Goal: Task Accomplishment & Management: Manage account settings

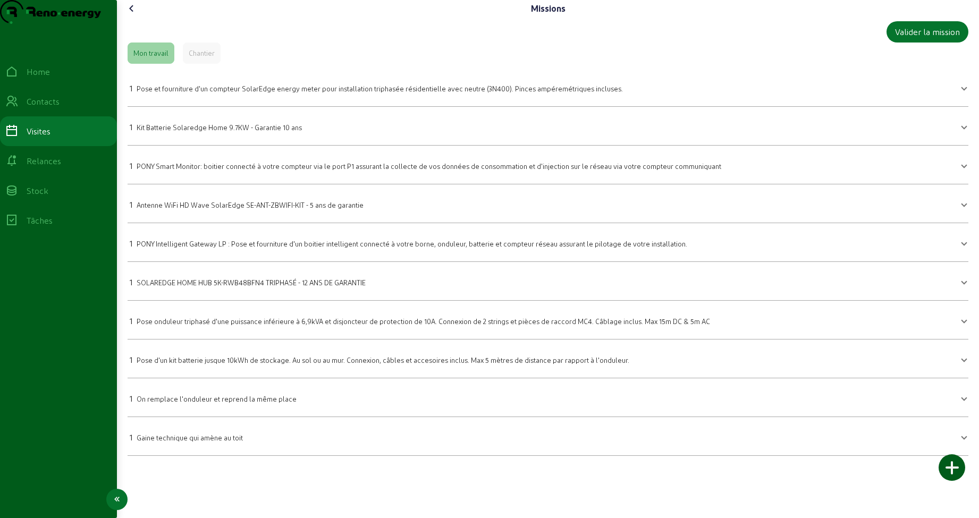
click at [43, 78] on div "Home" at bounding box center [38, 71] width 23 height 13
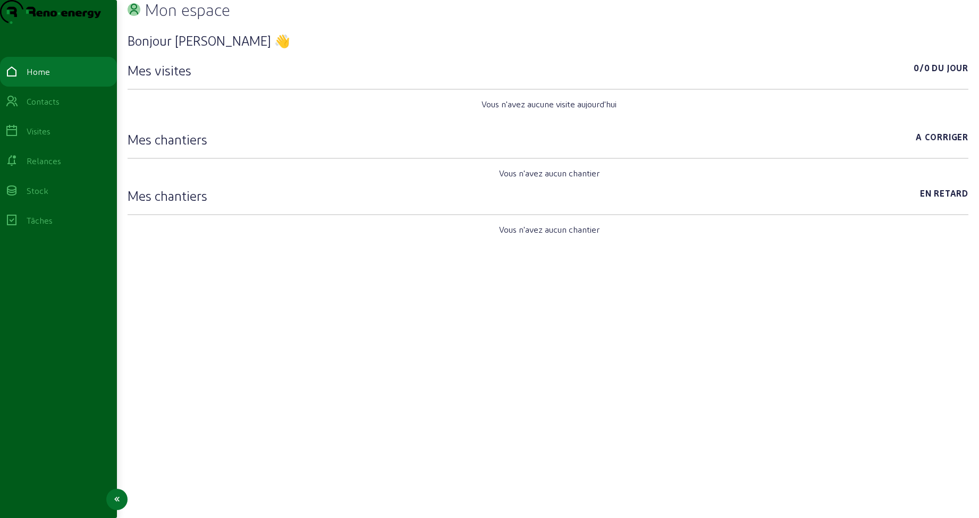
click at [47, 138] on div "Visites" at bounding box center [39, 131] width 24 height 13
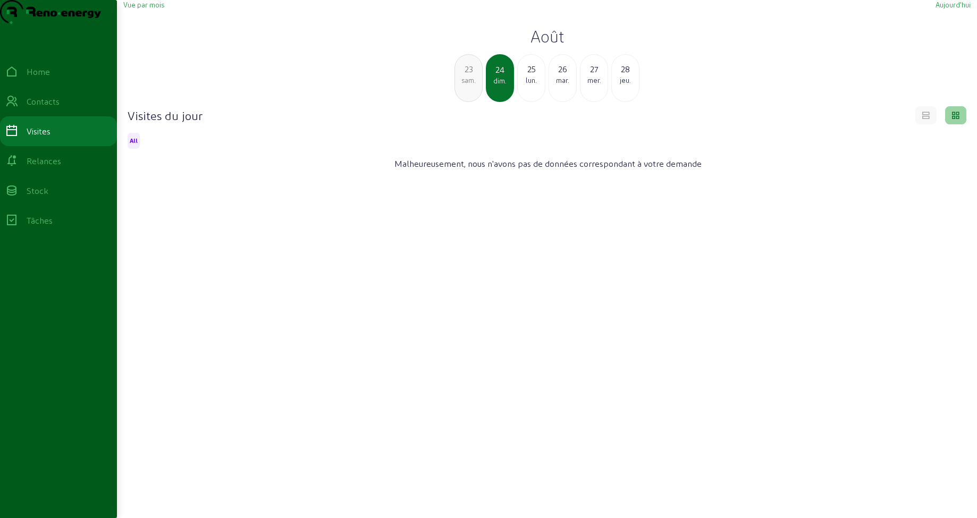
click at [159, 9] on span "Vue par mois" at bounding box center [143, 5] width 41 height 8
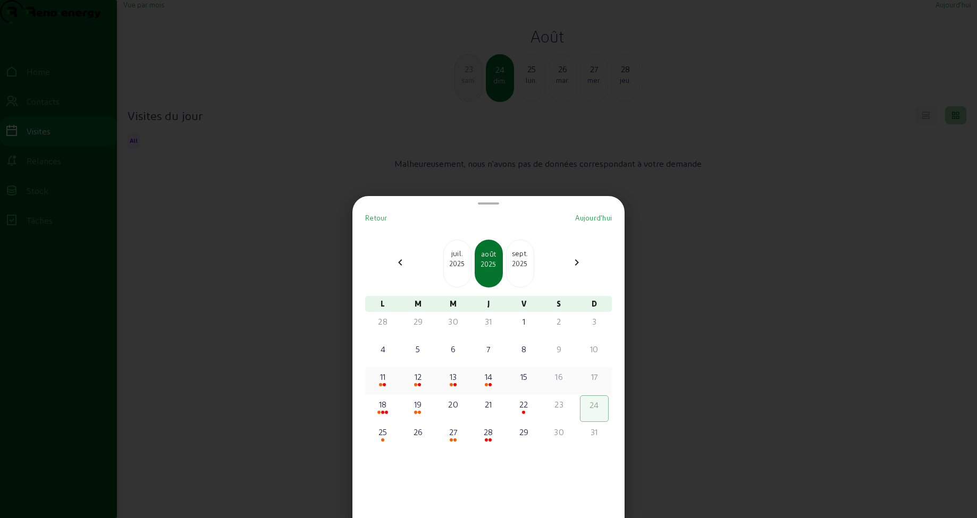
click at [390, 384] on div at bounding box center [382, 385] width 27 height 4
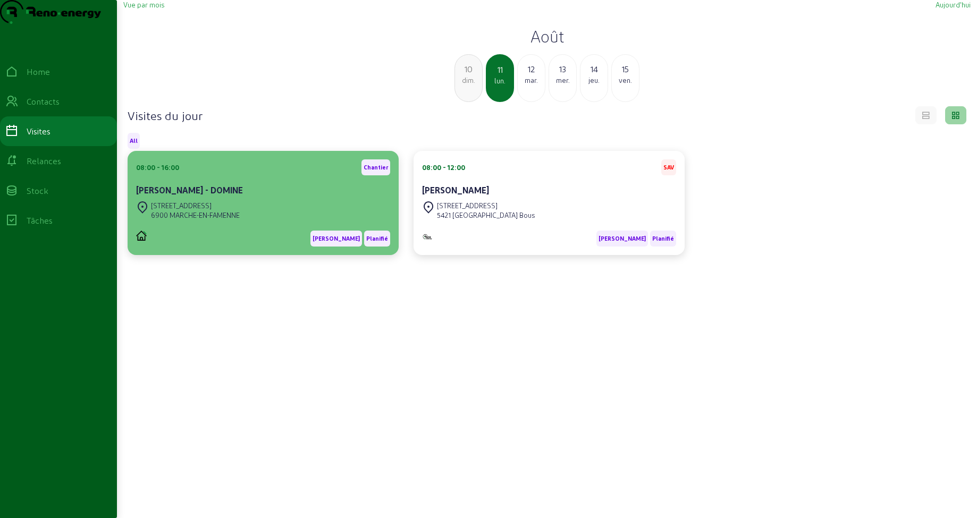
click at [213, 246] on div "Martijn - B Planifié" at bounding box center [263, 234] width 254 height 24
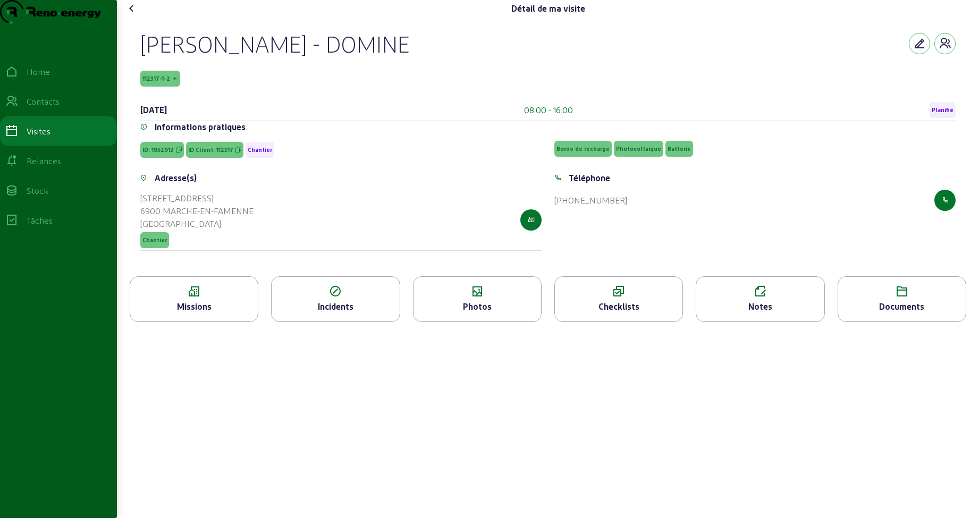
click at [502, 313] on div "Photos" at bounding box center [478, 306] width 128 height 13
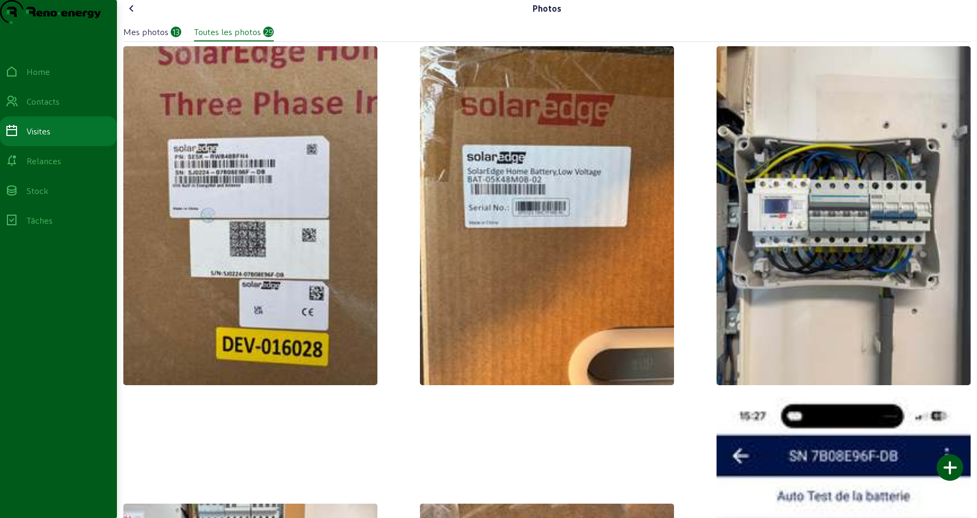
click at [513, 232] on img at bounding box center [547, 215] width 254 height 339
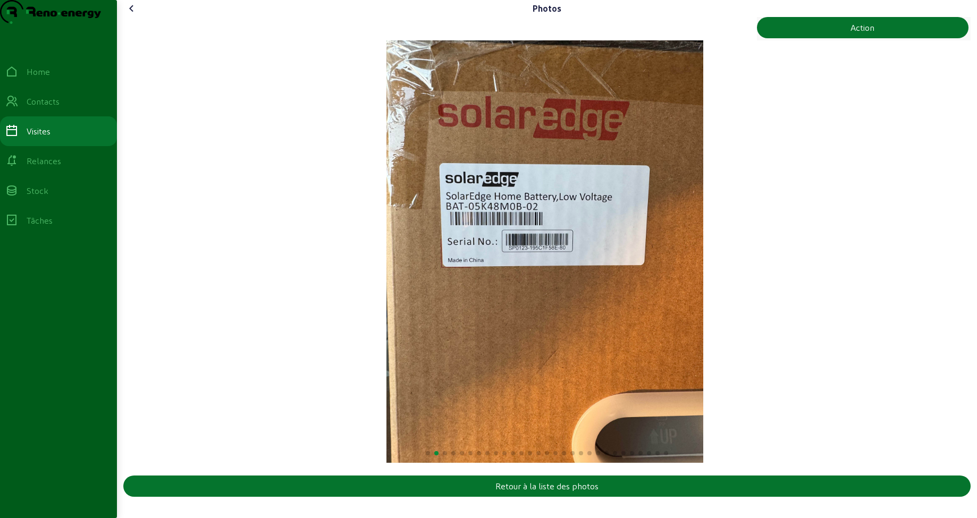
click at [703, 263] on img "2 / 29" at bounding box center [544, 251] width 317 height 423
click at [703, 259] on img "2 / 29" at bounding box center [544, 251] width 317 height 423
click at [444, 456] on span at bounding box center [445, 453] width 4 height 4
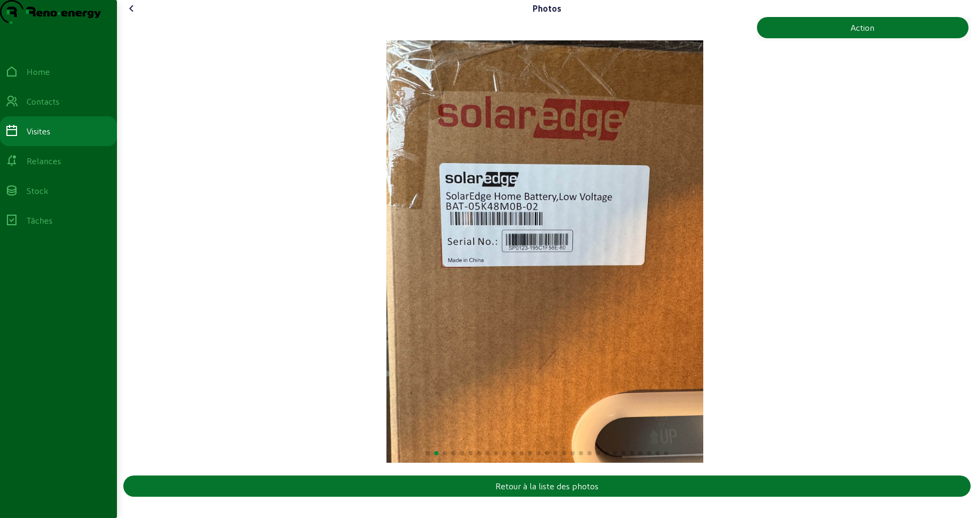
click at [450, 459] on div at bounding box center [546, 452] width 847 height 13
click at [456, 459] on div at bounding box center [546, 452] width 847 height 13
click at [483, 459] on div at bounding box center [546, 452] width 847 height 13
click at [116, 216] on div "Home Contacts Visites Relances Stock Tâches" at bounding box center [58, 259] width 117 height 518
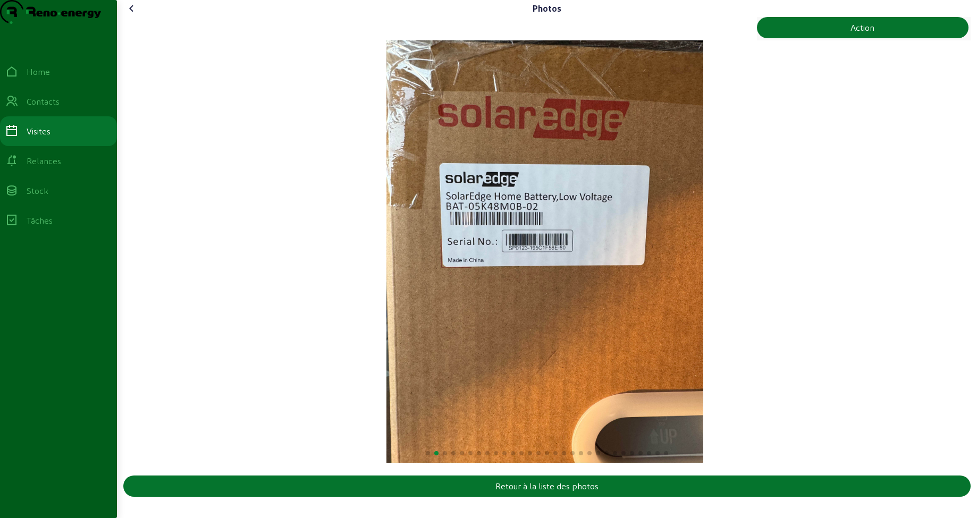
click at [703, 249] on img "2 / 29" at bounding box center [544, 251] width 317 height 423
click at [703, 248] on img "2 / 29" at bounding box center [544, 251] width 317 height 423
click at [133, 15] on icon at bounding box center [131, 8] width 13 height 13
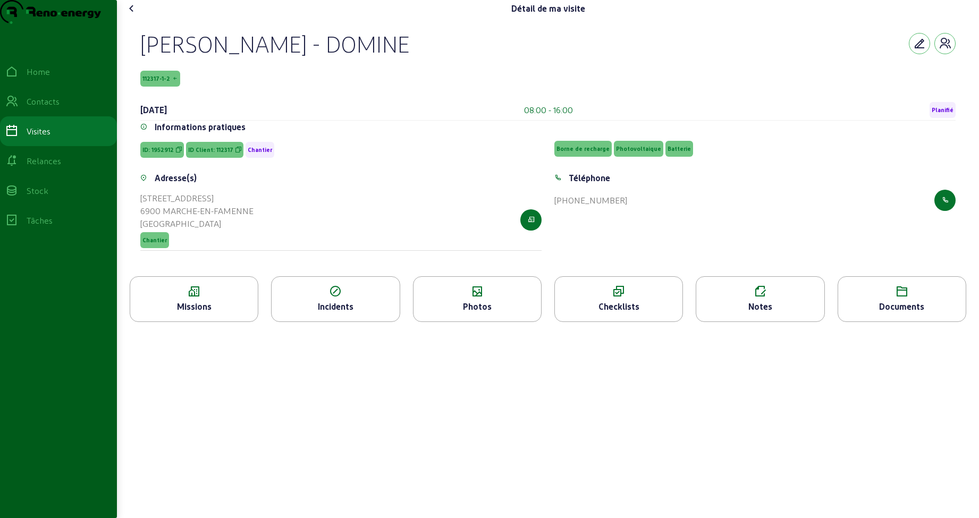
click at [465, 298] on icon at bounding box center [478, 291] width 128 height 13
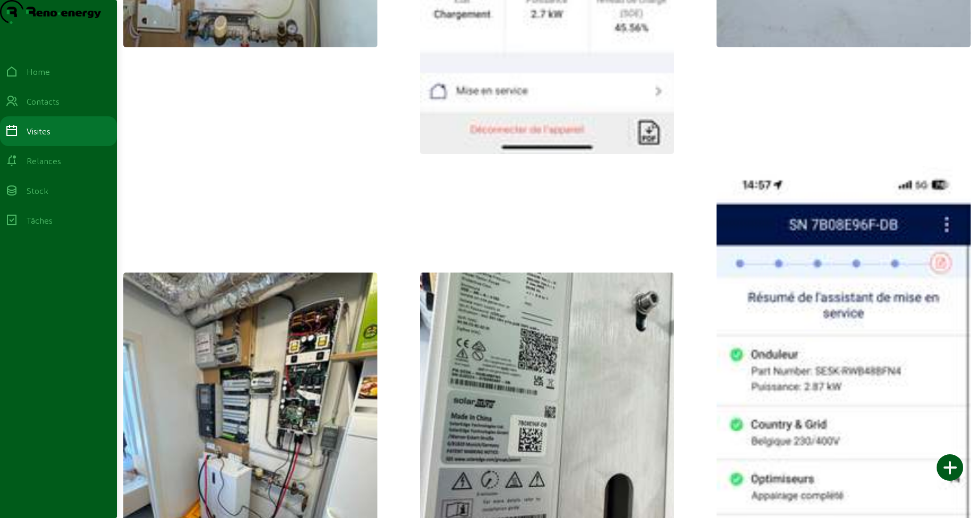
scroll to position [1483, 0]
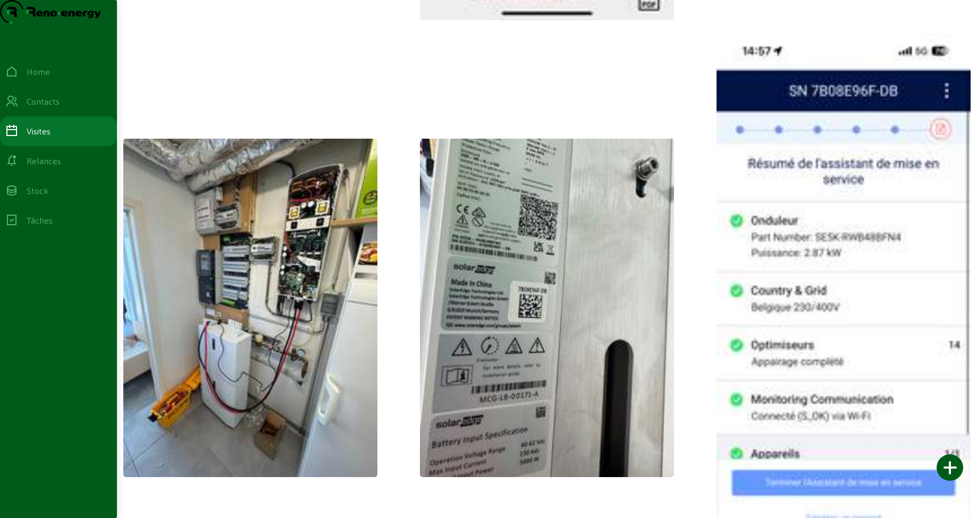
click at [506, 296] on img at bounding box center [547, 308] width 254 height 339
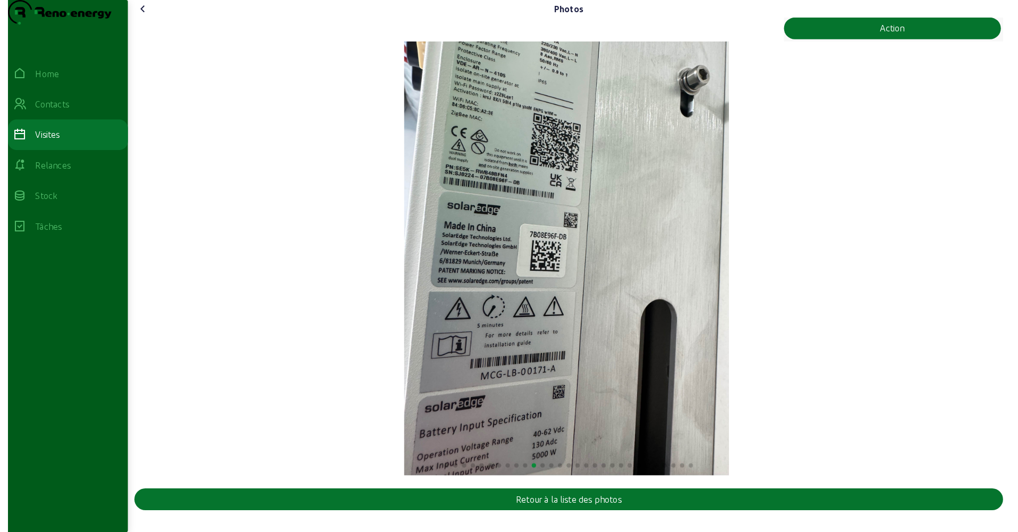
scroll to position [0, 0]
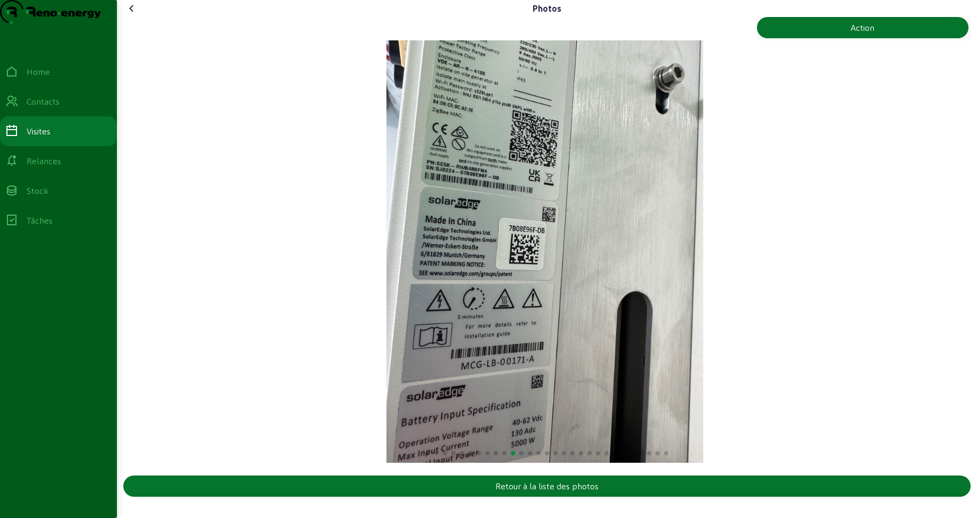
click at [132, 15] on icon at bounding box center [131, 8] width 13 height 13
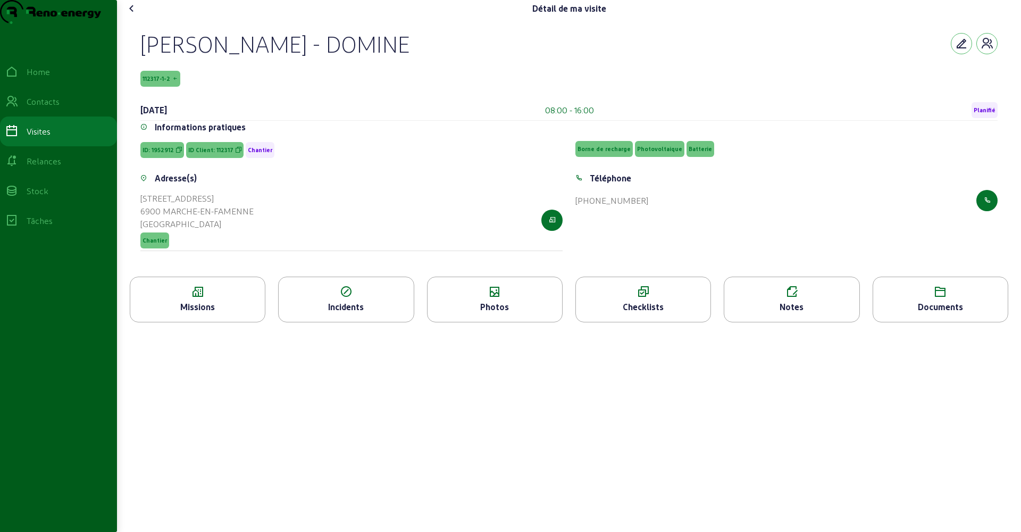
click at [647, 322] on div "Checklists" at bounding box center [643, 299] width 136 height 46
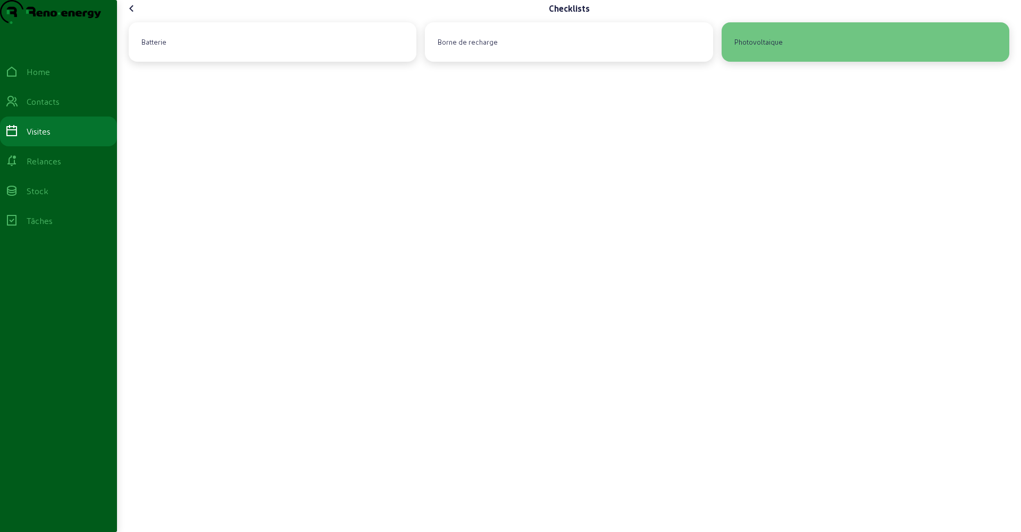
click at [778, 51] on div "Photovoltaique" at bounding box center [758, 42] width 57 height 18
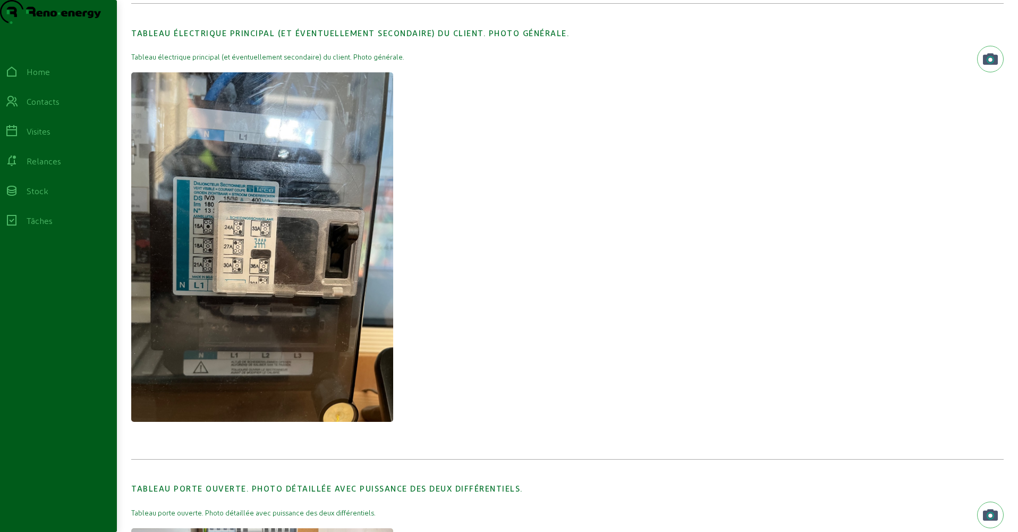
scroll to position [556, 0]
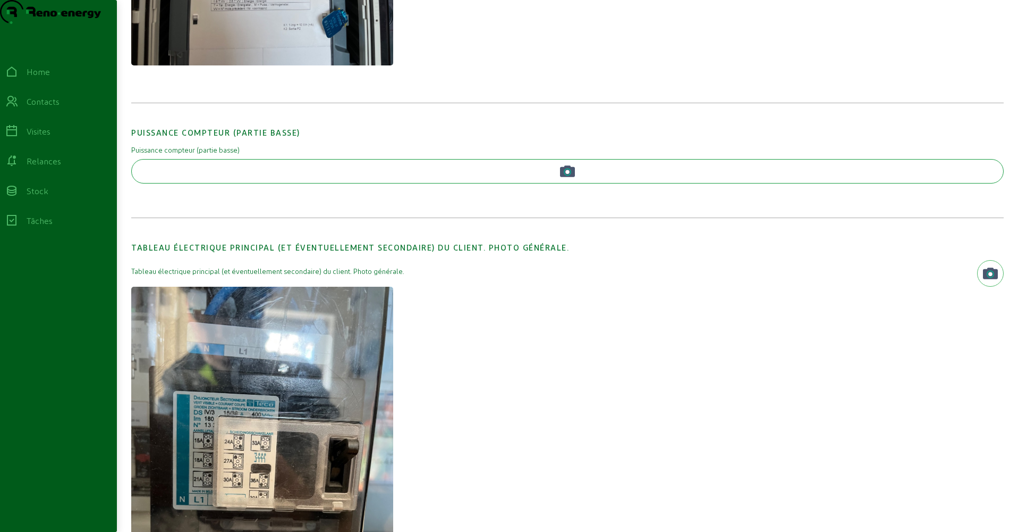
click at [544, 183] on button "button" at bounding box center [567, 171] width 873 height 24
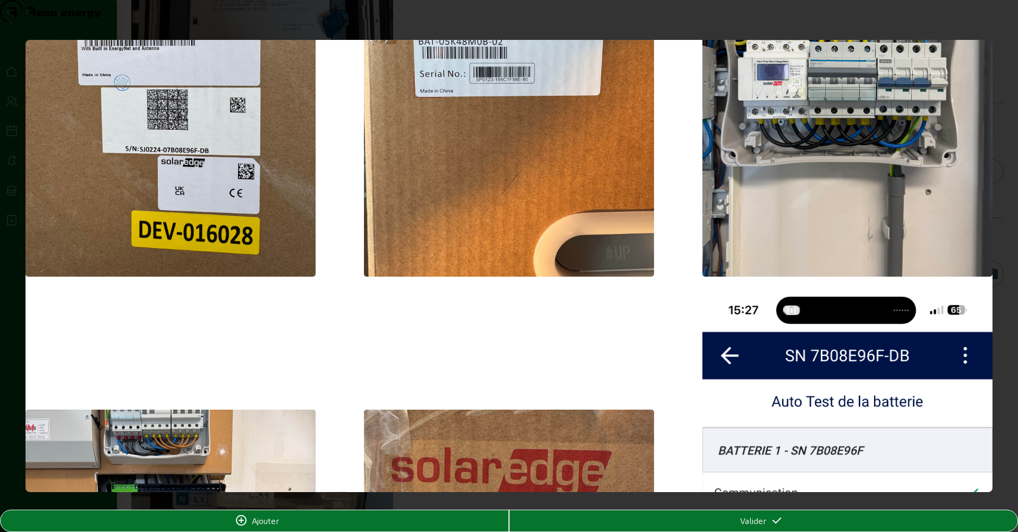
scroll to position [0, 0]
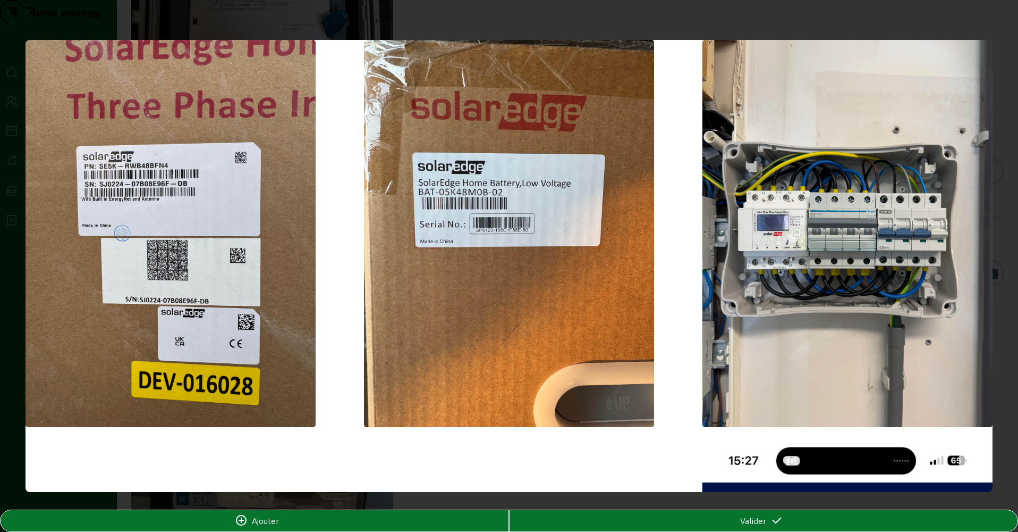
click at [70, 27] on div at bounding box center [509, 266] width 1018 height 532
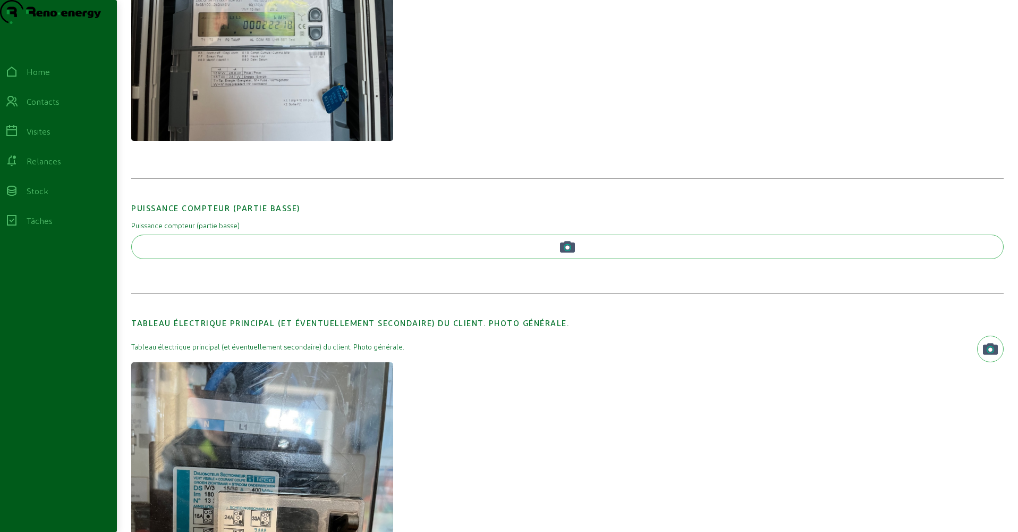
scroll to position [499, 0]
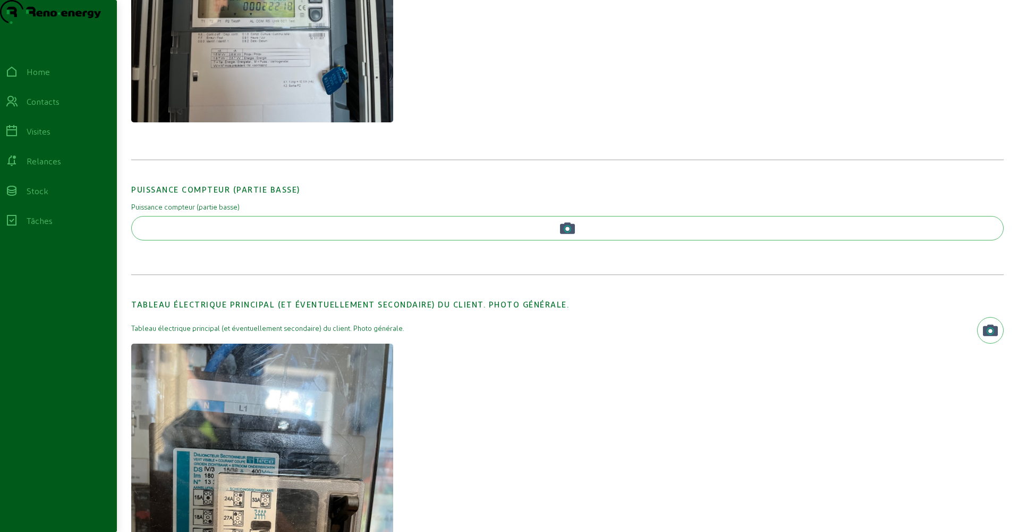
click at [320, 407] on img at bounding box center [262, 517] width 262 height 349
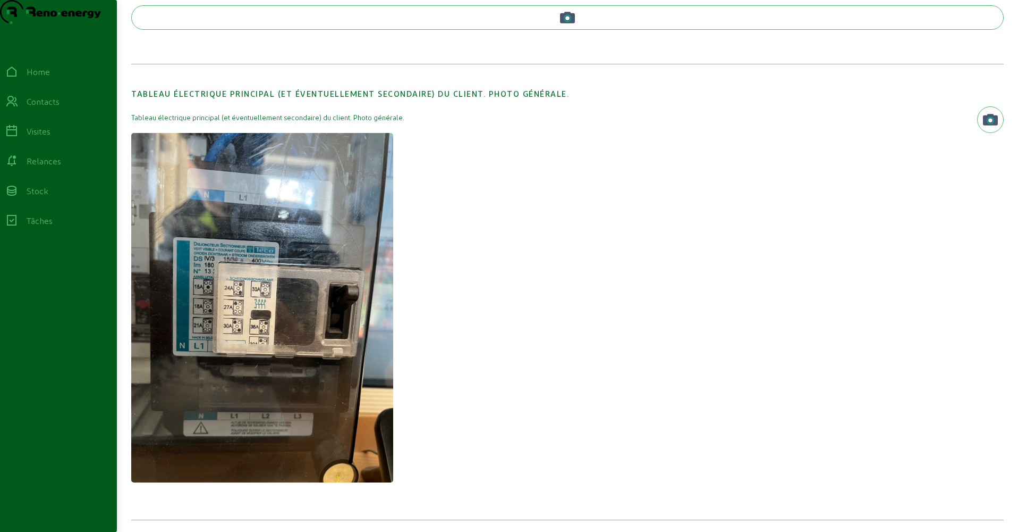
scroll to position [830, 0]
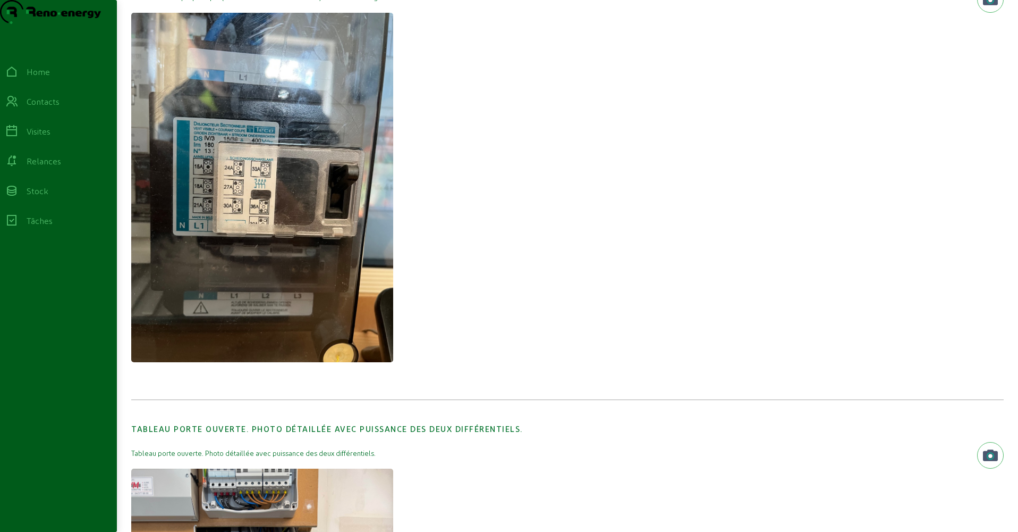
click at [265, 272] on img at bounding box center [262, 187] width 262 height 349
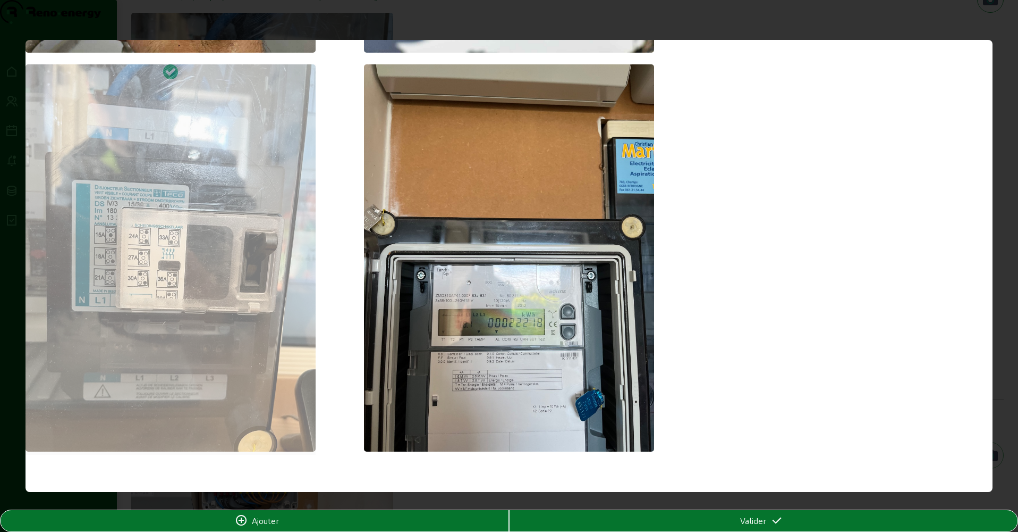
scroll to position [4362, 0]
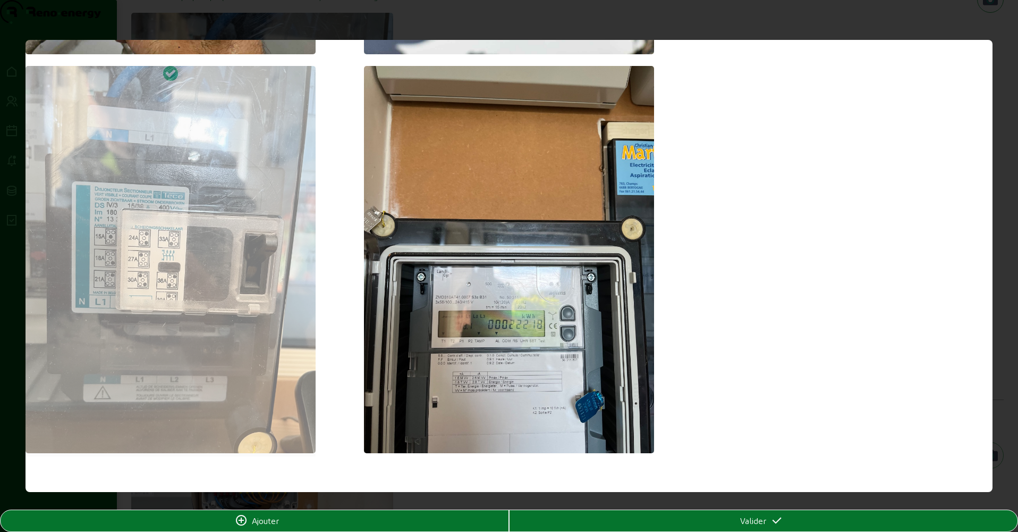
click at [260, 221] on div at bounding box center [171, 261] width 290 height 390
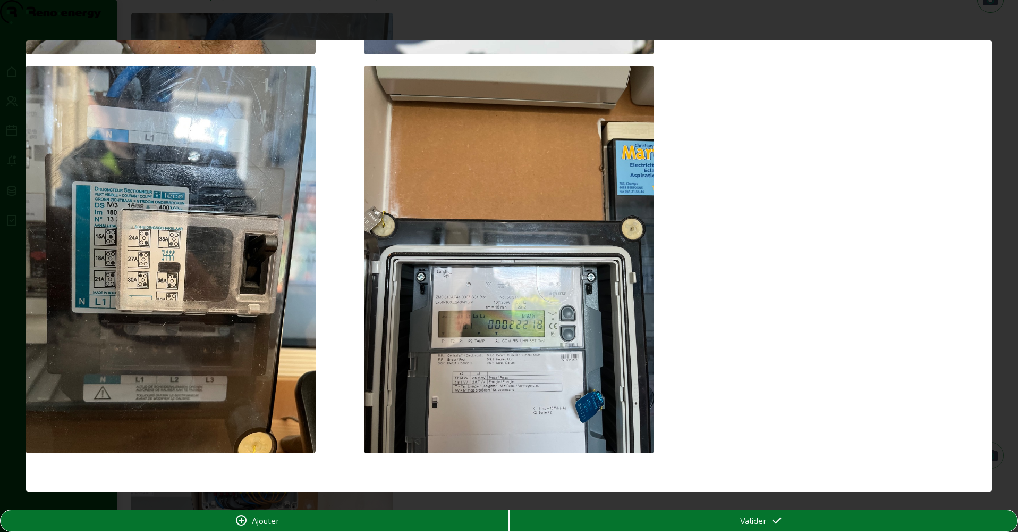
click at [758, 518] on div "Valider" at bounding box center [763, 520] width 509 height 21
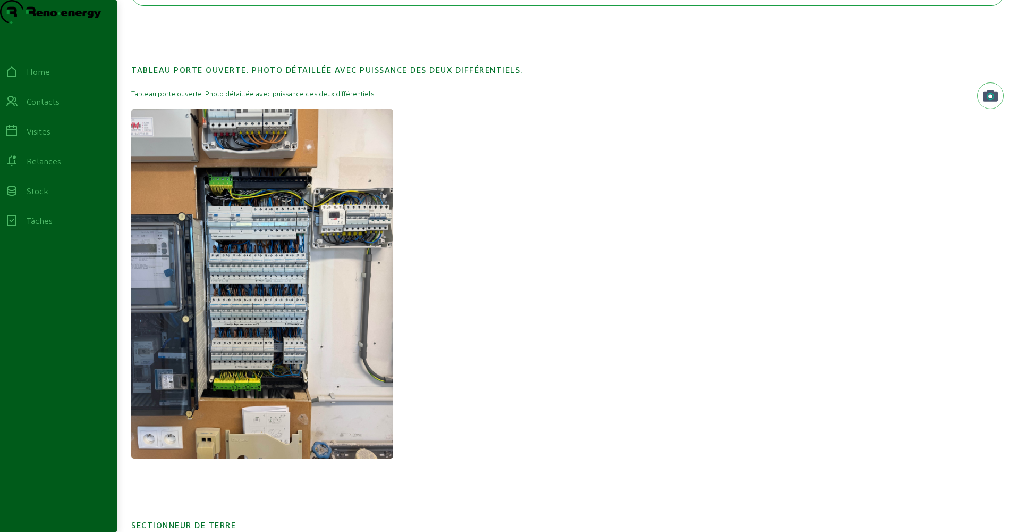
scroll to position [495, 0]
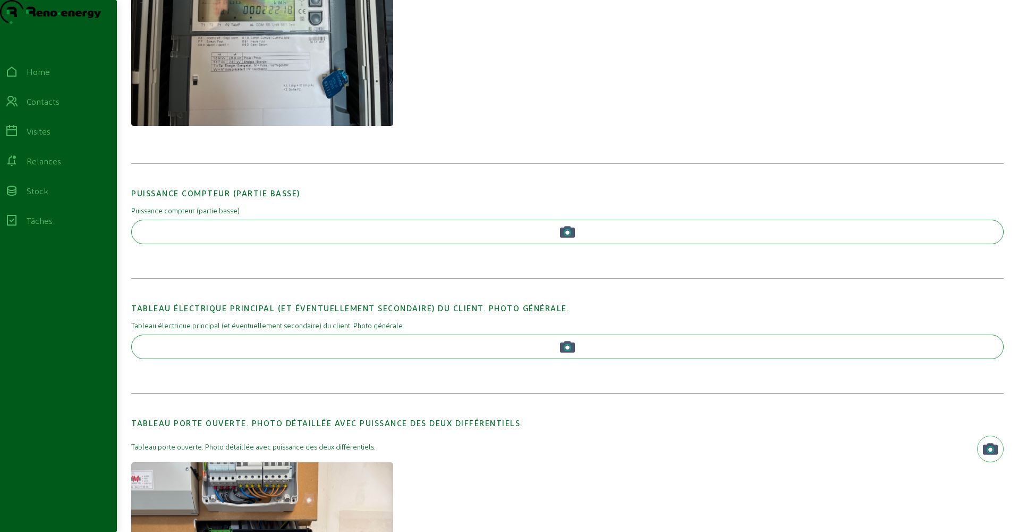
click at [528, 244] on button "button" at bounding box center [567, 232] width 873 height 24
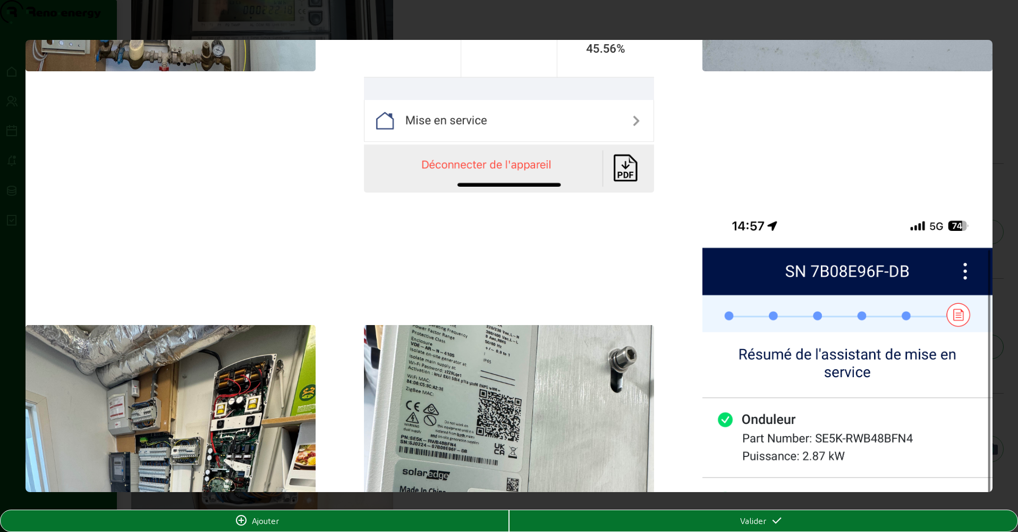
scroll to position [4364, 0]
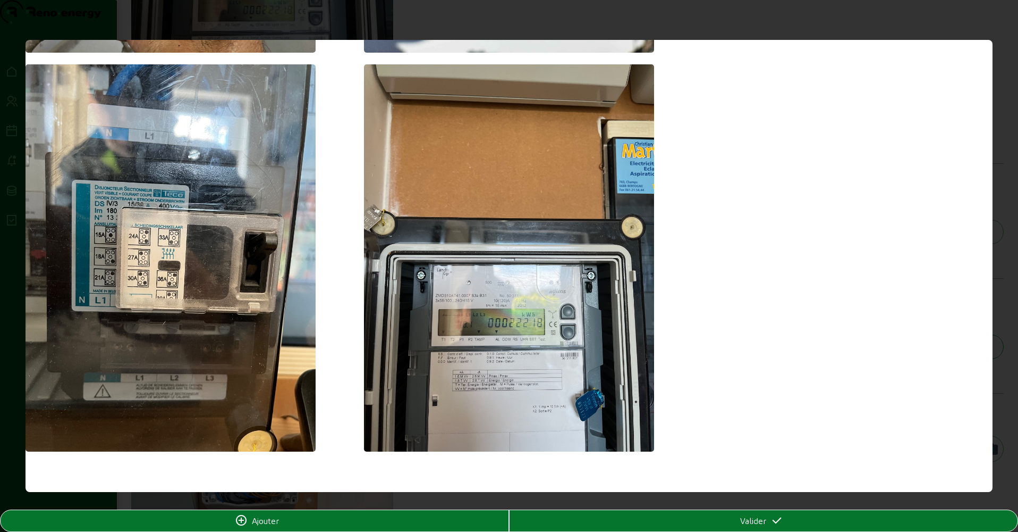
click at [230, 273] on img at bounding box center [171, 257] width 290 height 387
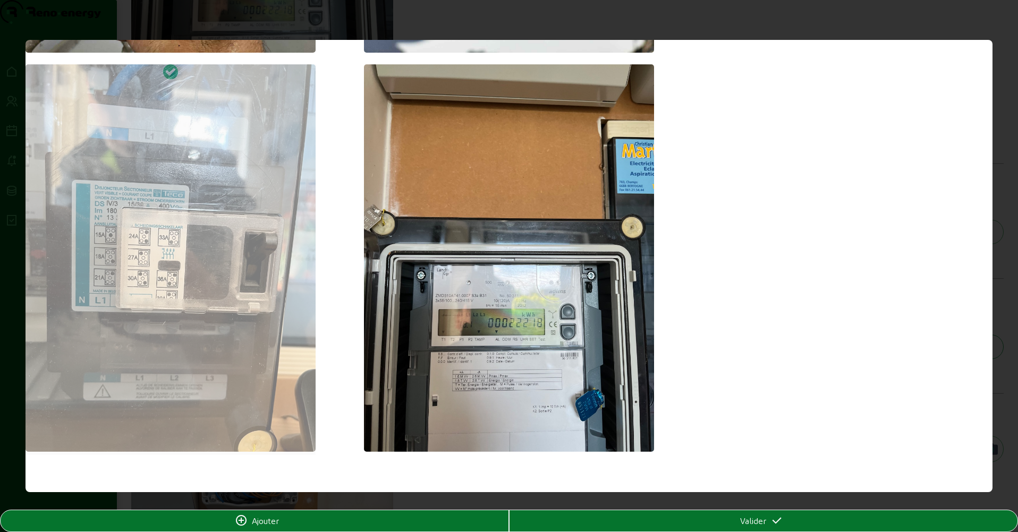
click at [732, 518] on div "Valider" at bounding box center [764, 520] width 508 height 13
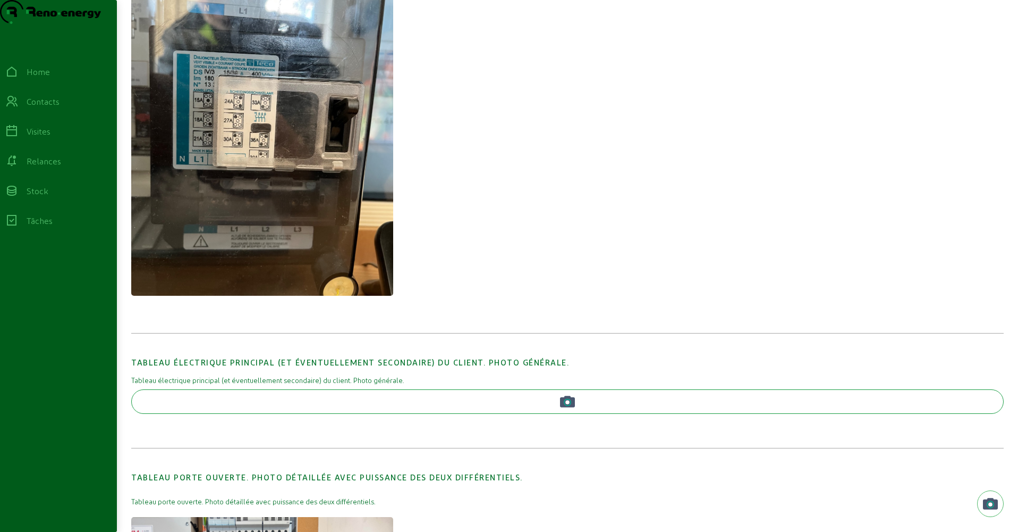
scroll to position [0, 0]
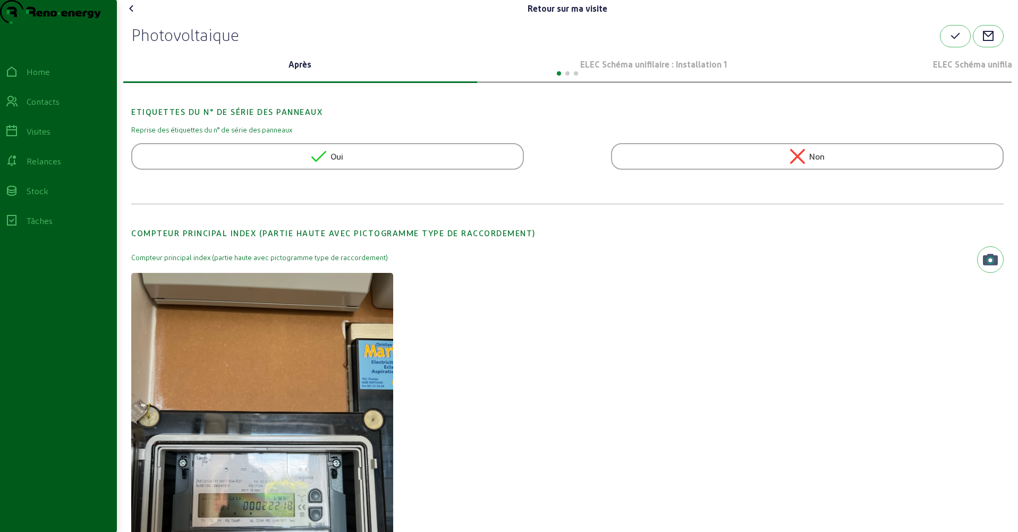
click at [654, 71] on p "ELEC Schéma unifilaire : Installation 1" at bounding box center [655, 64] width 346 height 13
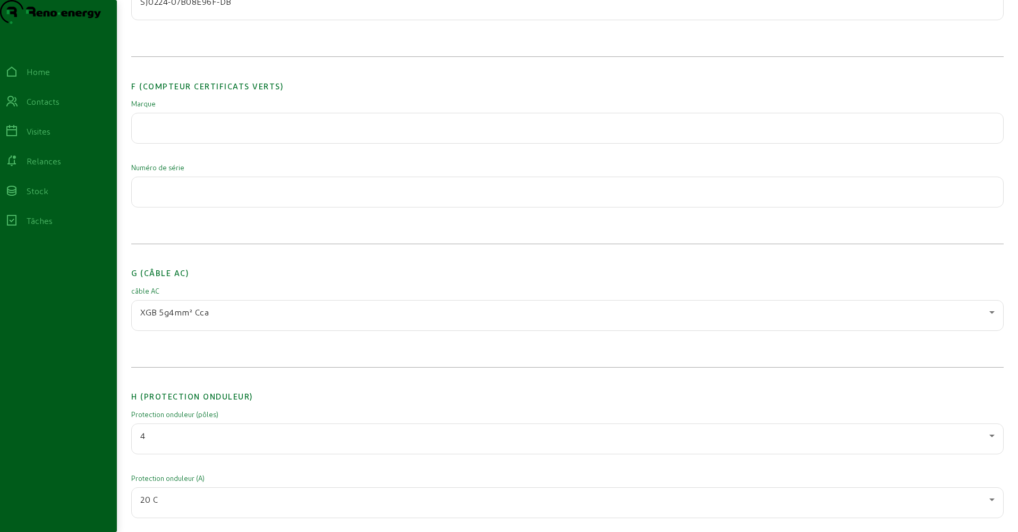
scroll to position [1207, 0]
click at [256, 315] on div "XGB 5g4mm² Cca" at bounding box center [564, 308] width 849 height 13
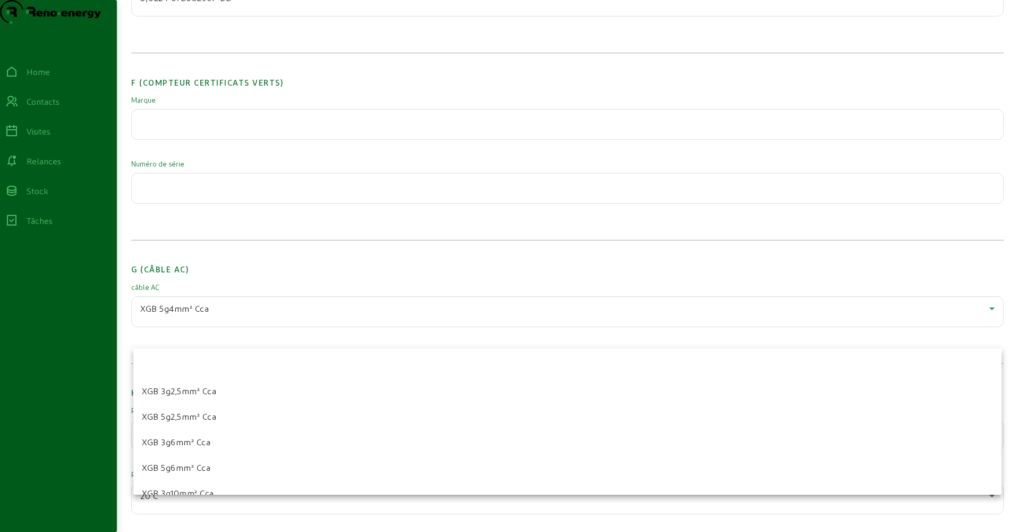
scroll to position [62, 0]
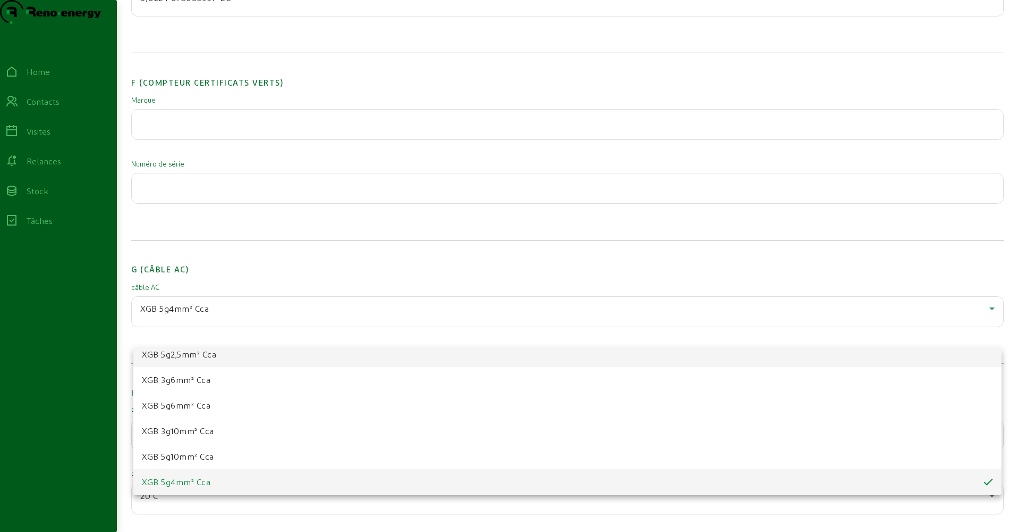
click at [211, 351] on span "XGB 5g2,5mm² Cca" at bounding box center [179, 354] width 74 height 13
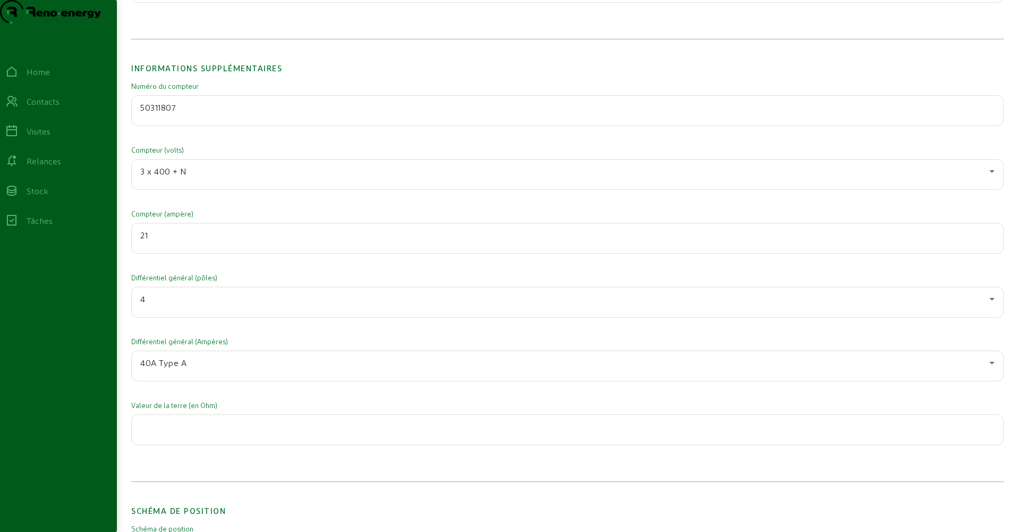
scroll to position [2053, 0]
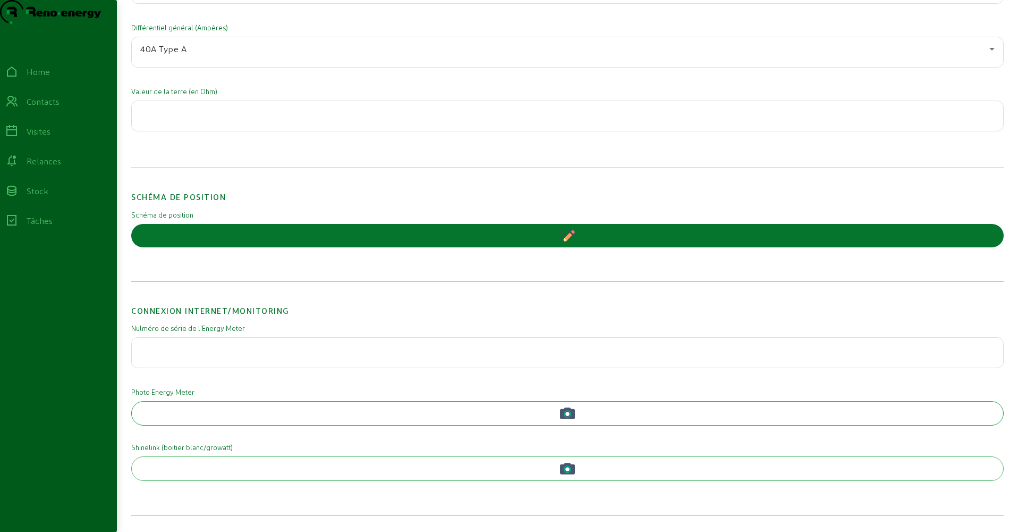
click at [554, 412] on button "button" at bounding box center [567, 413] width 873 height 24
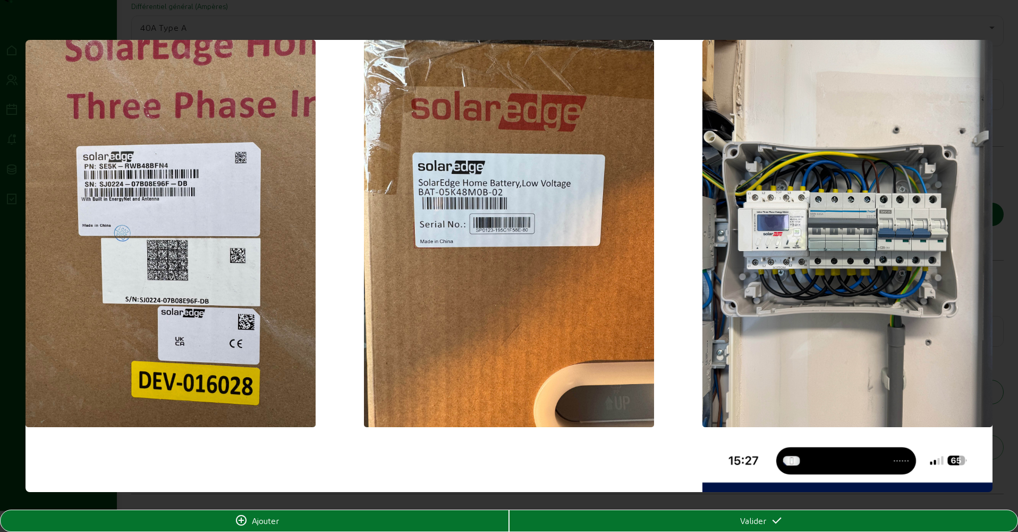
scroll to position [0, 0]
click at [794, 258] on img at bounding box center [848, 233] width 290 height 387
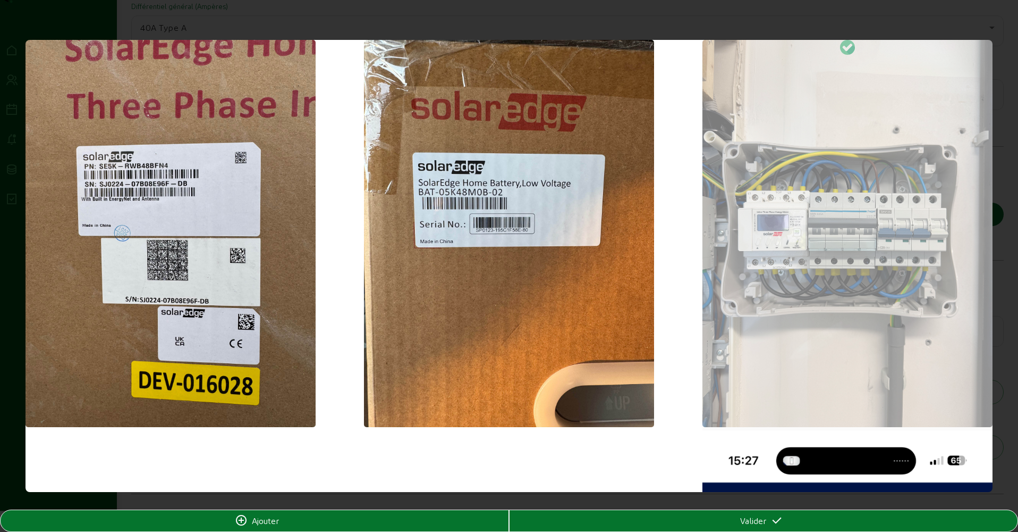
click at [728, 518] on div "Valider" at bounding box center [763, 520] width 509 height 21
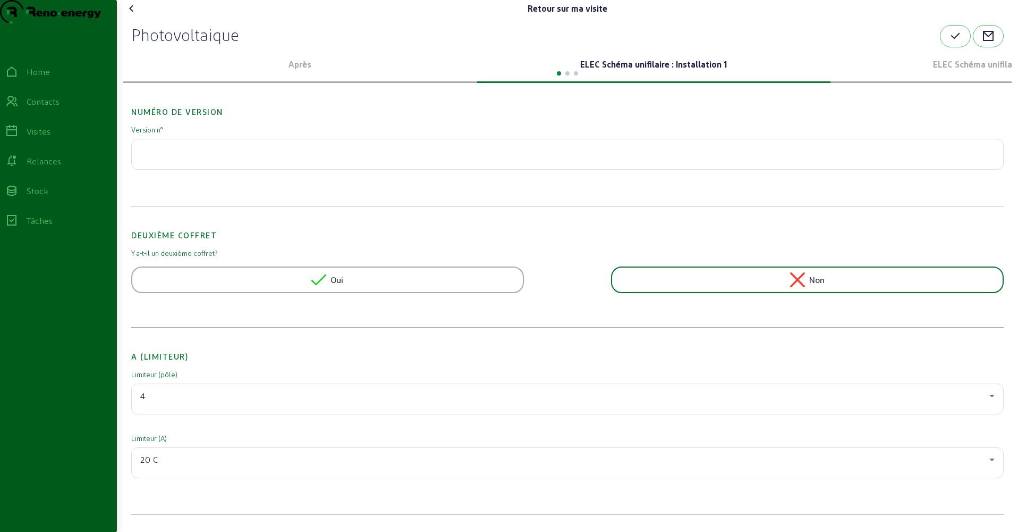
click at [973, 79] on div at bounding box center [567, 72] width 889 height 13
click at [973, 71] on p "ELEC Schéma unifilaire : Installation 2" at bounding box center [1008, 64] width 346 height 13
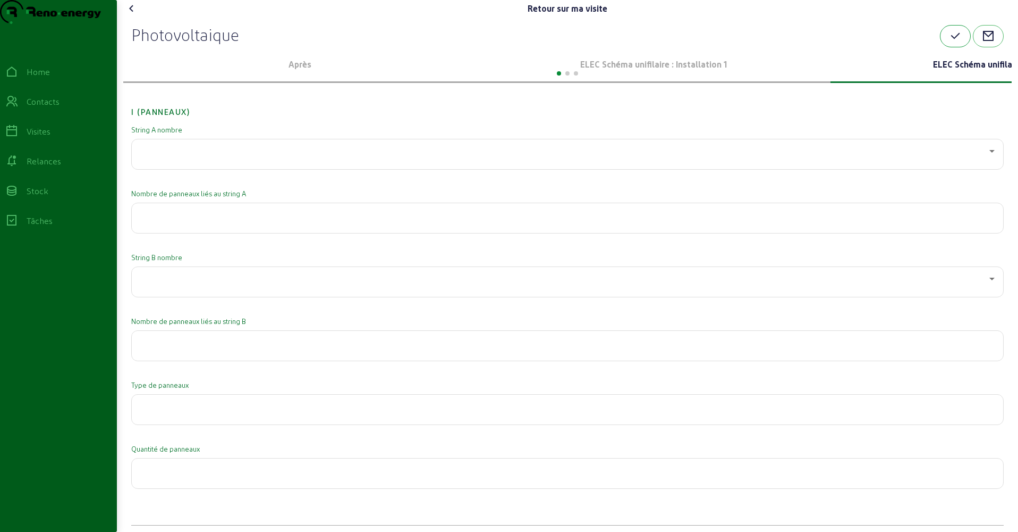
click at [946, 47] on button "button" at bounding box center [955, 36] width 31 height 22
click at [134, 15] on icon at bounding box center [131, 8] width 13 height 13
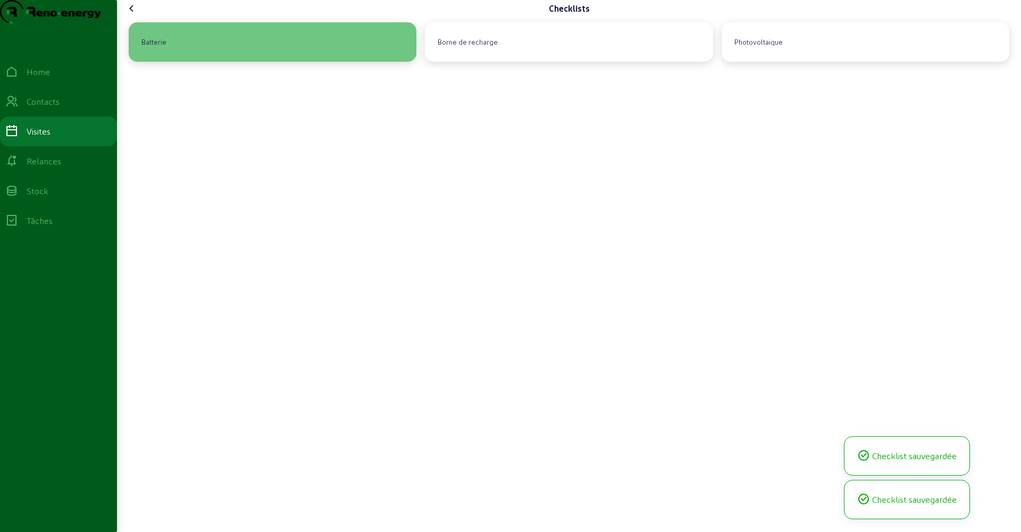
click at [205, 53] on div "Batterie" at bounding box center [272, 42] width 271 height 22
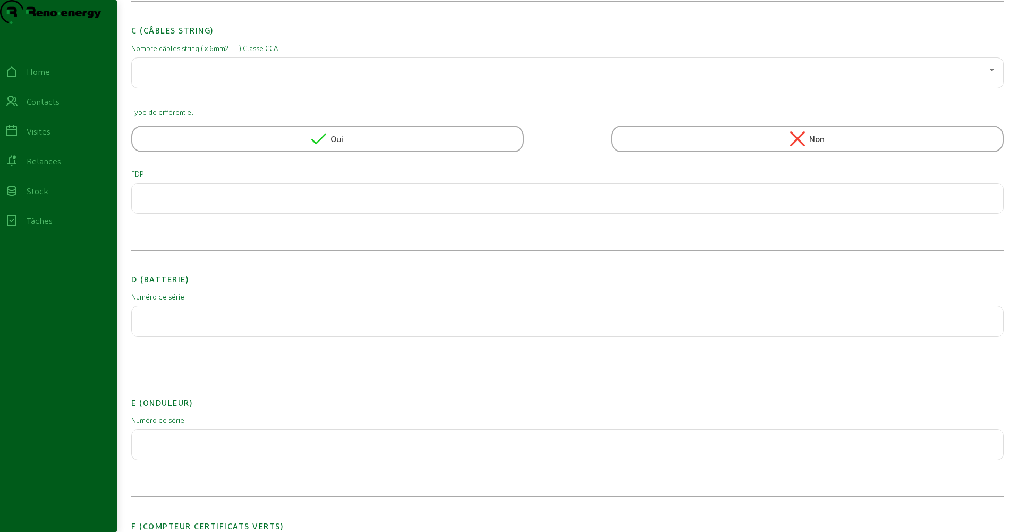
scroll to position [18, 0]
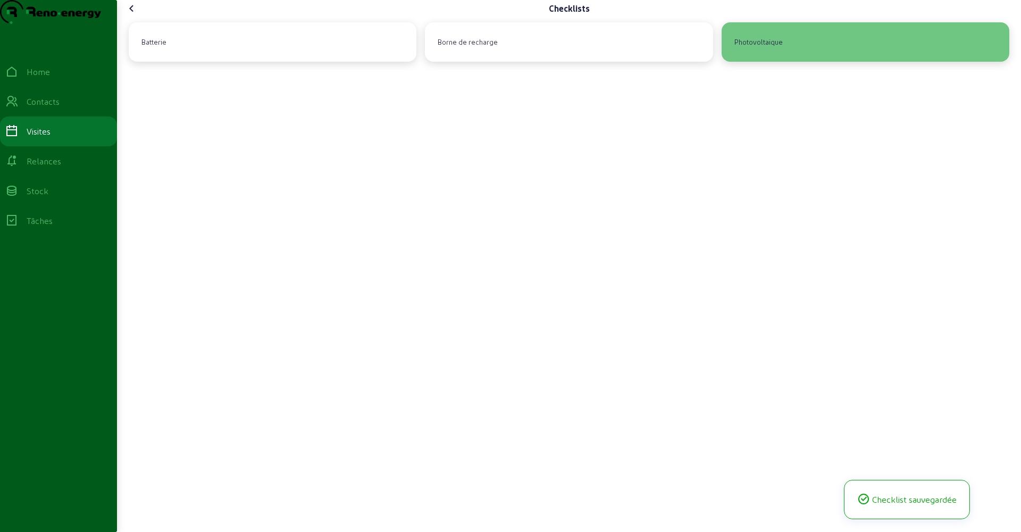
click at [768, 51] on div "Photovoltaique" at bounding box center [758, 42] width 57 height 18
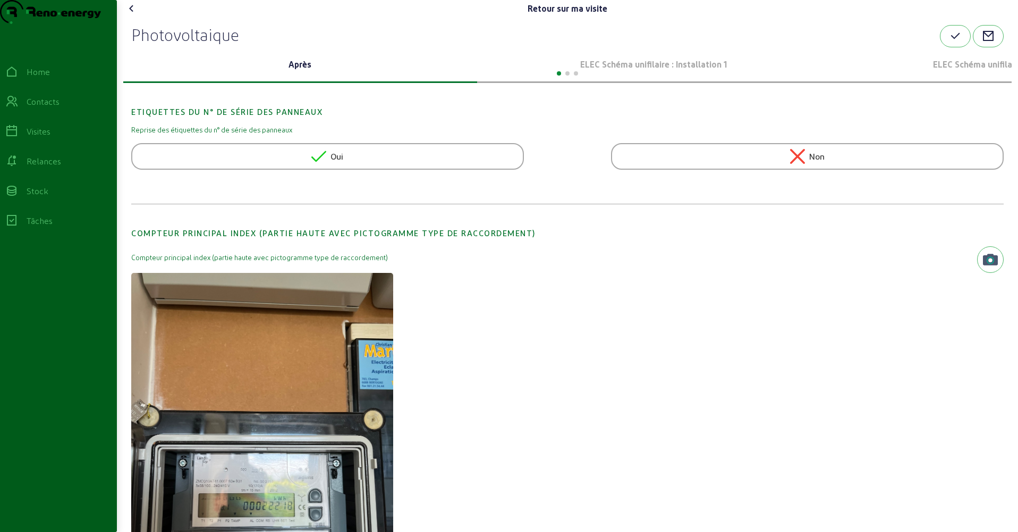
click at [628, 71] on p "ELEC Schéma unifilaire : Installation 1" at bounding box center [655, 64] width 346 height 13
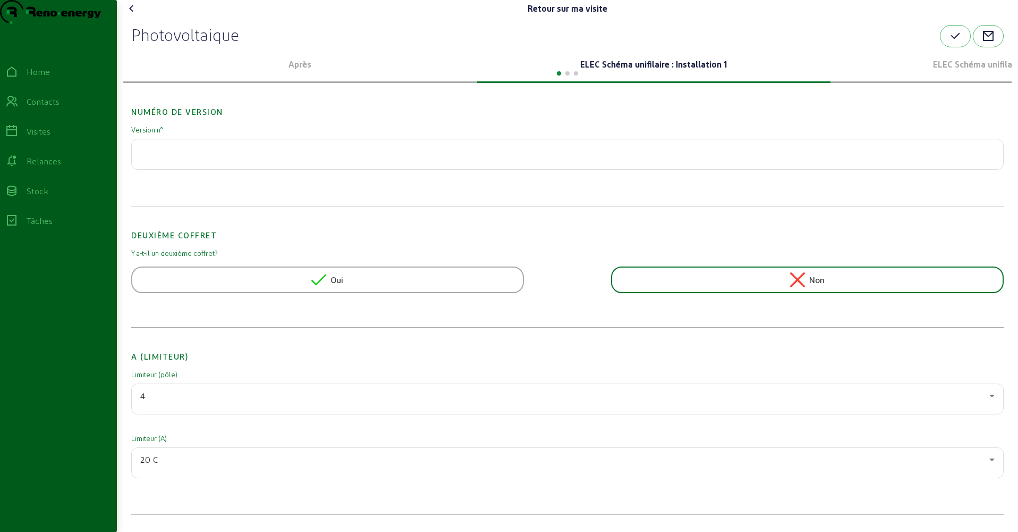
click at [137, 15] on icon at bounding box center [131, 8] width 13 height 13
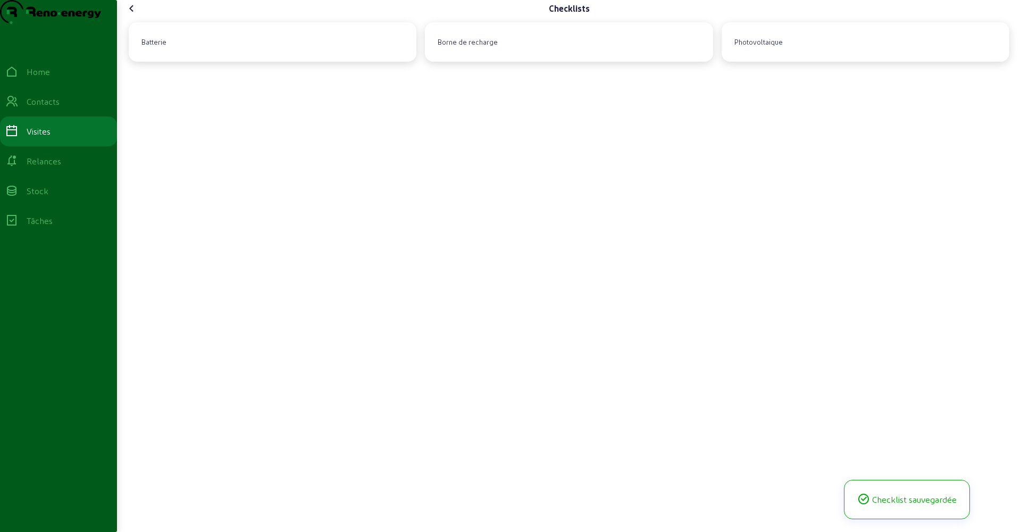
click at [136, 15] on icon at bounding box center [131, 8] width 13 height 13
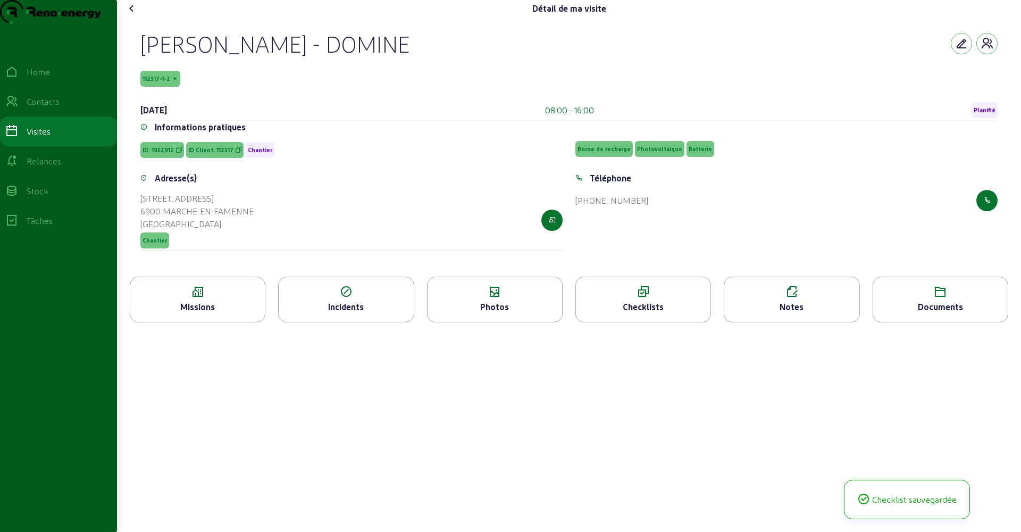
click at [506, 313] on div "Photos" at bounding box center [494, 306] width 134 height 13
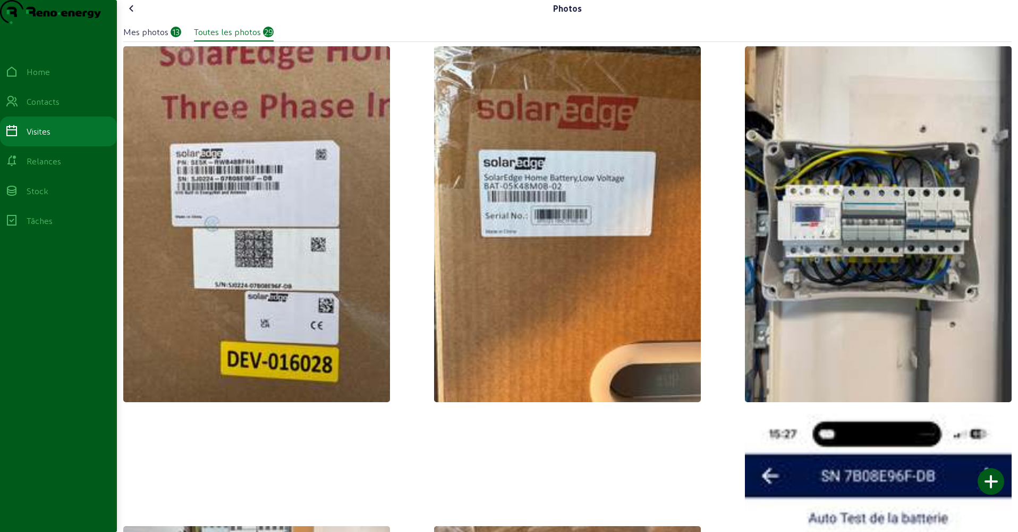
click at [979, 478] on div at bounding box center [991, 481] width 27 height 27
click at [979, 481] on div at bounding box center [991, 481] width 27 height 27
click at [134, 15] on icon at bounding box center [131, 8] width 13 height 13
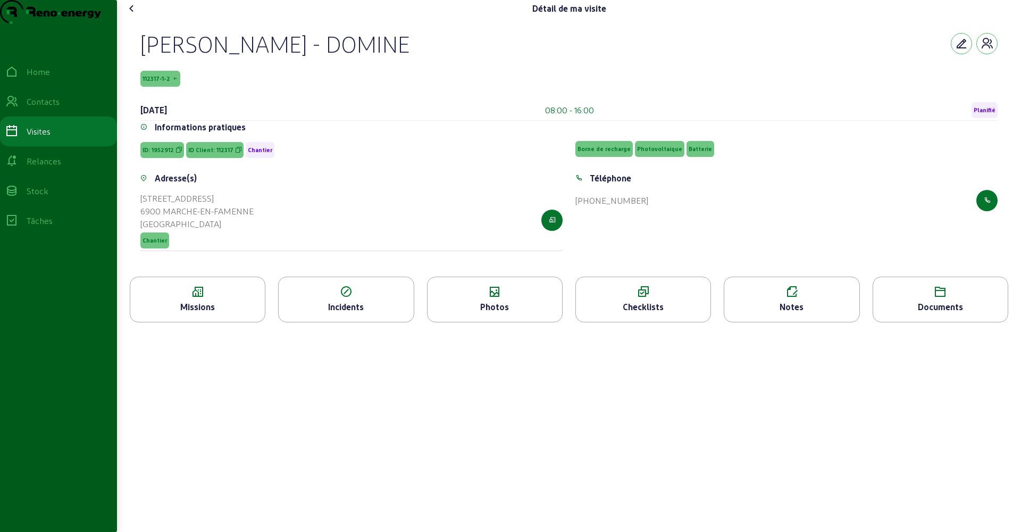
click at [134, 15] on icon at bounding box center [131, 8] width 13 height 13
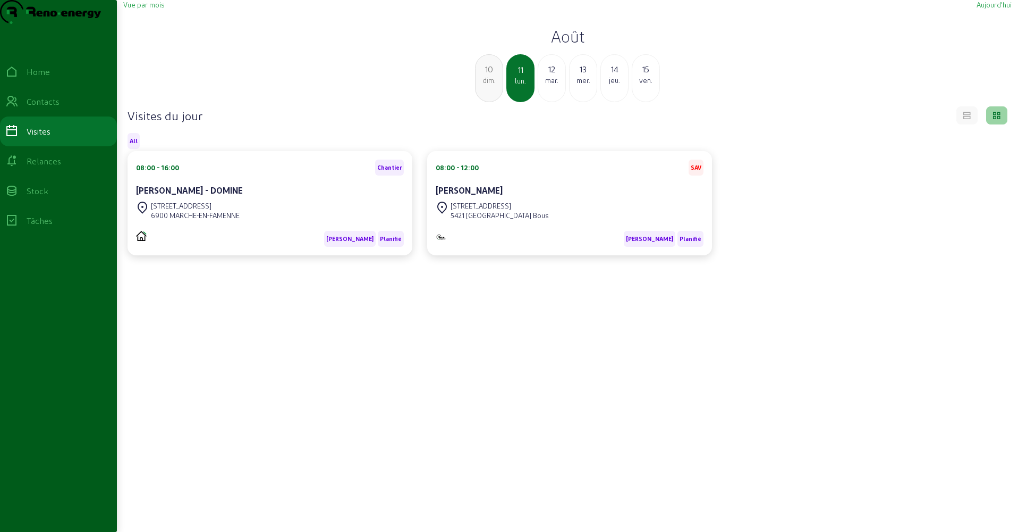
click at [586, 85] on div "mer." at bounding box center [583, 80] width 27 height 10
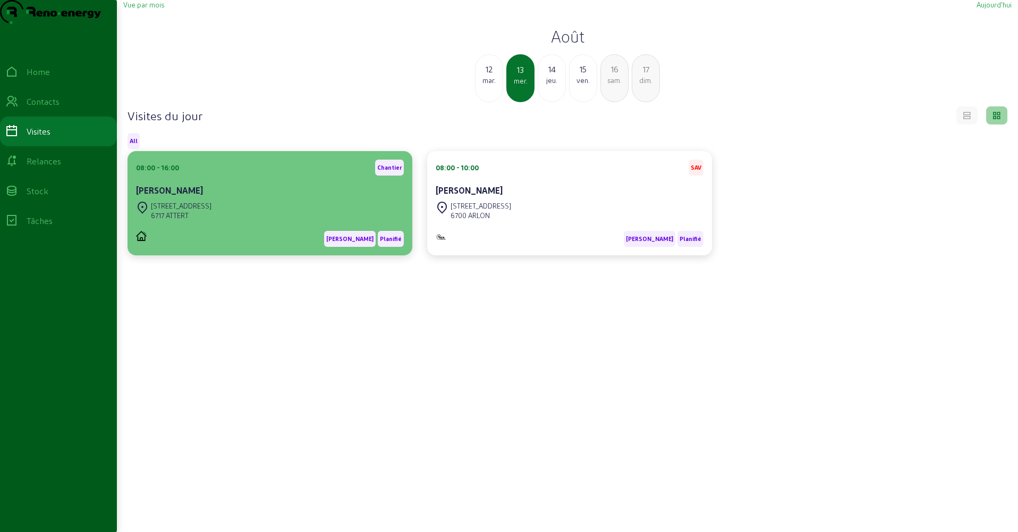
click at [242, 222] on div "[STREET_ADDRESS]" at bounding box center [270, 210] width 268 height 23
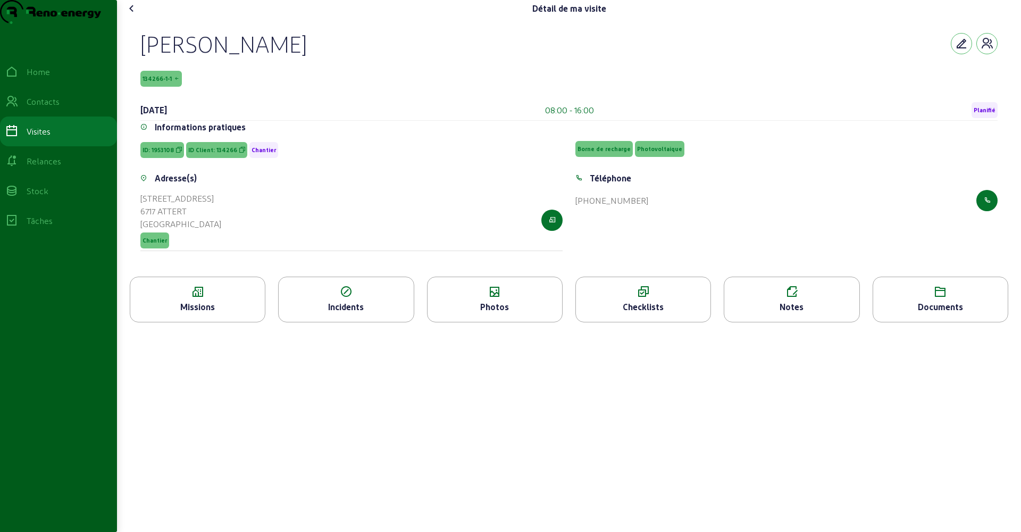
click at [132, 15] on icon at bounding box center [131, 8] width 13 height 13
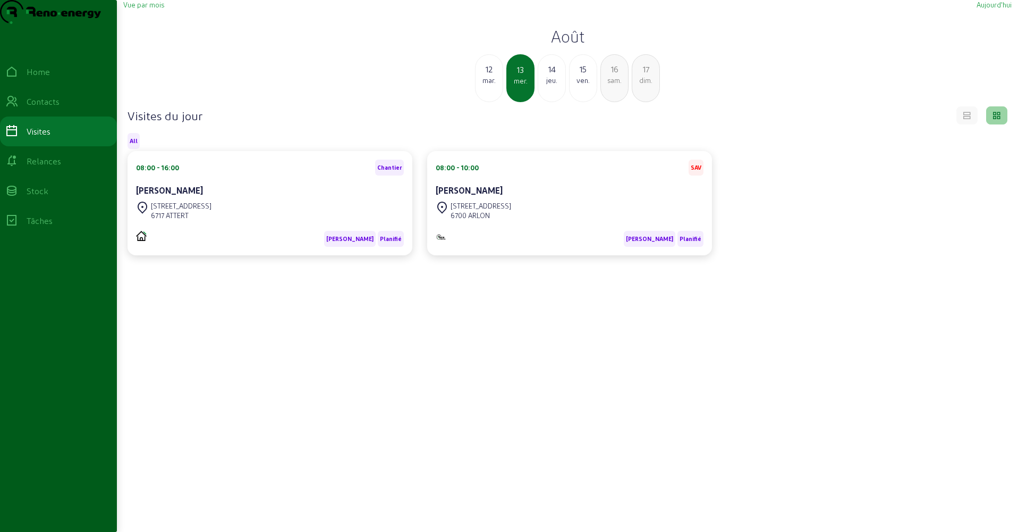
click at [493, 85] on div "mar." at bounding box center [489, 80] width 27 height 10
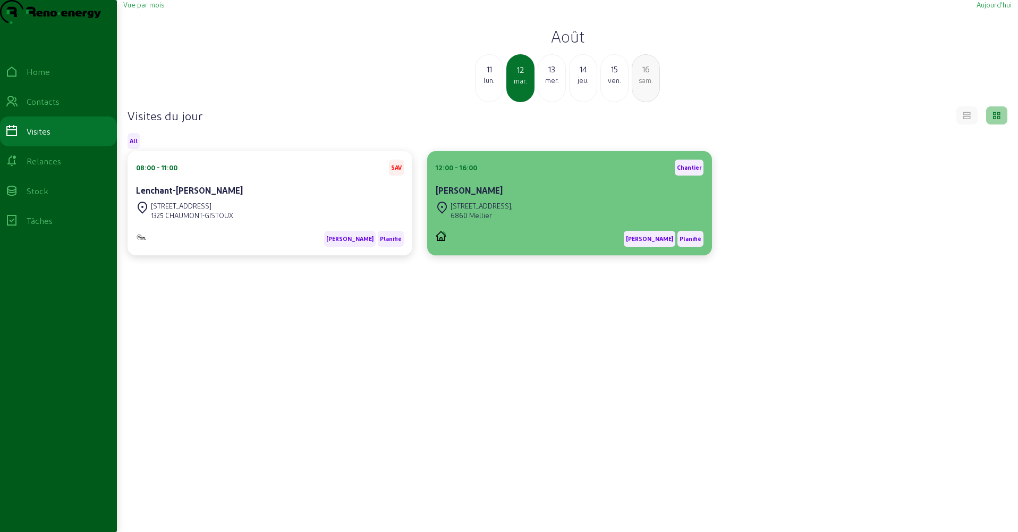
click at [483, 210] on div "[STREET_ADDRESS]," at bounding box center [482, 206] width 62 height 10
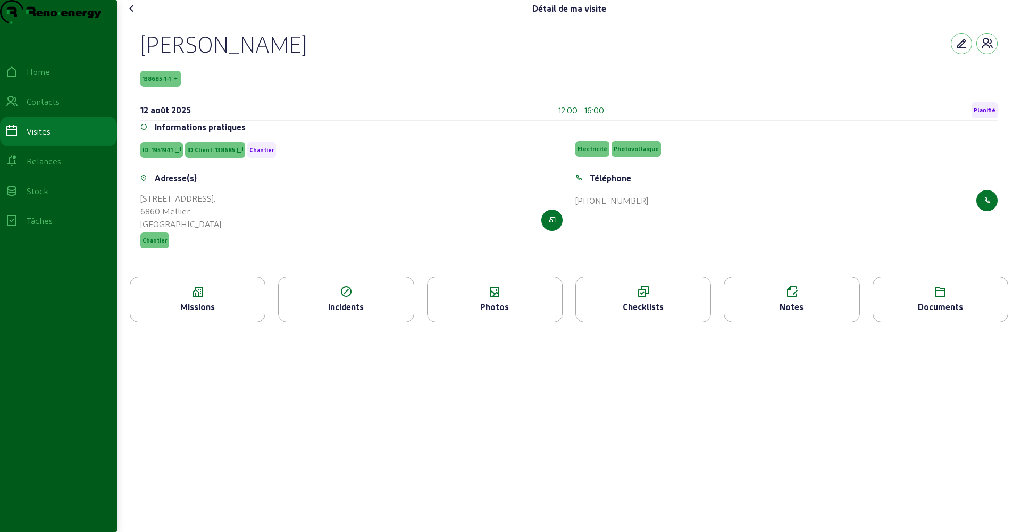
click at [211, 298] on icon at bounding box center [197, 291] width 134 height 13
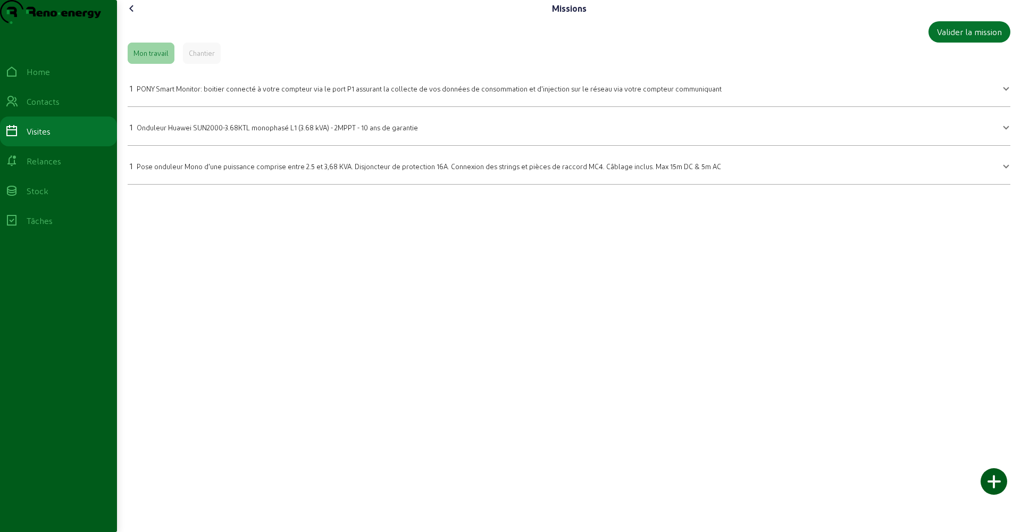
click at [133, 15] on icon at bounding box center [131, 8] width 13 height 13
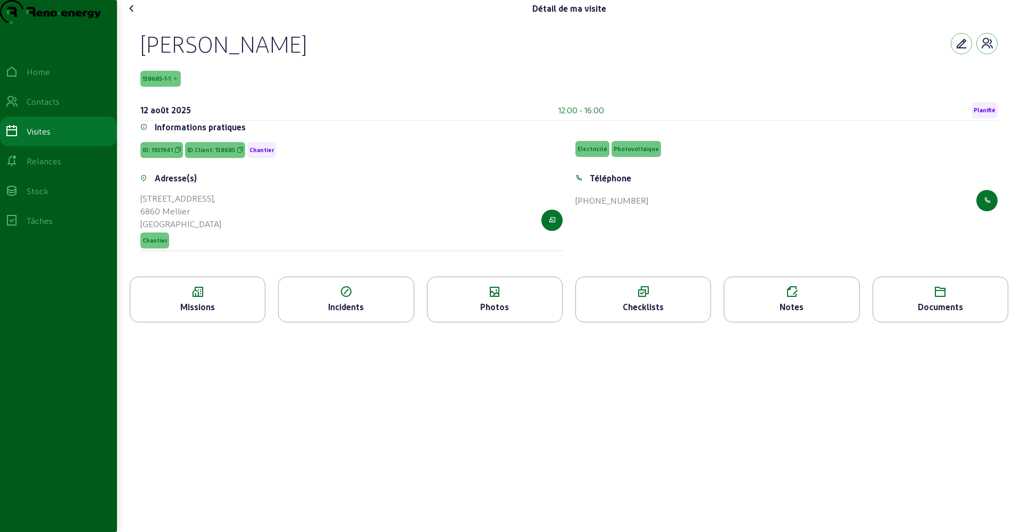
click at [623, 313] on div "Checklists" at bounding box center [643, 306] width 134 height 13
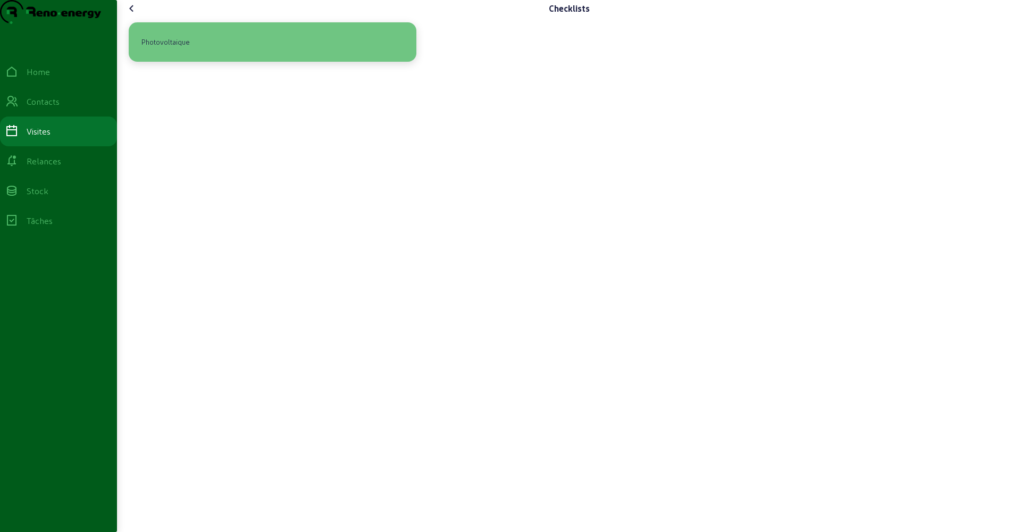
click at [200, 53] on div "Photovoltaique" at bounding box center [272, 42] width 271 height 22
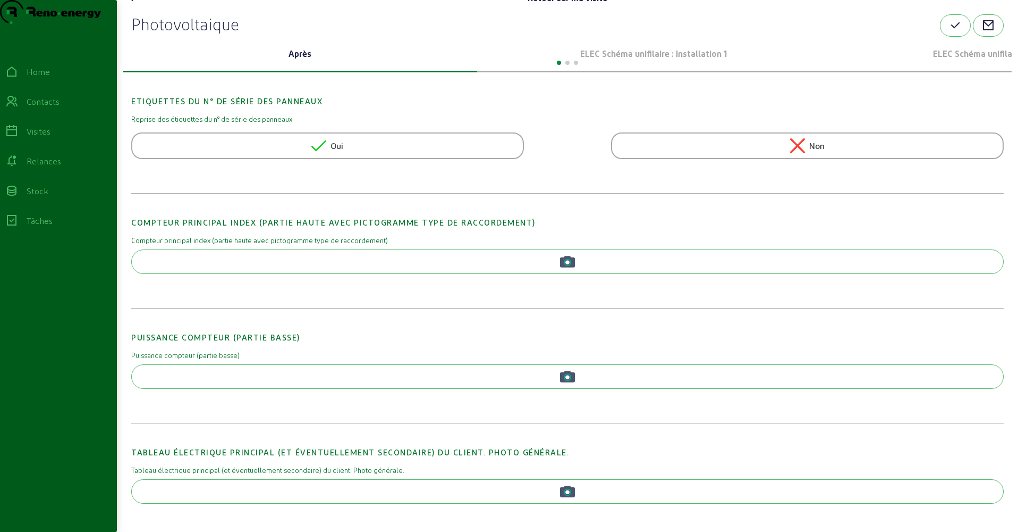
scroll to position [26, 0]
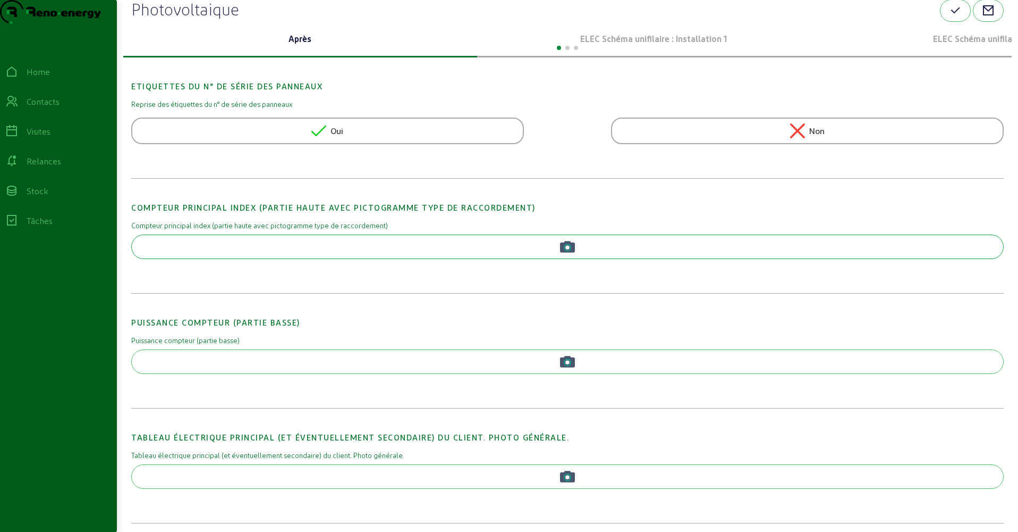
click at [308, 259] on button "button" at bounding box center [567, 246] width 873 height 24
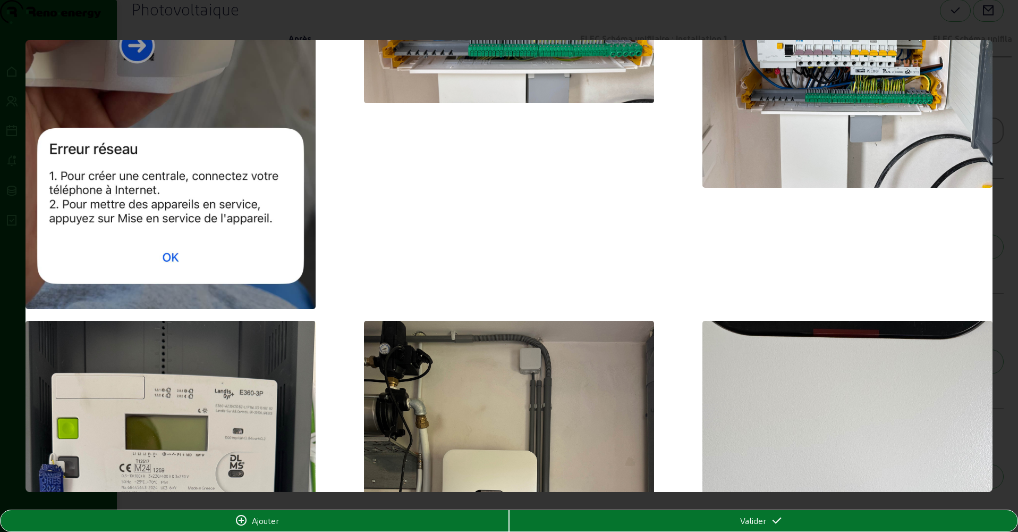
scroll to position [688, 0]
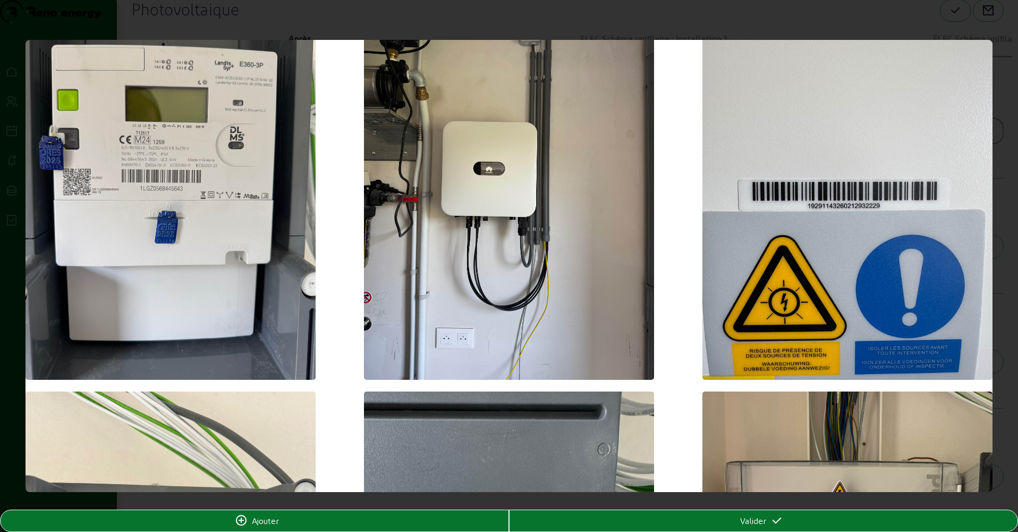
click at [182, 262] on img at bounding box center [171, 186] width 290 height 387
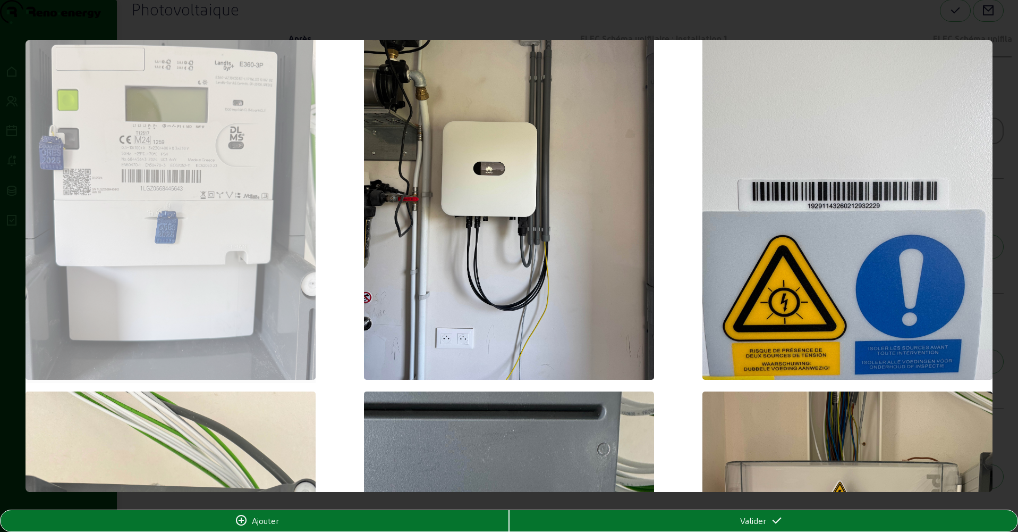
click at [765, 518] on span "Valider" at bounding box center [753, 520] width 26 height 13
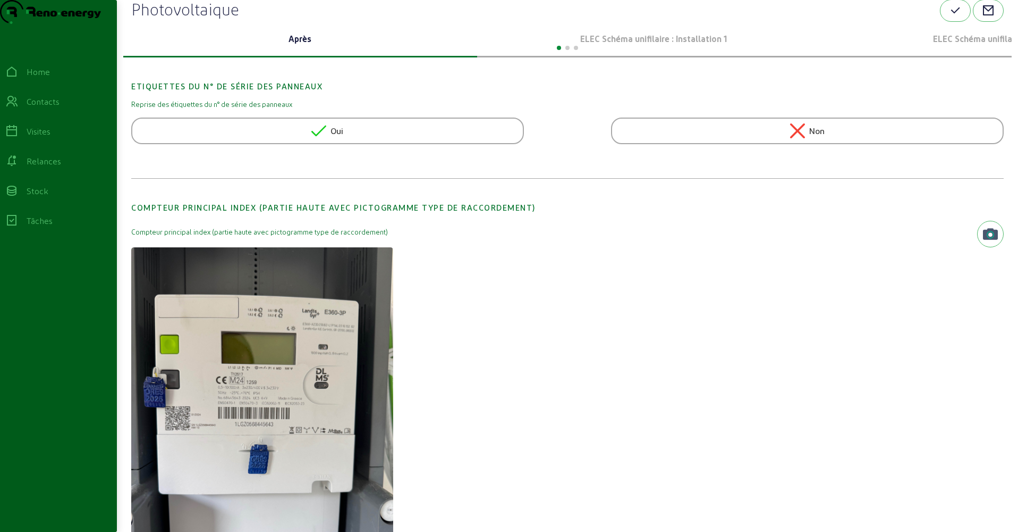
scroll to position [366, 0]
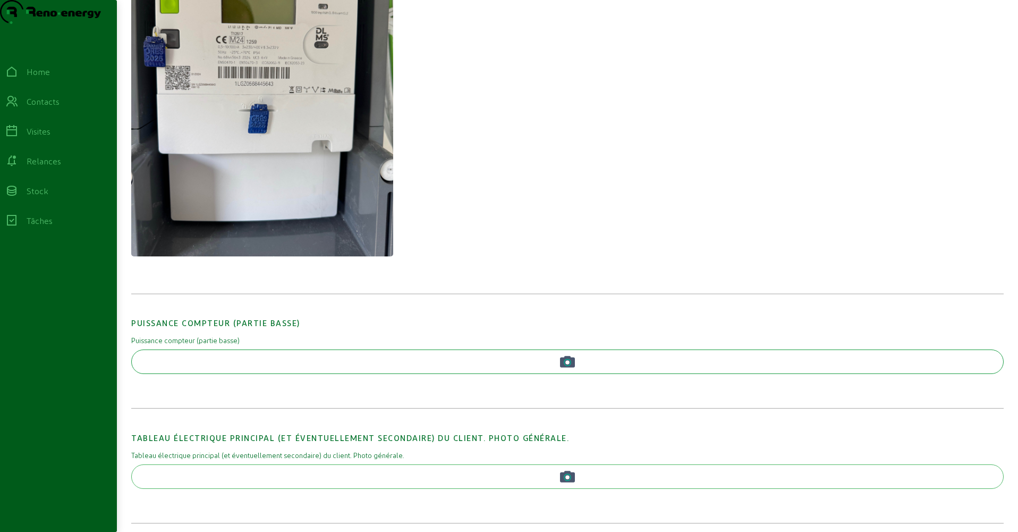
click at [286, 374] on button "button" at bounding box center [567, 361] width 873 height 24
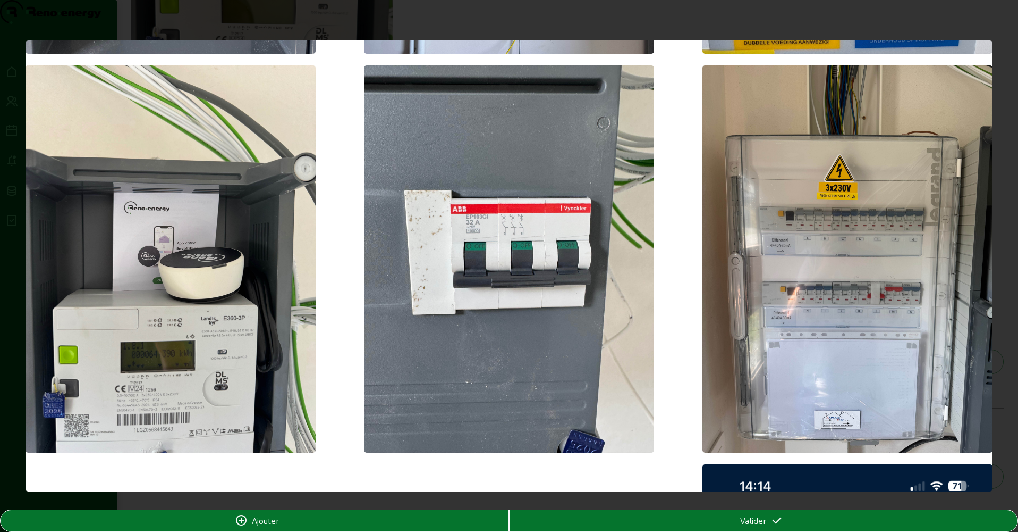
scroll to position [1143, 0]
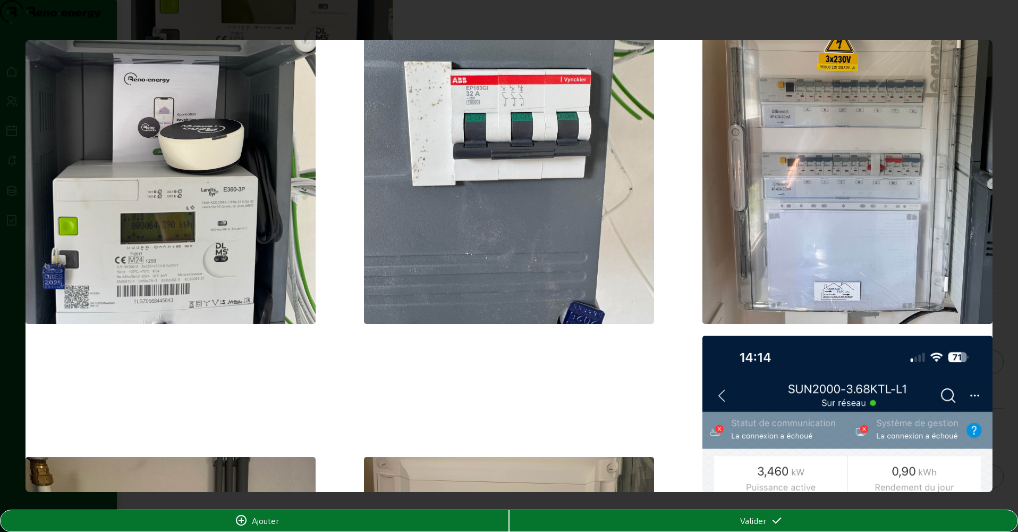
click at [500, 233] on img at bounding box center [509, 130] width 290 height 387
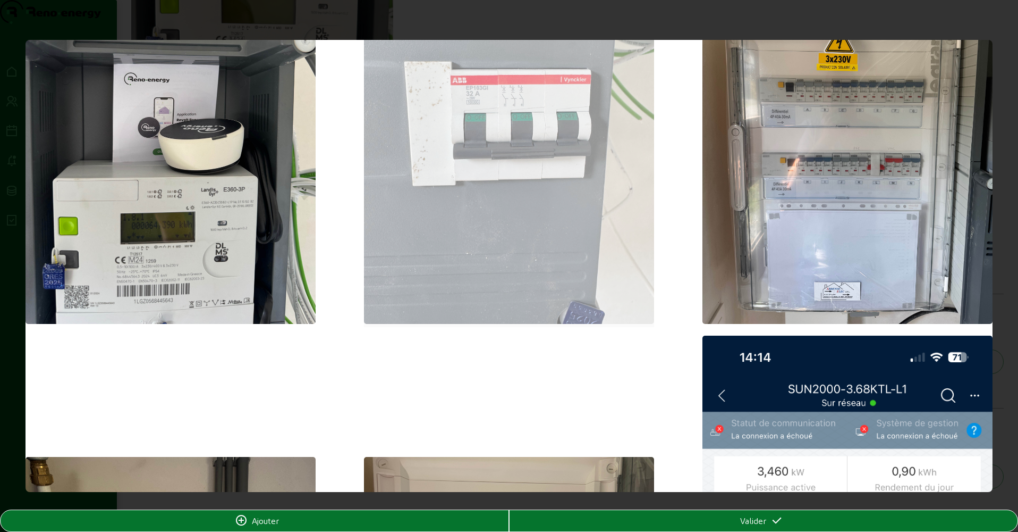
click at [738, 518] on div "Valider" at bounding box center [764, 520] width 508 height 13
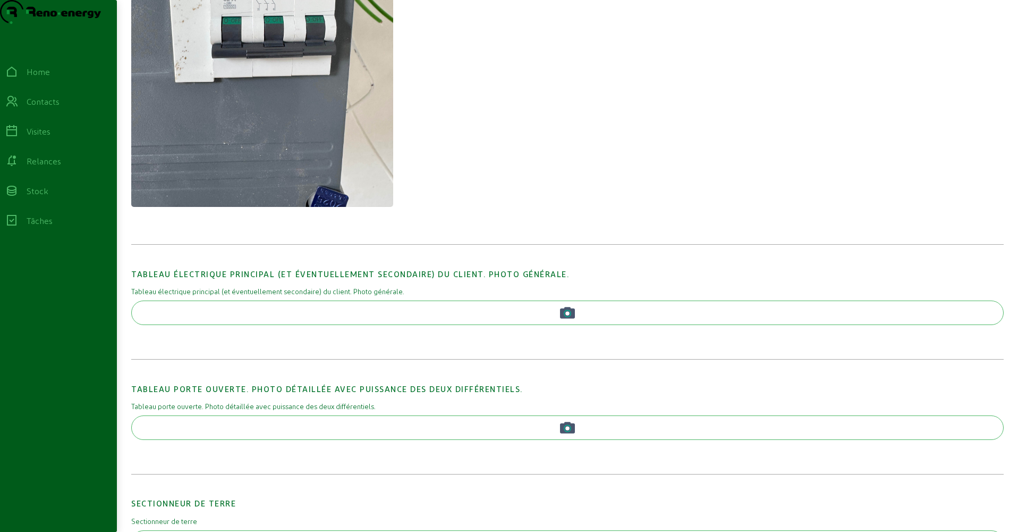
scroll to position [977, 0]
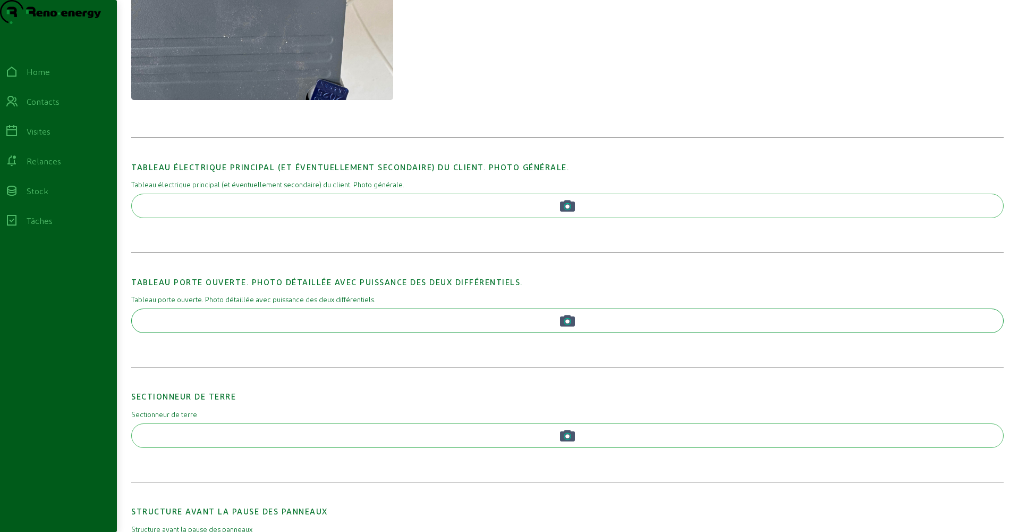
click at [311, 333] on button "button" at bounding box center [567, 320] width 873 height 24
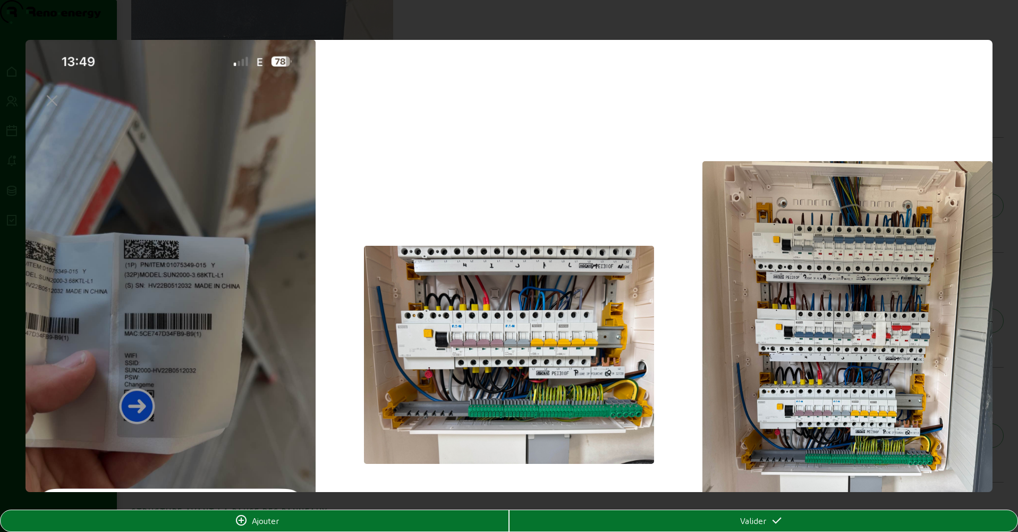
click at [476, 321] on img at bounding box center [509, 355] width 290 height 218
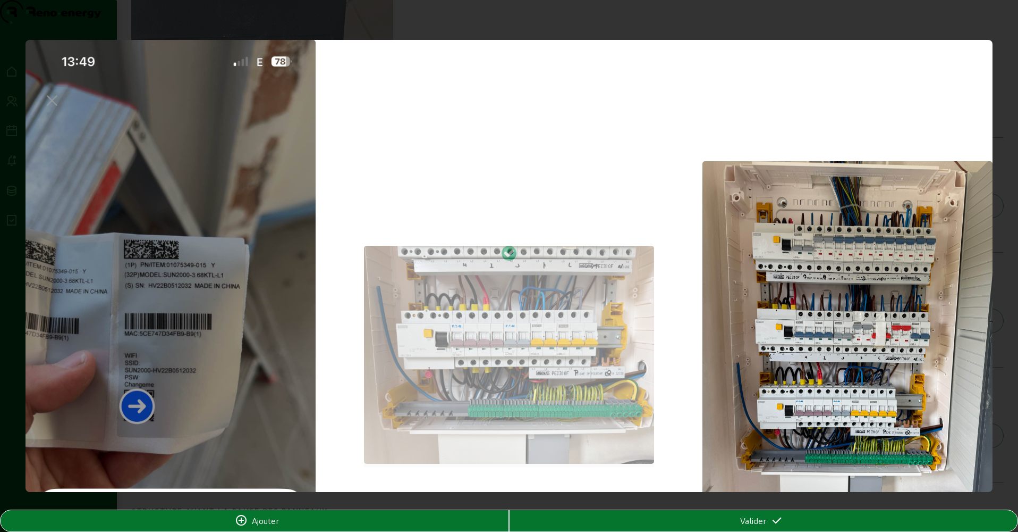
click at [814, 382] on img at bounding box center [848, 354] width 290 height 387
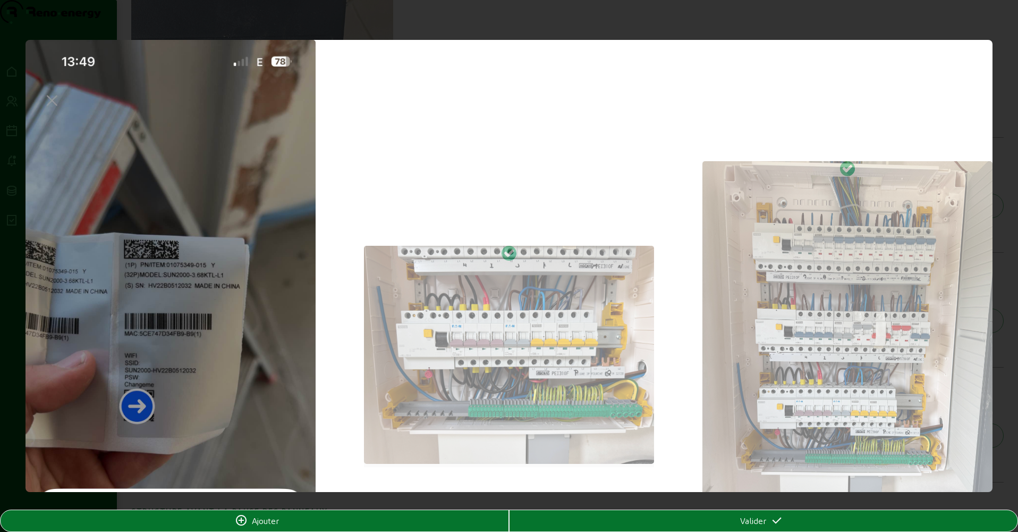
click at [793, 516] on div "Valider" at bounding box center [764, 520] width 508 height 13
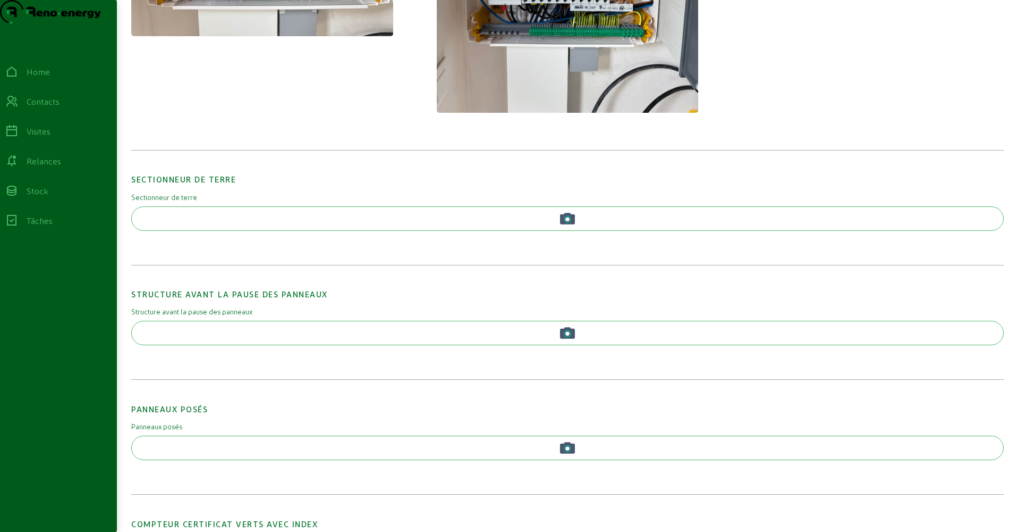
scroll to position [1658, 0]
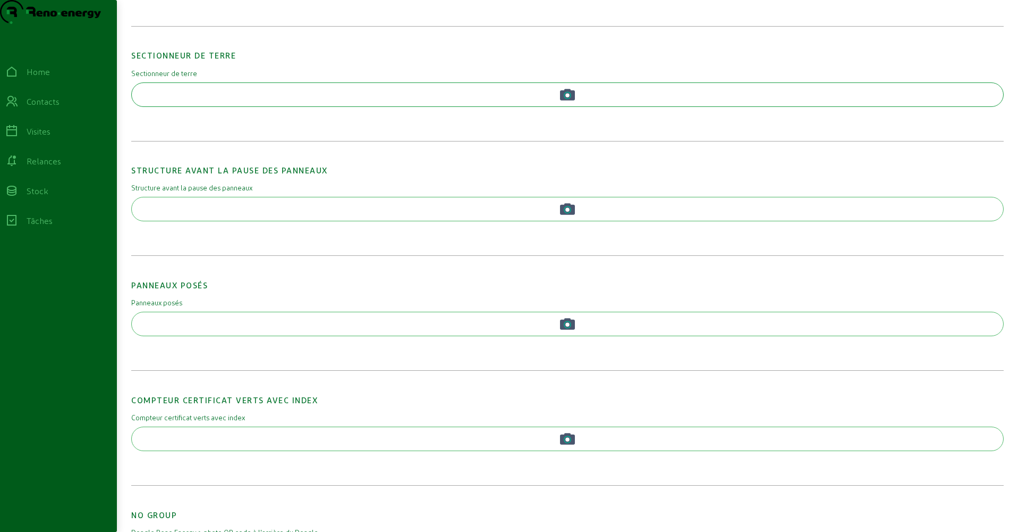
click at [404, 107] on button "button" at bounding box center [567, 94] width 873 height 24
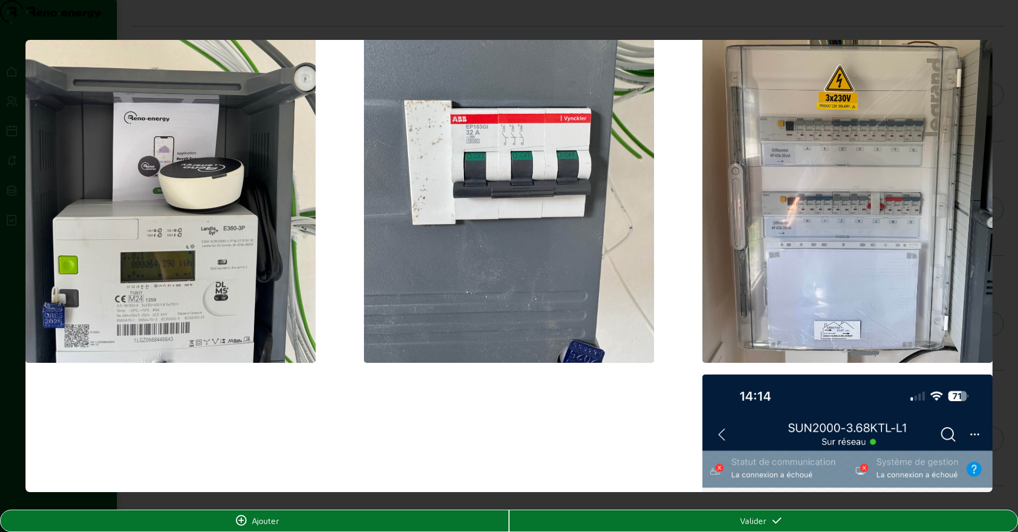
scroll to position [0, 0]
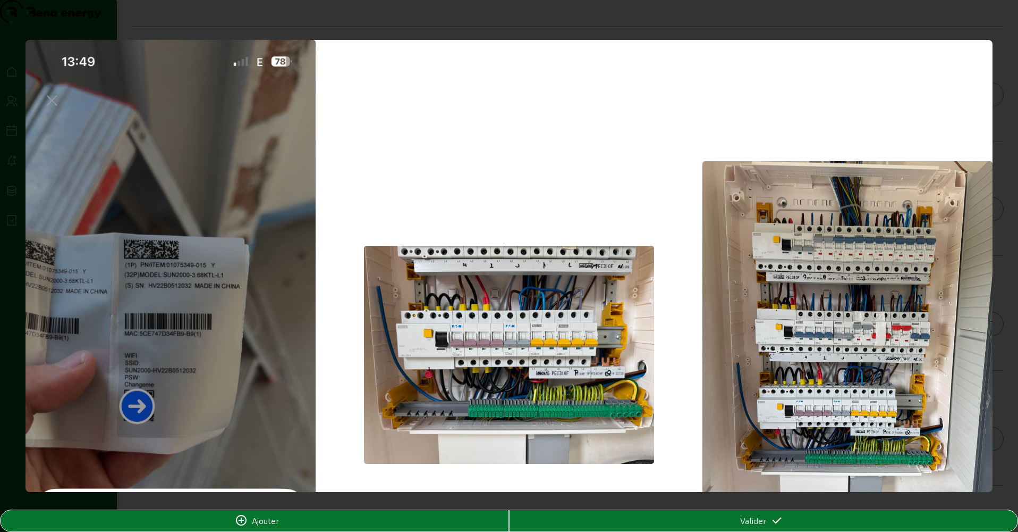
click at [667, 516] on div "Valider" at bounding box center [764, 520] width 508 height 13
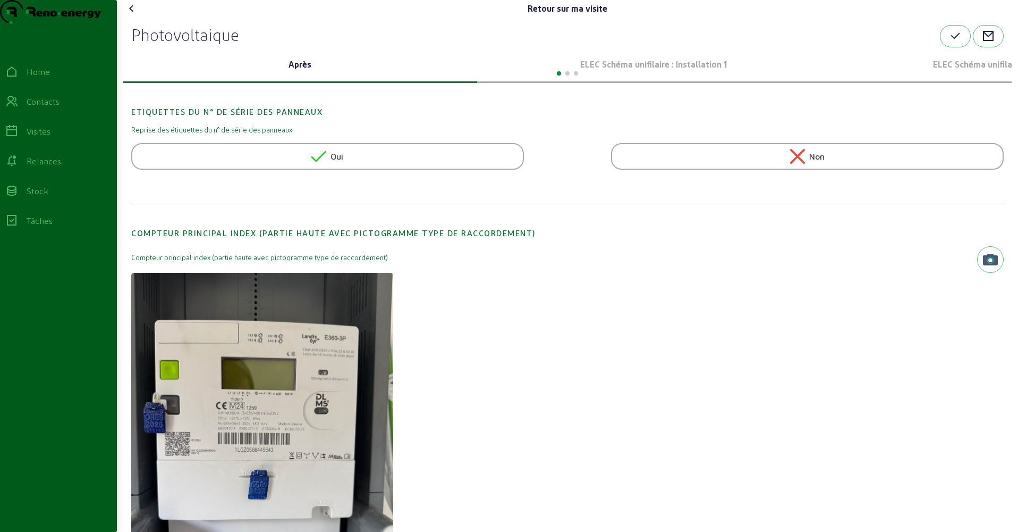
click at [692, 71] on p "ELEC Schéma unifilaire : Installation 1" at bounding box center [655, 64] width 346 height 13
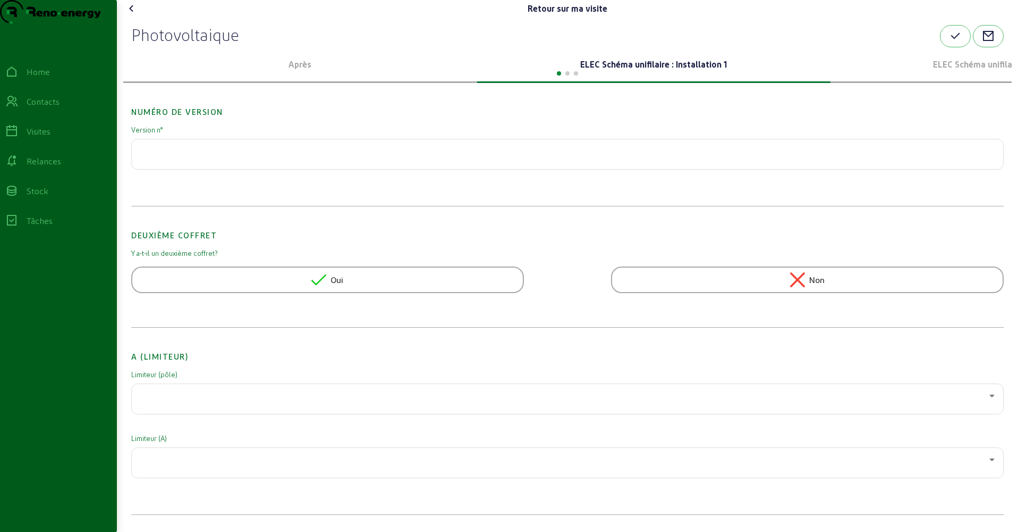
scroll to position [75, 0]
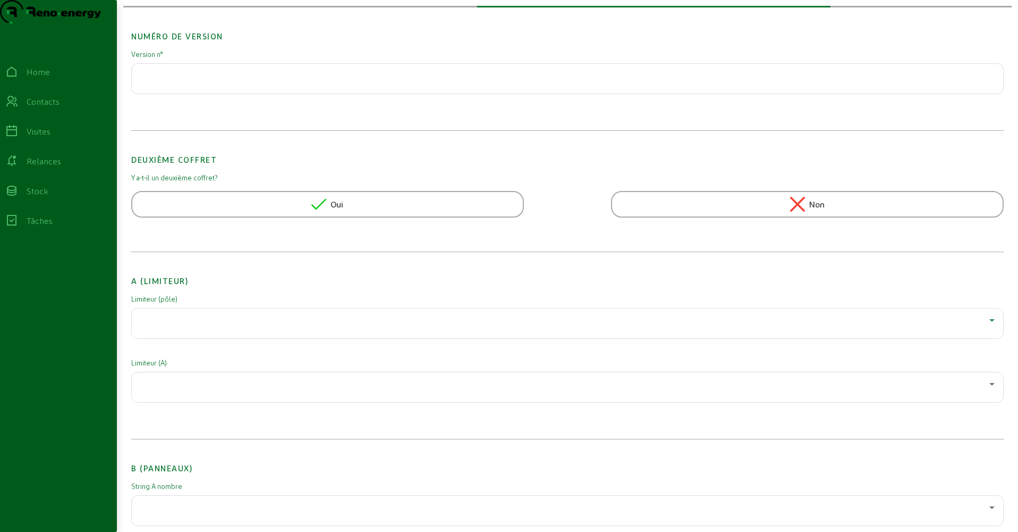
click at [187, 326] on div at bounding box center [564, 320] width 849 height 13
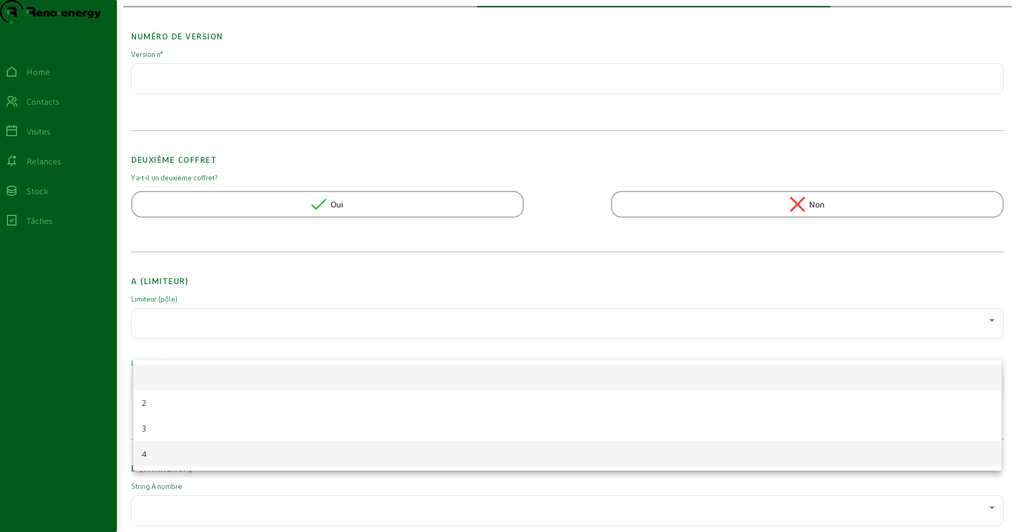
click at [165, 445] on mat-option "4" at bounding box center [567, 454] width 869 height 26
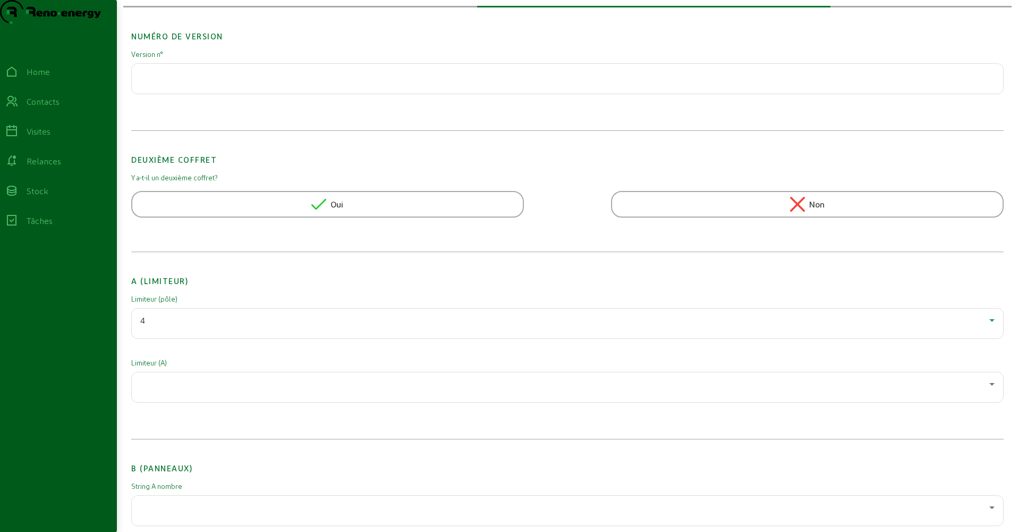
click at [173, 390] on div at bounding box center [564, 383] width 849 height 13
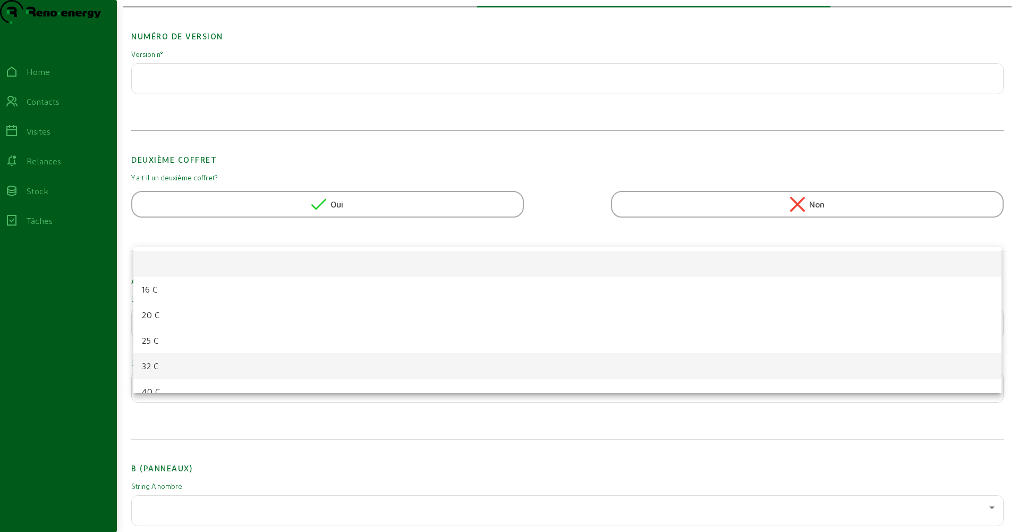
click at [159, 357] on mat-option "32 C" at bounding box center [567, 366] width 869 height 26
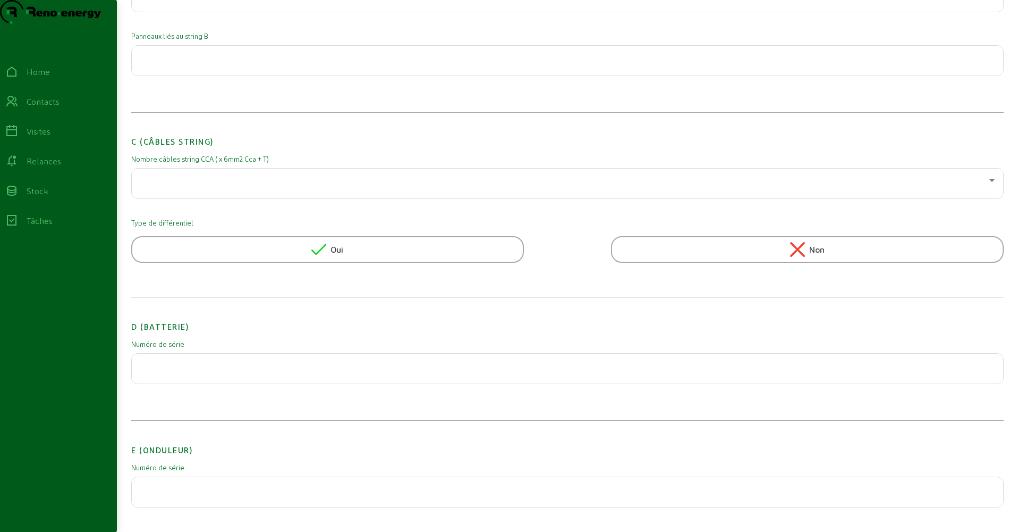
scroll to position [798, 0]
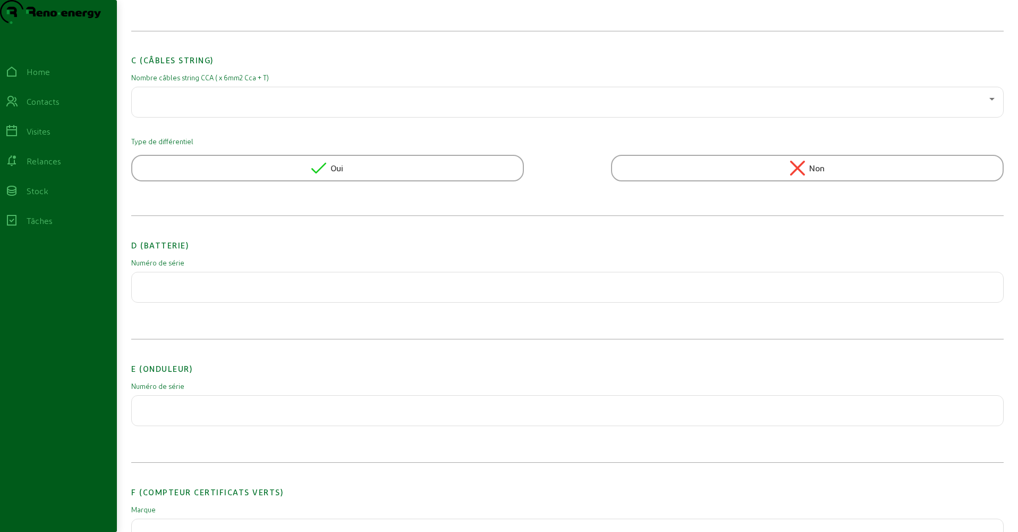
click at [234, 414] on input "text" at bounding box center [567, 407] width 855 height 13
paste input "SUN2000- HV22B0512032 Se connecter à un autre"
paste input "19291143260212932229"
click at [189, 414] on input "SUN2000- HV22B0512032 / 19291143260212932229" at bounding box center [567, 407] width 855 height 13
type input "SUN2000-HV22B0512032 / 19291143260212932229"
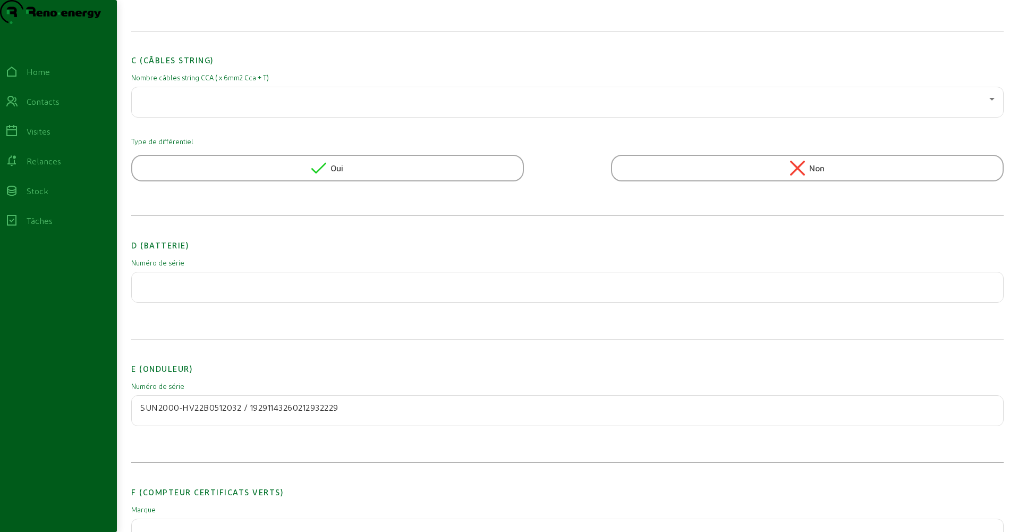
click at [405, 422] on div "SUN2000-HV22B0512032 / 19291143260212932229" at bounding box center [567, 410] width 855 height 30
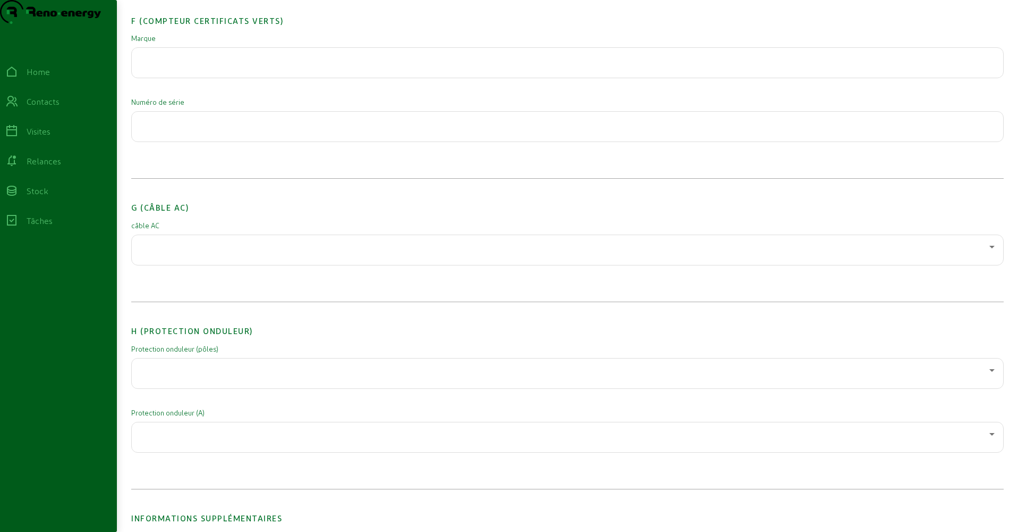
scroll to position [1284, 0]
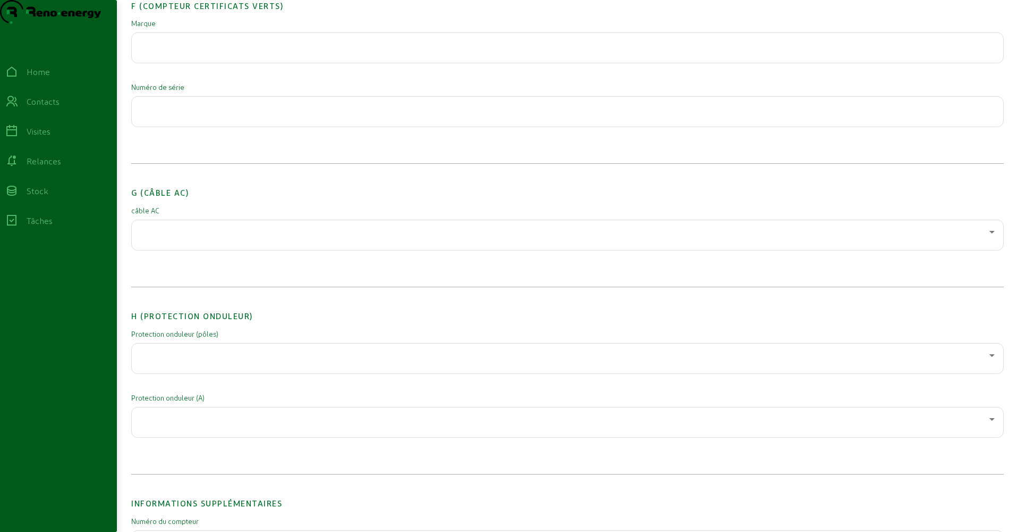
click at [239, 361] on div at bounding box center [564, 355] width 849 height 13
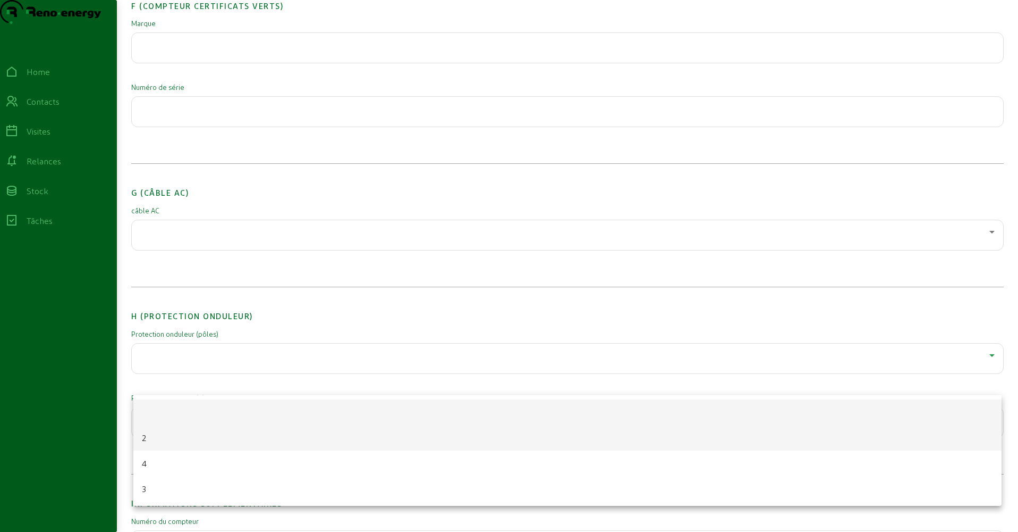
click at [191, 435] on mat-option "2" at bounding box center [567, 438] width 869 height 26
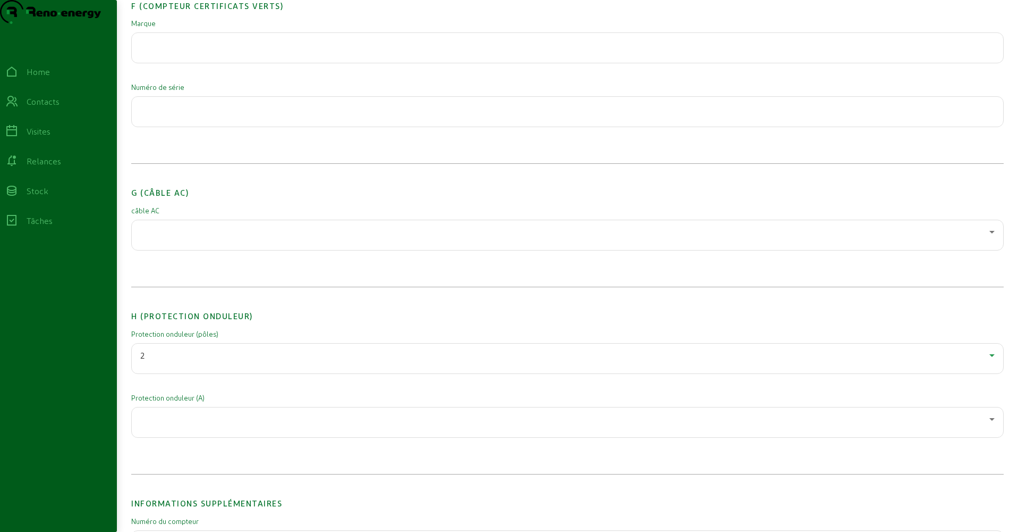
click at [183, 425] on div at bounding box center [564, 418] width 849 height 13
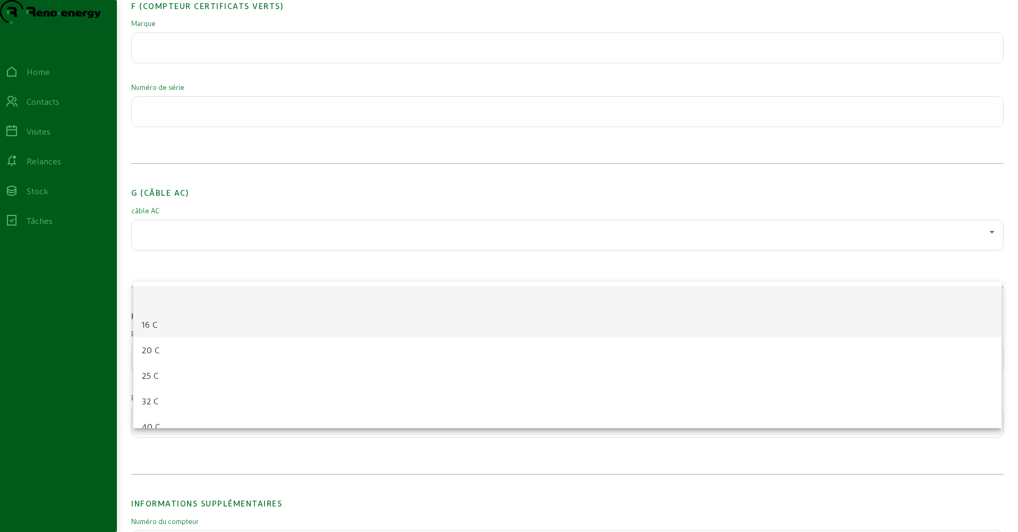
click at [167, 327] on mat-option "16 C" at bounding box center [567, 324] width 869 height 26
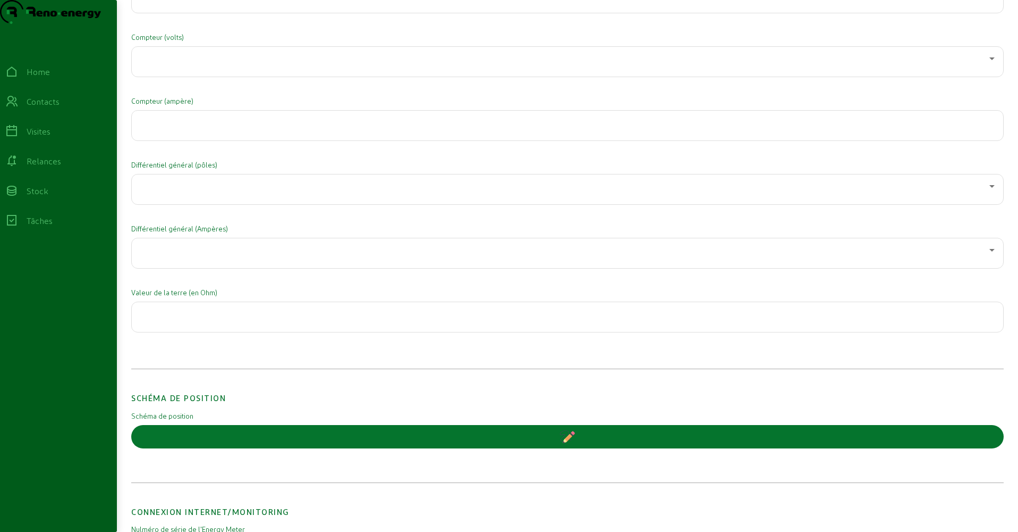
scroll to position [1628, 0]
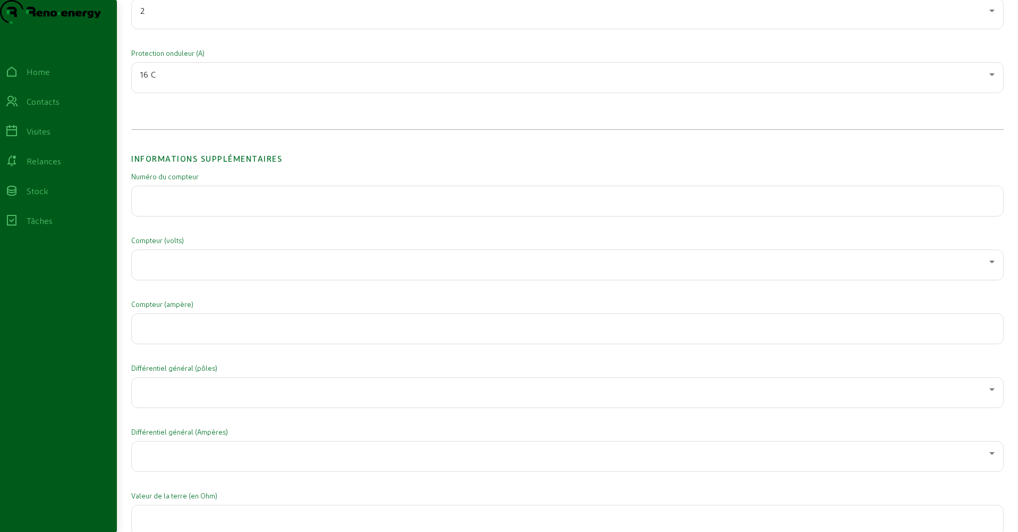
click at [163, 204] on input "text" at bounding box center [567, 197] width 855 height 13
type input "3x230"
click at [159, 268] on div at bounding box center [564, 261] width 849 height 13
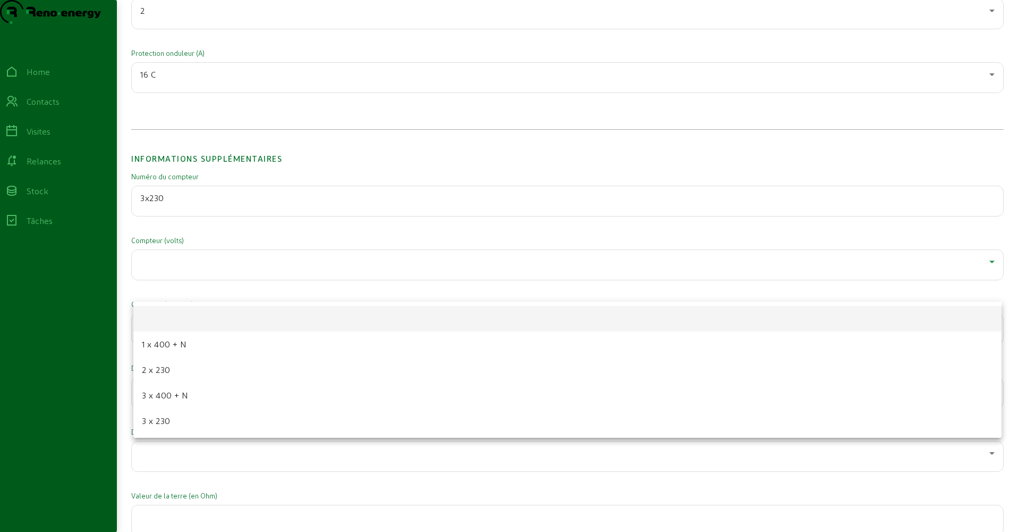
click at [156, 426] on span "3 x 230" at bounding box center [156, 420] width 29 height 13
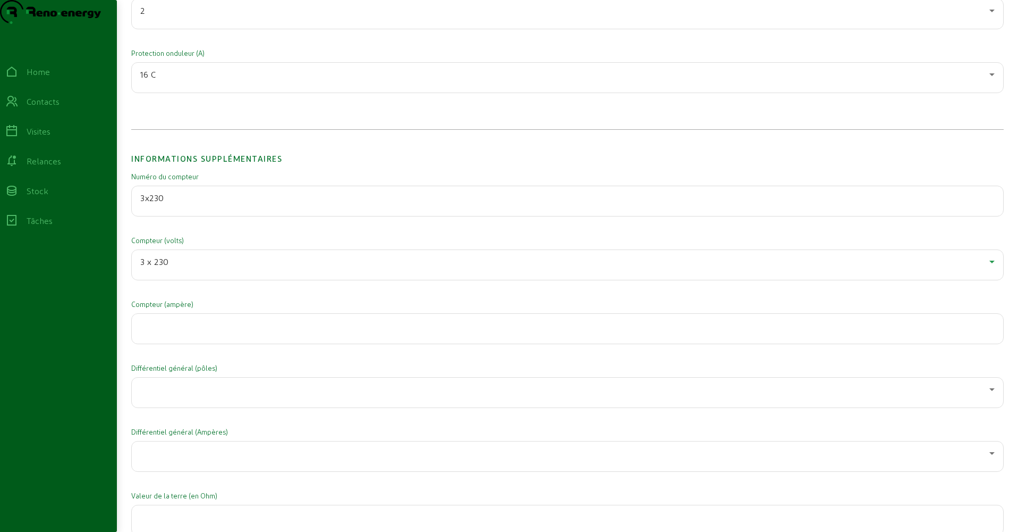
click at [169, 216] on div "3x230" at bounding box center [567, 201] width 855 height 30
click at [169, 204] on input "3x230" at bounding box center [567, 197] width 855 height 13
paste input "1LGZ0568445643"
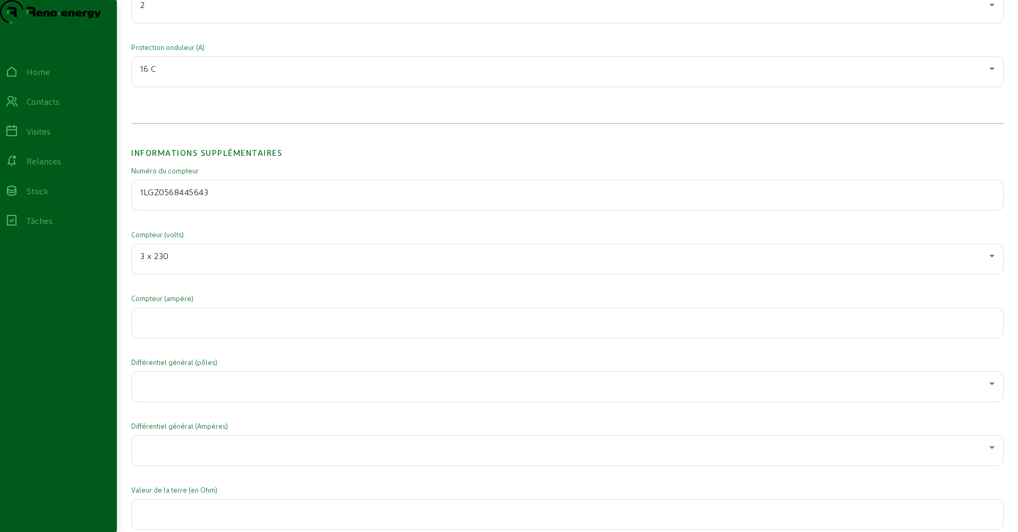
scroll to position [1644, 0]
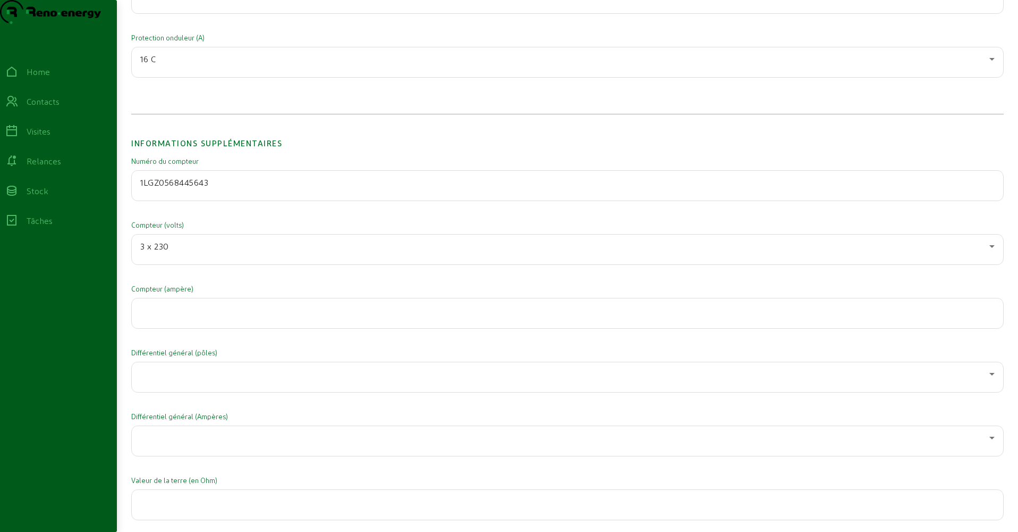
type input "1LGZ0568445643"
click at [182, 316] on input "number" at bounding box center [567, 310] width 855 height 13
type input "32"
click at [178, 380] on div at bounding box center [564, 373] width 849 height 13
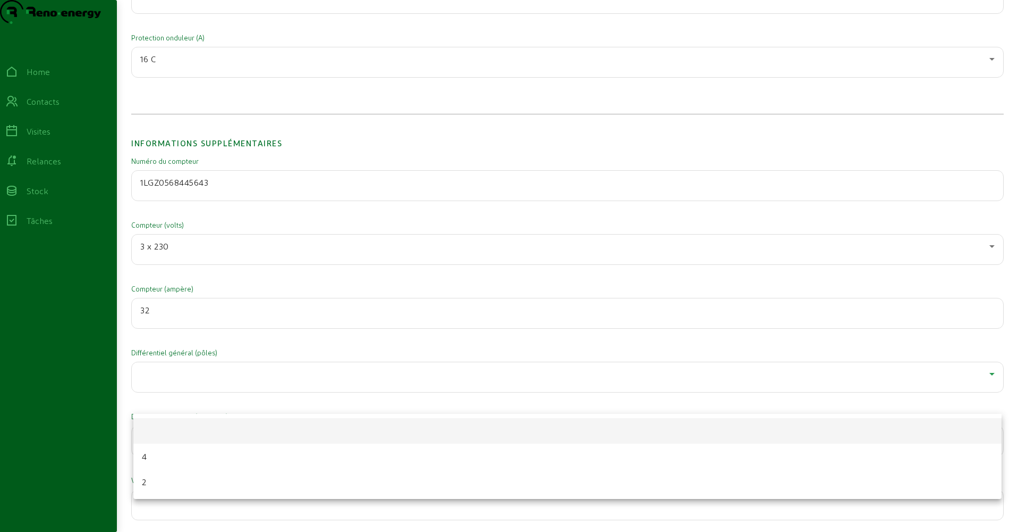
click at [155, 450] on mat-option "4" at bounding box center [567, 456] width 869 height 26
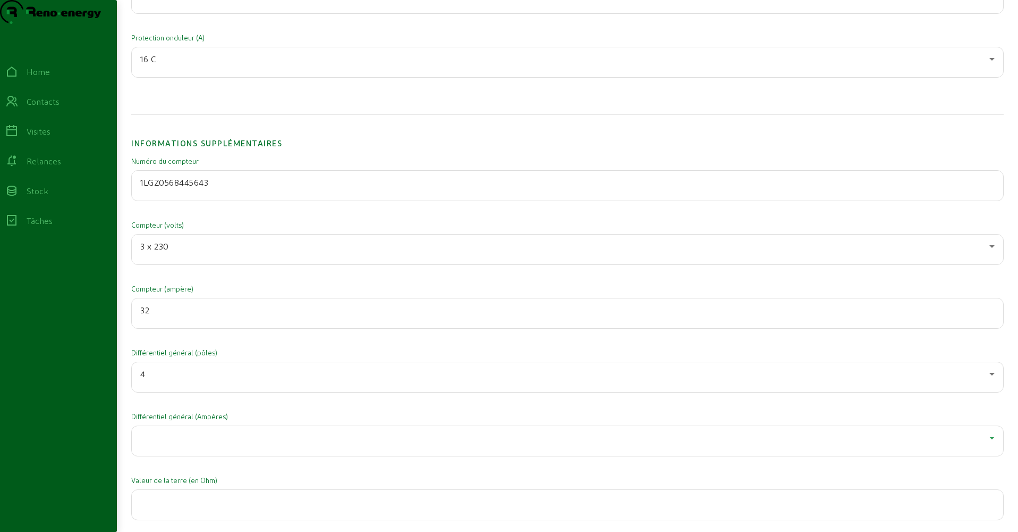
click at [155, 444] on div at bounding box center [564, 437] width 849 height 13
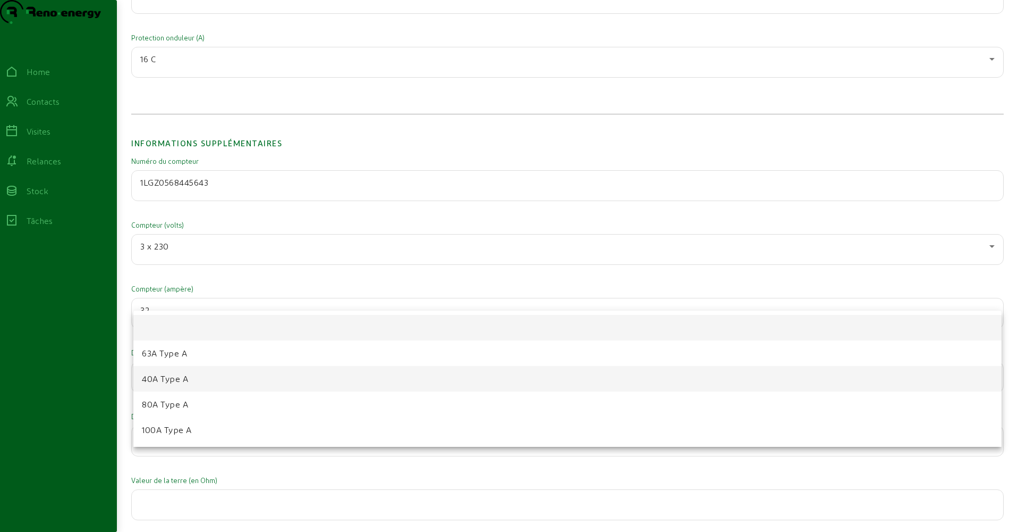
click at [175, 377] on span "40A Type A" at bounding box center [165, 378] width 46 height 13
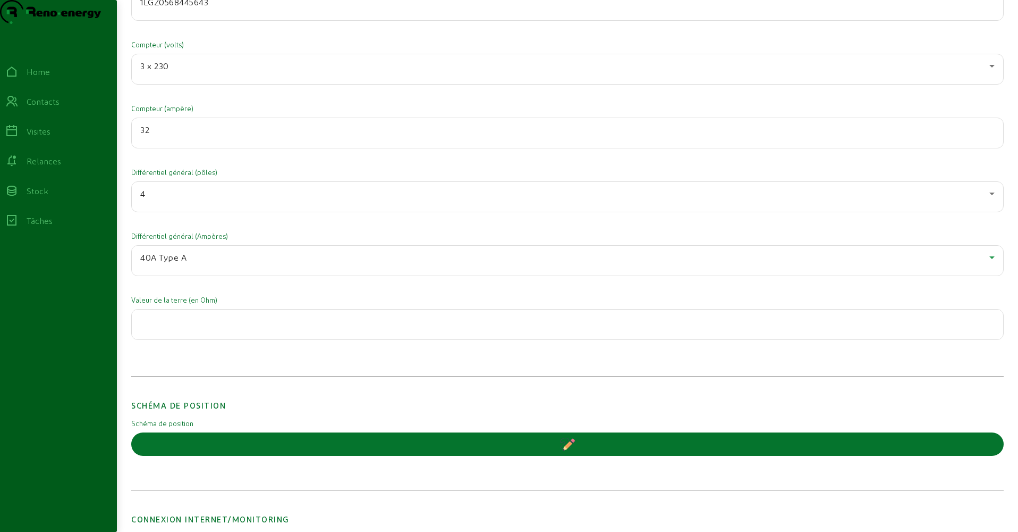
scroll to position [1844, 0]
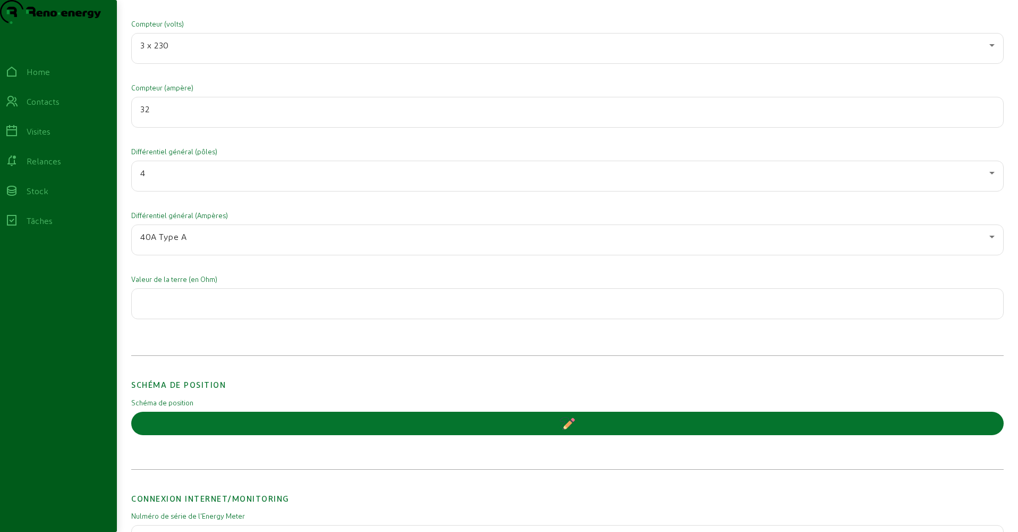
click at [163, 318] on div at bounding box center [567, 304] width 855 height 30
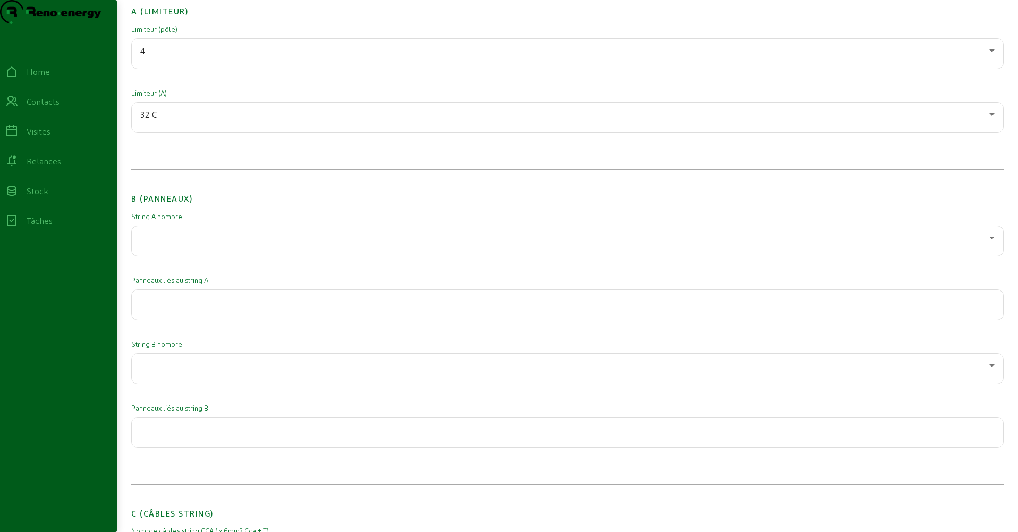
scroll to position [0, 0]
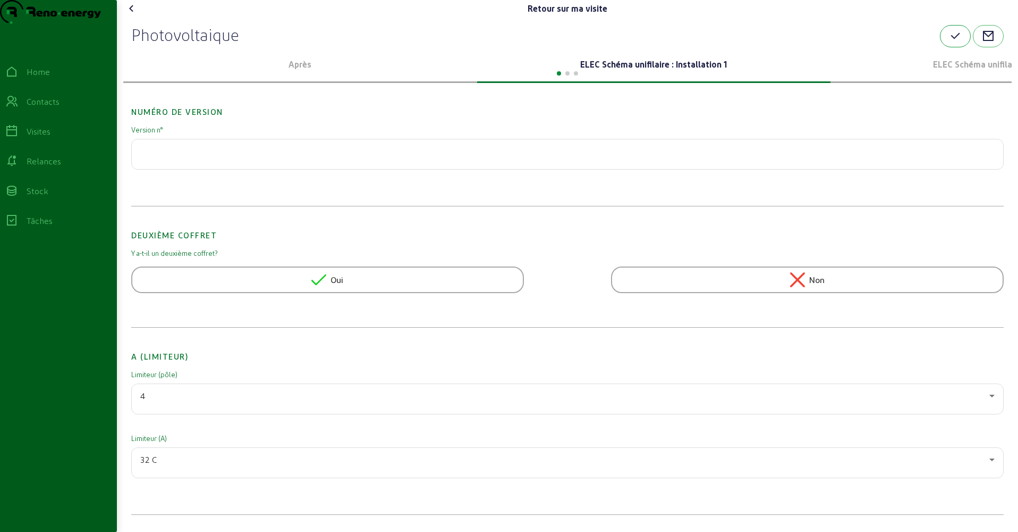
click at [949, 43] on icon "button" at bounding box center [955, 36] width 13 height 13
click at [951, 71] on p "ELEC Schéma unifilaire : Installation 2" at bounding box center [1008, 64] width 346 height 13
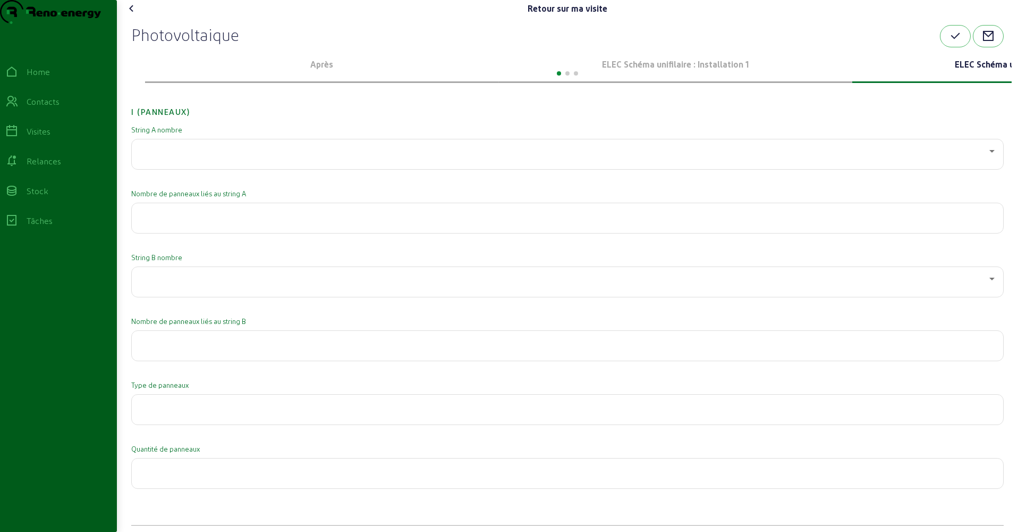
click at [946, 83] on div "ELEC Schéma unifilaire : Installation 2" at bounding box center [1030, 65] width 354 height 36
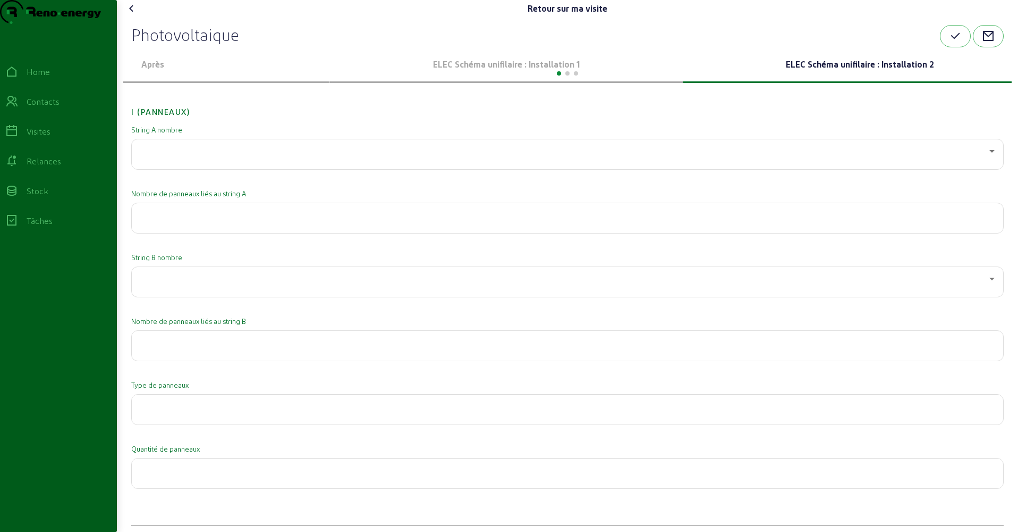
click at [794, 83] on div "ELEC Schéma unifilaire : Installation 2" at bounding box center [861, 65] width 354 height 36
click at [483, 71] on p "ELEC Schéma unifilaire : Installation 1" at bounding box center [507, 64] width 346 height 13
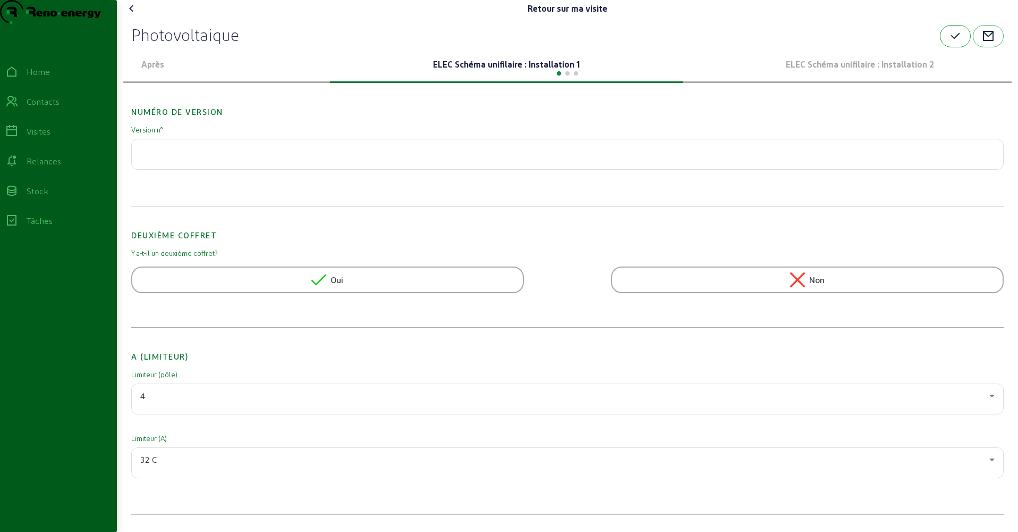
click at [955, 43] on icon "button" at bounding box center [955, 36] width 13 height 13
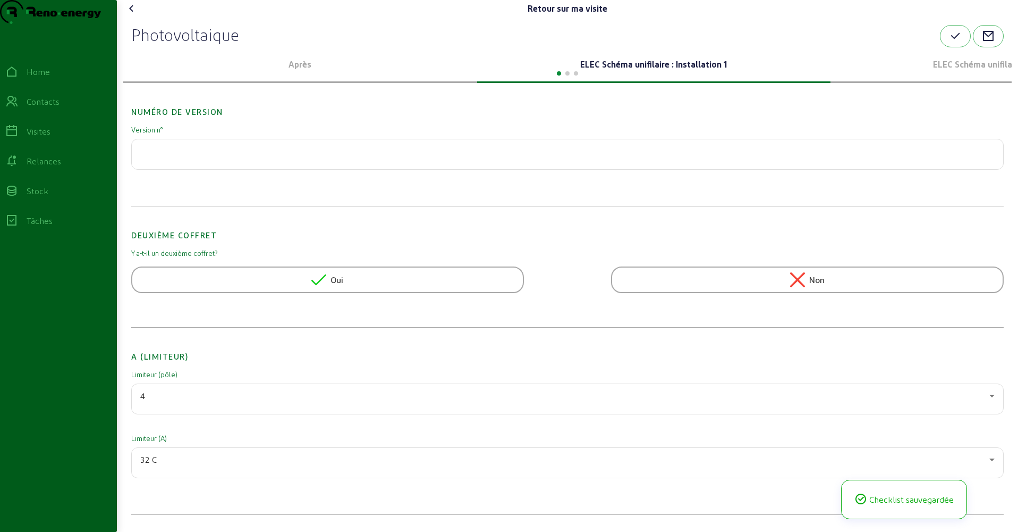
click at [136, 15] on icon at bounding box center [131, 8] width 13 height 13
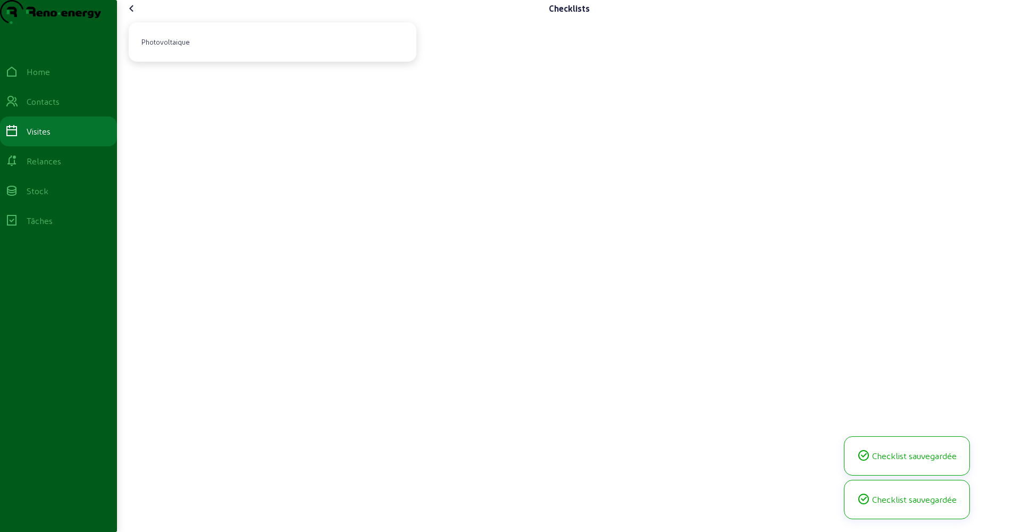
click at [136, 15] on icon at bounding box center [131, 8] width 13 height 13
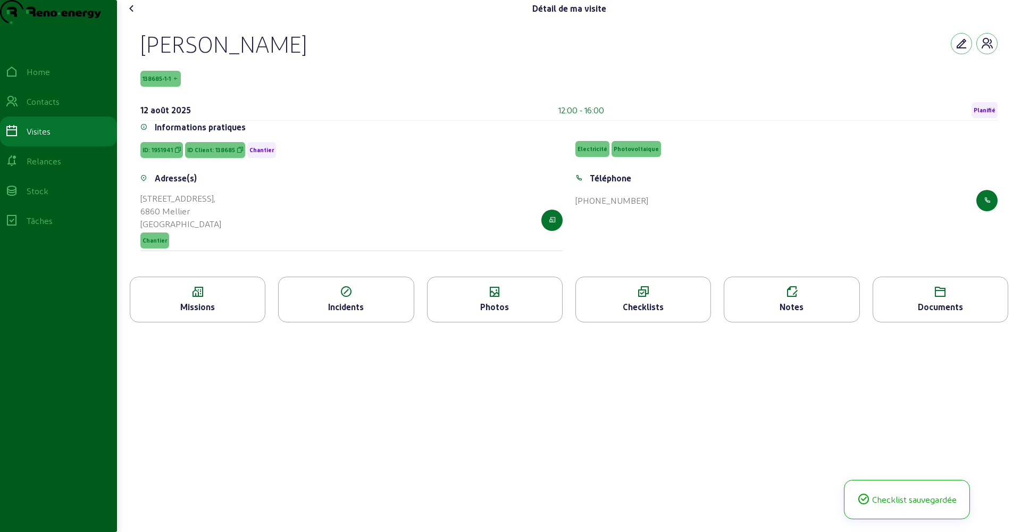
click at [136, 15] on icon at bounding box center [131, 8] width 13 height 13
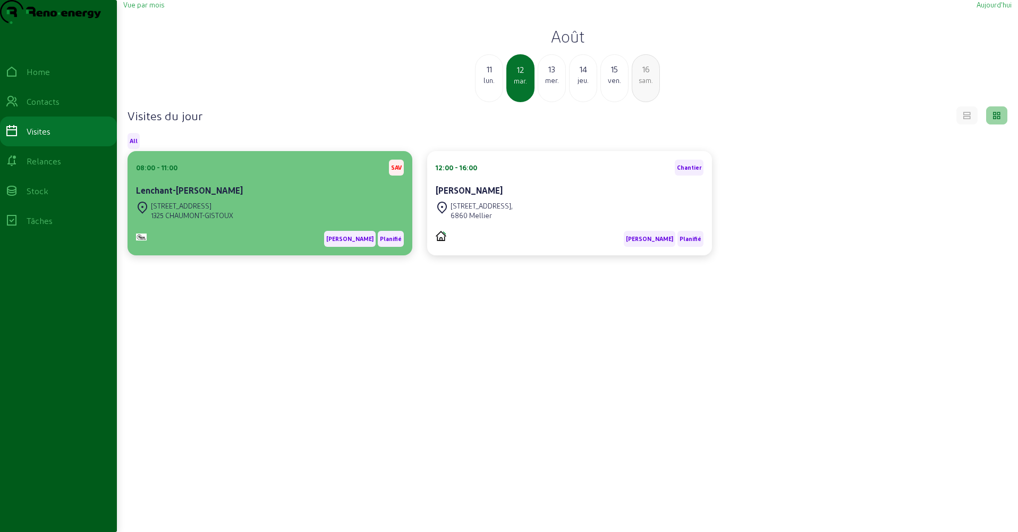
click at [268, 222] on div "Rue des Frères Poels , [STREET_ADDRESS]" at bounding box center [270, 210] width 268 height 23
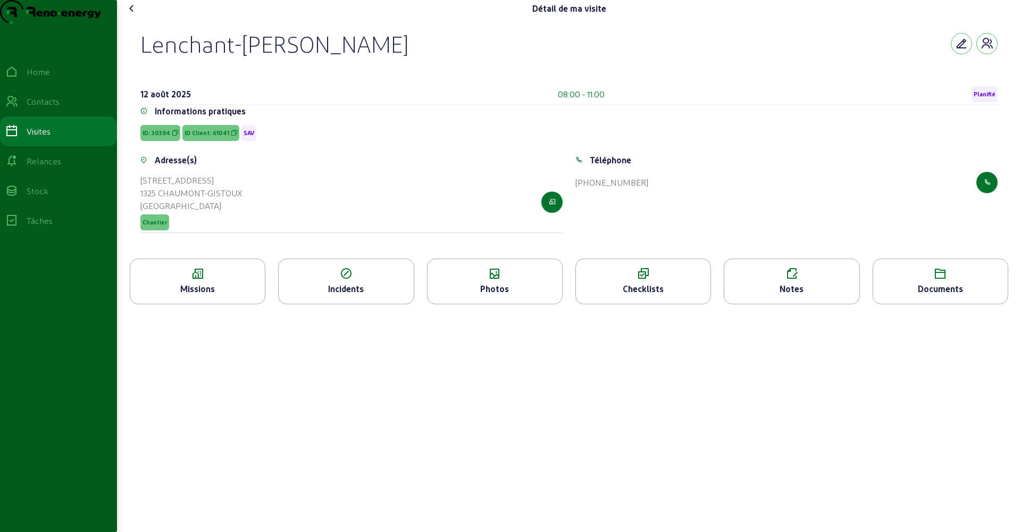
click at [793, 280] on icon at bounding box center [791, 273] width 134 height 13
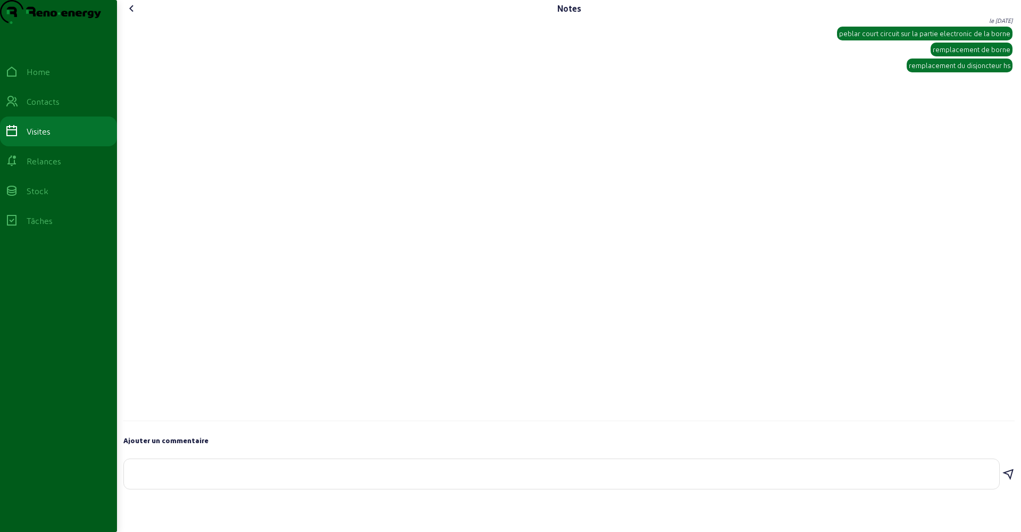
click at [132, 15] on icon at bounding box center [131, 8] width 13 height 13
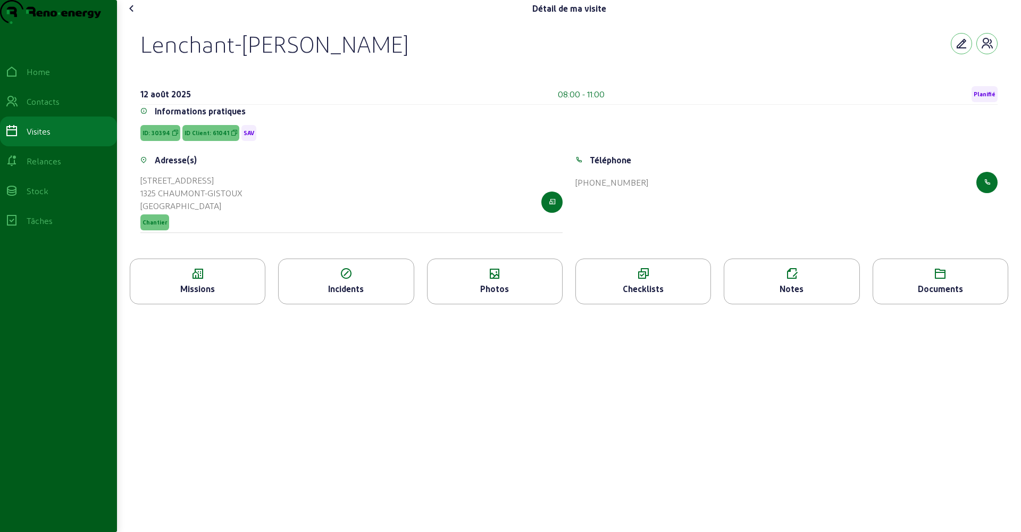
click at [133, 15] on icon at bounding box center [131, 8] width 13 height 13
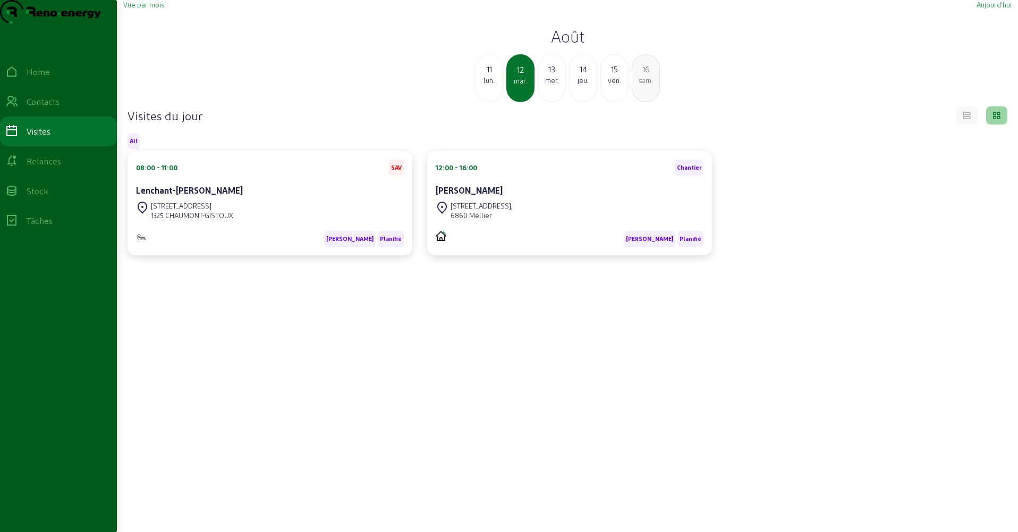
click at [552, 75] on div "13" at bounding box center [551, 69] width 27 height 13
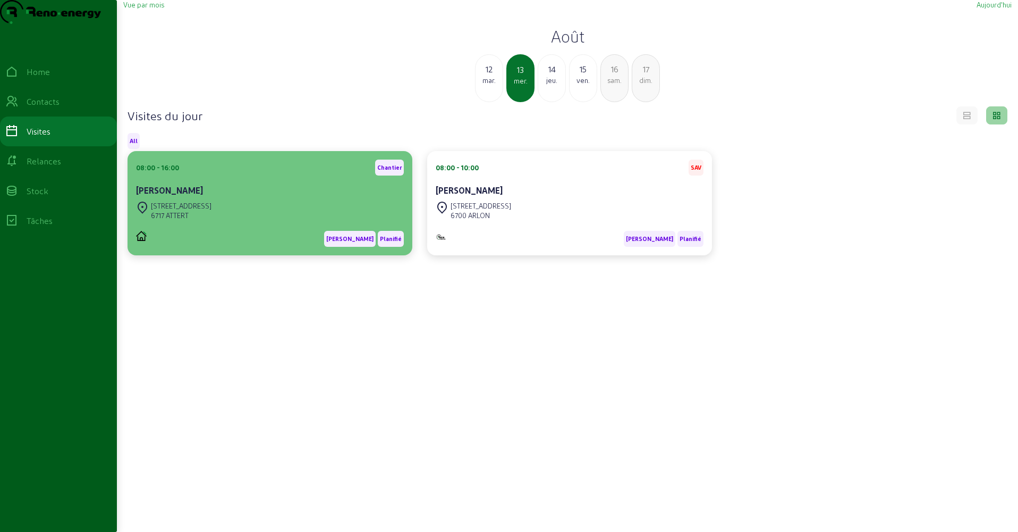
click at [337, 197] on div "[PERSON_NAME]" at bounding box center [270, 190] width 268 height 13
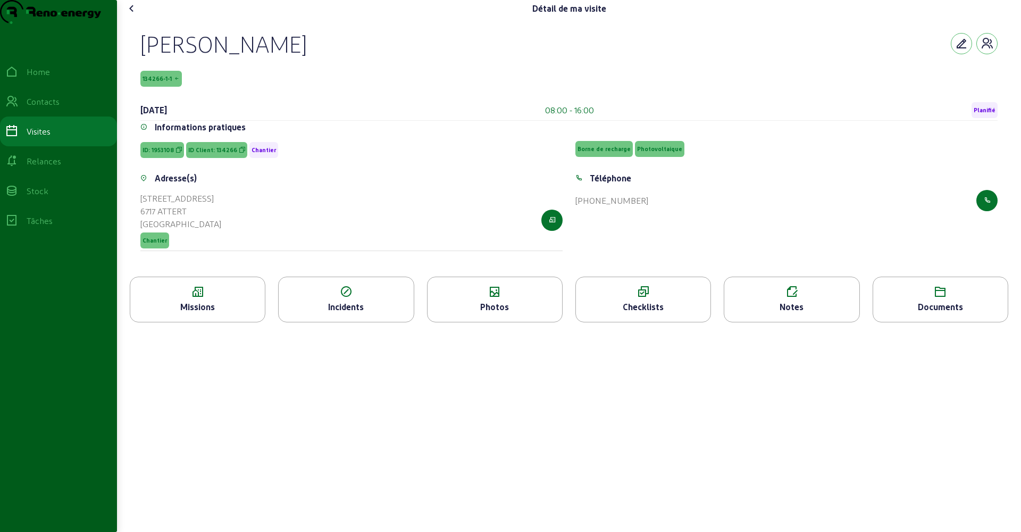
click at [643, 319] on div "Checklists" at bounding box center [643, 299] width 136 height 46
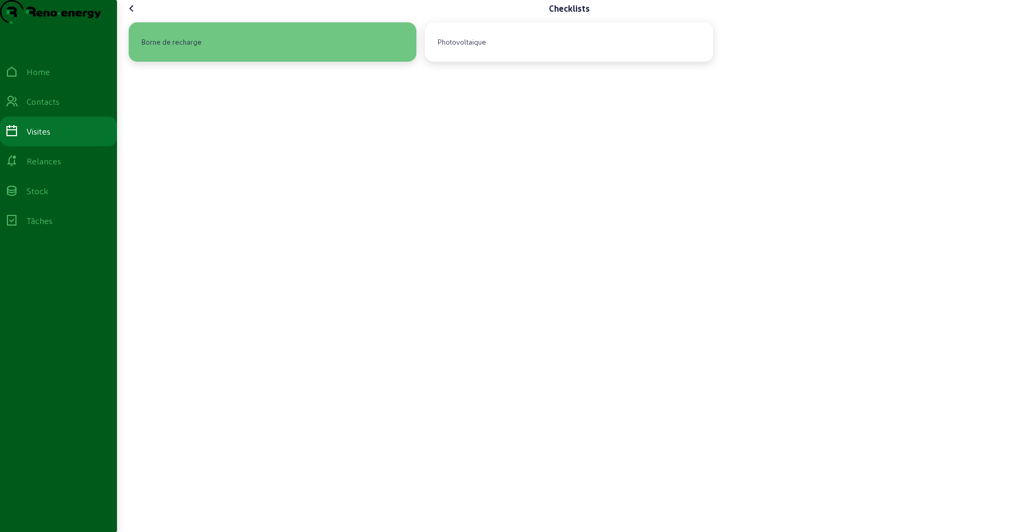
click at [292, 53] on div "Borne de recharge" at bounding box center [272, 42] width 271 height 22
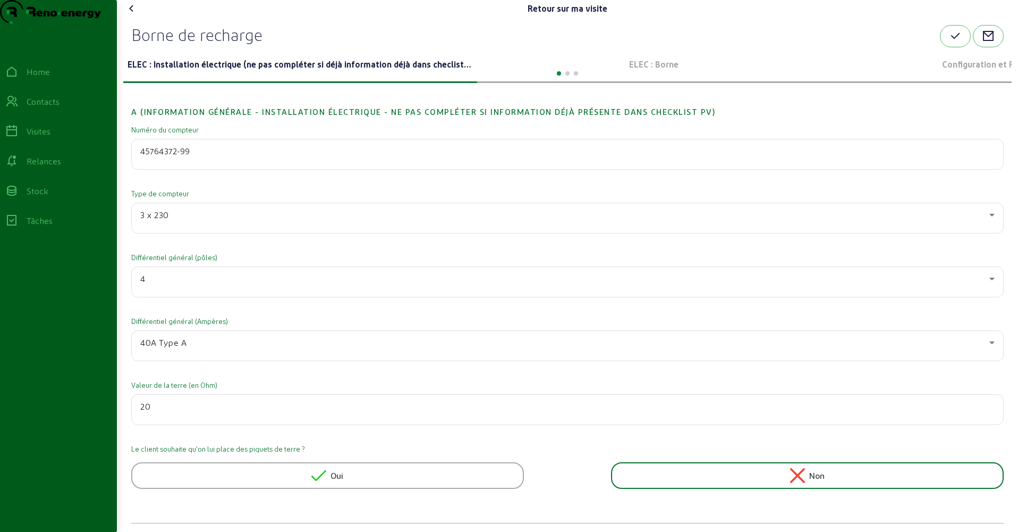
click at [134, 15] on icon at bounding box center [131, 8] width 13 height 13
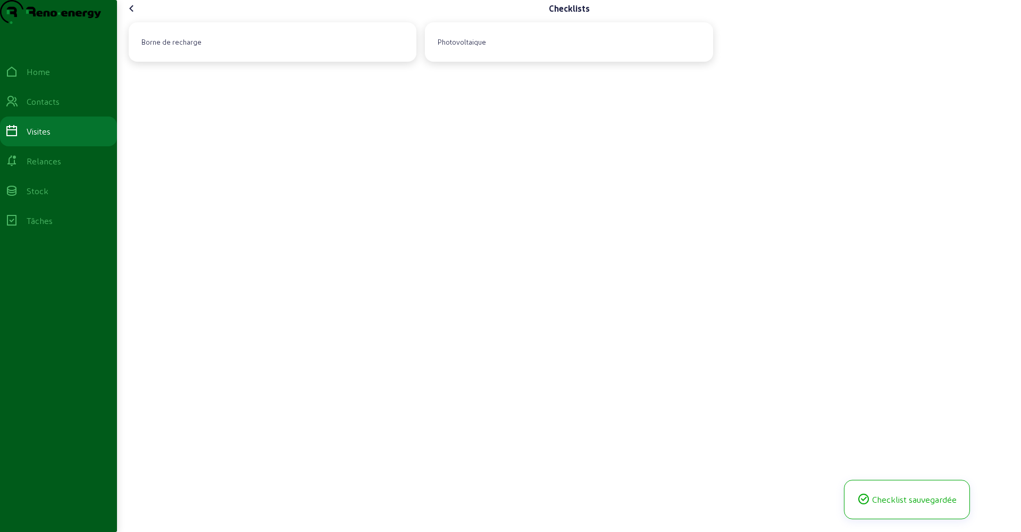
click at [134, 15] on icon at bounding box center [131, 8] width 13 height 13
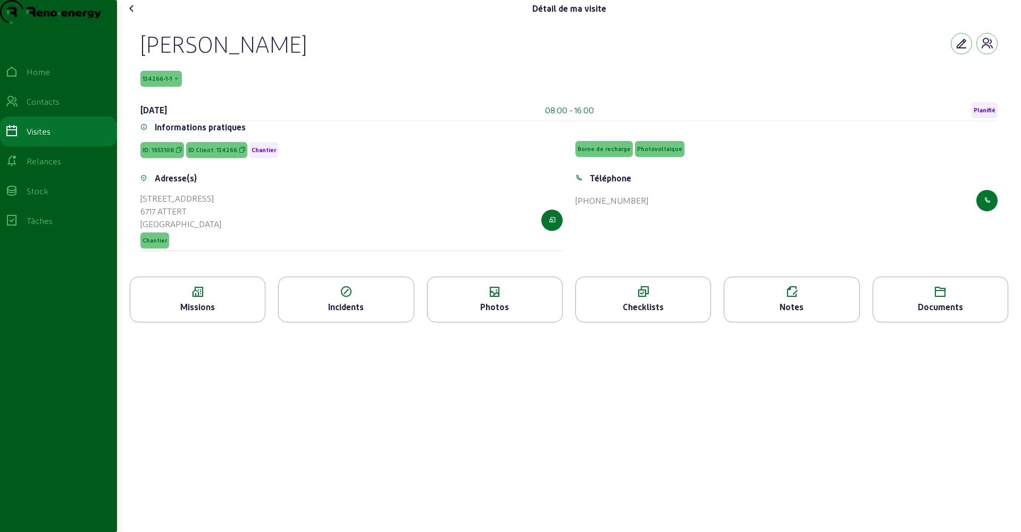
click at [516, 298] on icon at bounding box center [494, 291] width 134 height 13
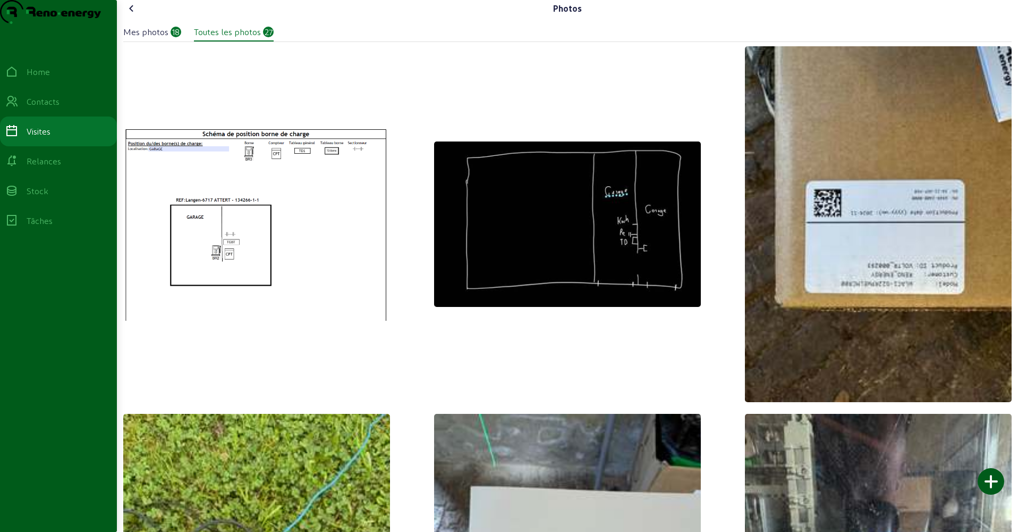
click at [136, 15] on icon at bounding box center [131, 8] width 13 height 13
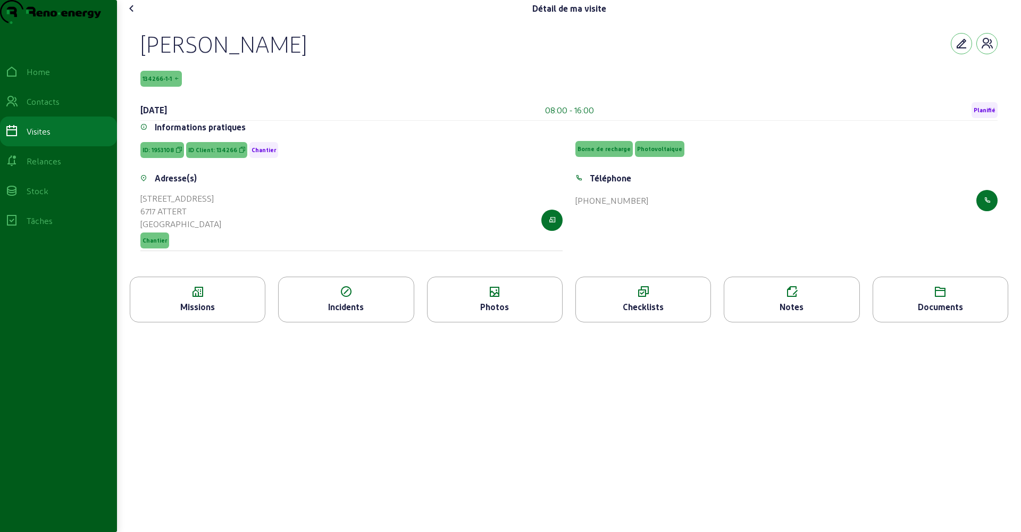
click at [130, 15] on icon at bounding box center [131, 8] width 13 height 13
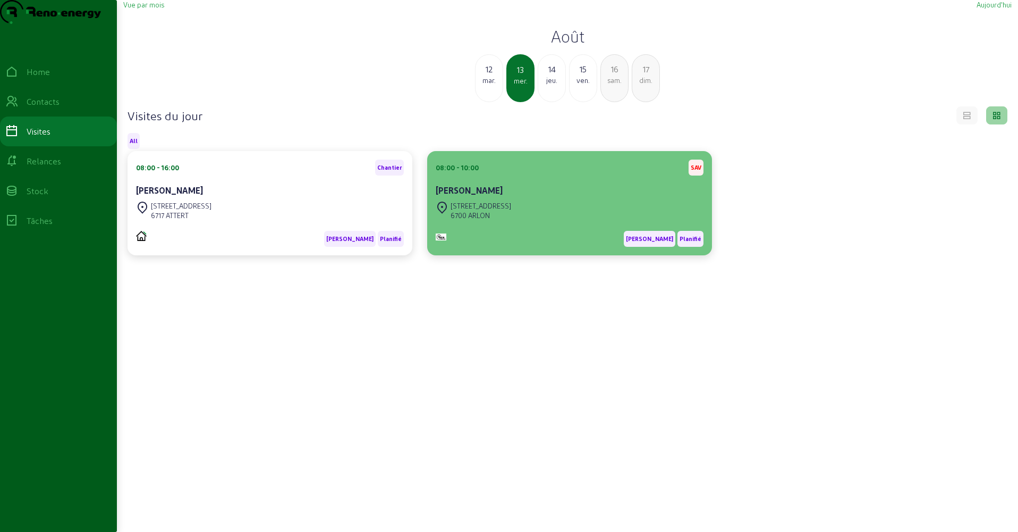
click at [509, 197] on div "[PERSON_NAME]" at bounding box center [570, 190] width 268 height 13
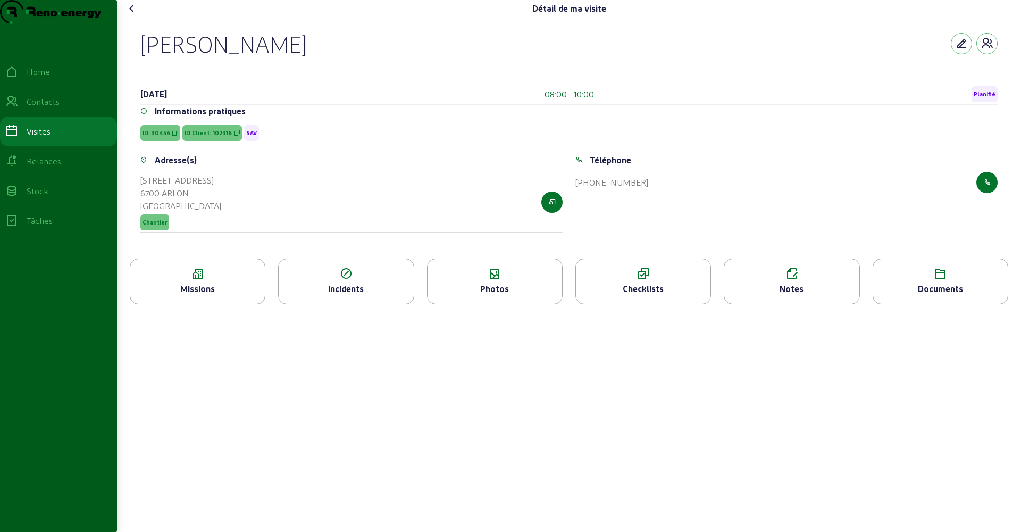
click at [778, 280] on icon at bounding box center [791, 273] width 134 height 13
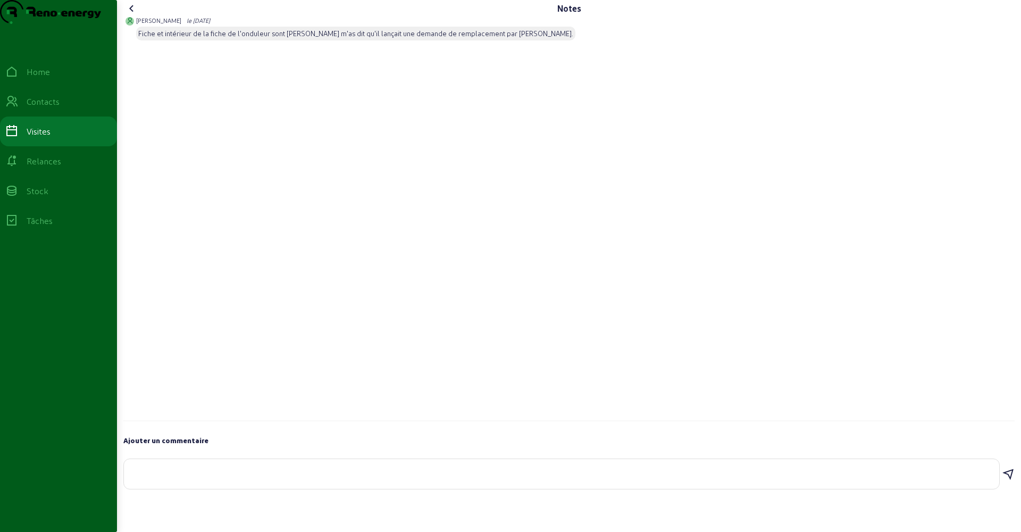
click at [133, 15] on icon at bounding box center [131, 8] width 13 height 13
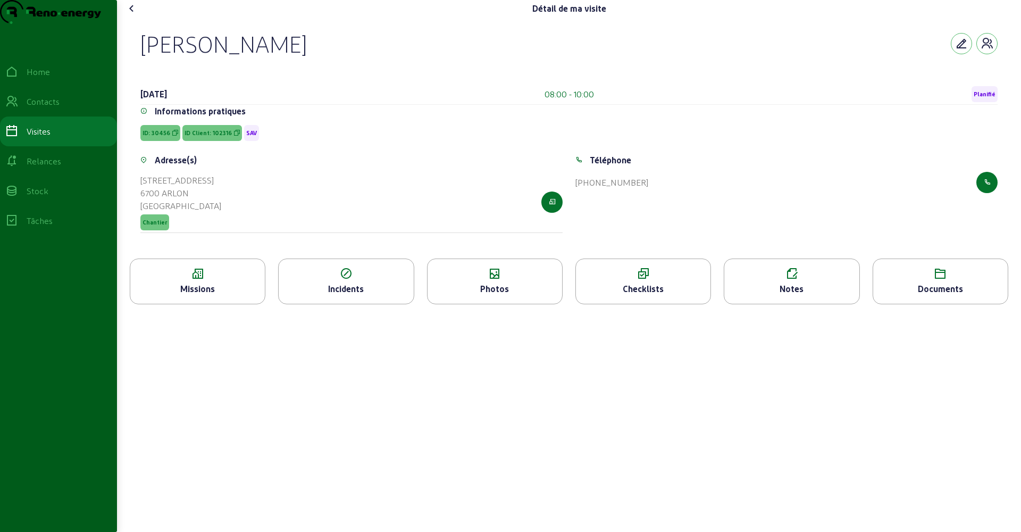
click at [181, 280] on icon at bounding box center [197, 273] width 134 height 13
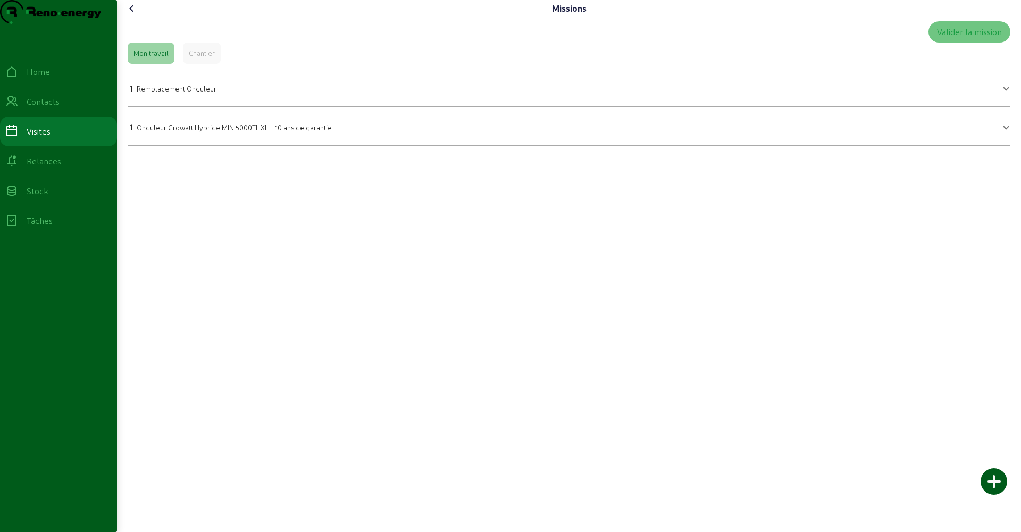
click at [134, 15] on icon at bounding box center [131, 8] width 13 height 13
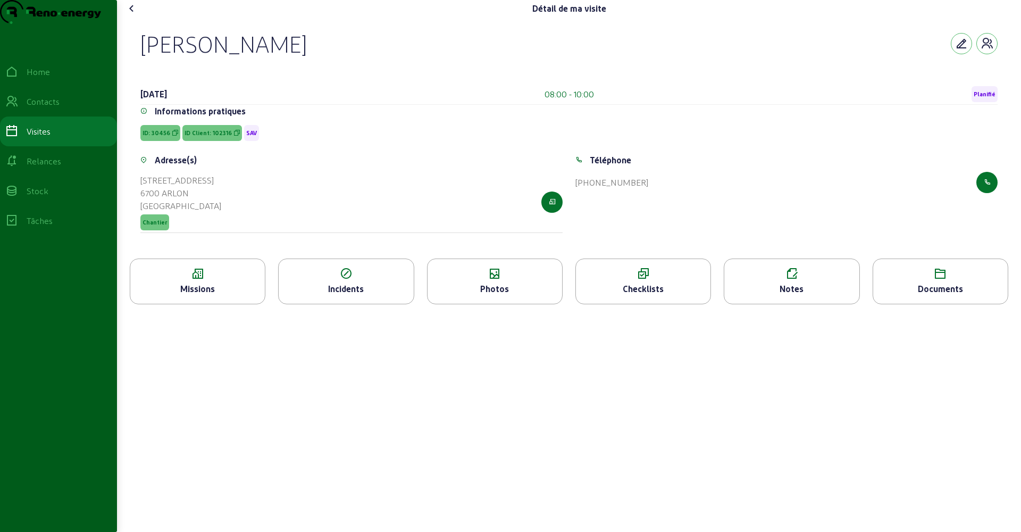
click at [642, 295] on div "Checklists" at bounding box center [643, 288] width 134 height 13
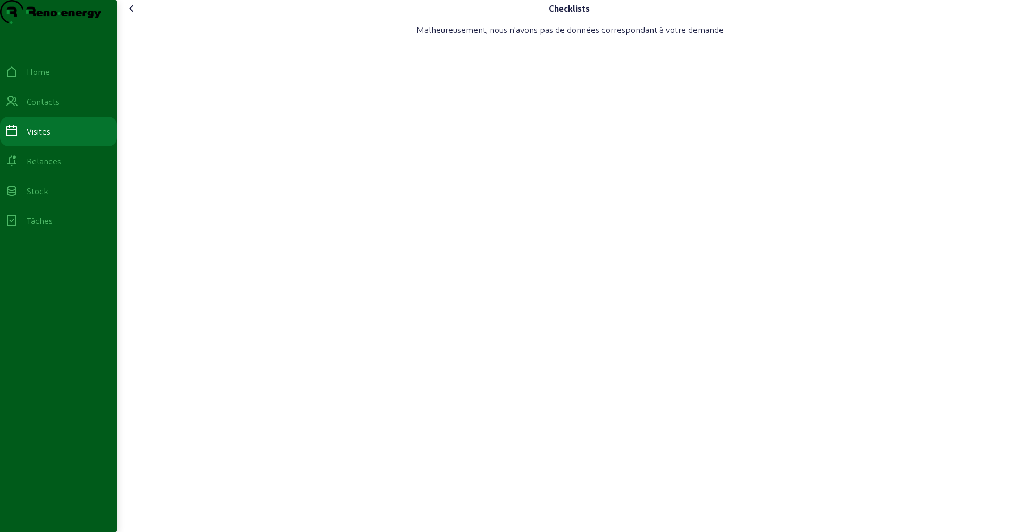
click at [130, 15] on icon at bounding box center [131, 8] width 13 height 13
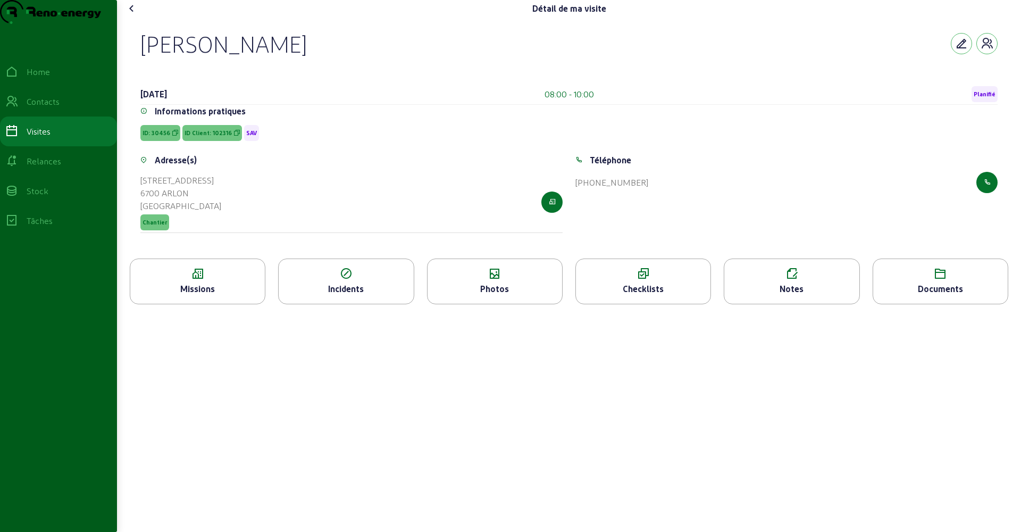
click at [132, 15] on icon at bounding box center [131, 8] width 13 height 13
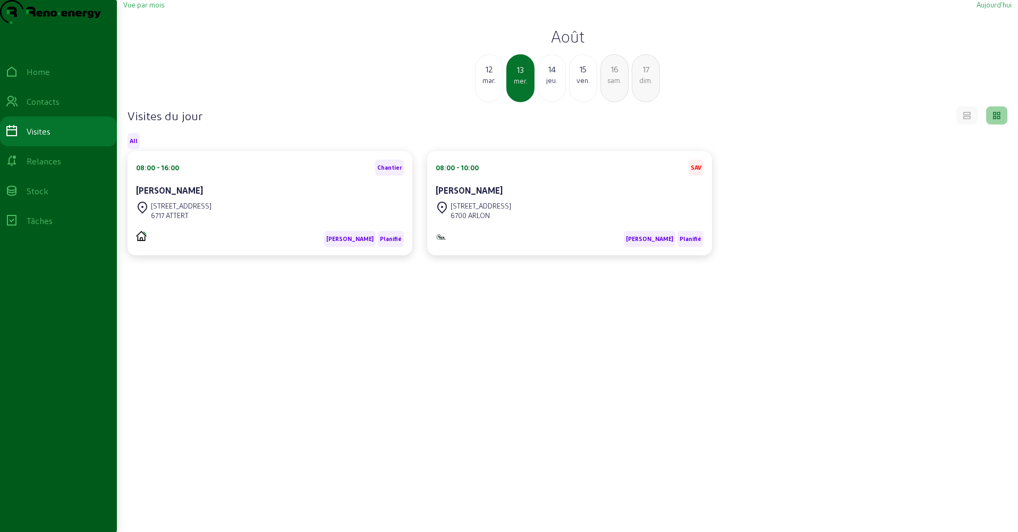
click at [549, 85] on div "jeu." at bounding box center [551, 80] width 27 height 10
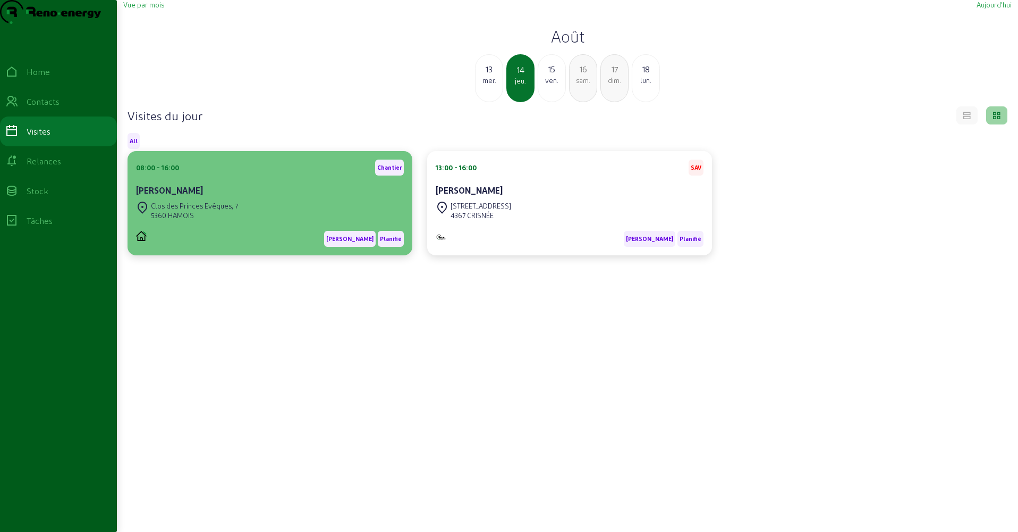
click at [296, 222] on div "Clos des Princes Evêques, 7 5360 HAMOIS" at bounding box center [270, 210] width 268 height 23
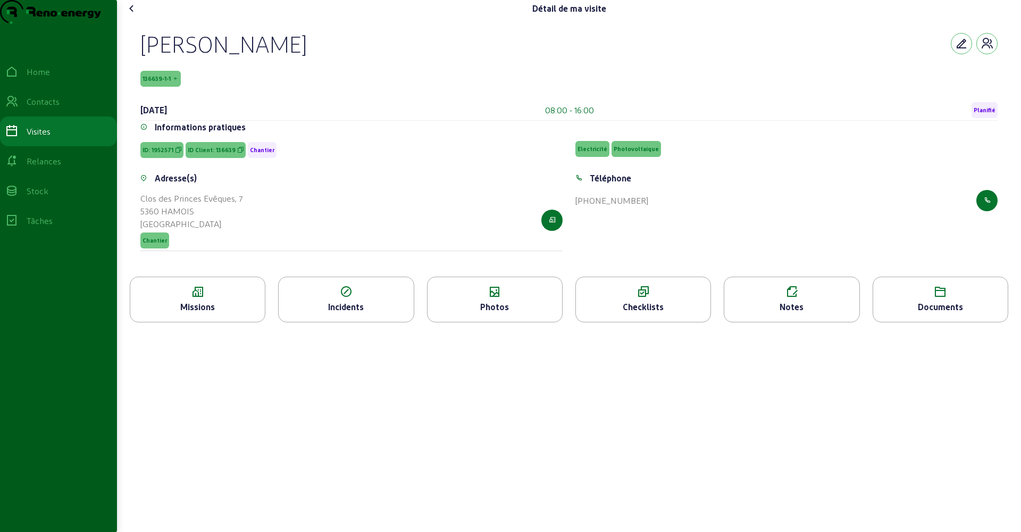
click at [224, 313] on div "Missions" at bounding box center [197, 306] width 134 height 13
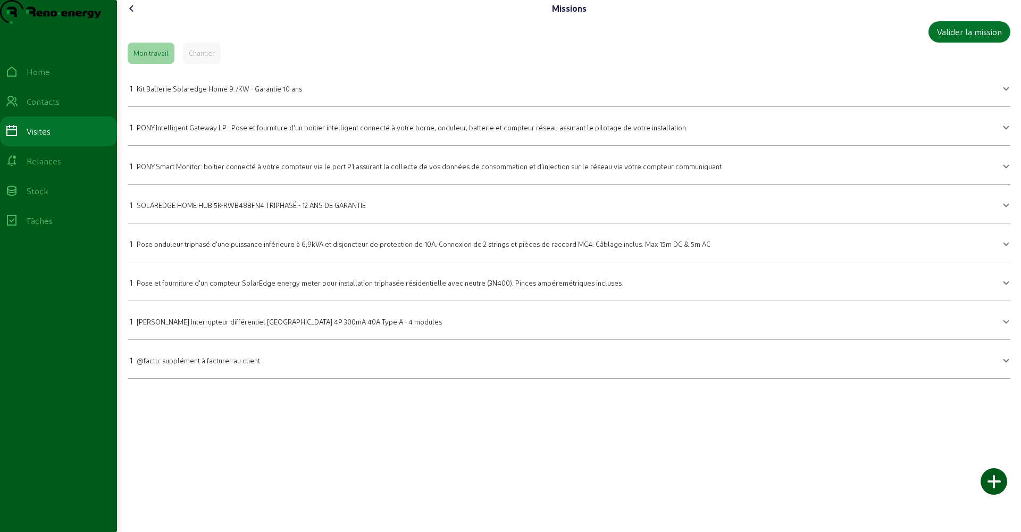
click at [133, 15] on icon at bounding box center [131, 8] width 13 height 13
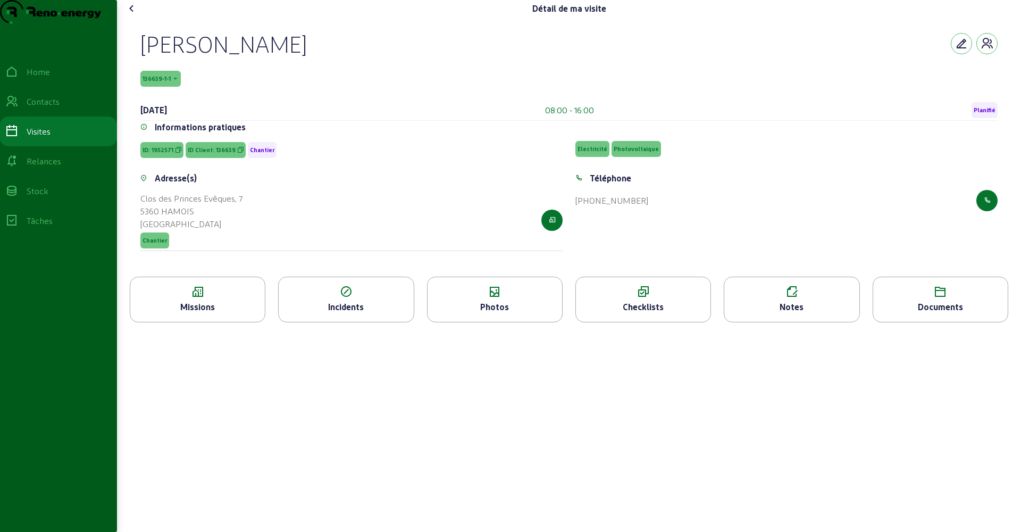
click at [633, 313] on div "Checklists" at bounding box center [643, 306] width 134 height 13
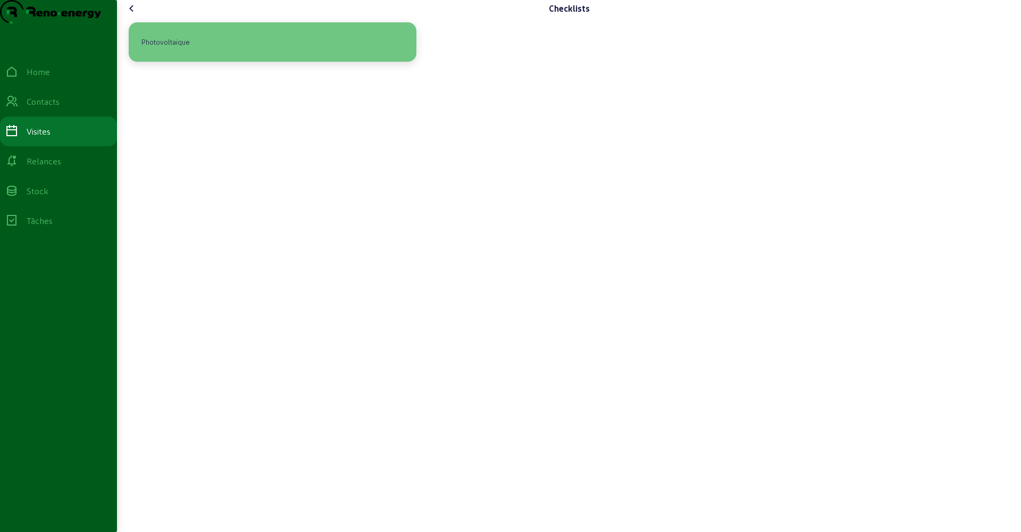
click at [251, 53] on div "Photovoltaique" at bounding box center [272, 42] width 271 height 22
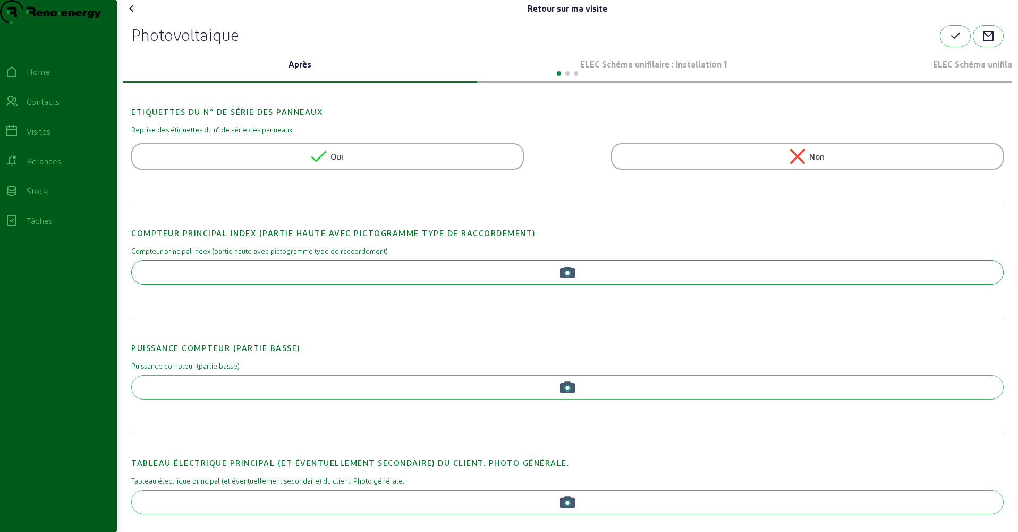
click at [276, 284] on button "button" at bounding box center [567, 272] width 873 height 24
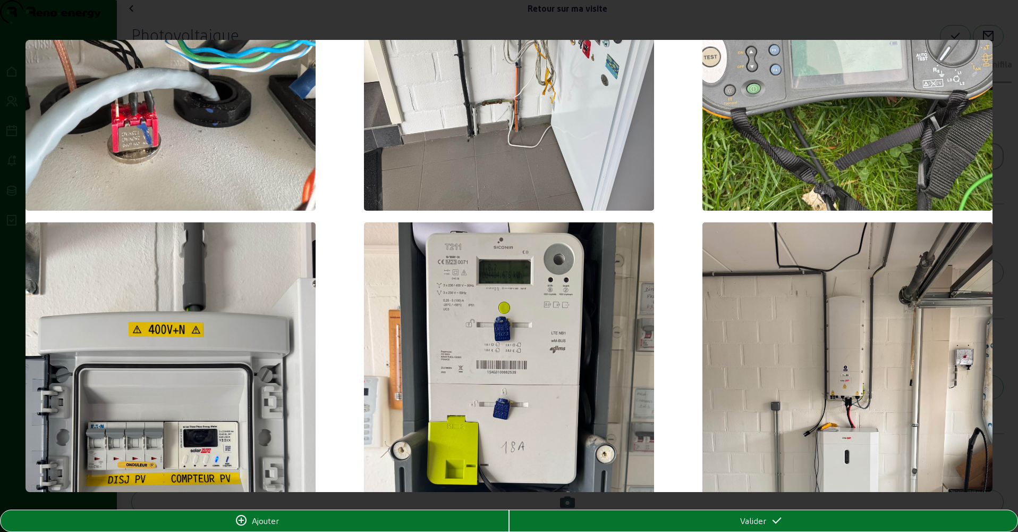
scroll to position [708, 0]
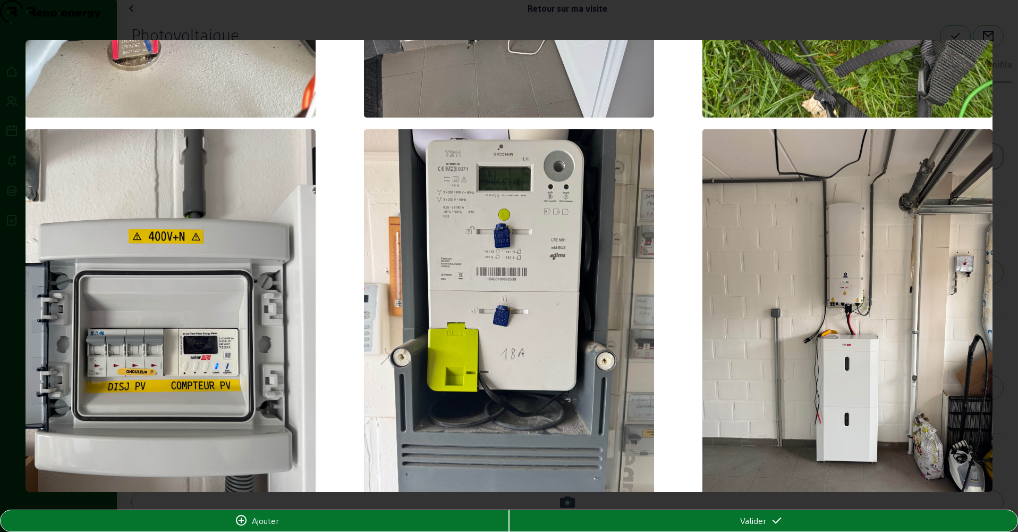
click at [429, 288] on img at bounding box center [509, 322] width 290 height 387
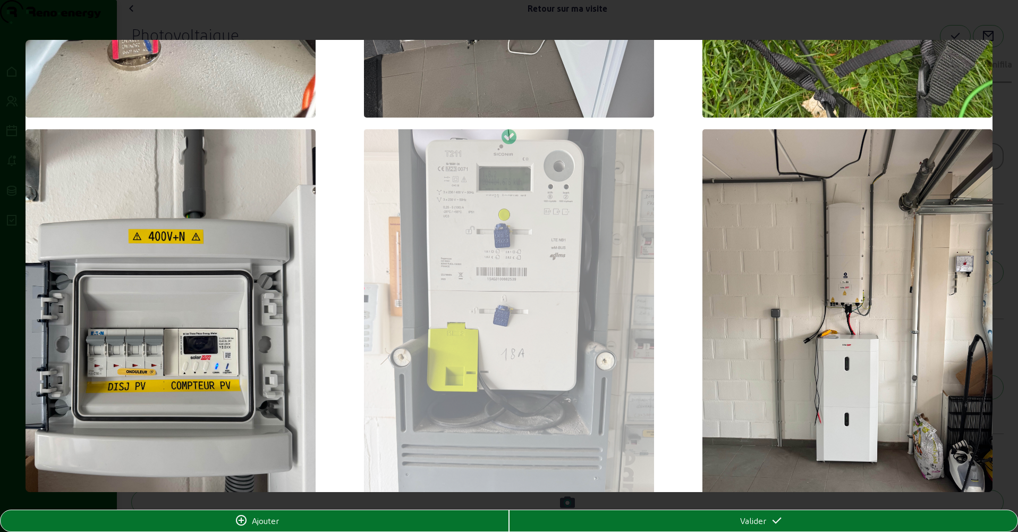
click at [727, 518] on div "Valider" at bounding box center [763, 520] width 509 height 21
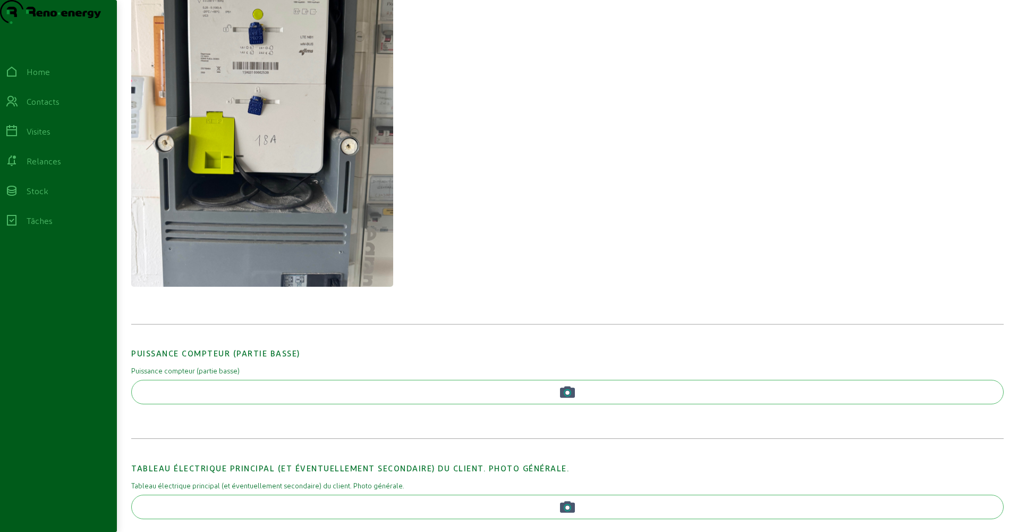
scroll to position [340, 0]
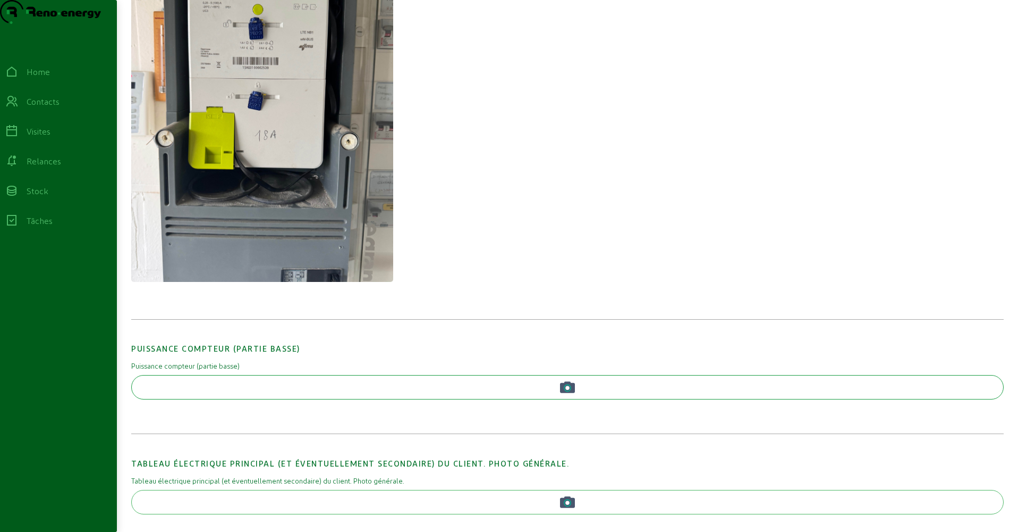
click at [291, 399] on button "button" at bounding box center [567, 387] width 873 height 24
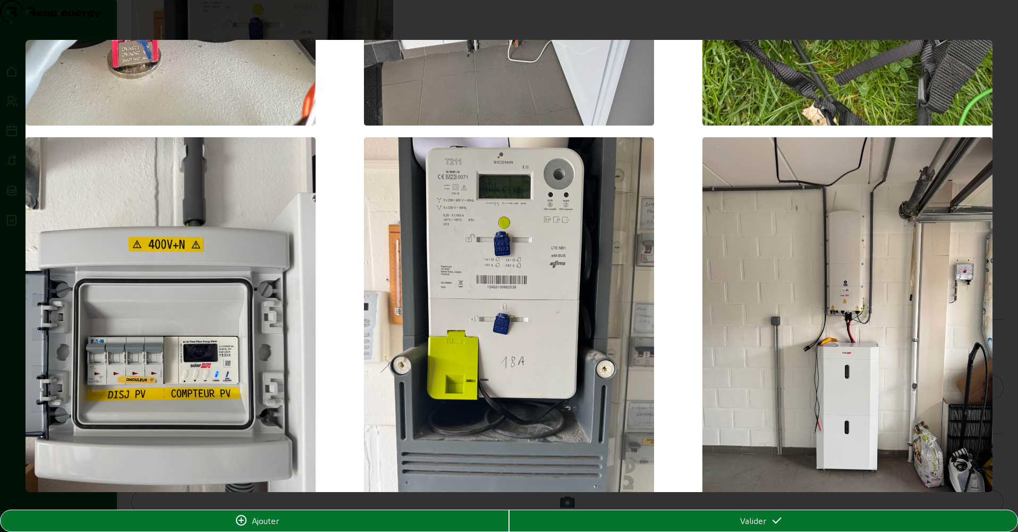
scroll to position [885, 0]
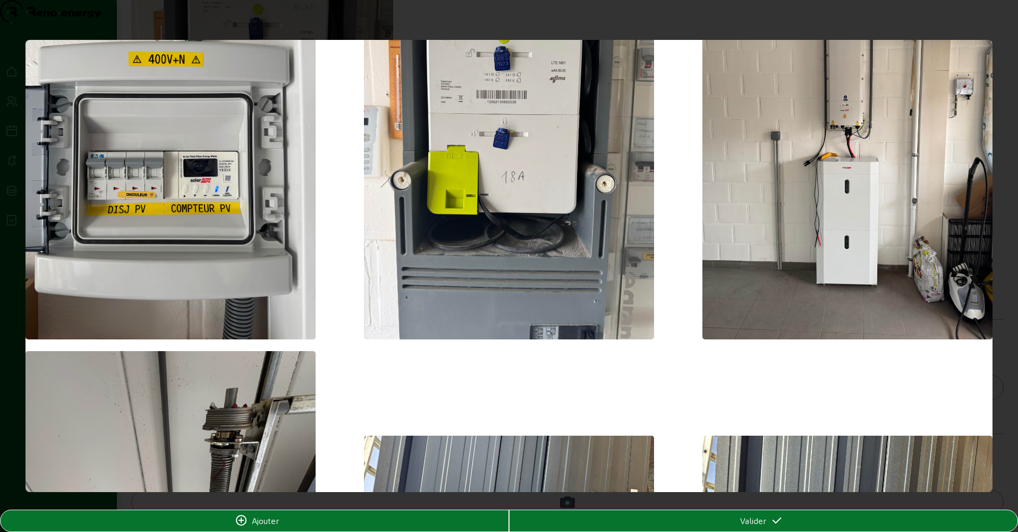
click at [465, 203] on img at bounding box center [509, 145] width 290 height 387
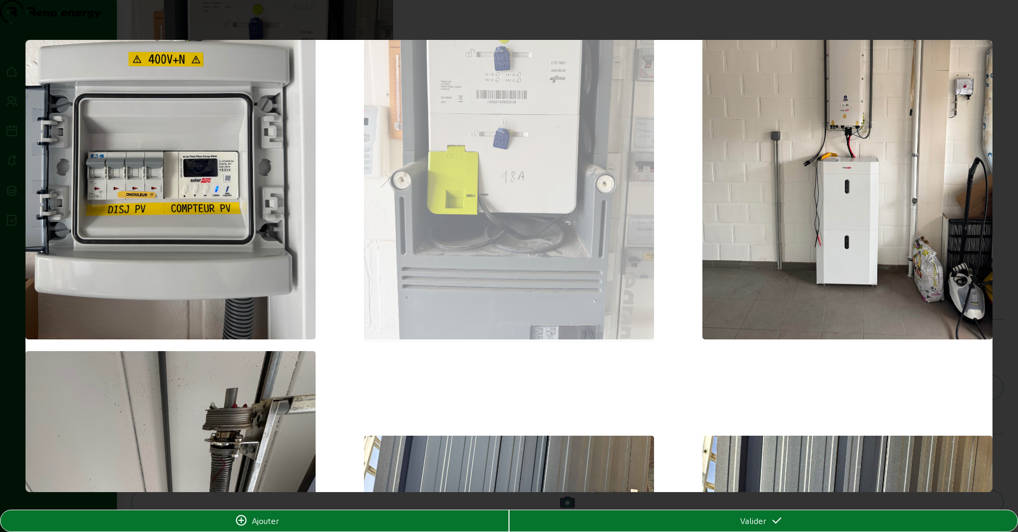
click at [725, 515] on div "Valider" at bounding box center [764, 520] width 508 height 13
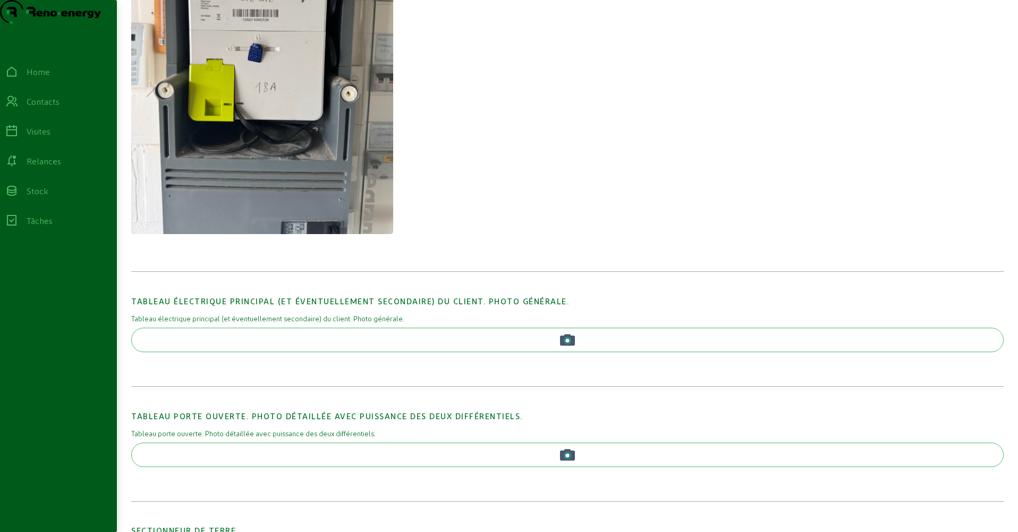
scroll to position [845, 0]
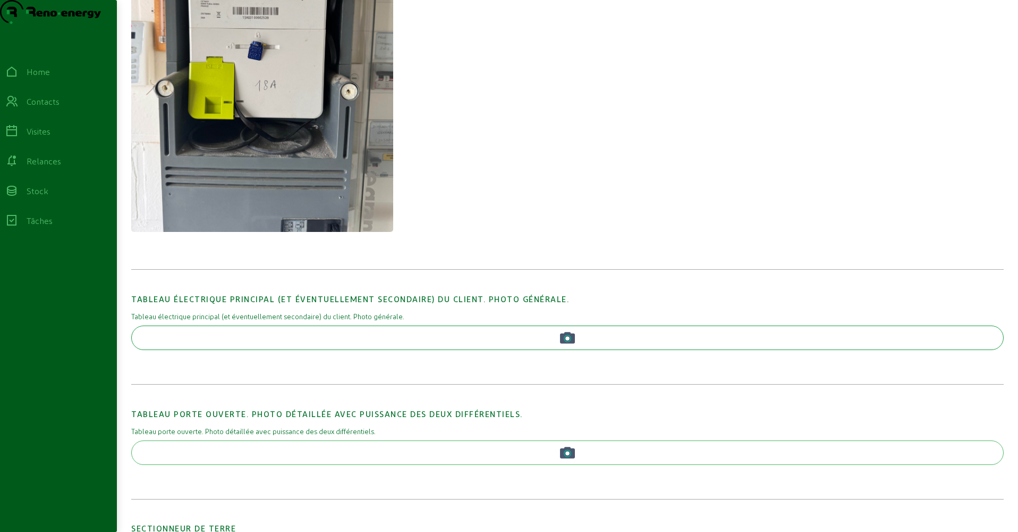
click at [357, 350] on button "button" at bounding box center [567, 337] width 873 height 24
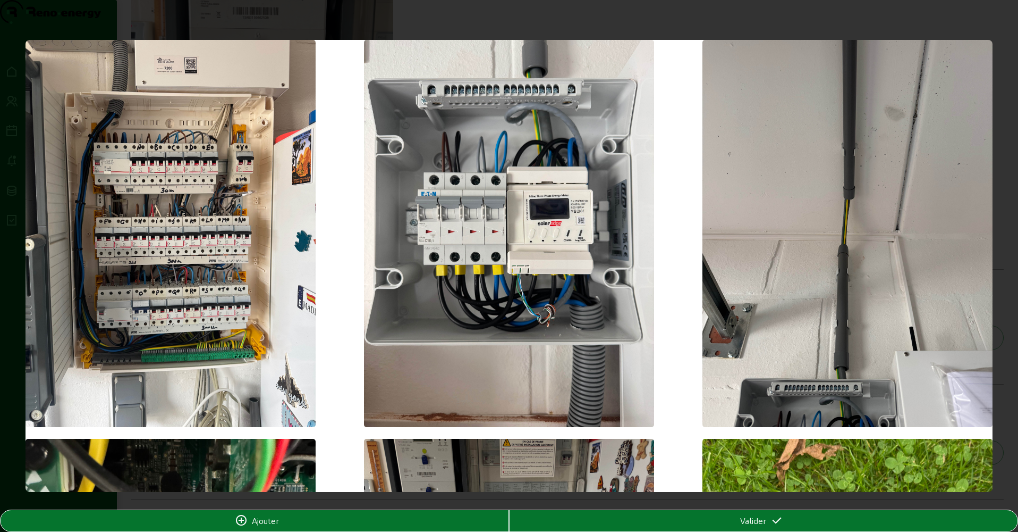
click at [181, 298] on img at bounding box center [171, 233] width 290 height 387
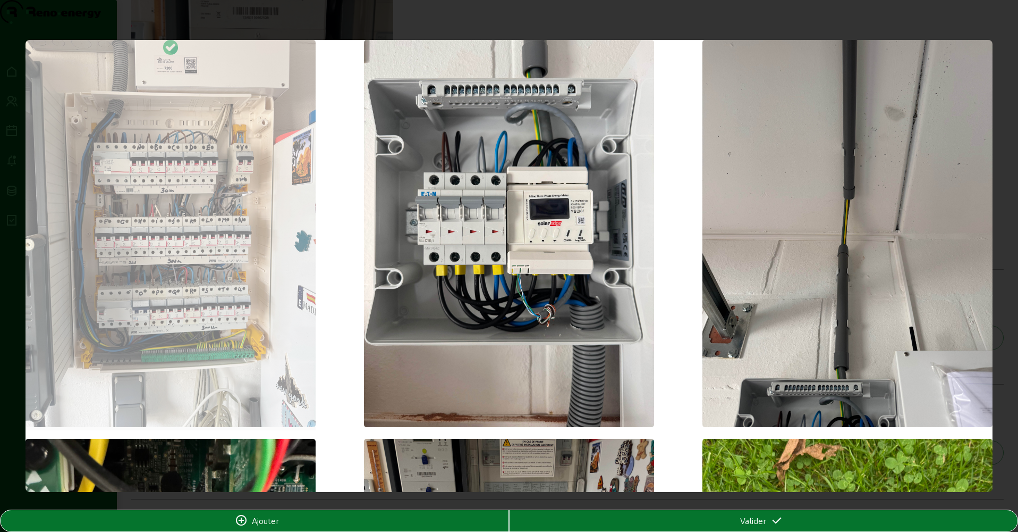
click at [736, 518] on div "Valider" at bounding box center [764, 520] width 508 height 13
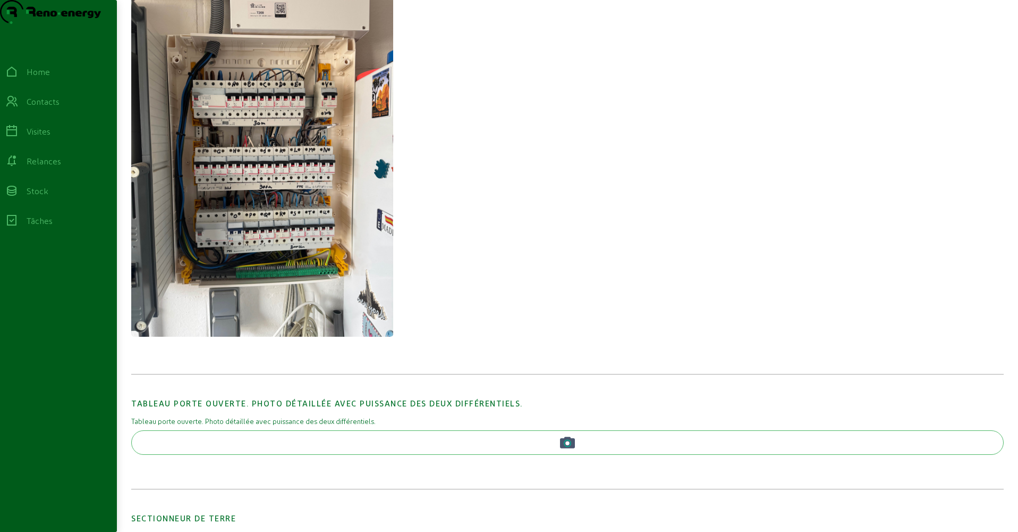
scroll to position [1274, 0]
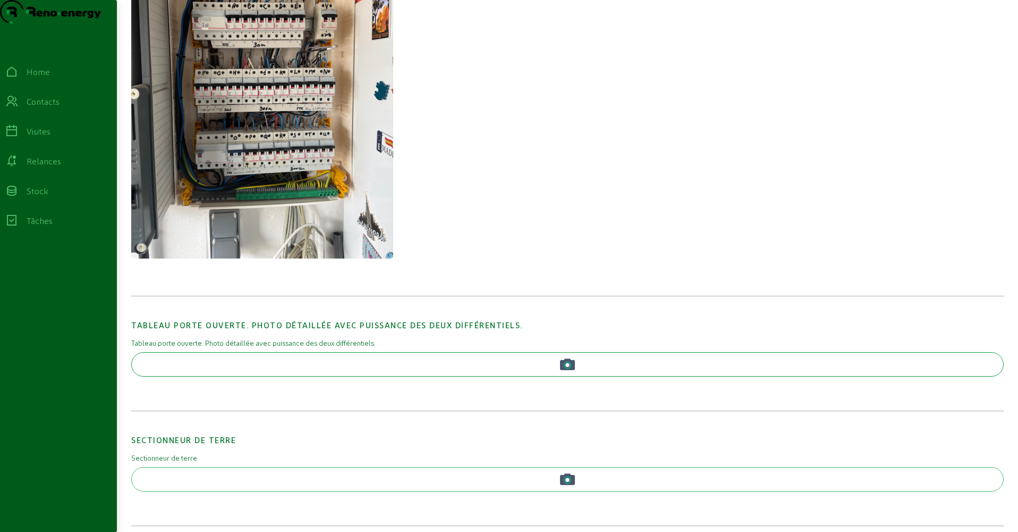
click at [257, 372] on button "button" at bounding box center [567, 364] width 873 height 24
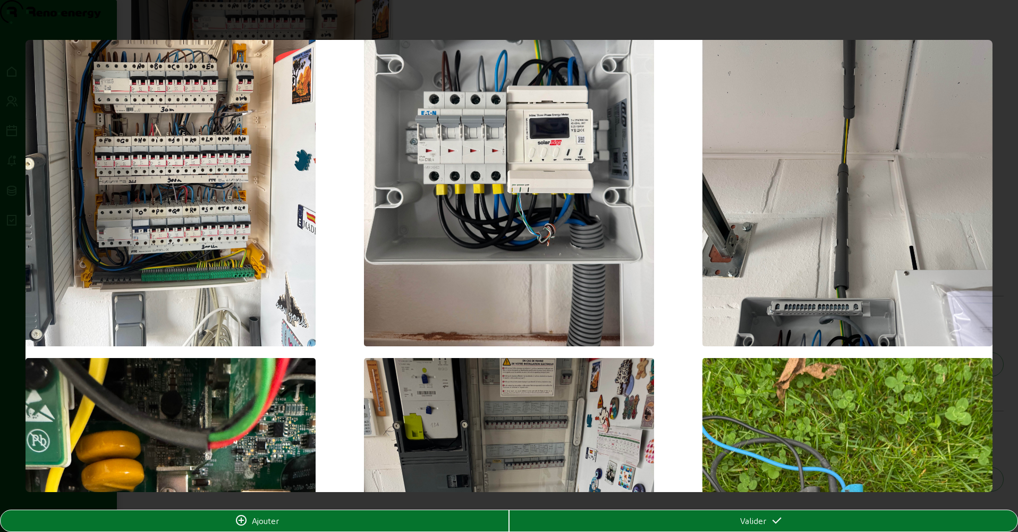
scroll to position [59, 0]
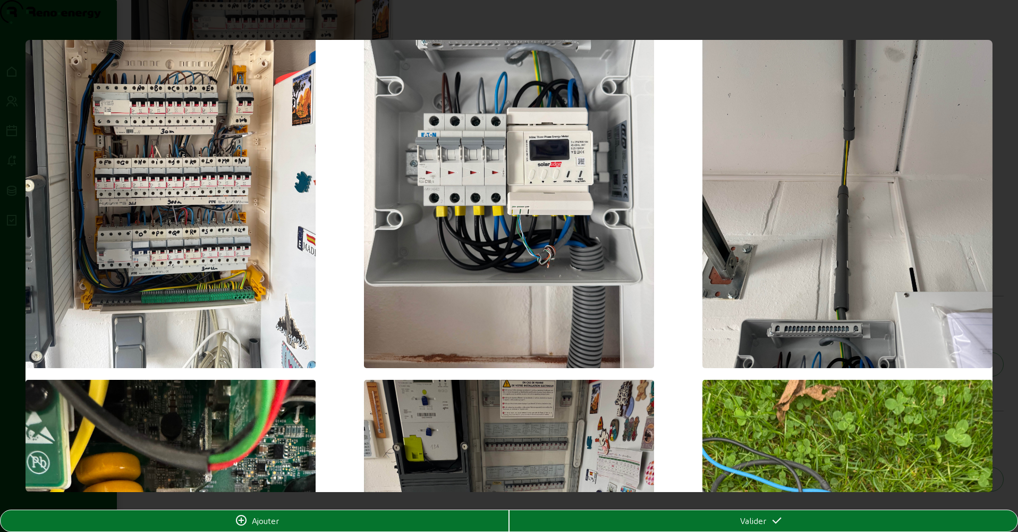
click at [711, 518] on div "Valider" at bounding box center [764, 520] width 508 height 13
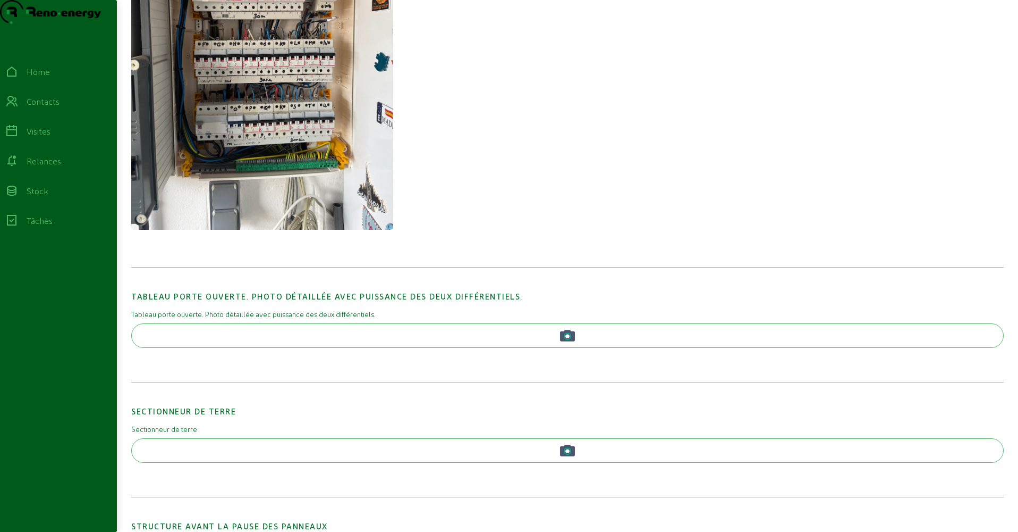
scroll to position [1358, 0]
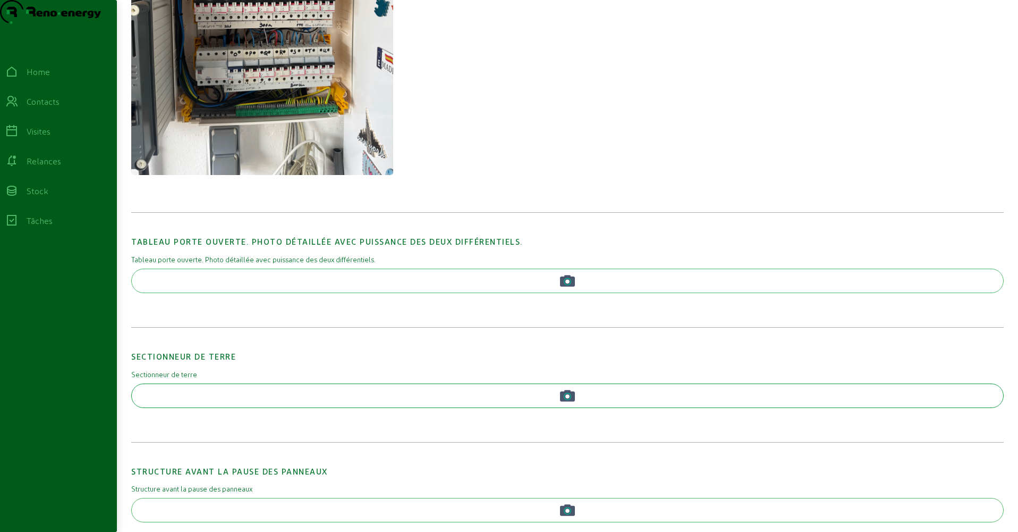
click at [355, 408] on button "button" at bounding box center [567, 395] width 873 height 24
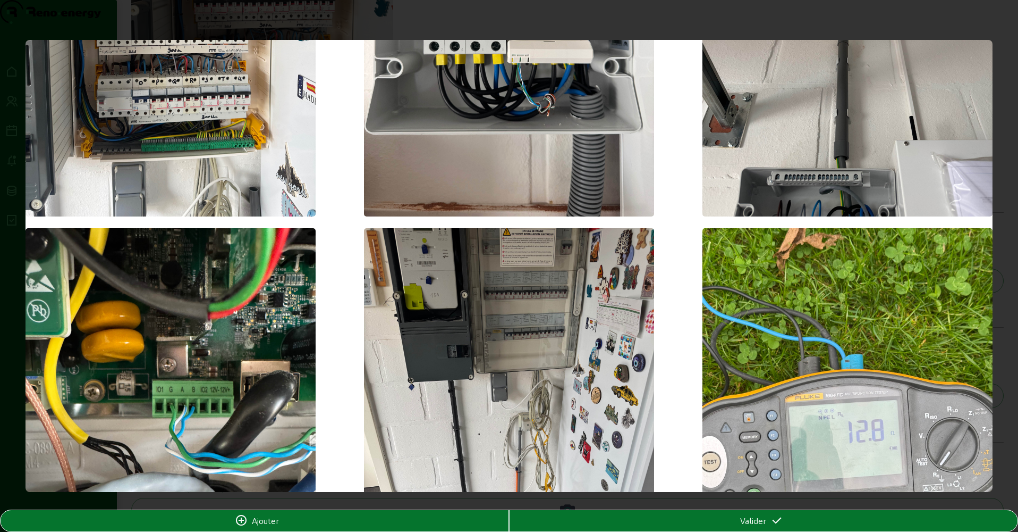
scroll to position [334, 0]
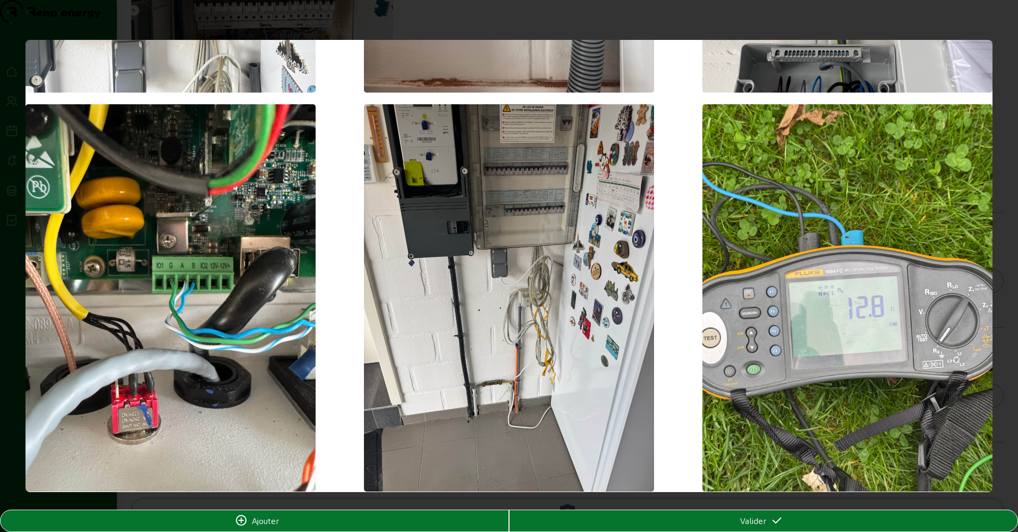
click at [519, 336] on img at bounding box center [509, 297] width 290 height 387
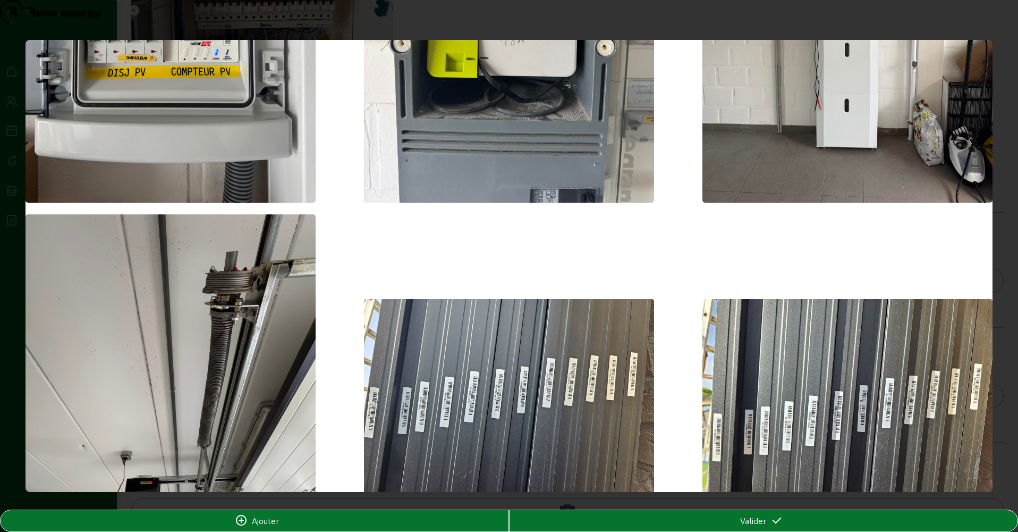
scroll to position [1111, 0]
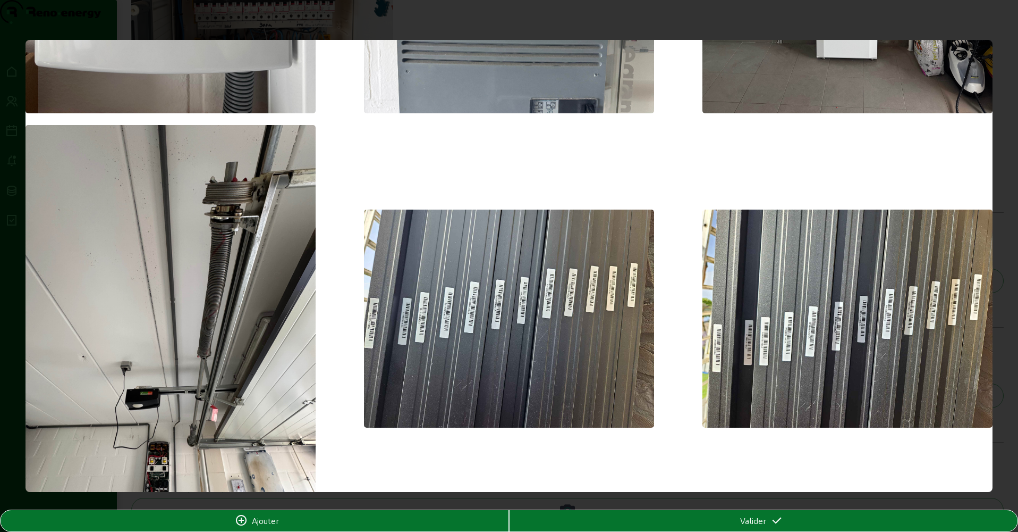
click at [740, 518] on span "Valider" at bounding box center [753, 520] width 26 height 13
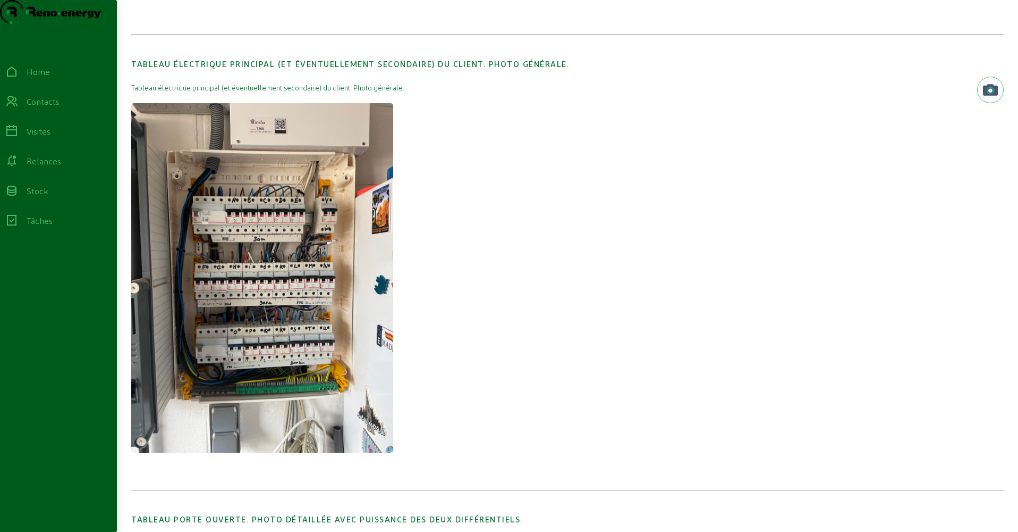
scroll to position [0, 0]
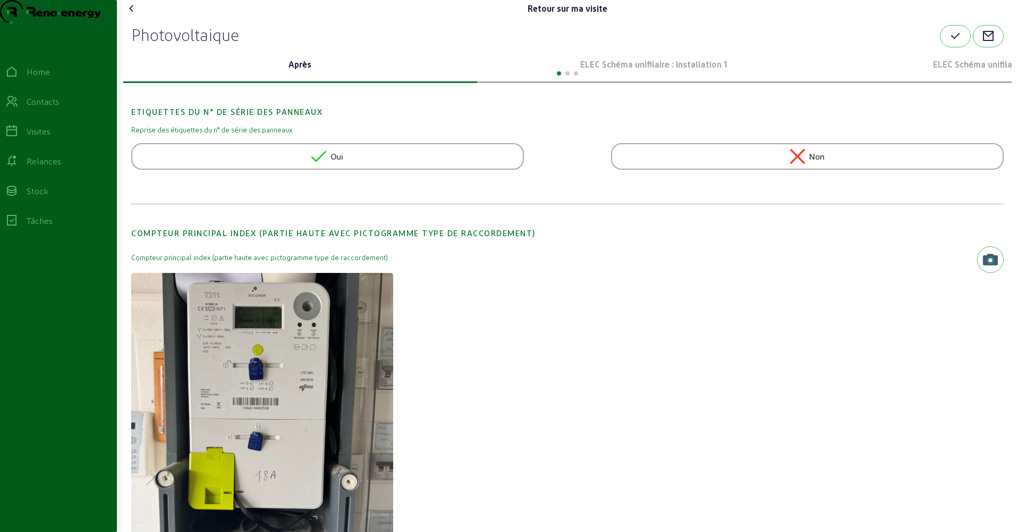
click at [639, 71] on p "ELEC Schéma unifilaire : Installation 1" at bounding box center [655, 64] width 346 height 13
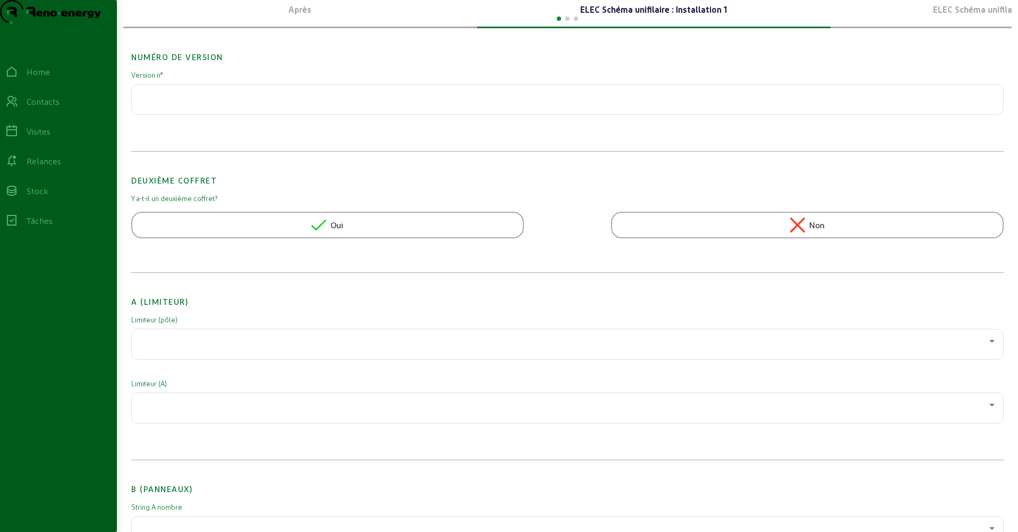
scroll to position [96, 0]
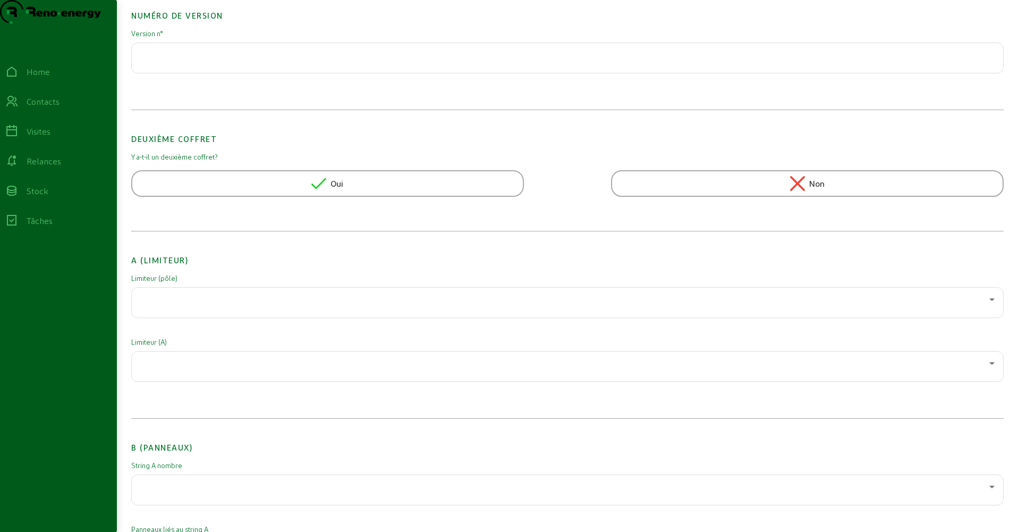
click at [189, 317] on div at bounding box center [567, 303] width 855 height 30
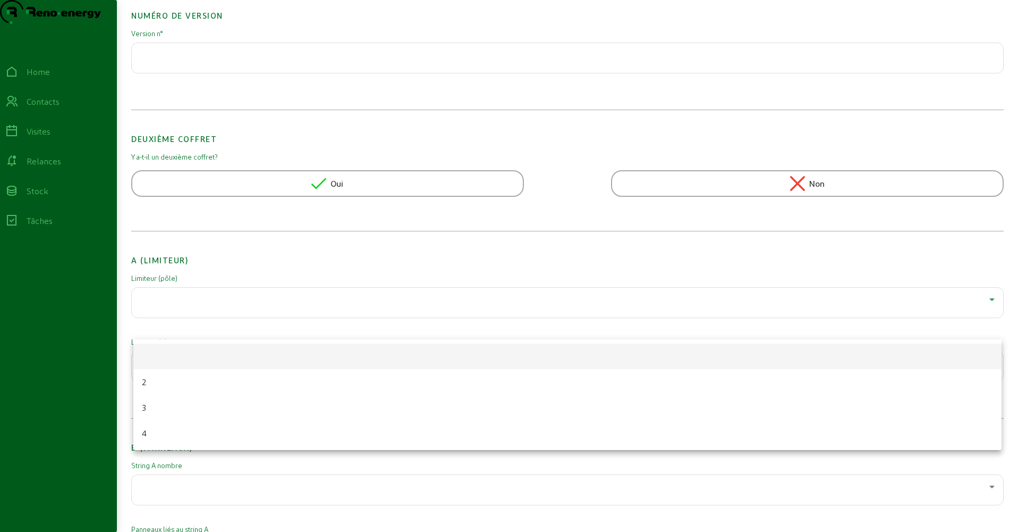
click at [209, 277] on div at bounding box center [509, 266] width 1018 height 532
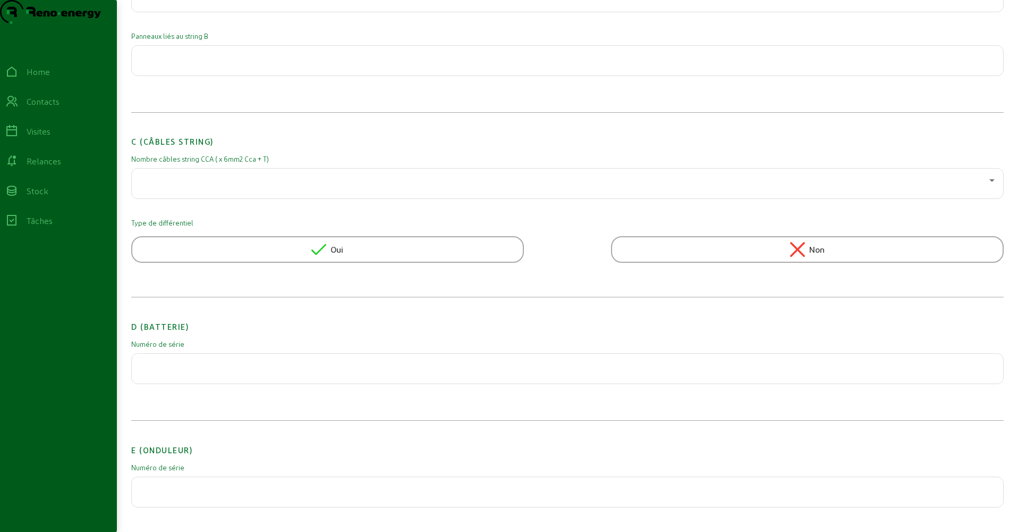
scroll to position [764, 0]
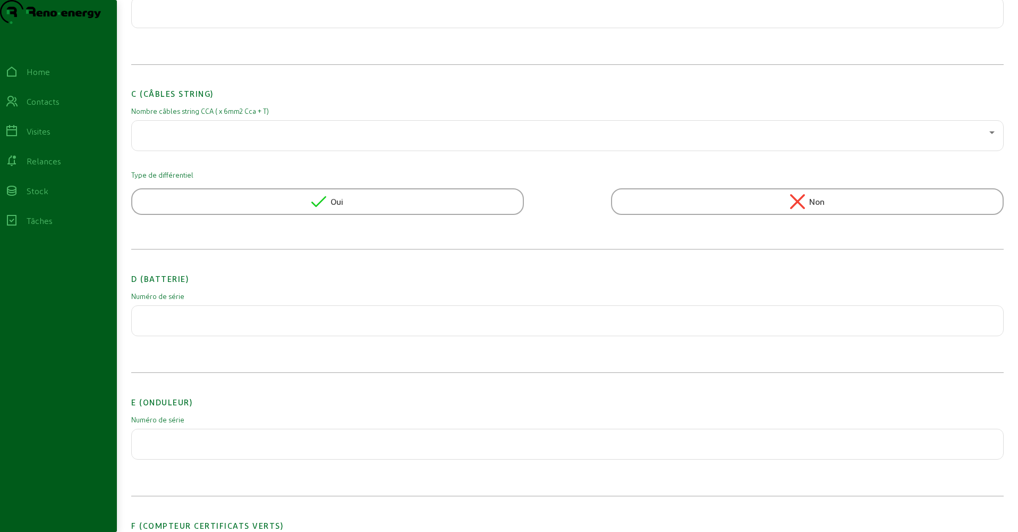
click at [165, 324] on input "text" at bounding box center [567, 317] width 855 height 13
paste input "7B08E9F7"
type input "7B08E9F7"
drag, startPoint x: 223, startPoint y: 340, endPoint x: 133, endPoint y: 338, distance: 89.9
click at [133, 336] on div "7B08E9F7" at bounding box center [567, 320] width 873 height 31
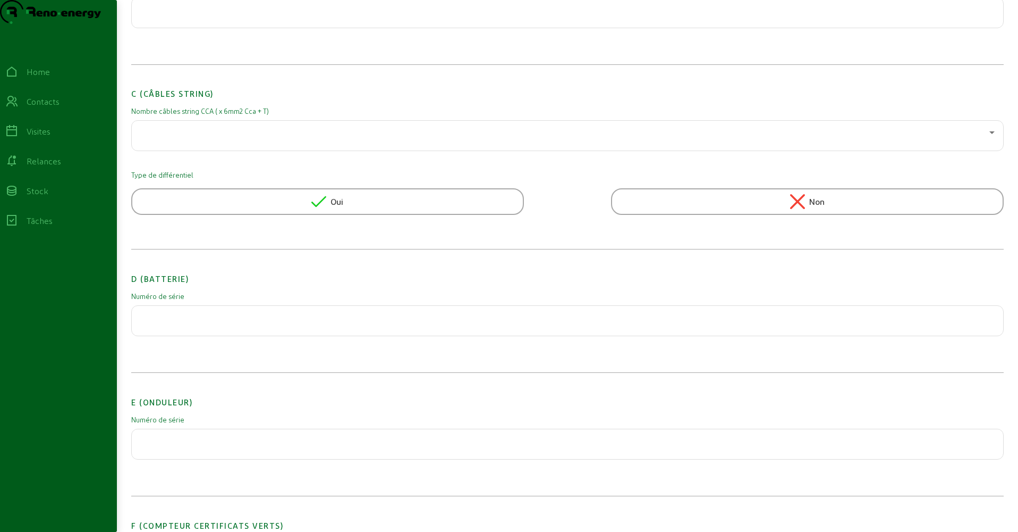
click at [217, 285] on h2 "D (Batterie)" at bounding box center [567, 270] width 873 height 29
click at [188, 447] on input "text" at bounding box center [567, 440] width 855 height 13
paste input "7B08E9F7-63"
type input "7B08E9F7-63"
click at [178, 324] on input "text" at bounding box center [567, 317] width 855 height 13
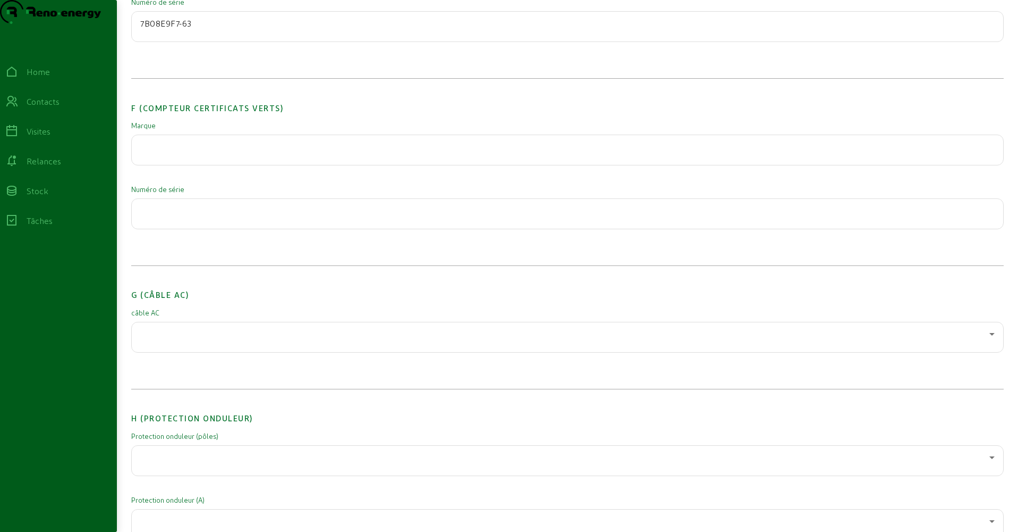
scroll to position [1232, 0]
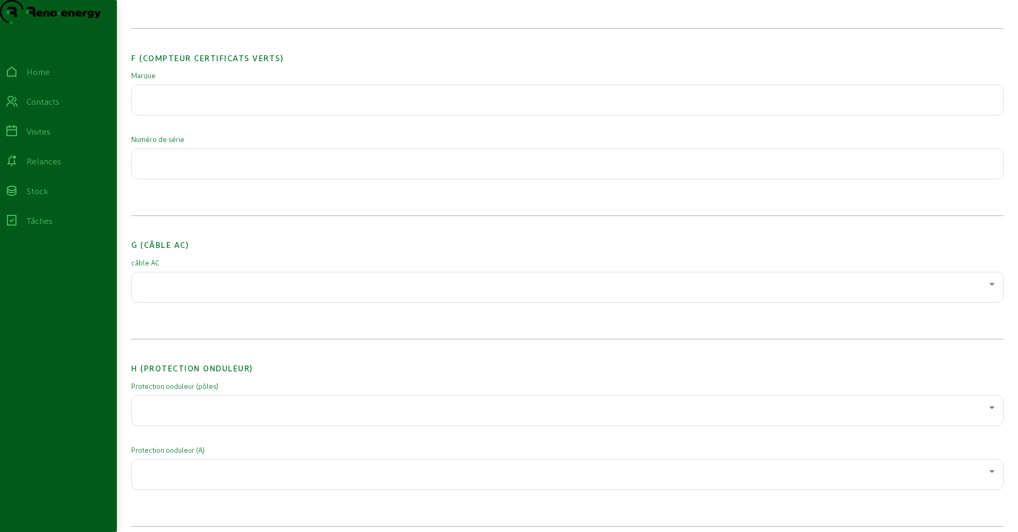
click at [175, 290] on div at bounding box center [564, 283] width 849 height 13
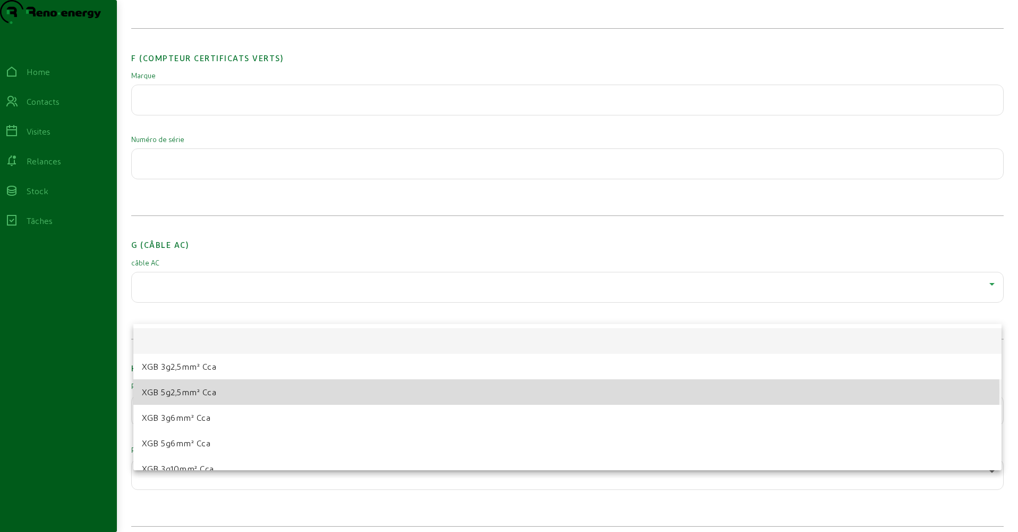
click at [184, 392] on span "XGB 5g2,5mm² Cca" at bounding box center [179, 391] width 74 height 13
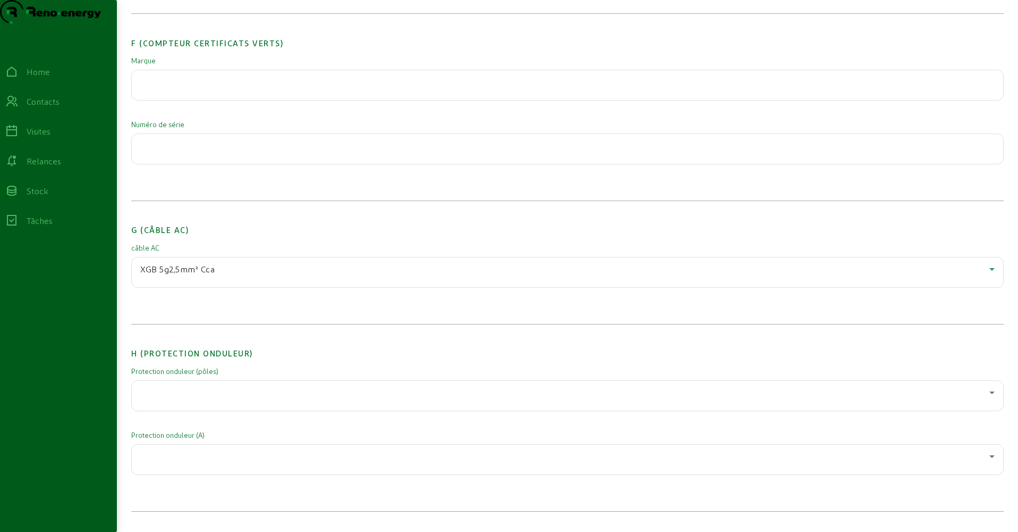
scroll to position [1260, 0]
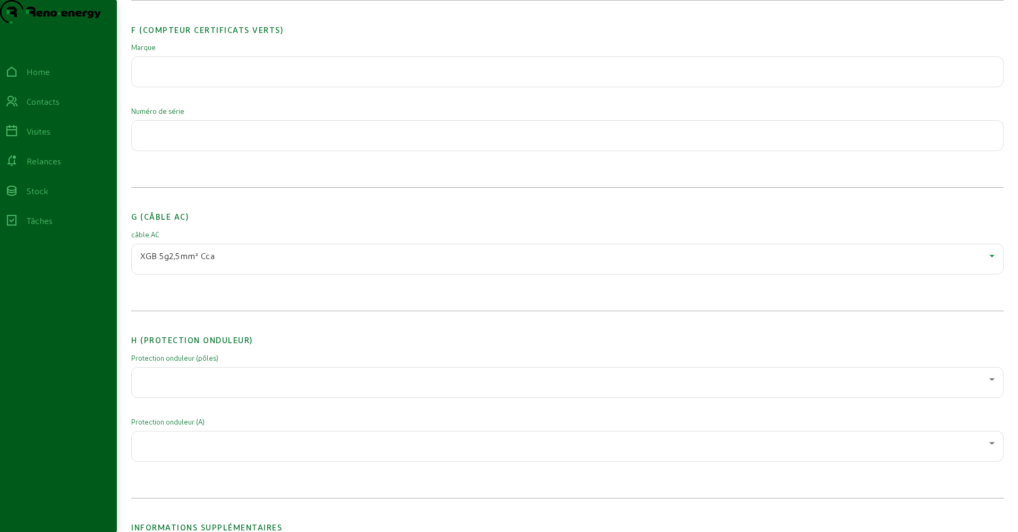
click at [187, 385] on div at bounding box center [564, 379] width 849 height 13
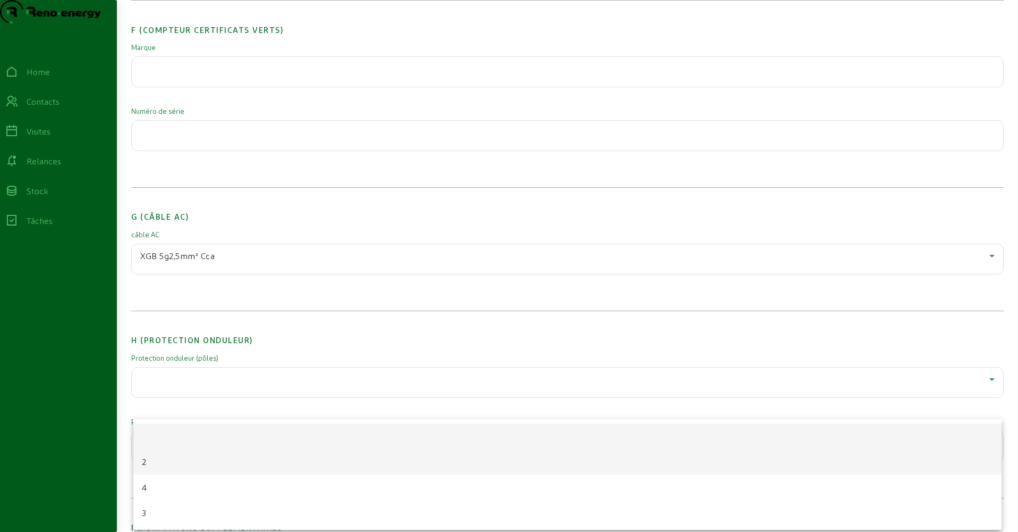
click at [155, 464] on mat-option "2" at bounding box center [567, 462] width 869 height 26
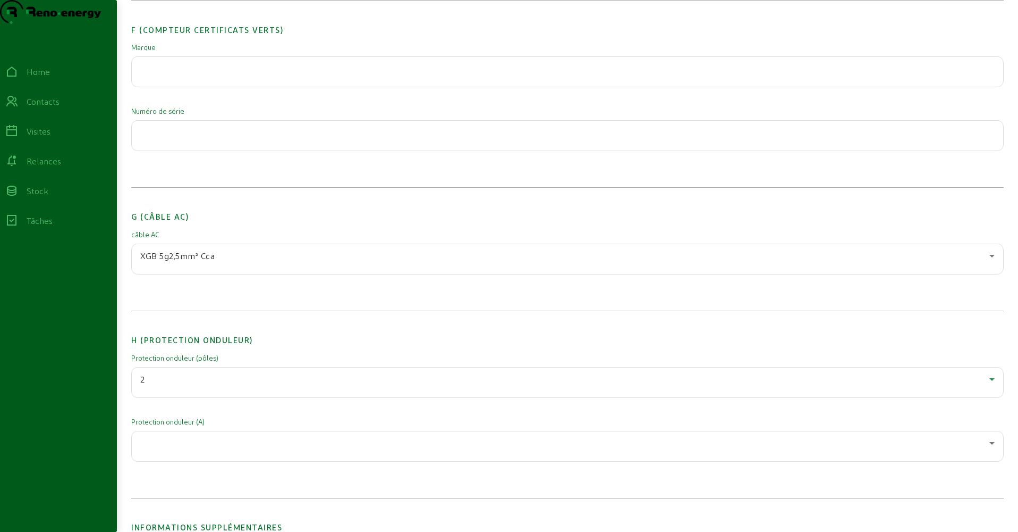
click at [156, 449] on div at bounding box center [564, 442] width 849 height 13
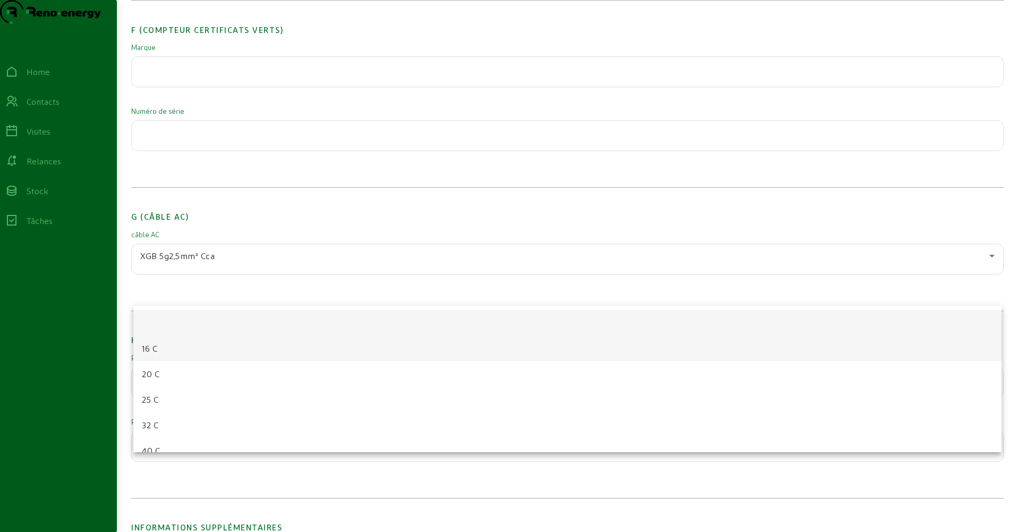
click at [149, 353] on span "16 C" at bounding box center [149, 348] width 15 height 13
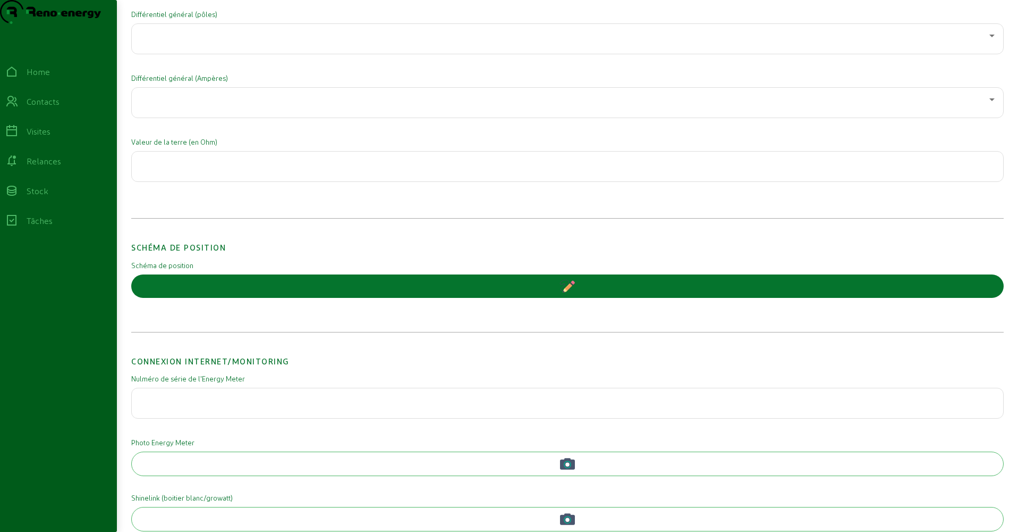
scroll to position [1646, 0]
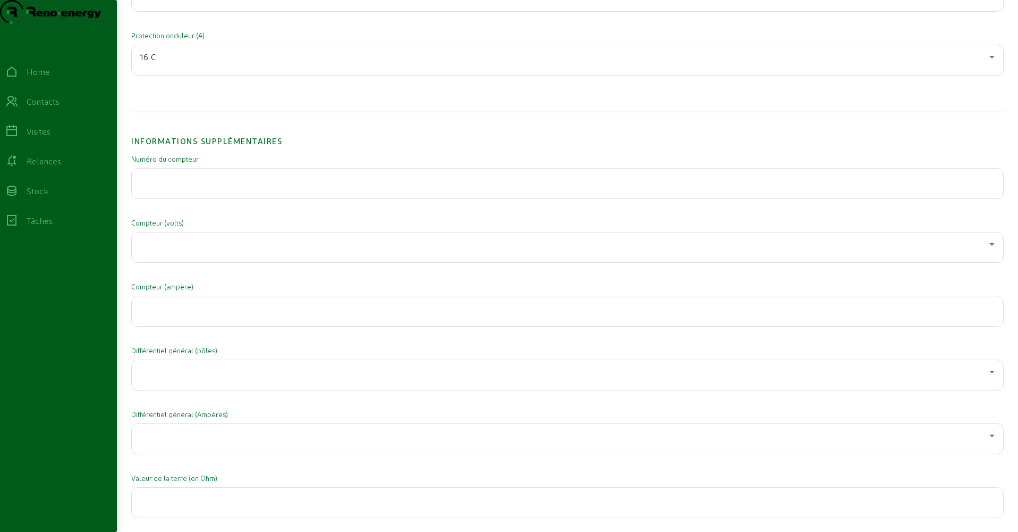
click at [155, 198] on div at bounding box center [567, 184] width 855 height 30
paste input "1SAG3100662539"
type input "1SAG3100662539"
click at [161, 257] on div at bounding box center [567, 247] width 855 height 30
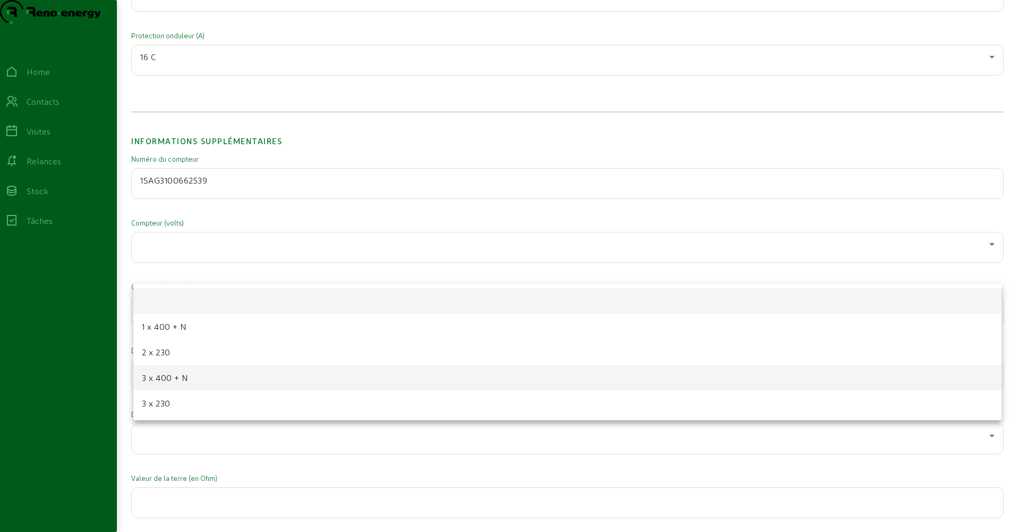
click at [166, 373] on span "3 x 400 + N" at bounding box center [165, 377] width 47 height 13
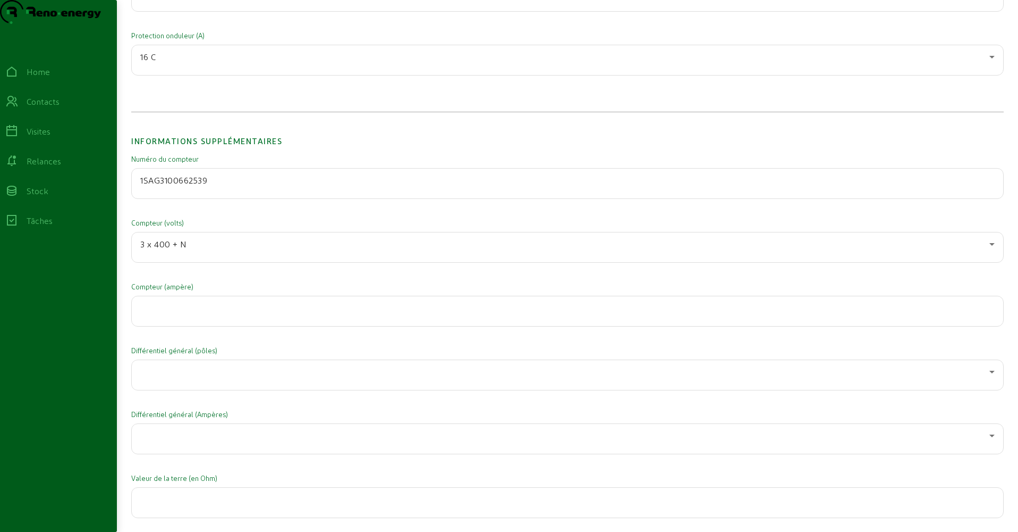
click at [156, 314] on input "number" at bounding box center [567, 307] width 855 height 13
type input "18"
click at [154, 378] on div at bounding box center [564, 371] width 849 height 13
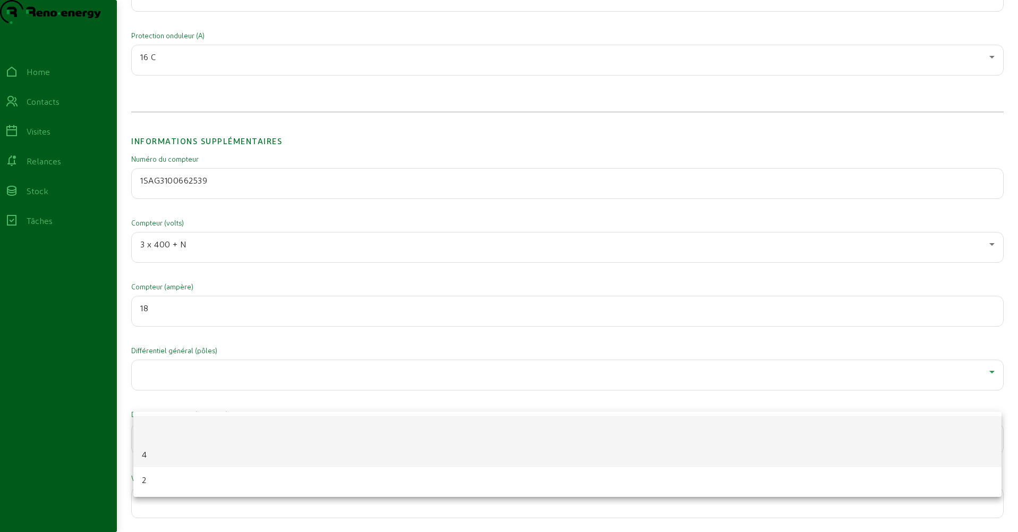
click at [158, 448] on mat-option "4" at bounding box center [567, 454] width 869 height 26
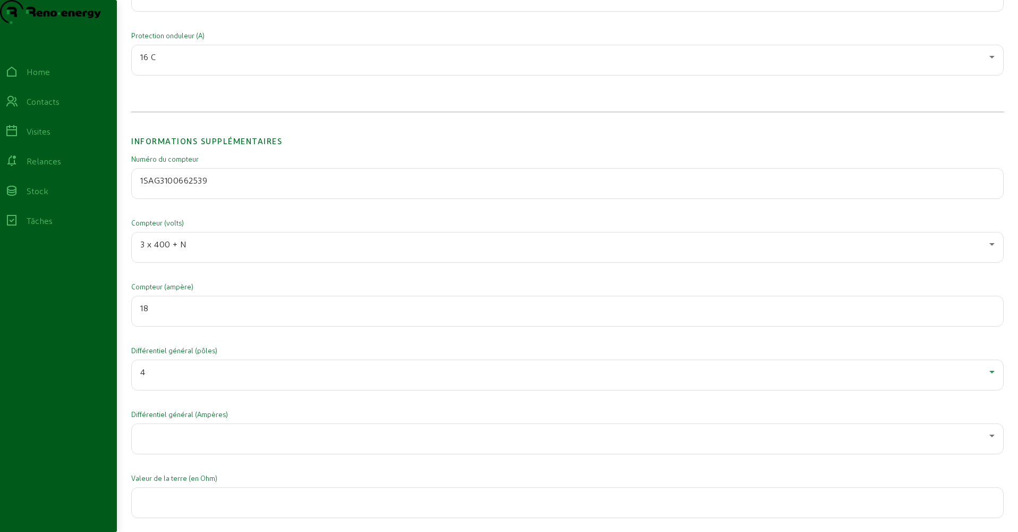
click at [158, 443] on div "Différentiel général (Ampères)" at bounding box center [567, 439] width 873 height 60
click at [154, 442] on div at bounding box center [564, 435] width 849 height 13
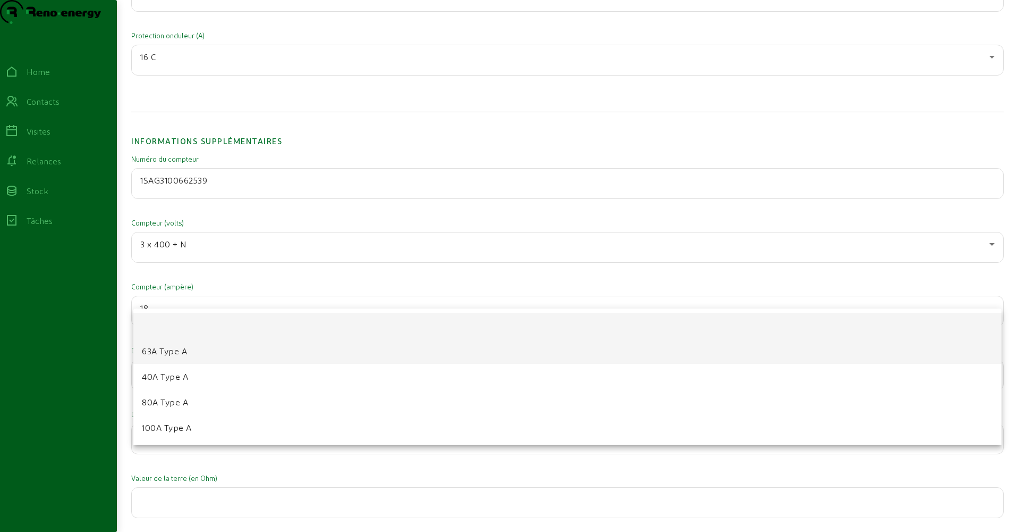
click at [157, 355] on span "63A Type A" at bounding box center [164, 350] width 45 height 13
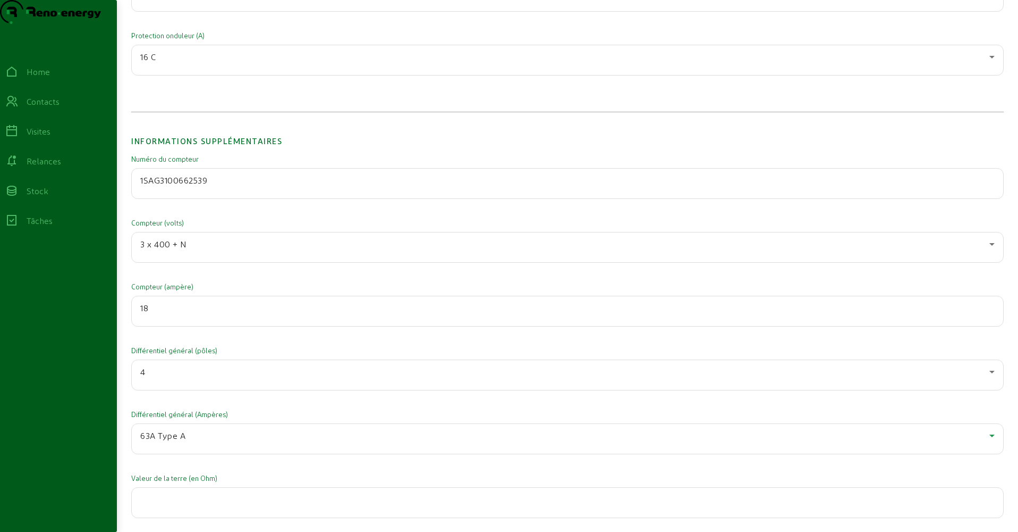
click at [164, 440] on span "63A Type A" at bounding box center [162, 435] width 45 height 10
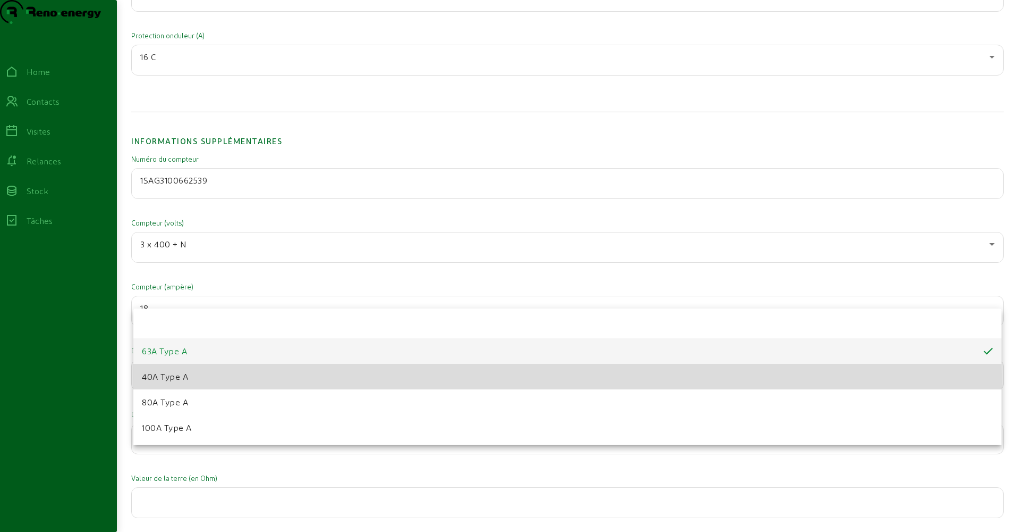
click at [157, 381] on span "40A Type A" at bounding box center [165, 376] width 46 height 13
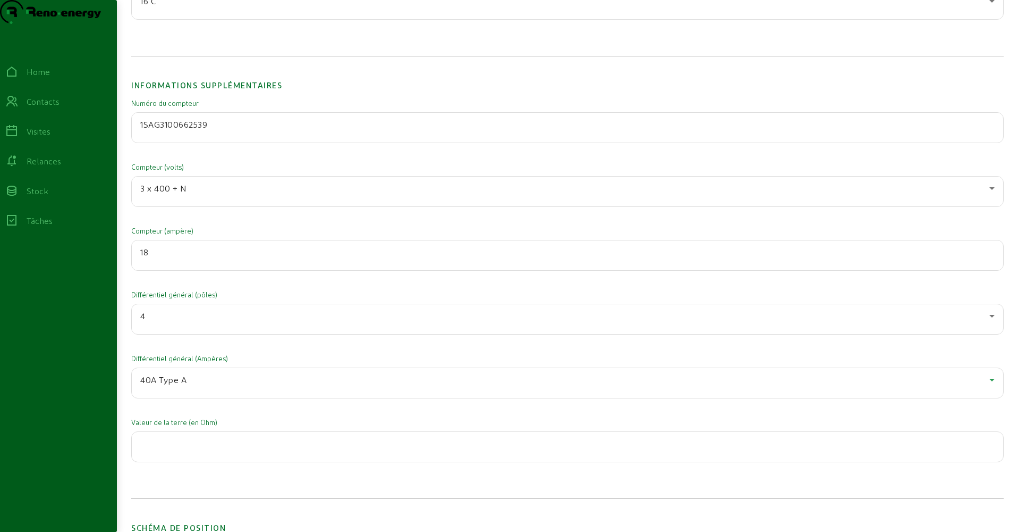
scroll to position [1704, 0]
click at [175, 448] on input "number" at bounding box center [567, 441] width 855 height 13
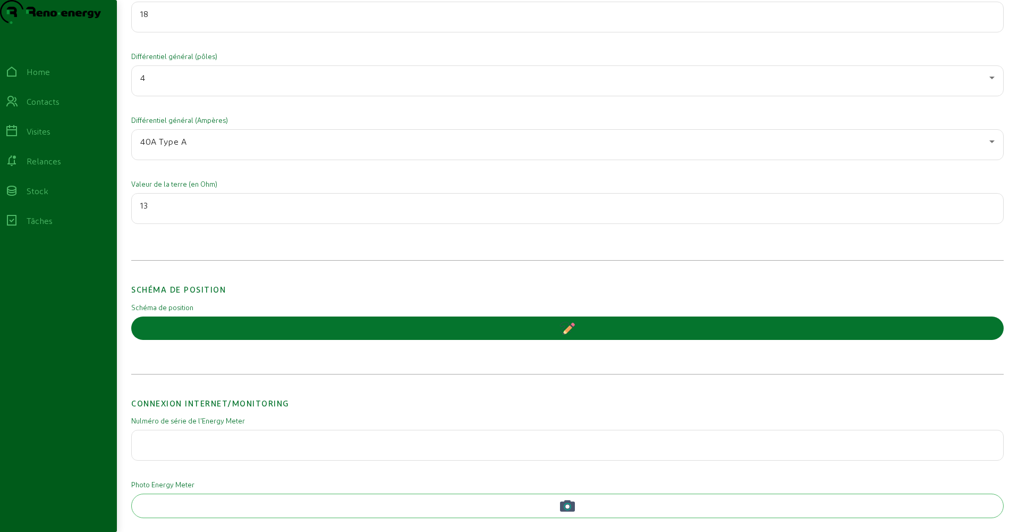
scroll to position [2053, 0]
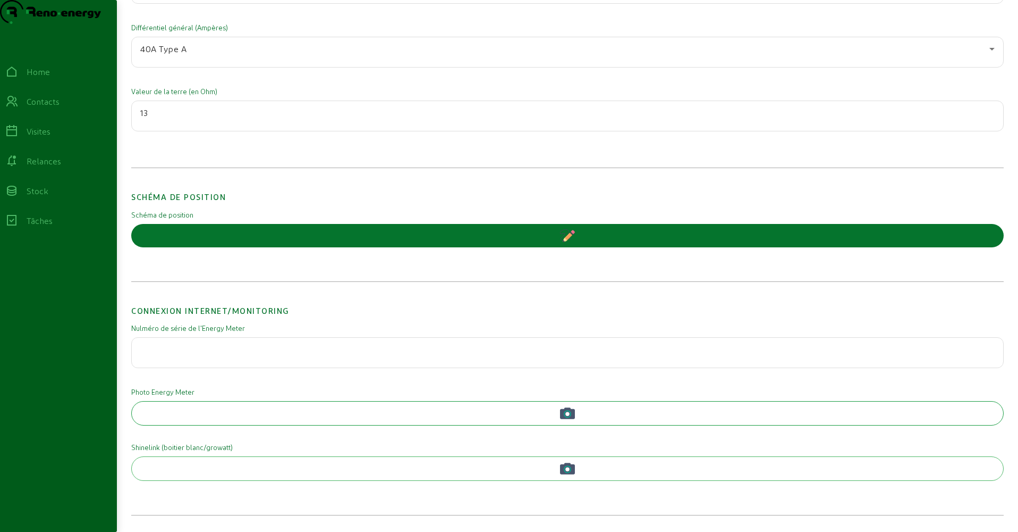
type input "13"
click at [469, 416] on button "button" at bounding box center [567, 413] width 873 height 24
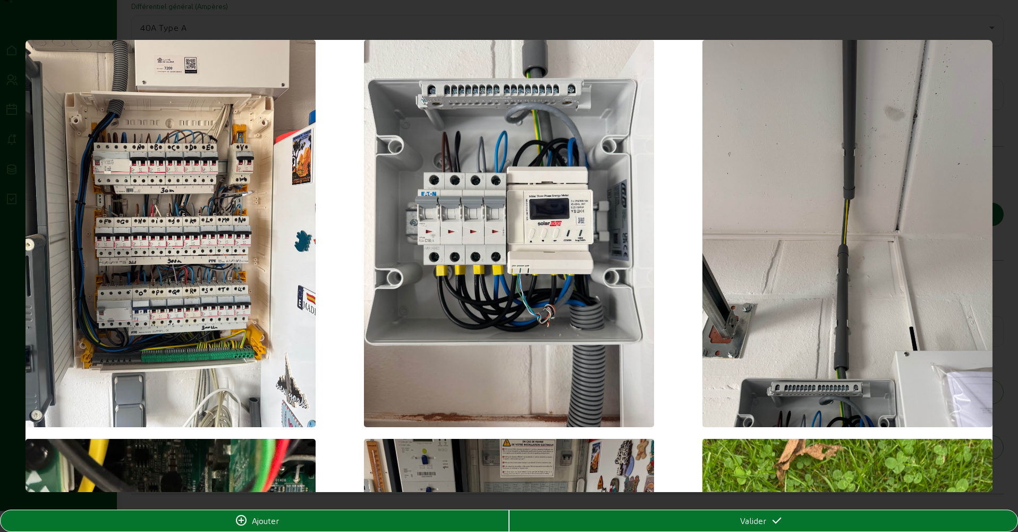
click at [491, 329] on img at bounding box center [509, 233] width 290 height 387
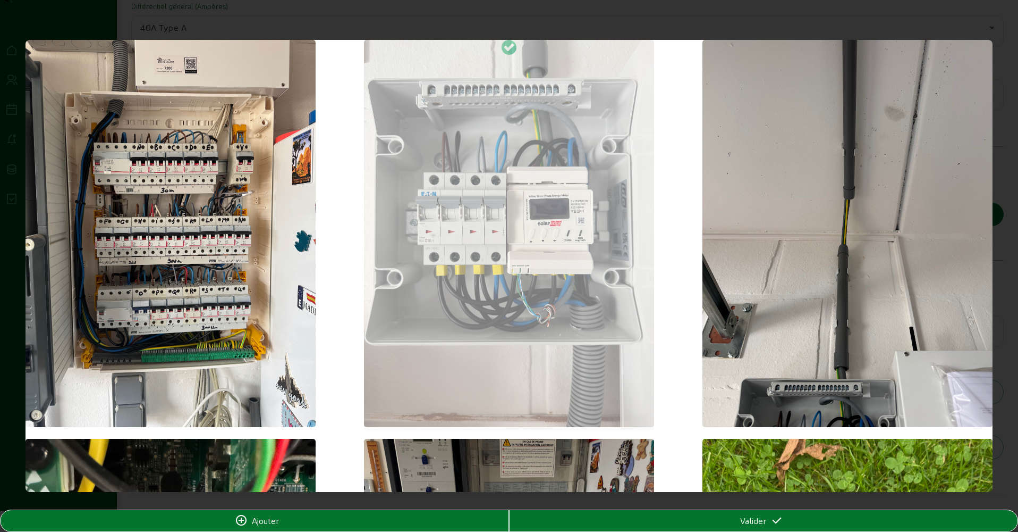
click at [768, 516] on div "Valider" at bounding box center [764, 520] width 508 height 13
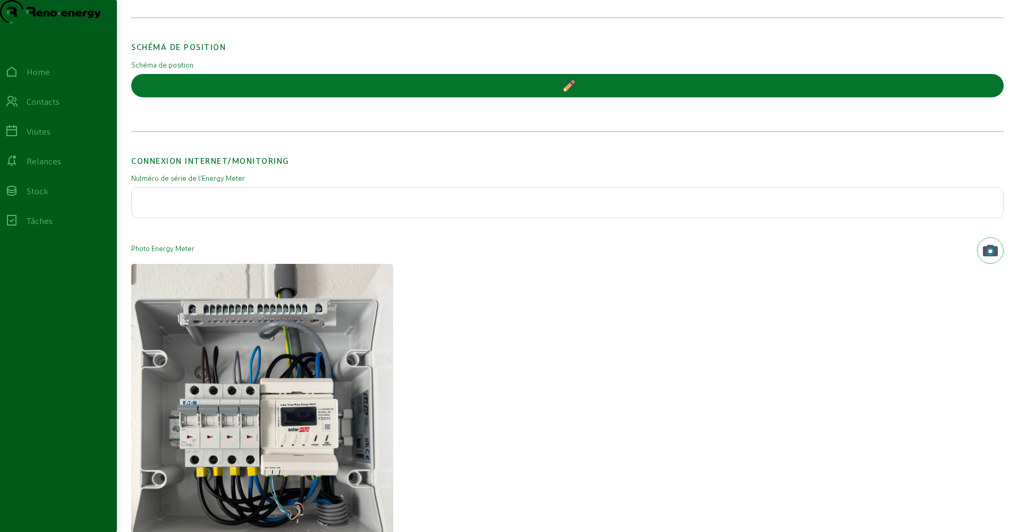
scroll to position [2180, 0]
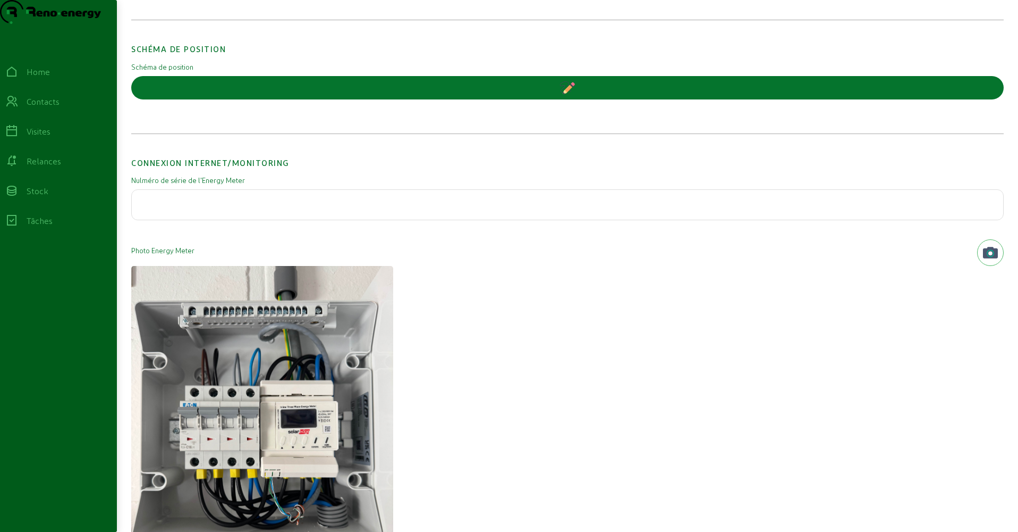
click at [176, 208] on input "text" at bounding box center [567, 201] width 855 height 13
paste input "6402a9cb"
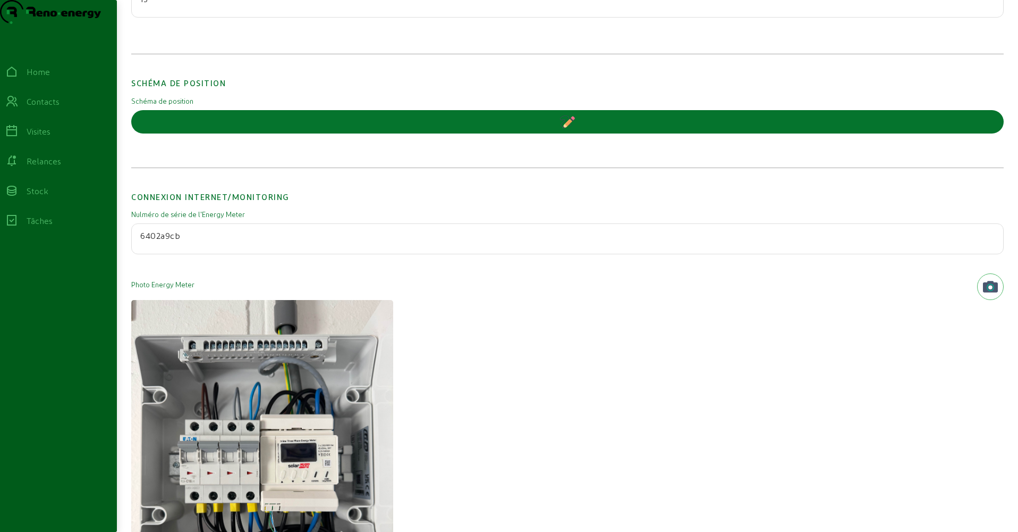
scroll to position [0, 0]
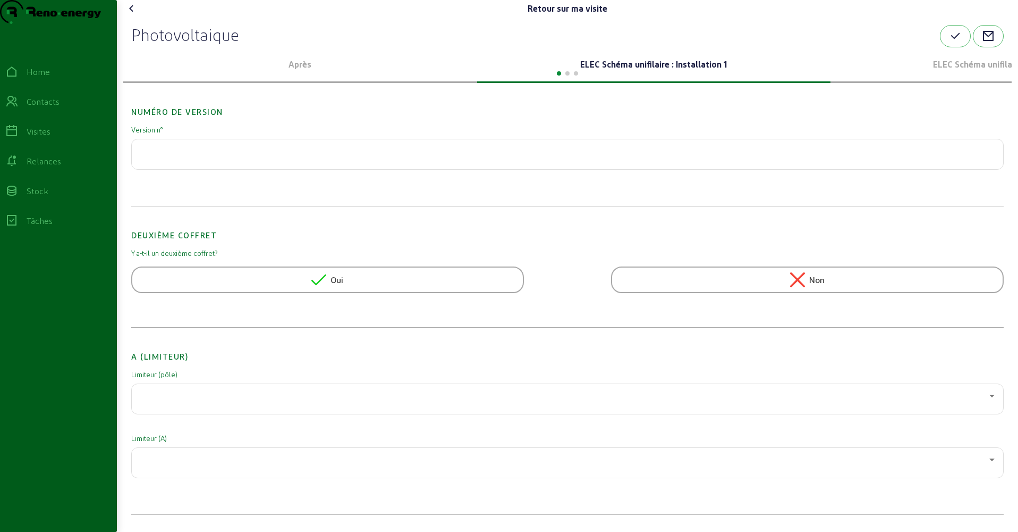
type input "6402a9cb"
click at [962, 47] on button "button" at bounding box center [955, 36] width 31 height 22
click at [132, 15] on icon at bounding box center [131, 8] width 13 height 13
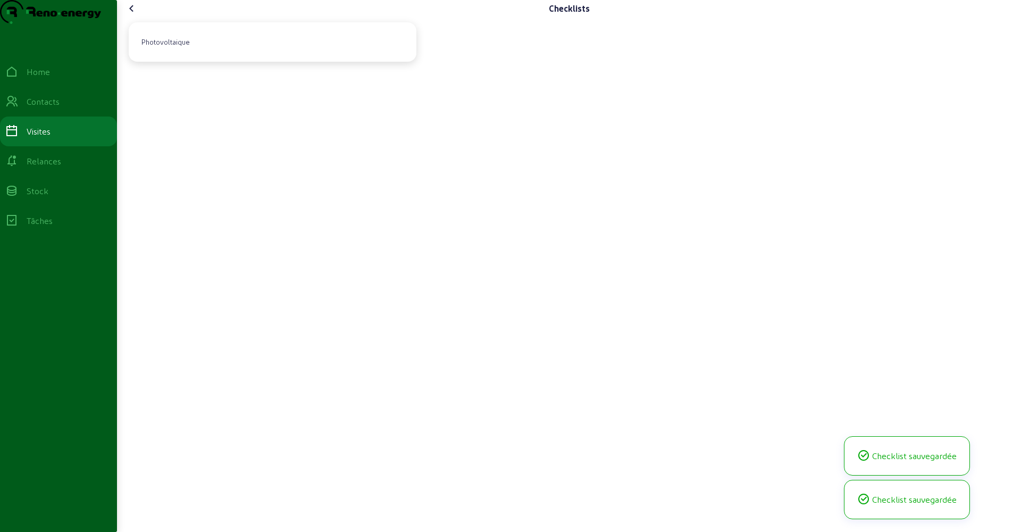
click at [132, 15] on icon at bounding box center [131, 8] width 13 height 13
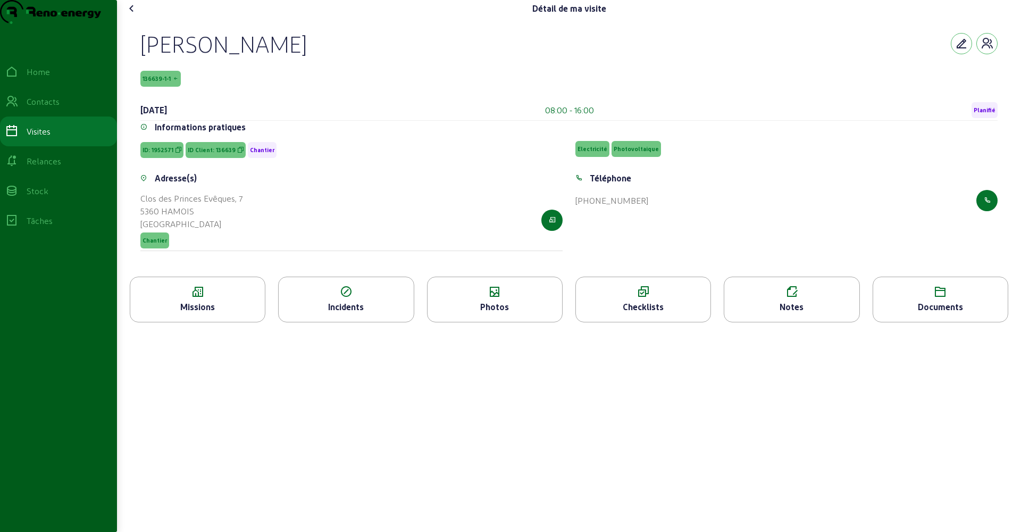
click at [212, 313] on div "Missions" at bounding box center [197, 306] width 134 height 13
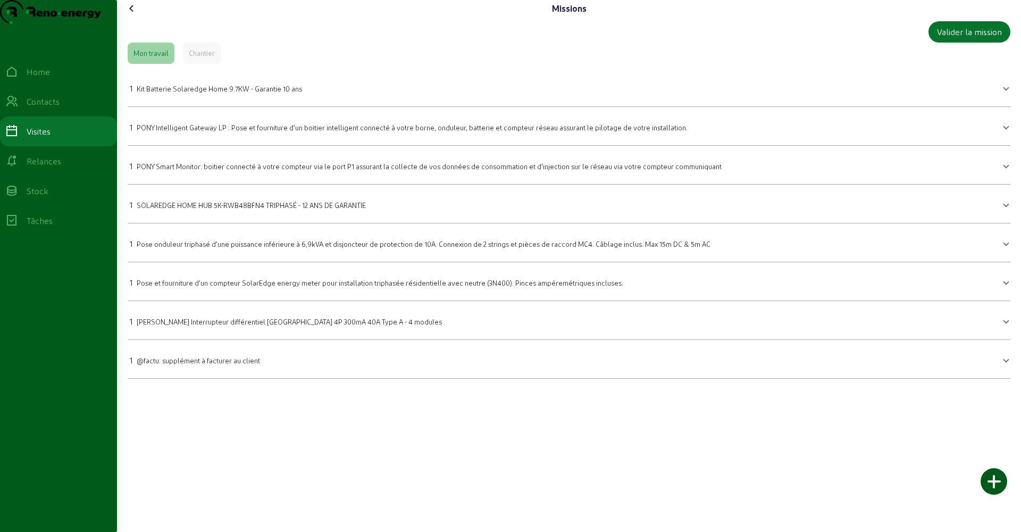
click at [136, 15] on icon at bounding box center [131, 8] width 13 height 13
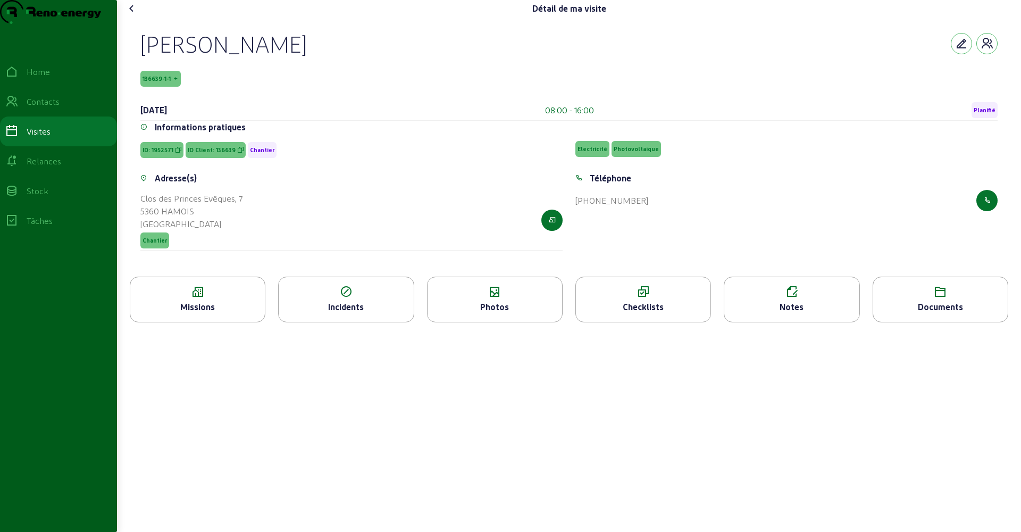
click at [658, 313] on div "Checklists" at bounding box center [643, 306] width 134 height 13
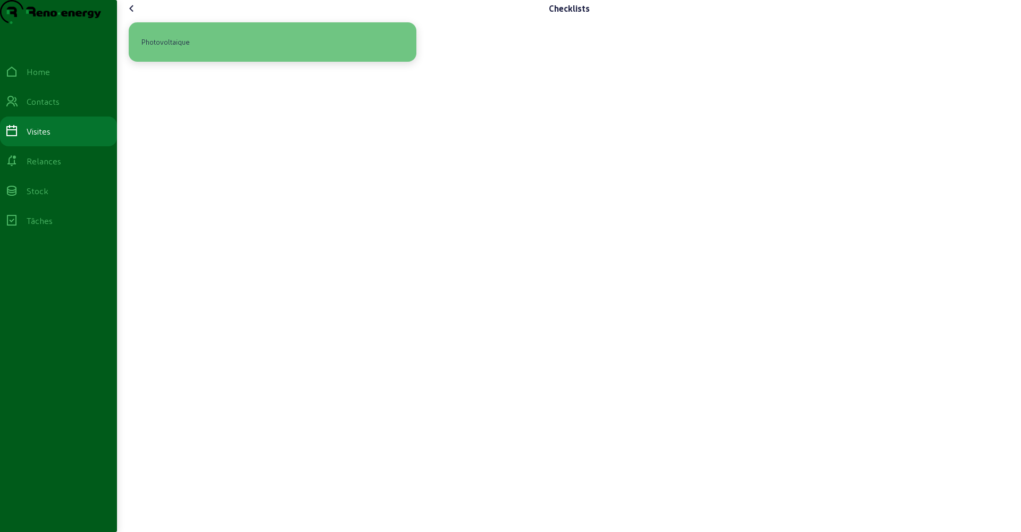
click at [276, 53] on div "Photovoltaique" at bounding box center [272, 42] width 271 height 22
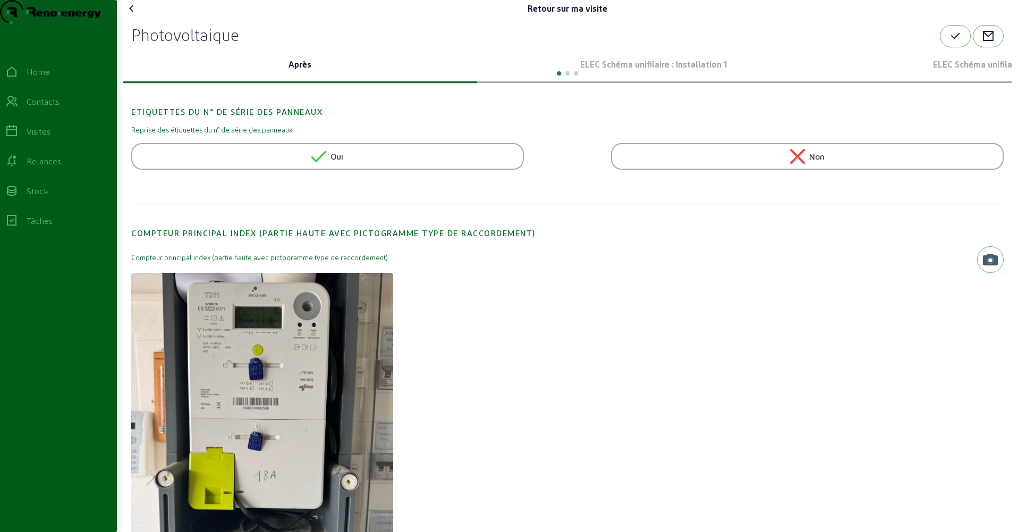
click at [134, 15] on icon at bounding box center [131, 8] width 13 height 13
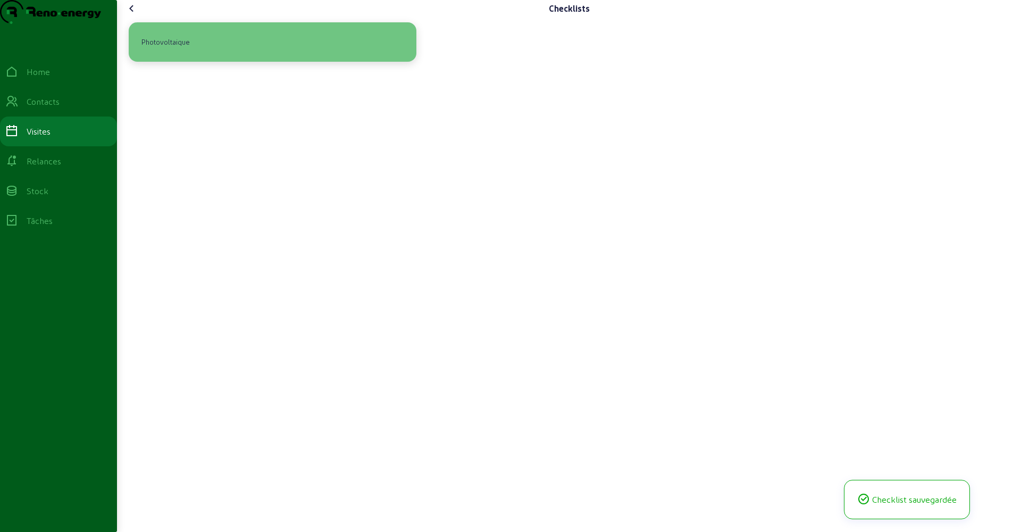
click at [190, 51] on div "Photovoltaique" at bounding box center [165, 42] width 57 height 18
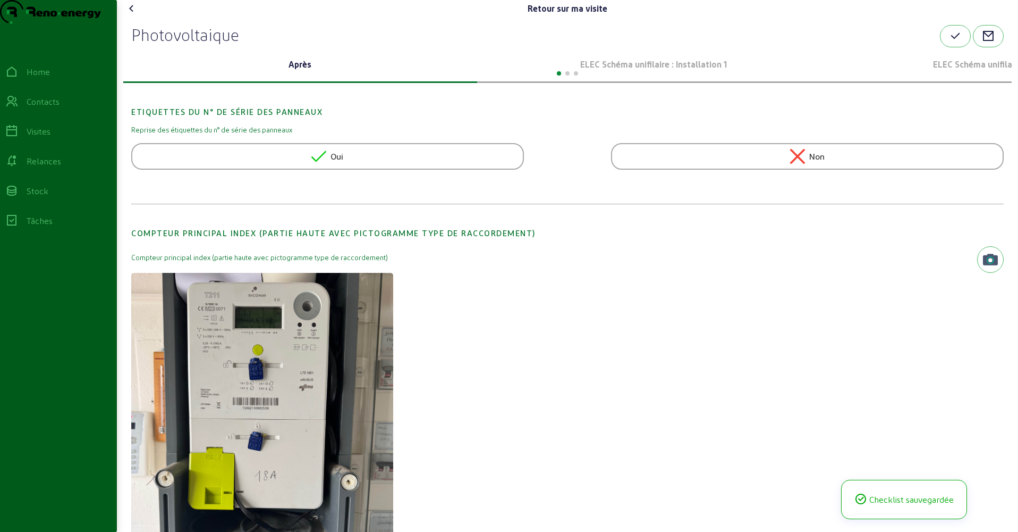
click at [129, 15] on icon at bounding box center [131, 8] width 13 height 13
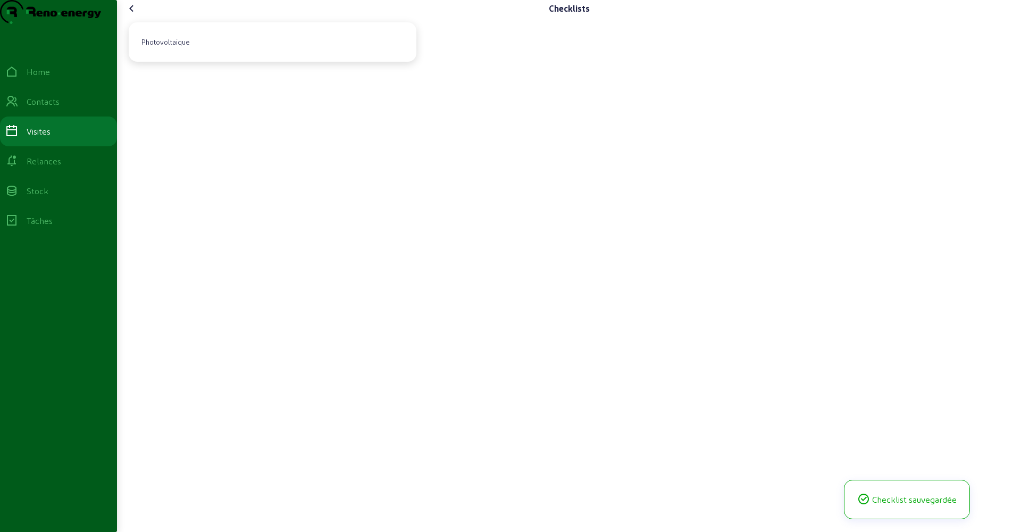
click at [129, 15] on icon at bounding box center [131, 8] width 13 height 13
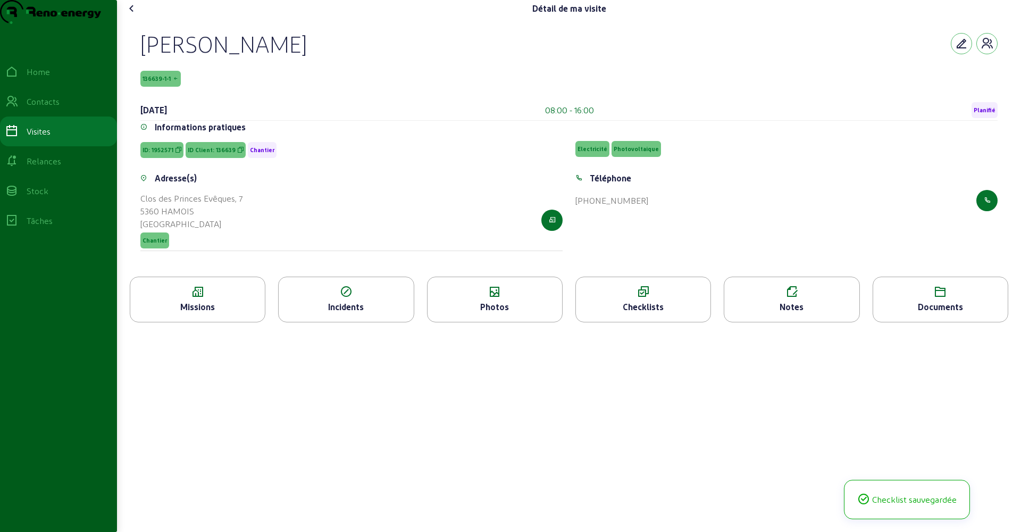
click at [511, 313] on div "Photos" at bounding box center [494, 306] width 134 height 13
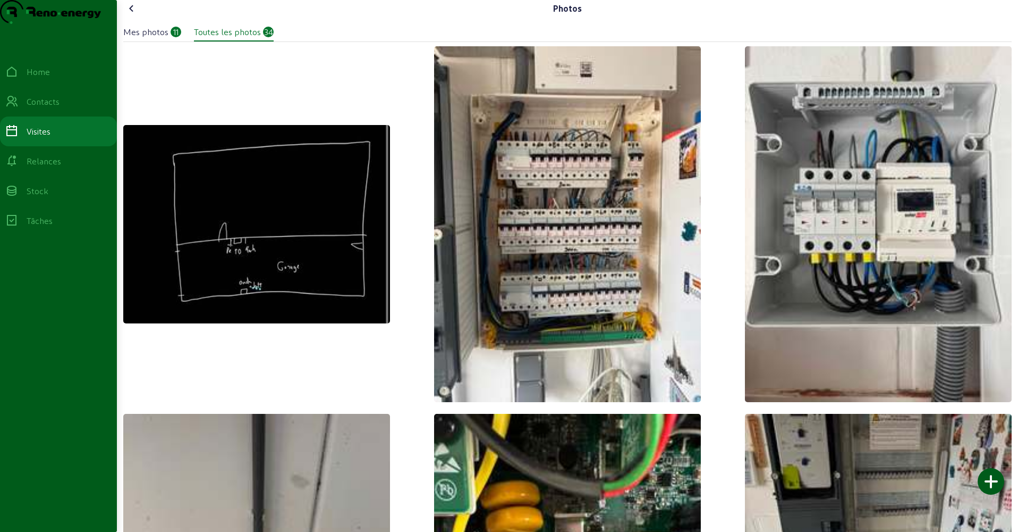
click at [133, 15] on icon at bounding box center [131, 8] width 13 height 13
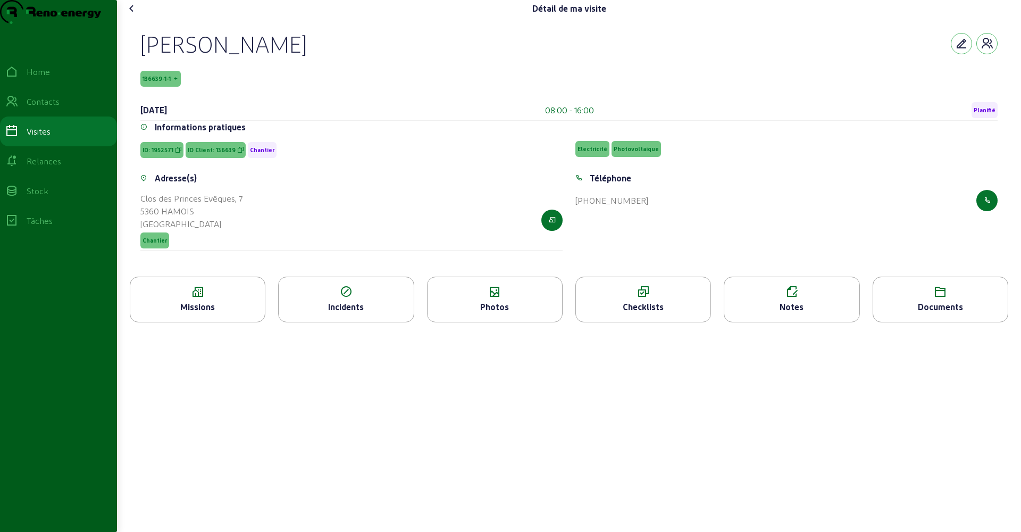
click at [762, 313] on div "Notes" at bounding box center [791, 306] width 134 height 13
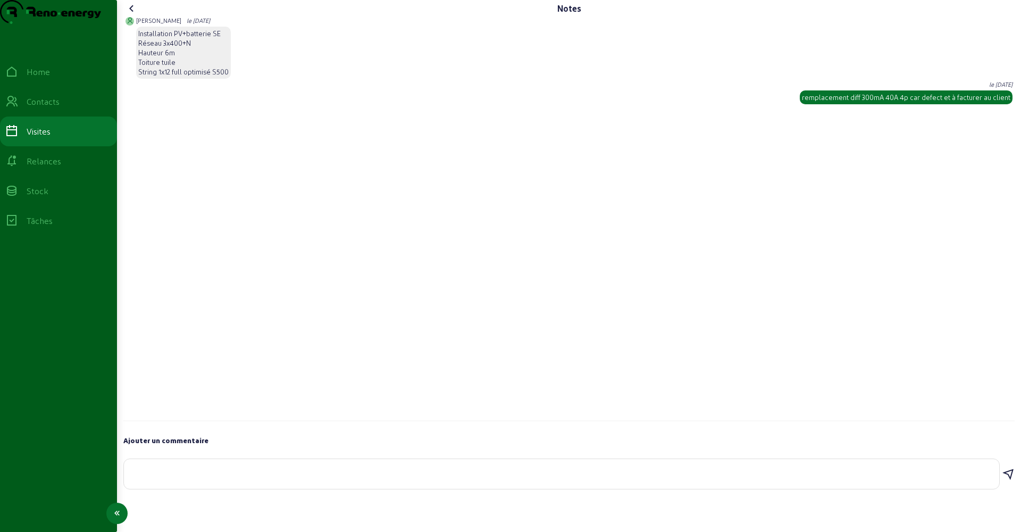
click at [142, 478] on textarea at bounding box center [561, 471] width 858 height 13
click at [233, 478] on textarea "pony placer" at bounding box center [561, 471] width 858 height 13
click at [184, 478] on textarea "pony placer" at bounding box center [561, 471] width 858 height 13
click at [183, 478] on textarea "pony placer" at bounding box center [561, 471] width 858 height 13
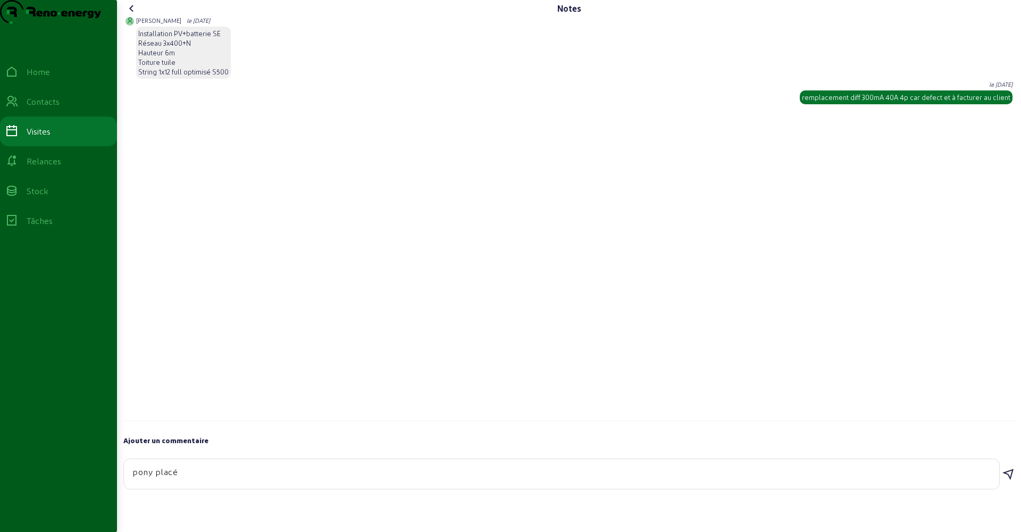
type textarea "pony placé"
click at [979, 481] on icon at bounding box center [1007, 474] width 13 height 13
click at [134, 15] on icon at bounding box center [131, 8] width 13 height 13
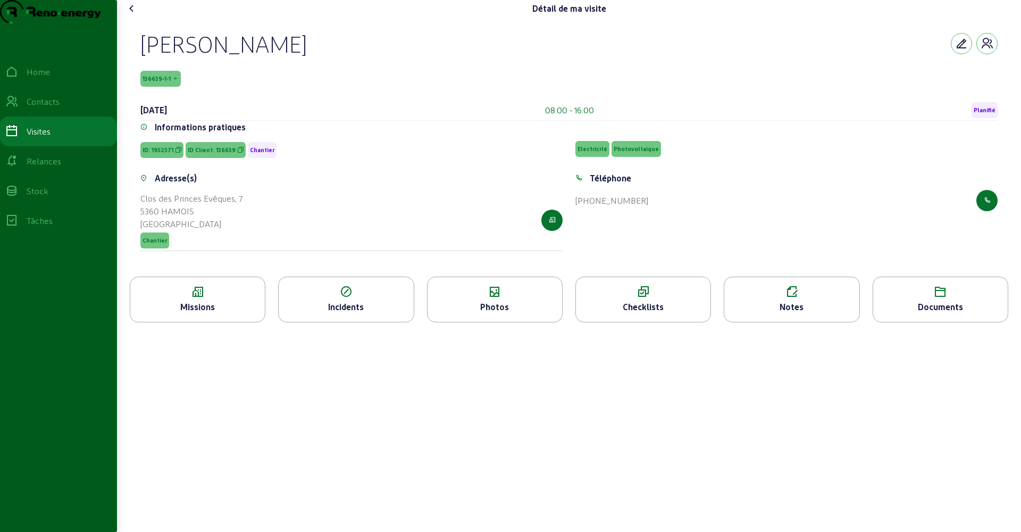
click at [134, 15] on icon at bounding box center [131, 8] width 13 height 13
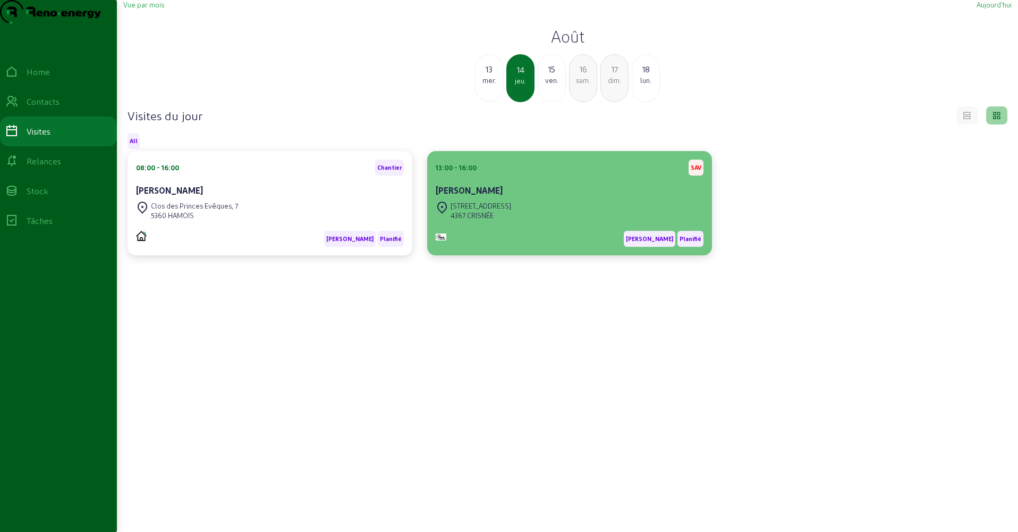
click at [513, 222] on div "[STREET_ADDRESS]" at bounding box center [570, 210] width 268 height 23
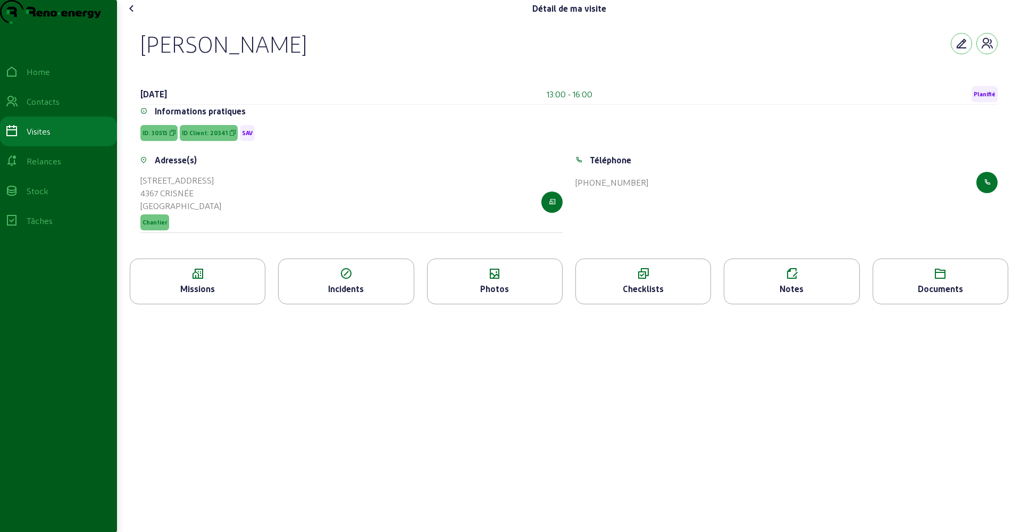
click at [508, 295] on div "Photos" at bounding box center [494, 288] width 134 height 13
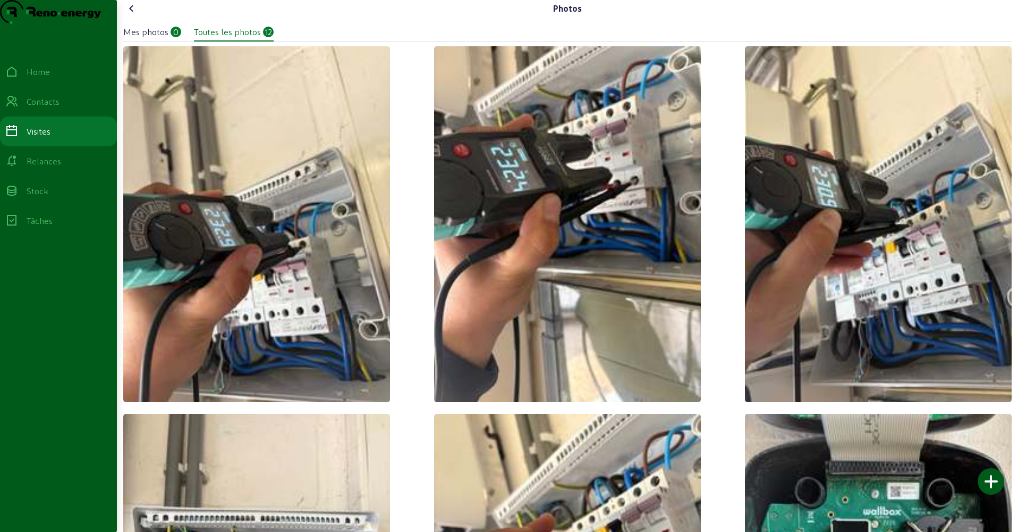
click at [131, 15] on icon at bounding box center [131, 8] width 13 height 13
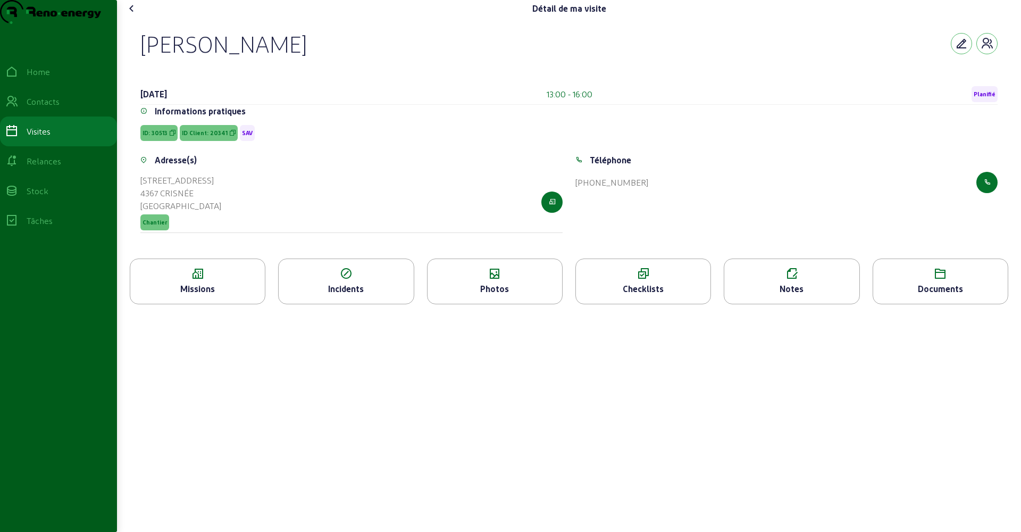
click at [203, 295] on div "Missions" at bounding box center [197, 288] width 134 height 13
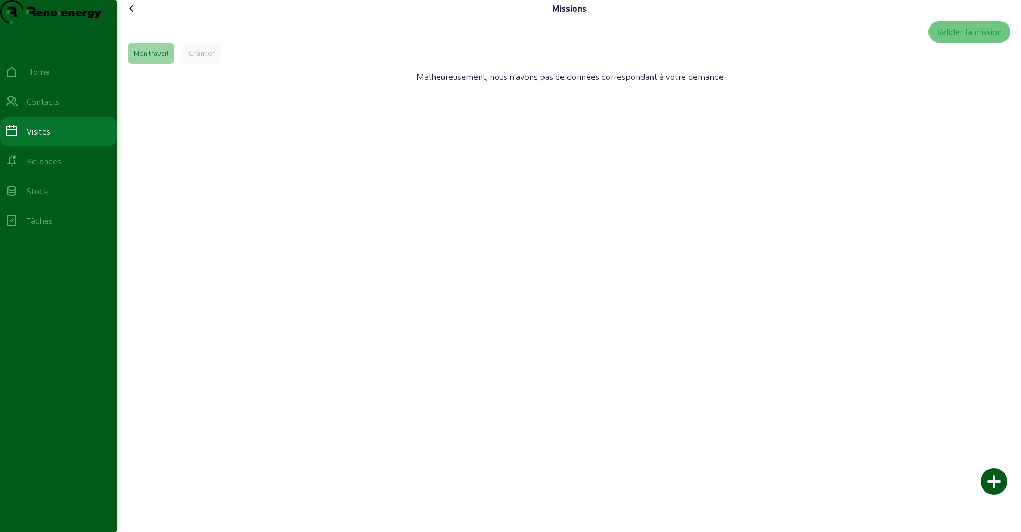
click at [132, 15] on icon at bounding box center [131, 8] width 13 height 13
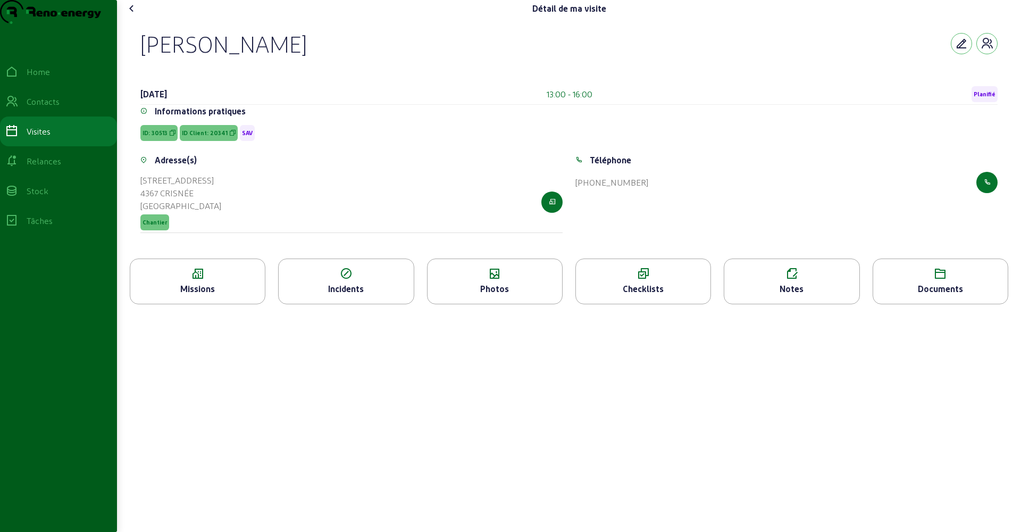
click at [781, 295] on div "Notes" at bounding box center [791, 288] width 134 height 13
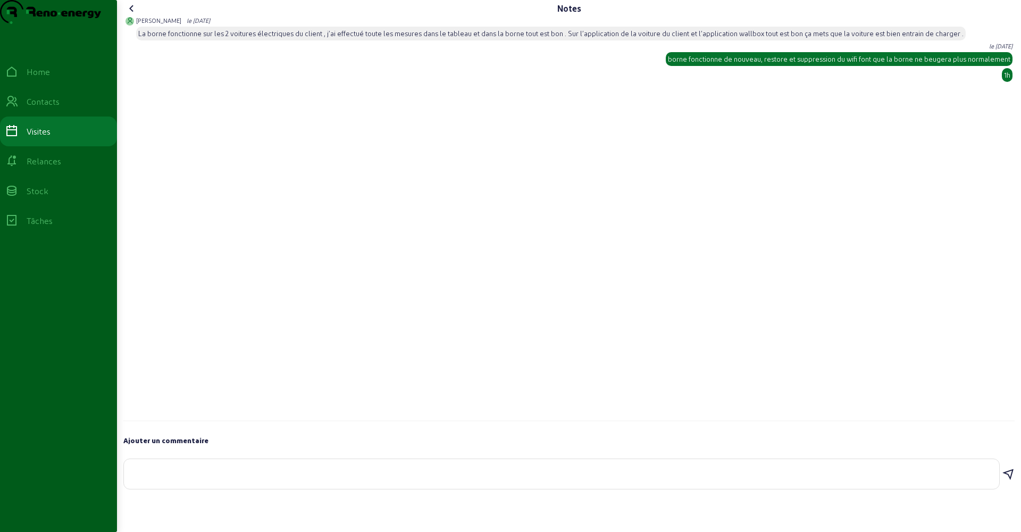
click at [133, 15] on icon at bounding box center [131, 8] width 13 height 13
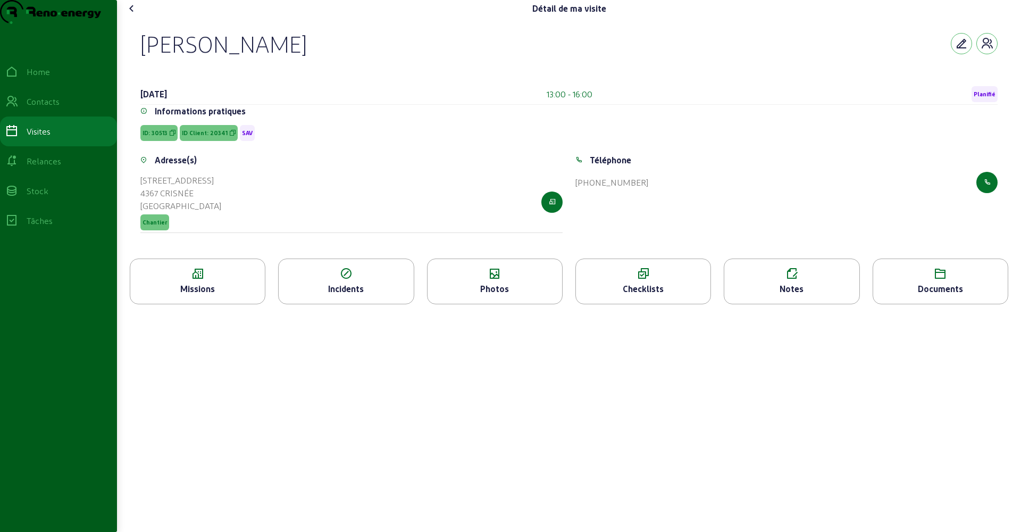
click at [133, 15] on icon at bounding box center [131, 8] width 13 height 13
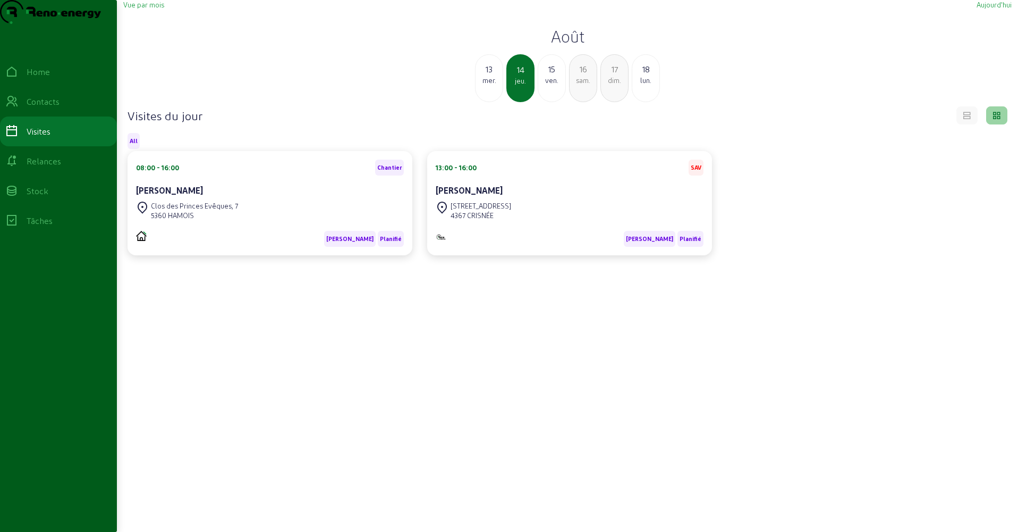
click at [551, 85] on div "ven." at bounding box center [551, 80] width 27 height 10
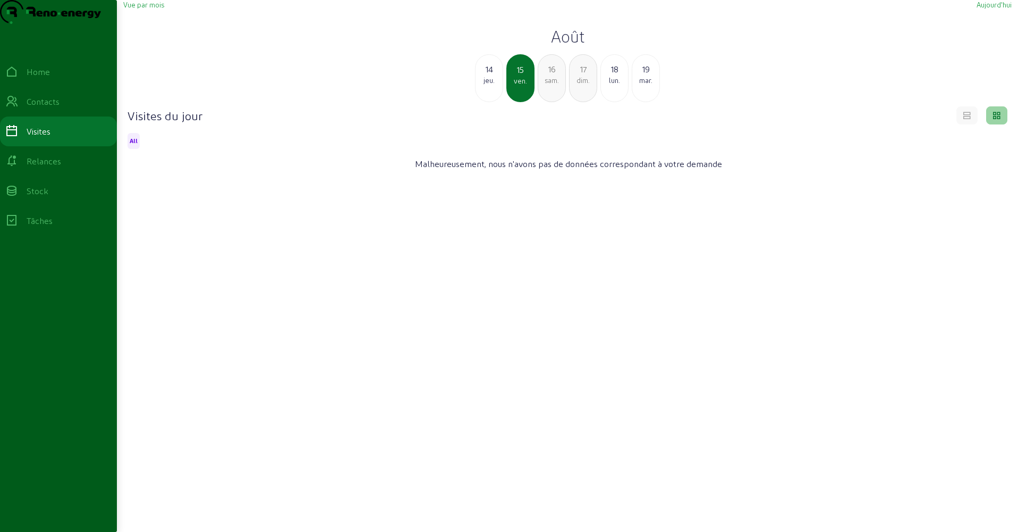
click at [611, 85] on div "lun." at bounding box center [614, 80] width 27 height 10
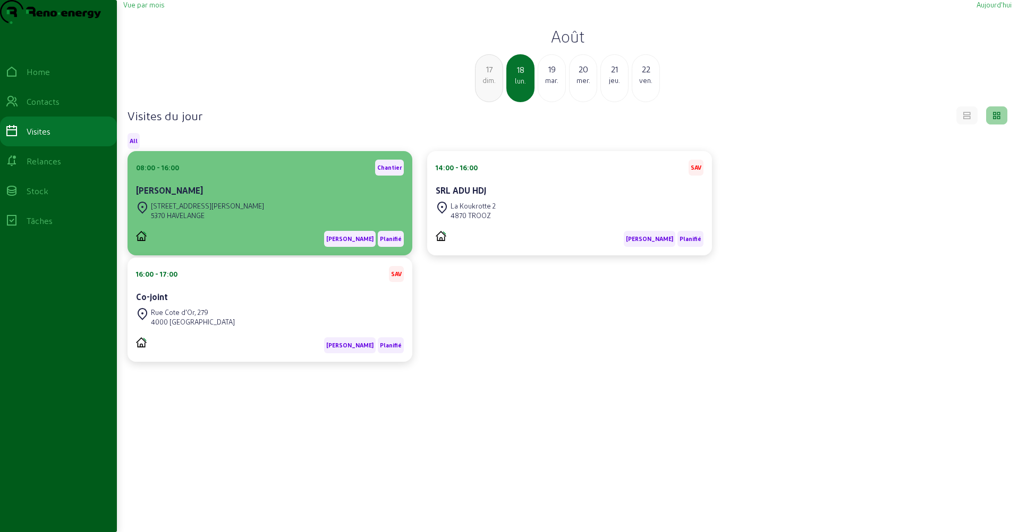
click at [242, 197] on div "[PERSON_NAME]" at bounding box center [270, 190] width 268 height 13
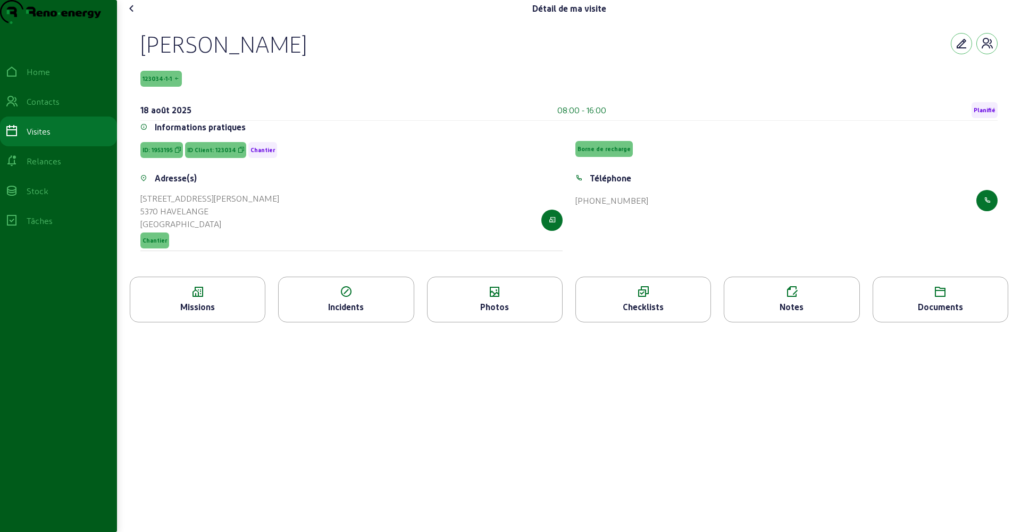
click at [208, 313] on div "Missions" at bounding box center [197, 306] width 134 height 13
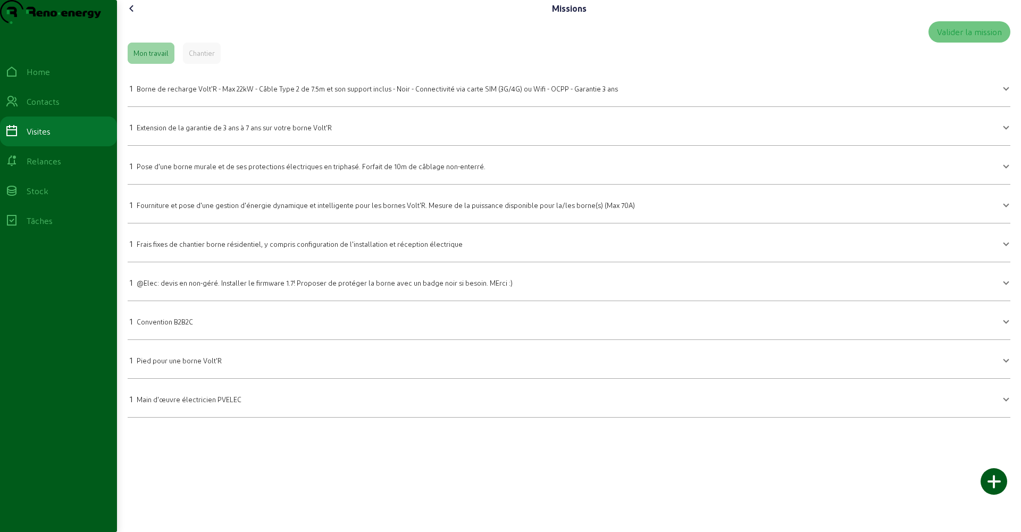
click at [137, 15] on icon at bounding box center [131, 8] width 13 height 13
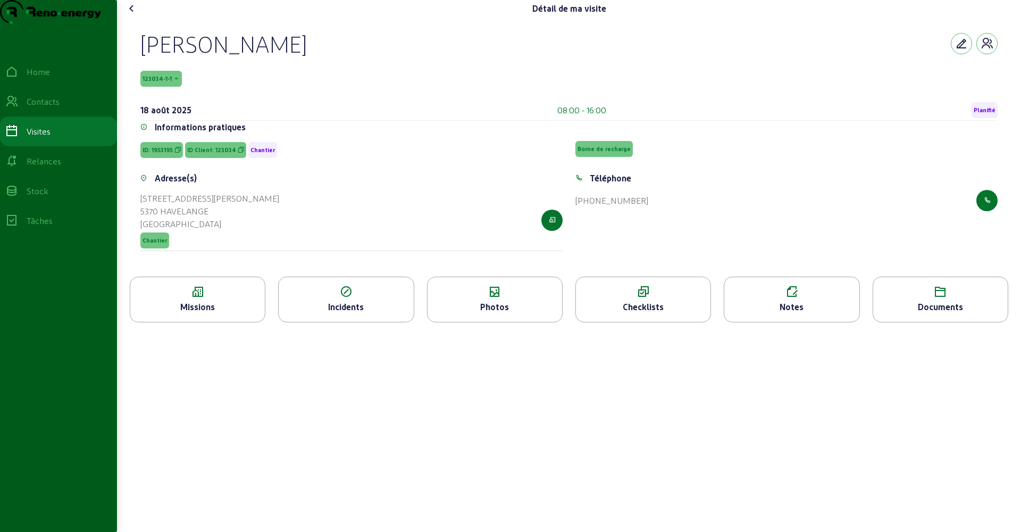
click at [496, 313] on div "Photos" at bounding box center [494, 306] width 134 height 13
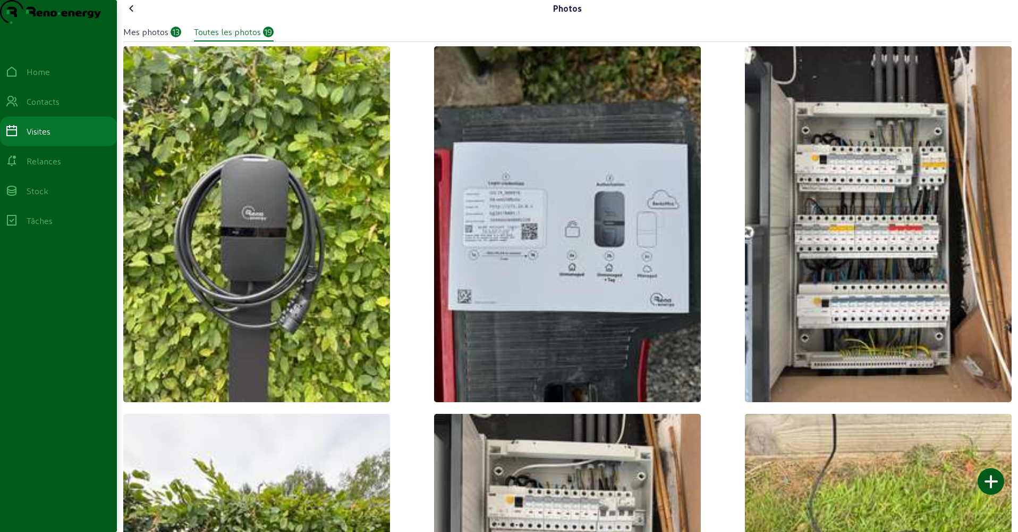
click at [132, 15] on icon at bounding box center [131, 8] width 13 height 13
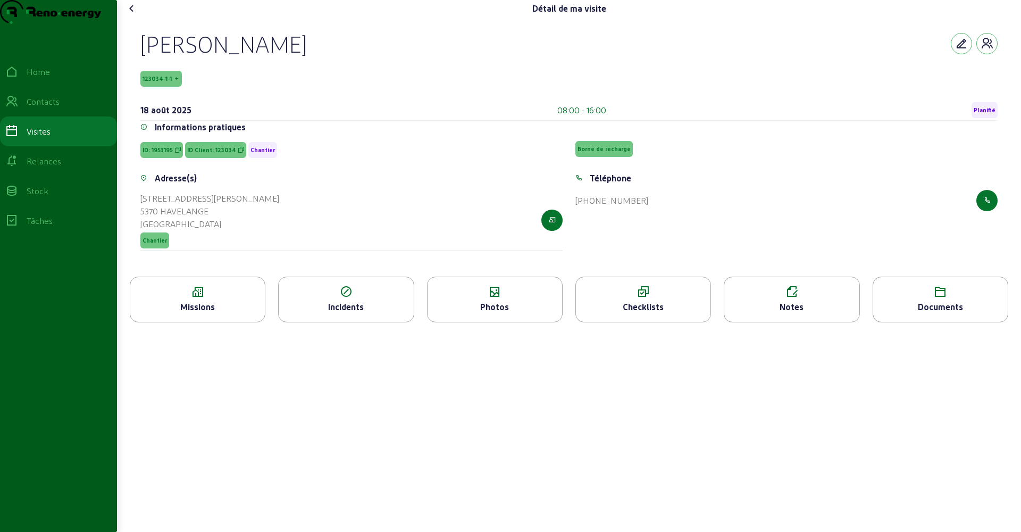
click at [614, 313] on div "Checklists" at bounding box center [643, 306] width 134 height 13
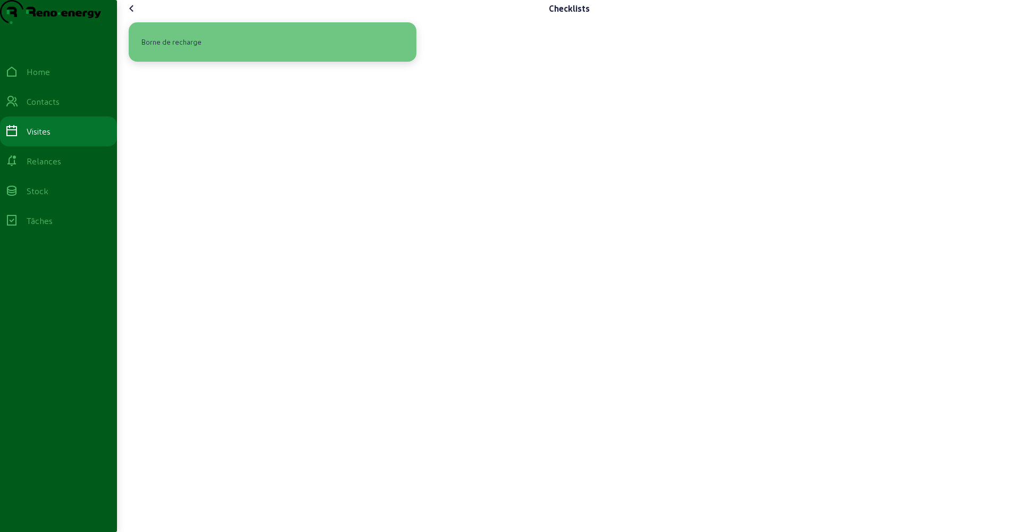
click at [274, 53] on div "Borne de recharge" at bounding box center [272, 42] width 271 height 22
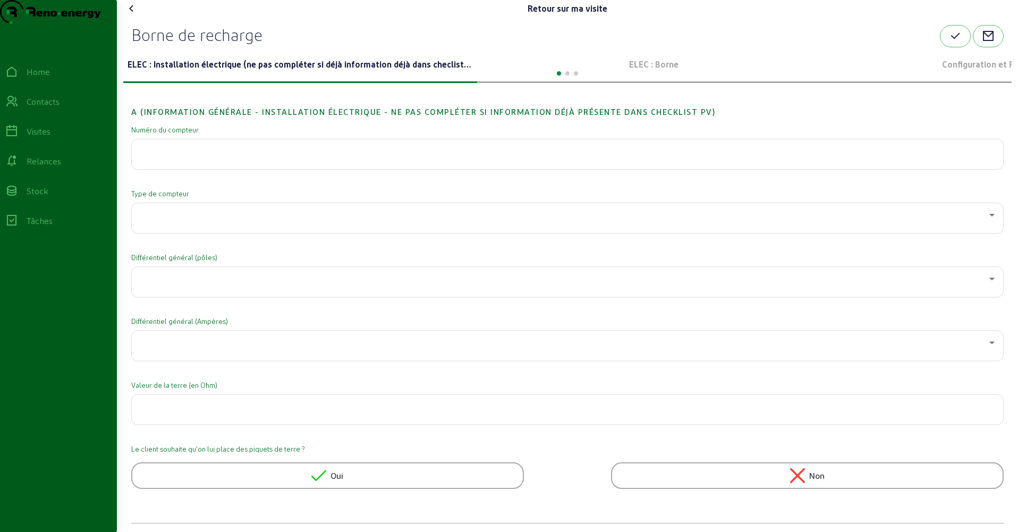
click at [219, 157] on input "text" at bounding box center [567, 151] width 855 height 13
paste input "1 SAG31 00285328"
type input "1 SAG31 00285328"
click at [182, 221] on div at bounding box center [564, 214] width 849 height 13
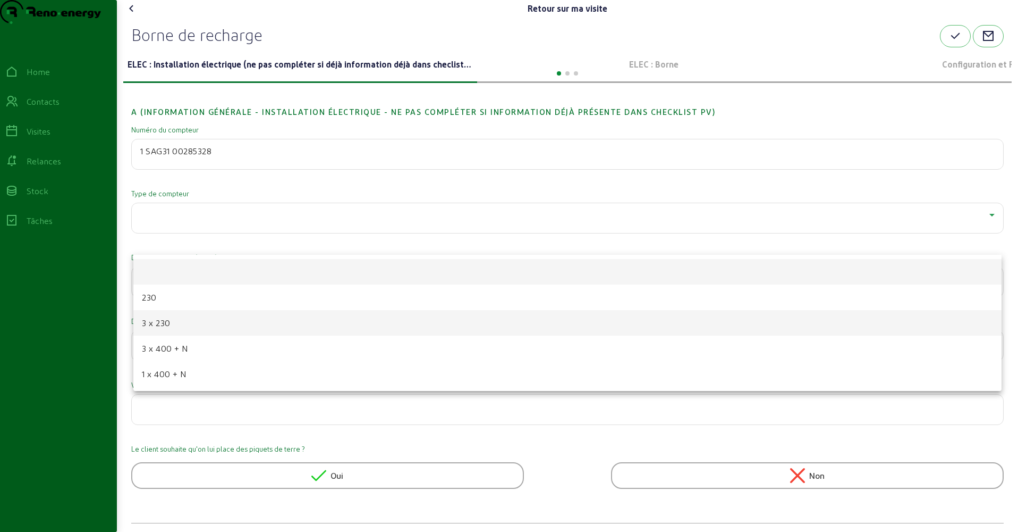
click at [181, 325] on mat-option "3 x 230" at bounding box center [567, 323] width 869 height 26
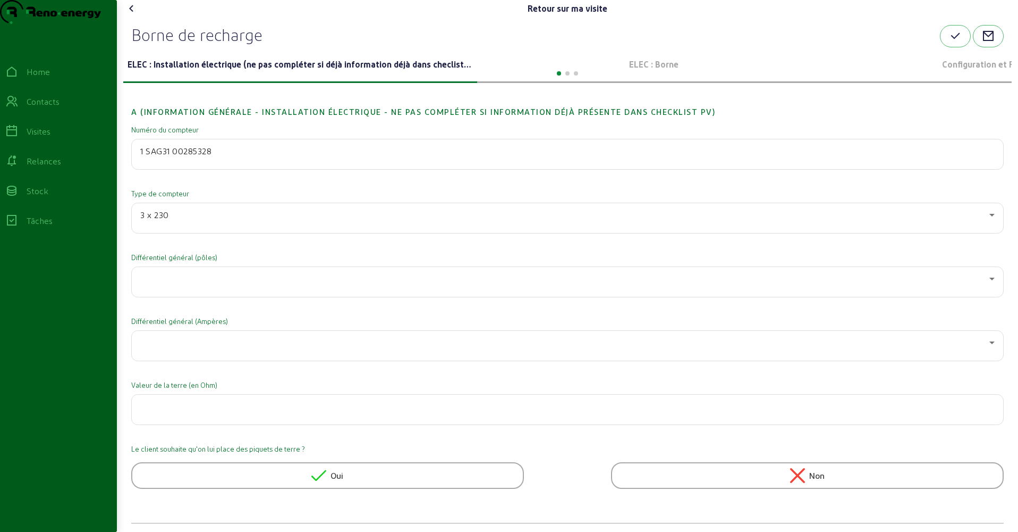
click at [180, 297] on div at bounding box center [567, 282] width 855 height 30
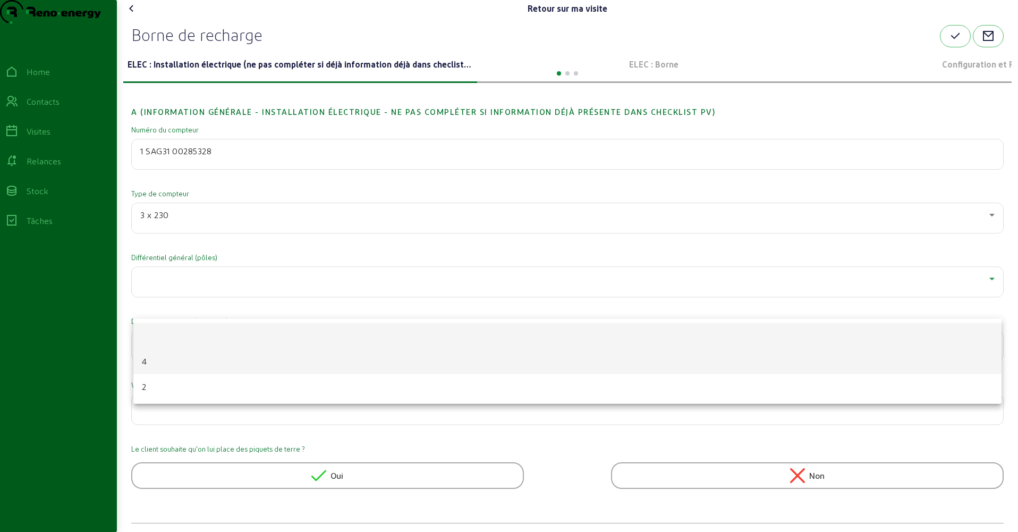
click at [162, 355] on mat-option "4" at bounding box center [567, 361] width 869 height 26
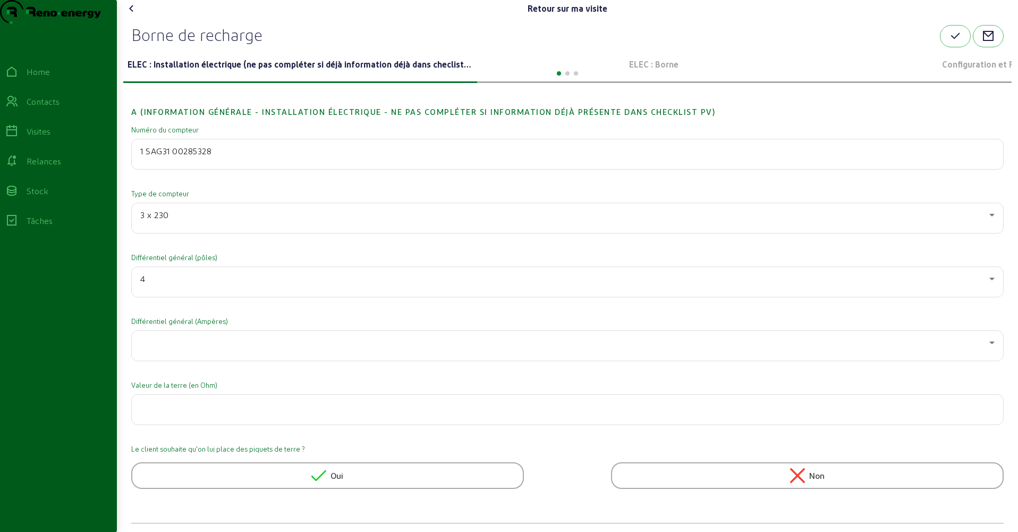
click at [162, 355] on div at bounding box center [567, 346] width 855 height 30
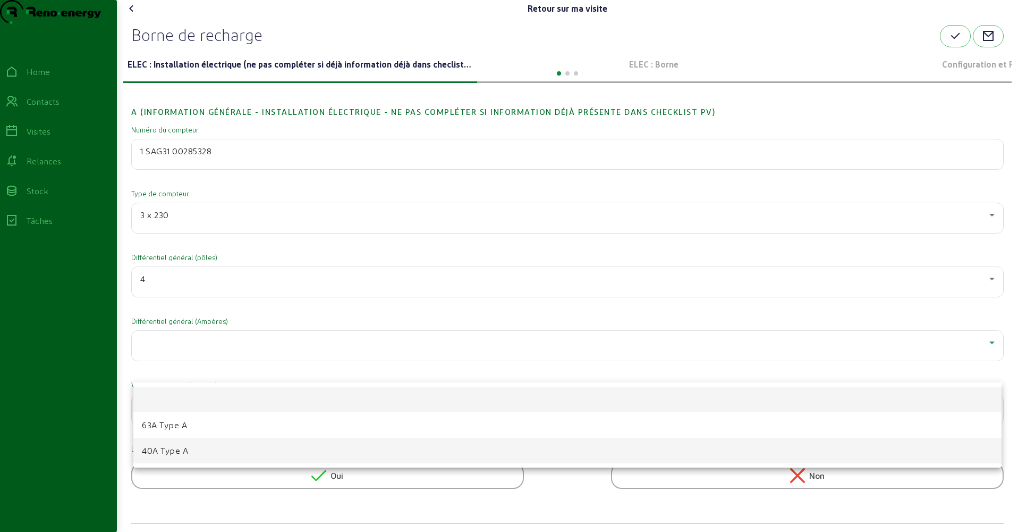
click at [167, 448] on span "40A Type A" at bounding box center [165, 450] width 46 height 13
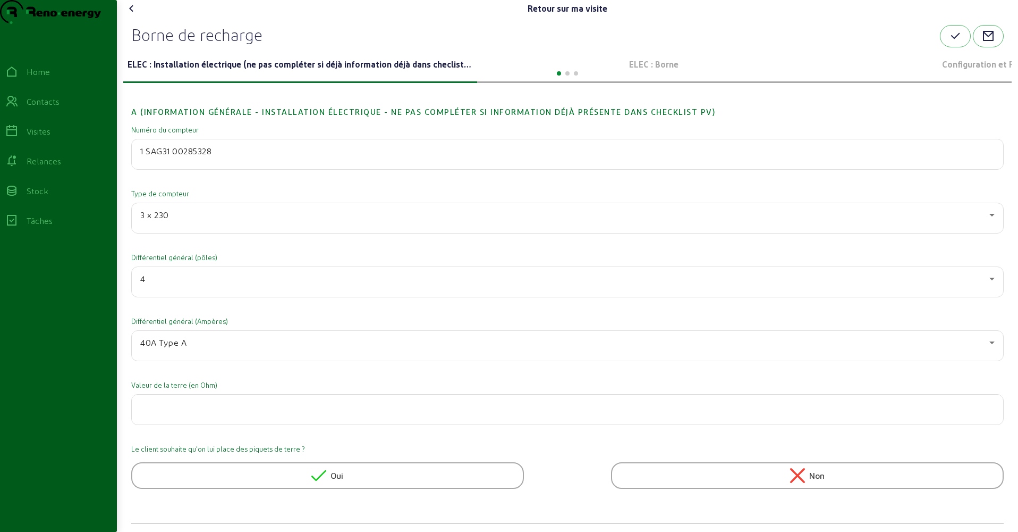
click at [181, 424] on div at bounding box center [567, 409] width 855 height 30
type input "28.3"
click at [950, 43] on icon "button" at bounding box center [955, 36] width 13 height 13
click at [656, 71] on p "ELEC : Borne" at bounding box center [655, 64] width 346 height 13
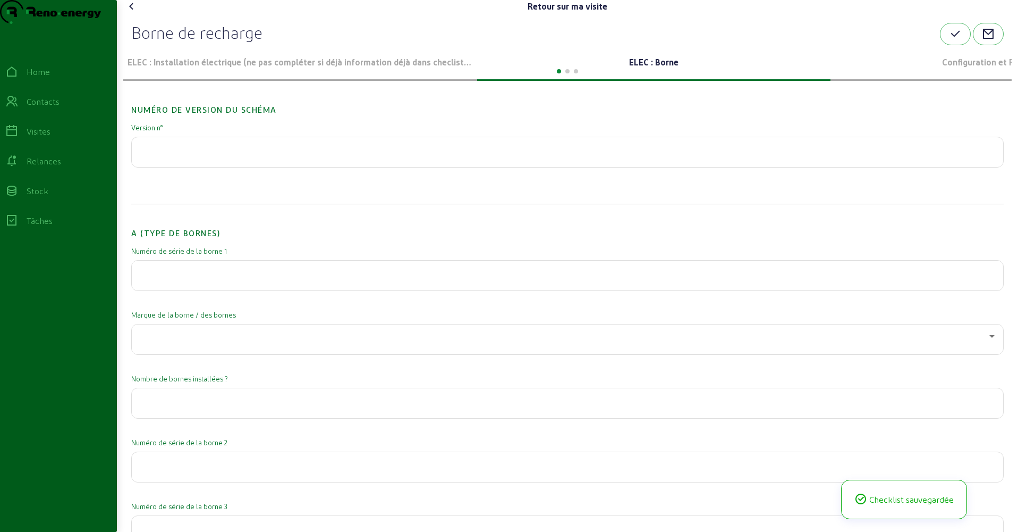
scroll to position [9, 0]
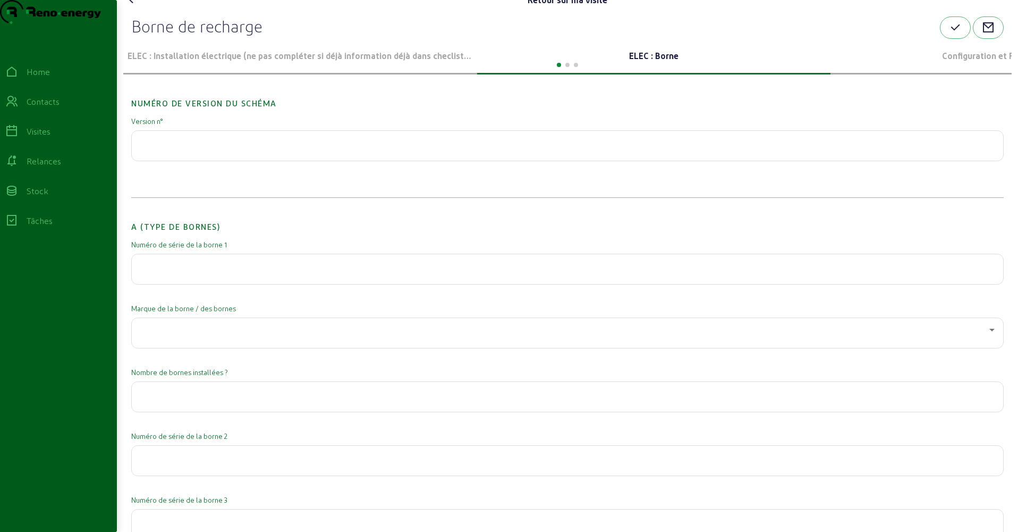
click at [175, 278] on div at bounding box center [567, 269] width 855 height 30
type input "24 11 a5f frp"
click at [235, 343] on div at bounding box center [567, 333] width 855 height 30
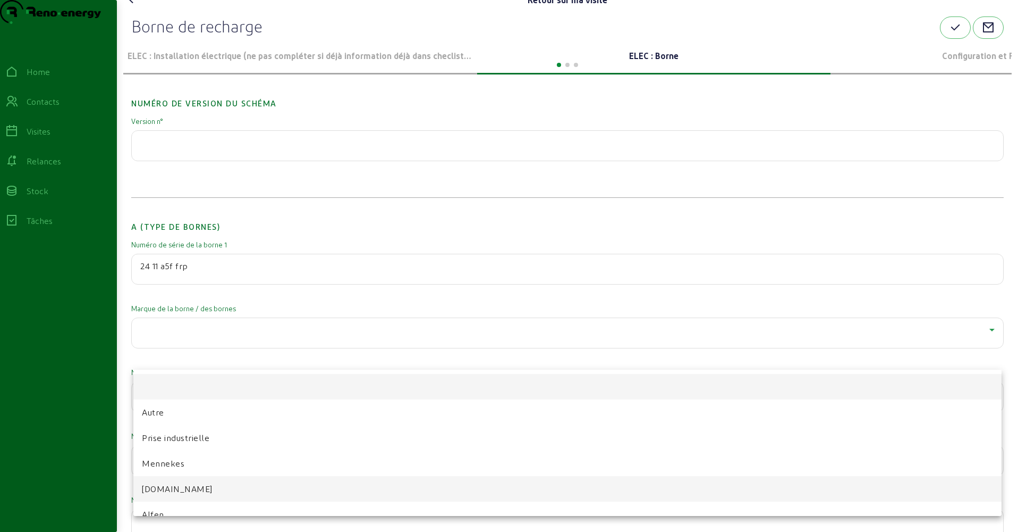
click at [179, 485] on span "[DOMAIN_NAME]" at bounding box center [177, 488] width 71 height 13
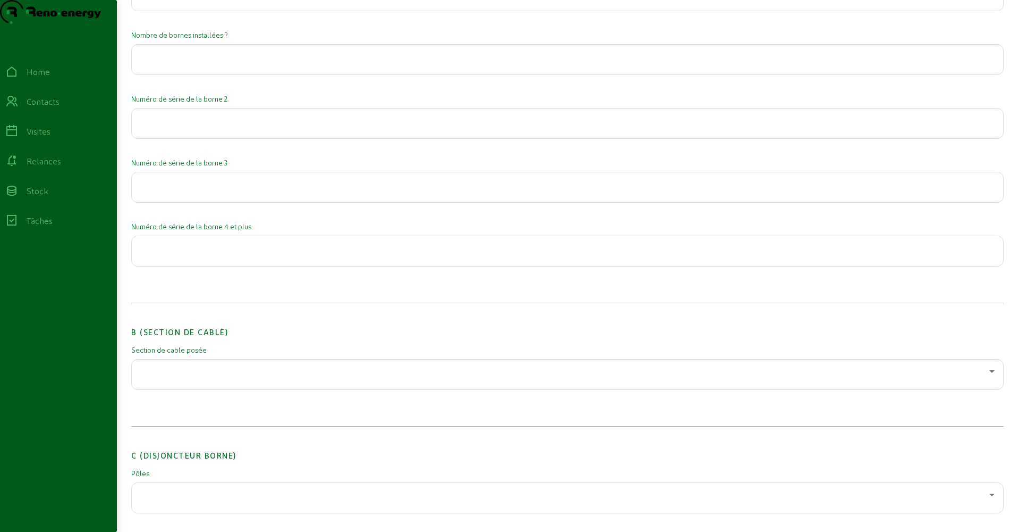
scroll to position [388, 0]
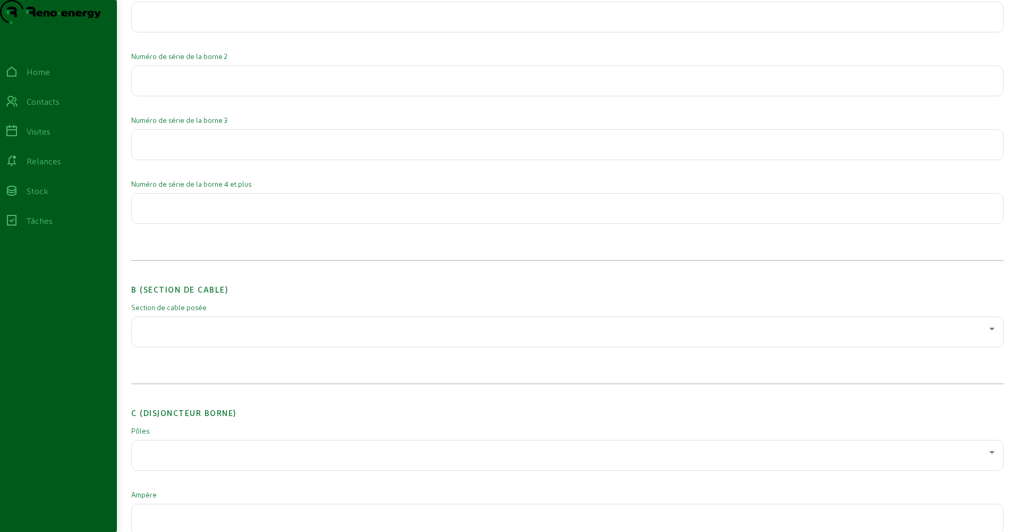
click at [191, 340] on div at bounding box center [567, 332] width 855 height 30
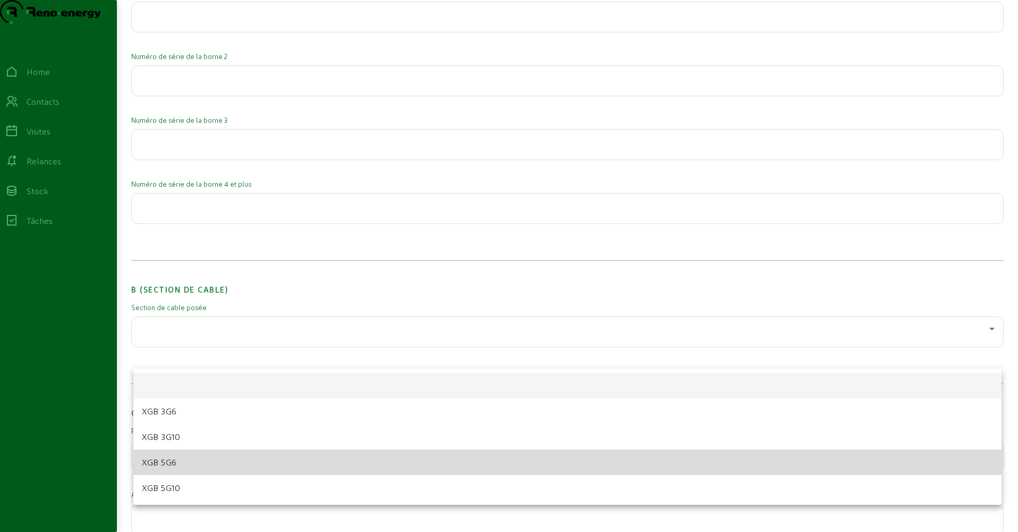
click at [182, 457] on mat-option "XGB 5G6" at bounding box center [567, 462] width 869 height 26
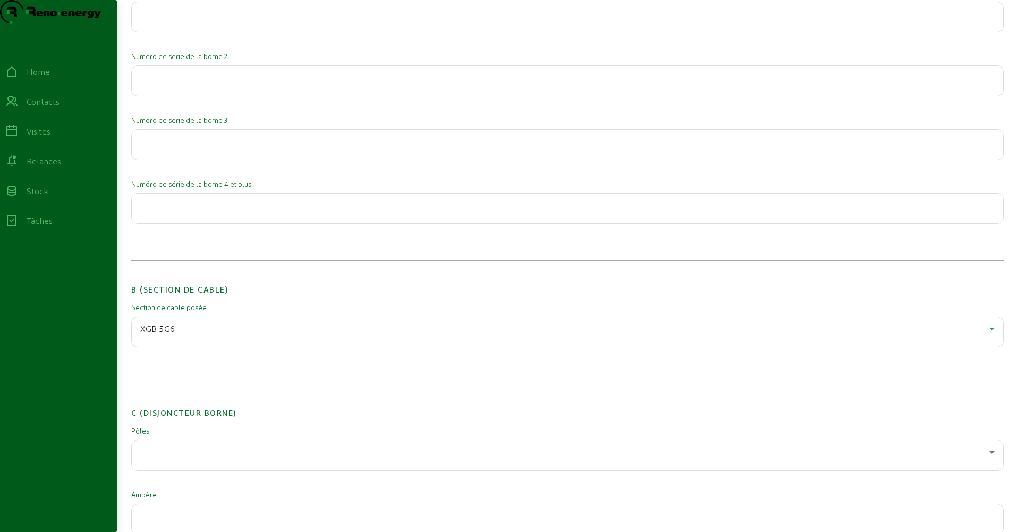
scroll to position [516, 0]
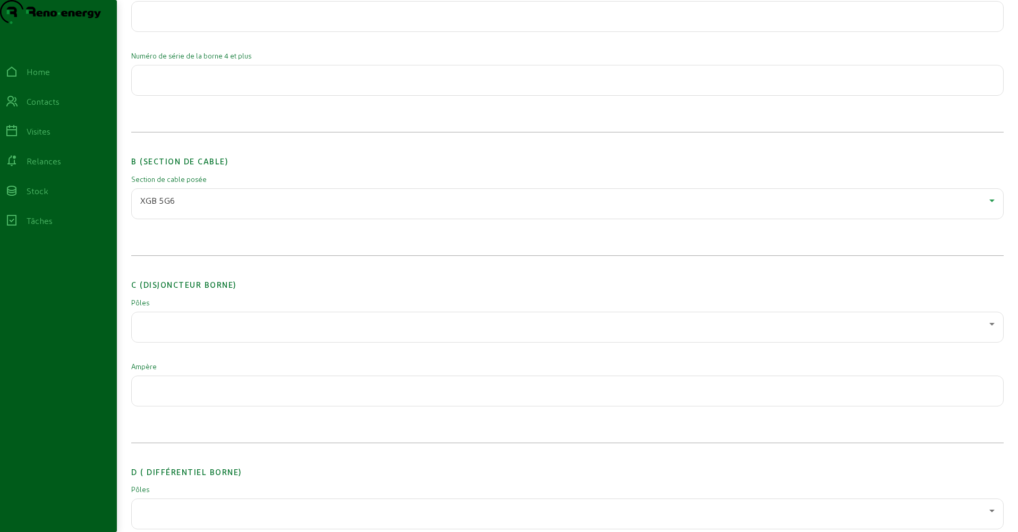
click at [161, 330] on div at bounding box center [564, 323] width 849 height 13
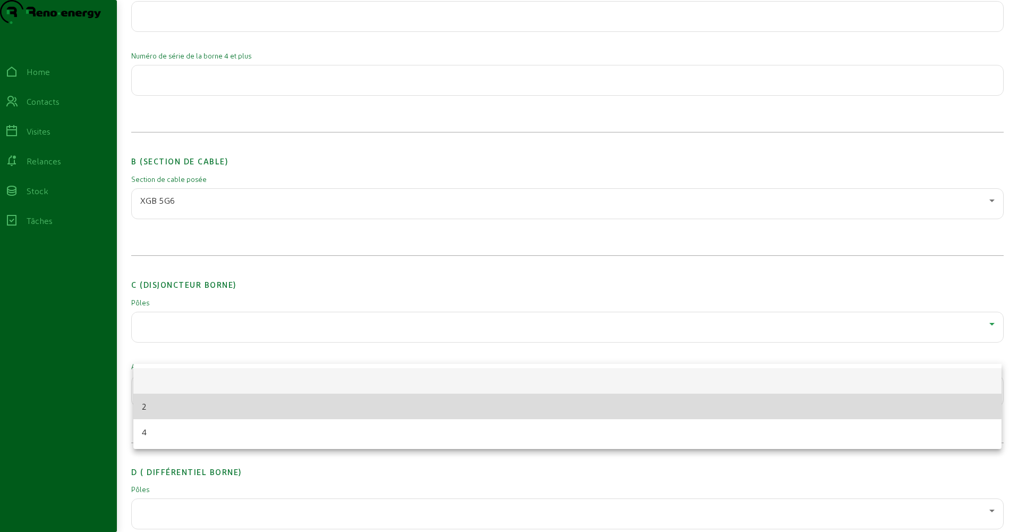
click at [159, 402] on mat-option "2" at bounding box center [567, 406] width 869 height 26
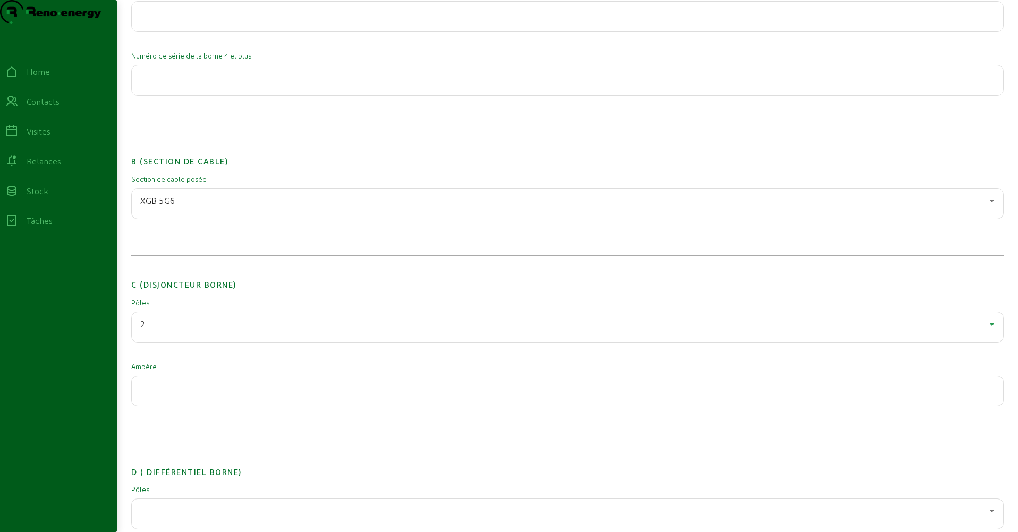
click at [159, 394] on input "number" at bounding box center [567, 387] width 855 height 13
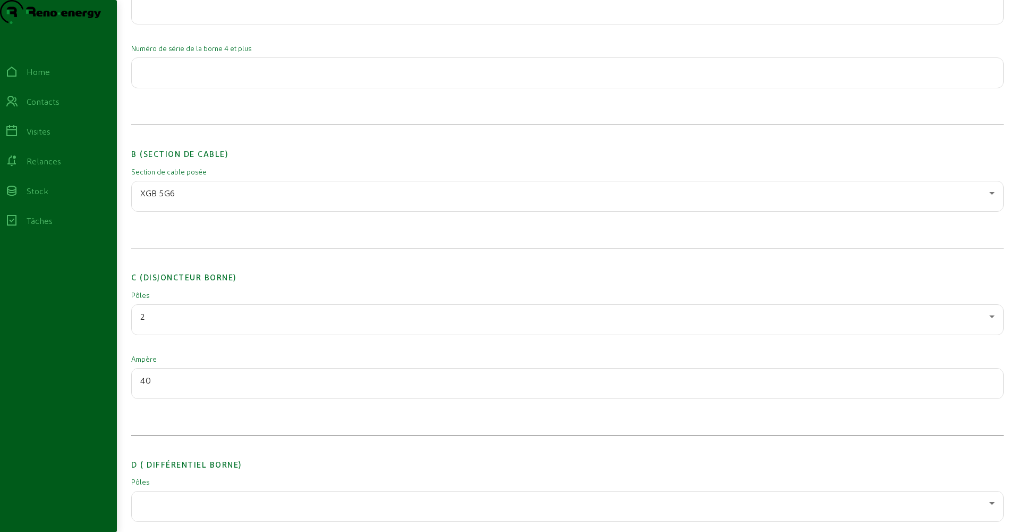
scroll to position [526, 0]
type input "40"
click at [146, 507] on div at bounding box center [564, 500] width 849 height 13
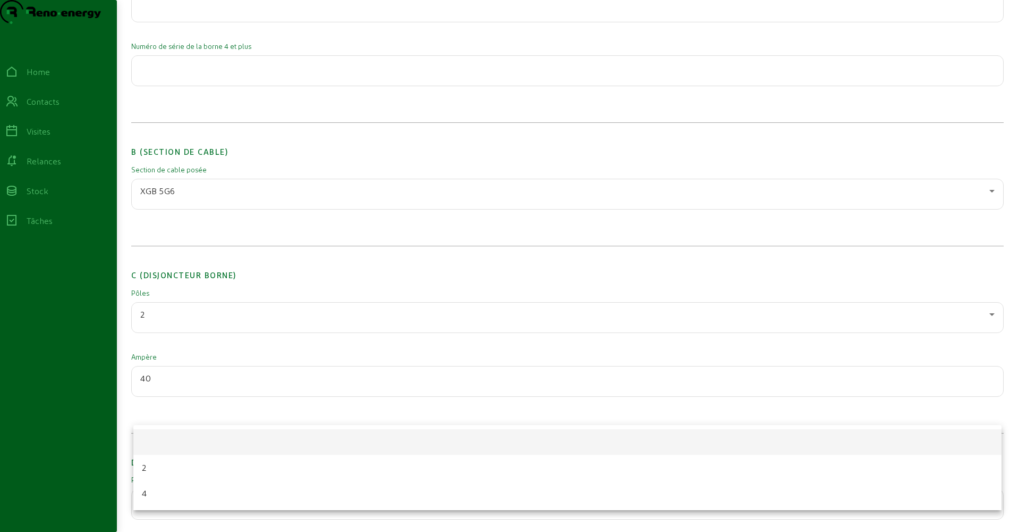
click at [165, 464] on mat-option "2" at bounding box center [567, 467] width 869 height 26
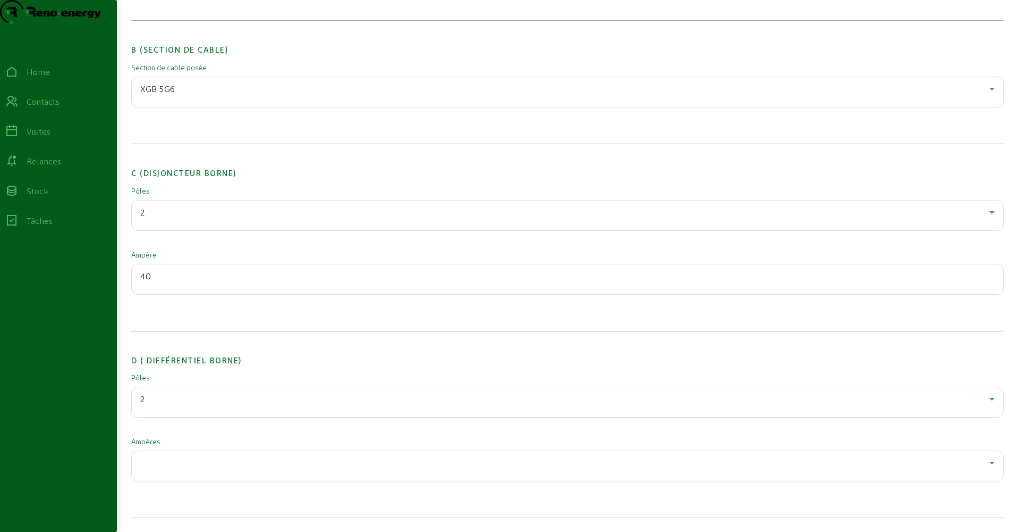
scroll to position [652, 0]
click at [166, 452] on div at bounding box center [567, 463] width 855 height 30
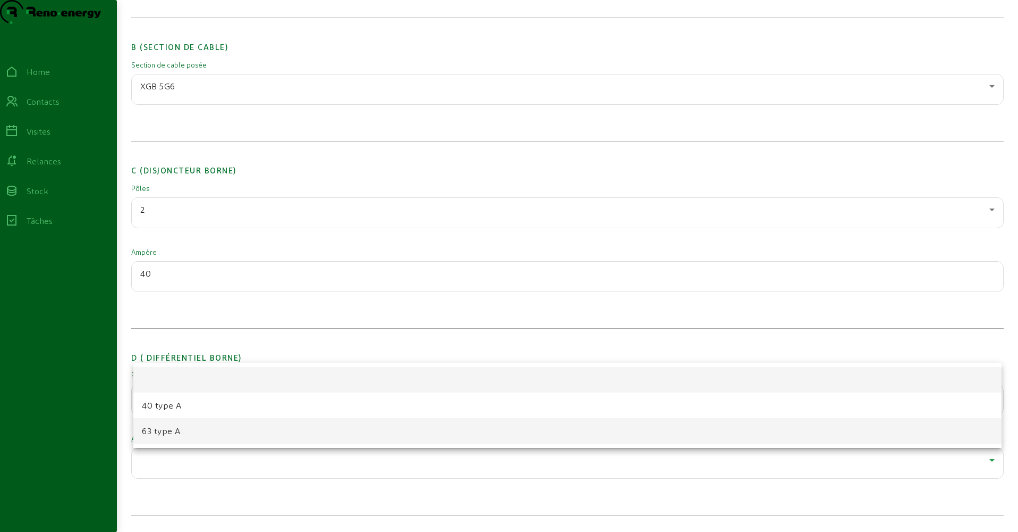
click at [161, 432] on span "63 type A" at bounding box center [161, 430] width 39 height 13
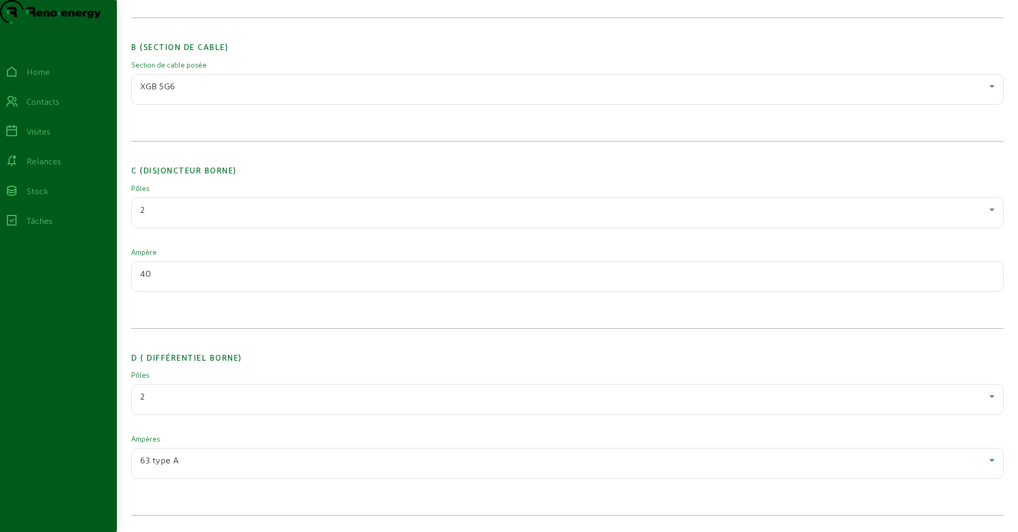
click at [248, 427] on div "Pôles 2" at bounding box center [567, 400] width 873 height 60
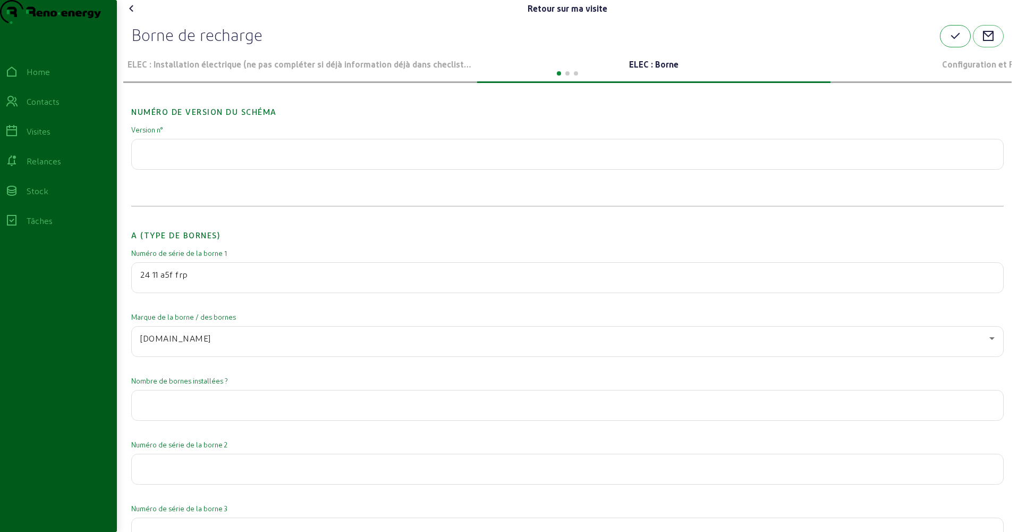
click at [951, 43] on icon "button" at bounding box center [955, 36] width 13 height 13
click at [954, 71] on p "Configuration et Reno E-Mobility" at bounding box center [1008, 64] width 346 height 13
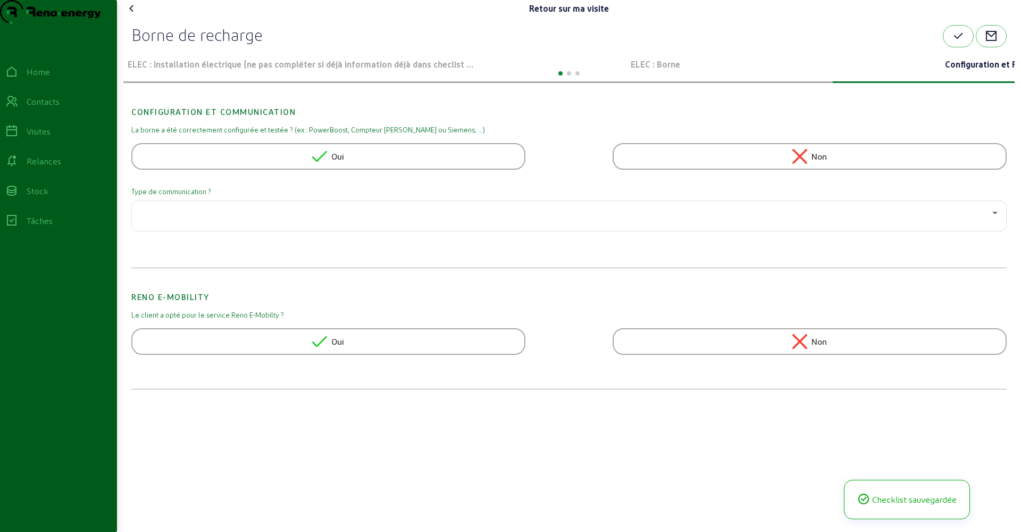
click at [207, 231] on div at bounding box center [568, 216] width 857 height 30
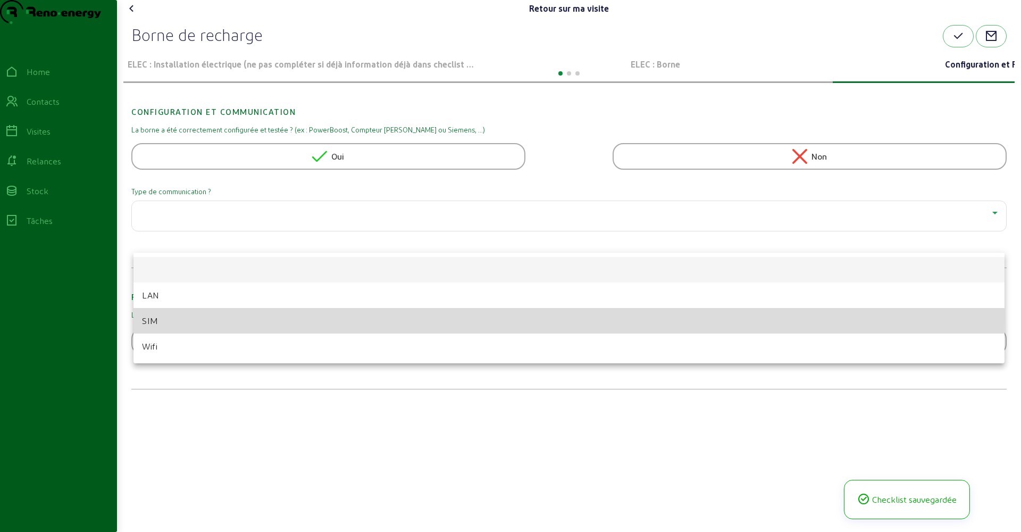
click at [188, 317] on mat-option "SIM" at bounding box center [568, 321] width 871 height 26
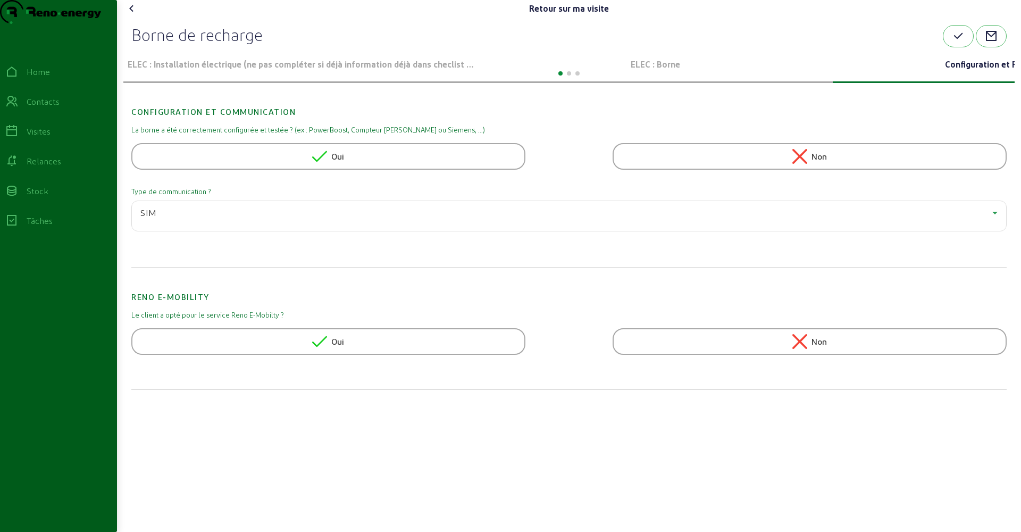
click at [712, 355] on div "Non" at bounding box center [809, 341] width 394 height 27
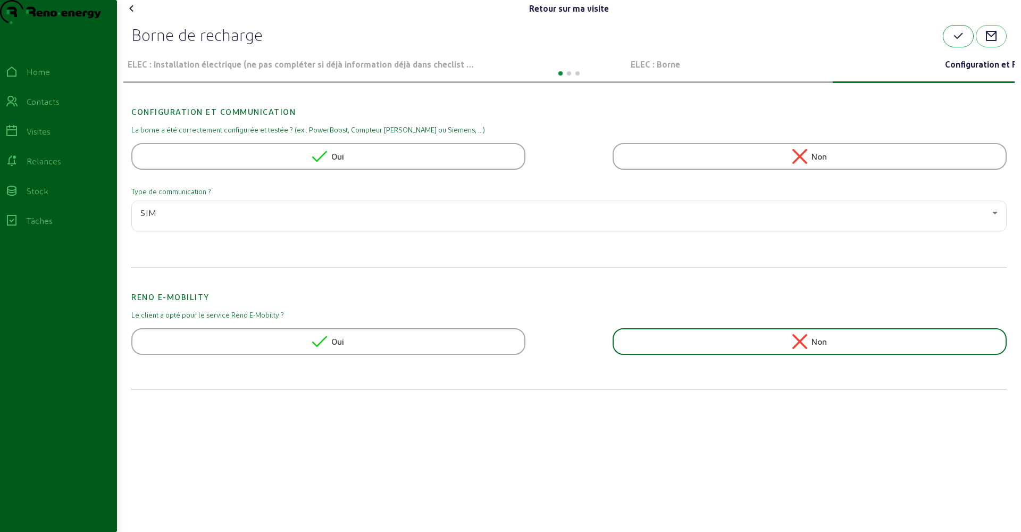
click at [962, 43] on icon "button" at bounding box center [957, 36] width 13 height 13
click at [660, 79] on div at bounding box center [568, 72] width 891 height 13
click at [659, 79] on div at bounding box center [568, 72] width 891 height 13
click at [659, 71] on p "ELEC : Borne" at bounding box center [655, 64] width 346 height 13
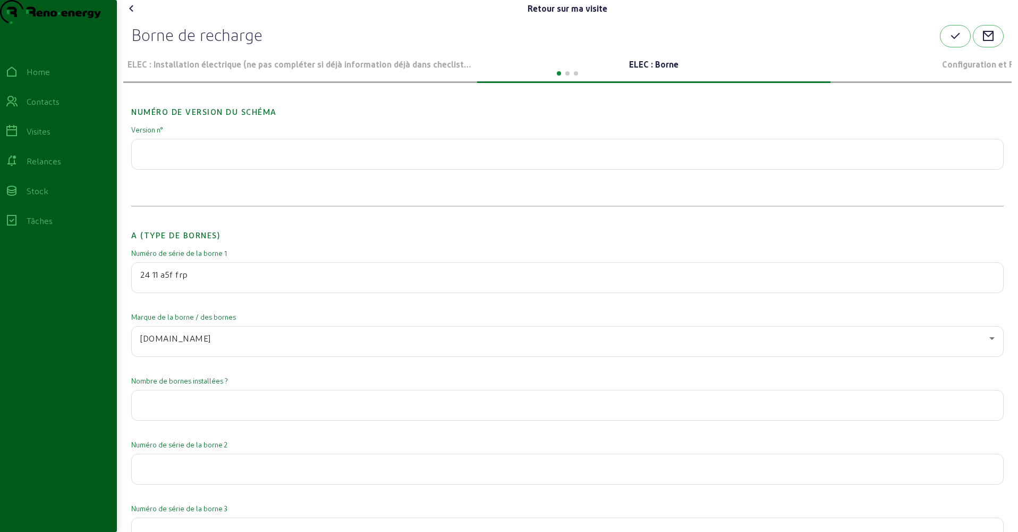
click at [963, 77] on div "Configuration et Reno E-Mobility" at bounding box center [1008, 65] width 354 height 36
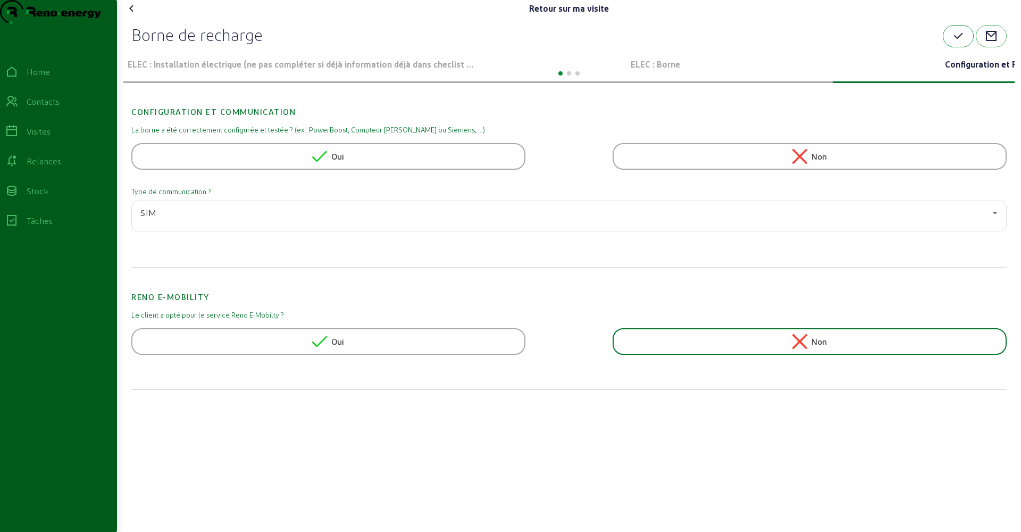
click at [951, 43] on icon "button" at bounding box center [957, 36] width 13 height 13
click at [133, 15] on icon at bounding box center [131, 8] width 13 height 13
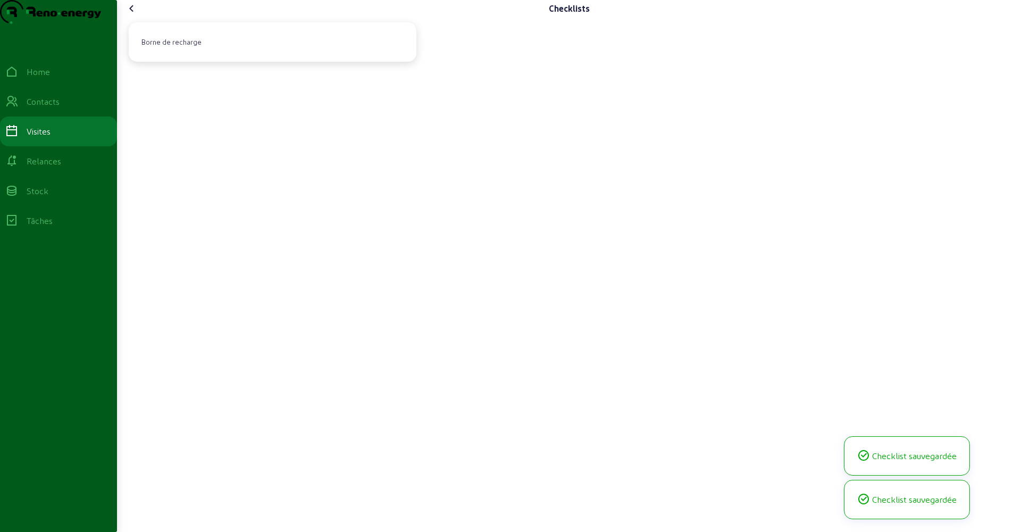
click at [133, 15] on icon at bounding box center [131, 8] width 13 height 13
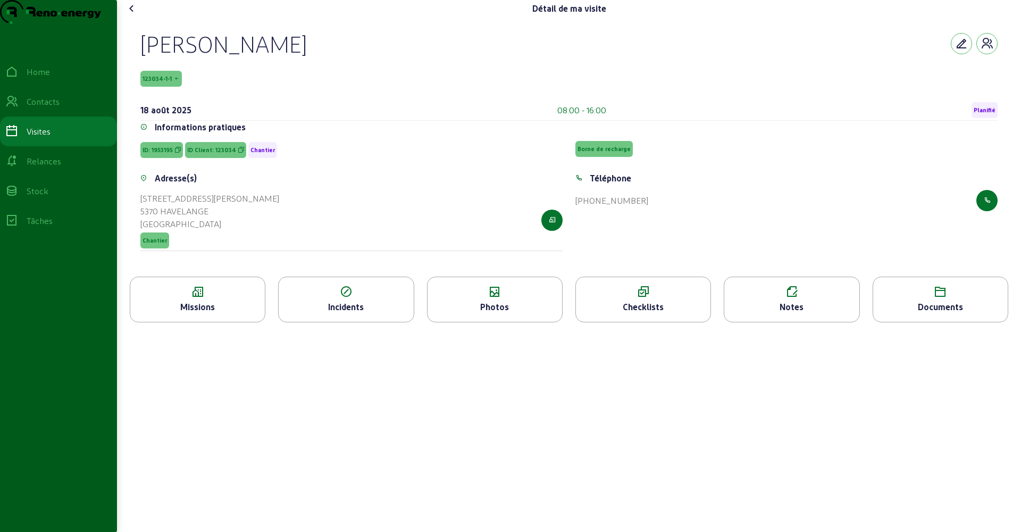
click at [131, 15] on icon at bounding box center [131, 8] width 13 height 13
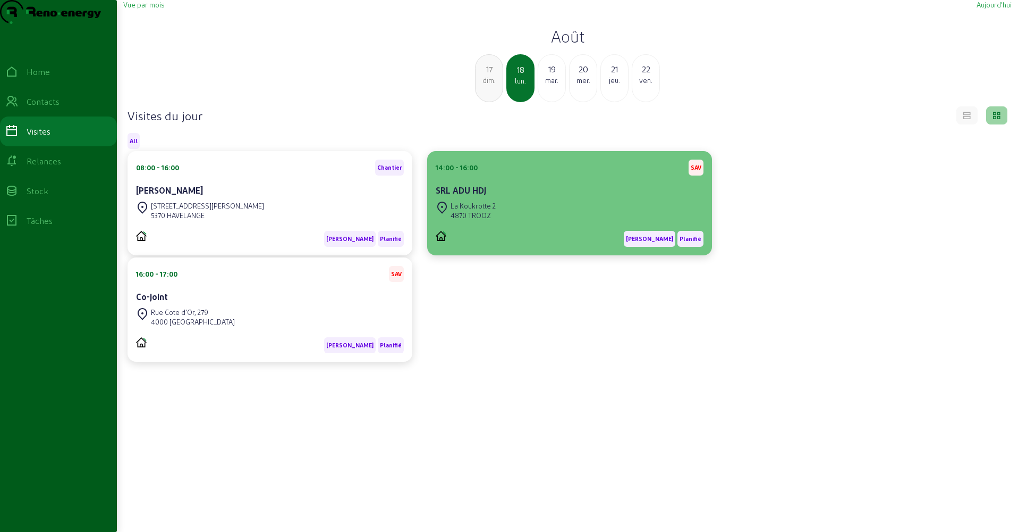
click at [495, 210] on div "La Koukrotte 2" at bounding box center [473, 206] width 45 height 10
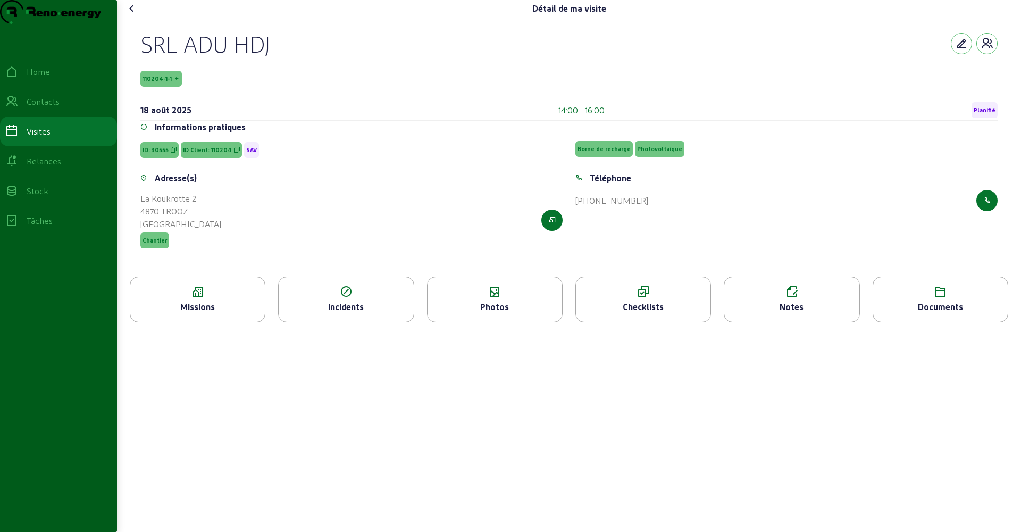
click at [740, 298] on icon at bounding box center [791, 291] width 134 height 13
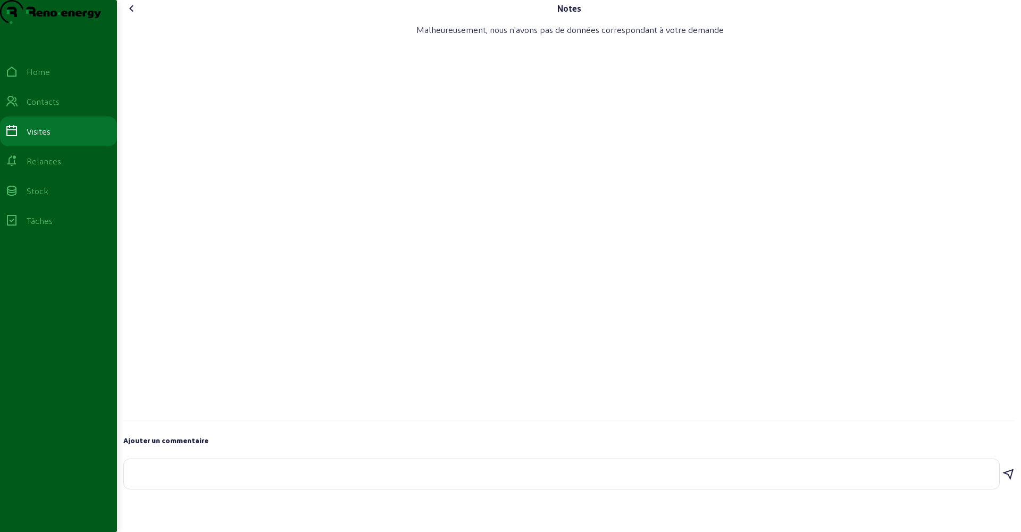
click at [229, 478] on textarea at bounding box center [561, 471] width 858 height 13
type textarea "en ordre"
click at [979, 477] on icon at bounding box center [1007, 471] width 13 height 13
click at [136, 15] on icon at bounding box center [131, 8] width 13 height 13
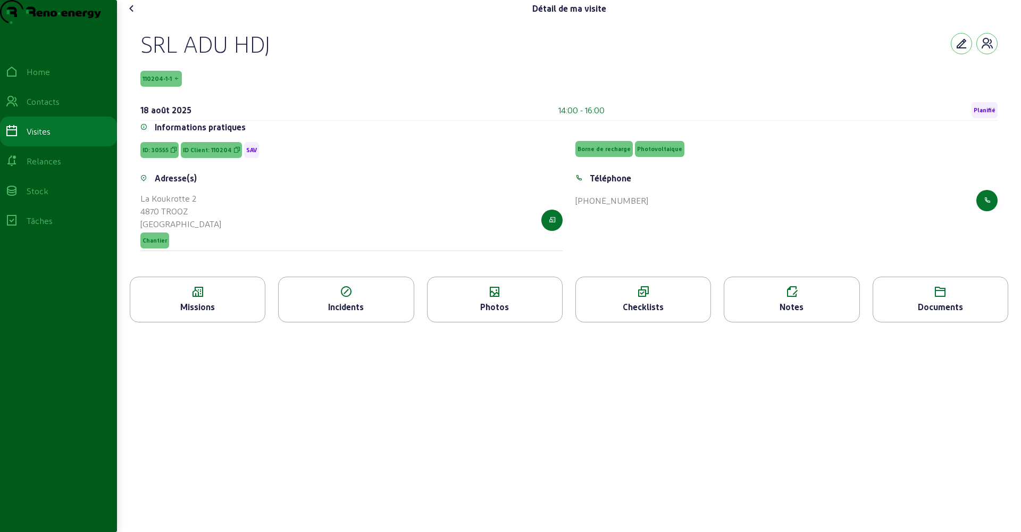
click at [134, 15] on icon at bounding box center [131, 8] width 13 height 13
click at [769, 298] on icon at bounding box center [791, 291] width 134 height 13
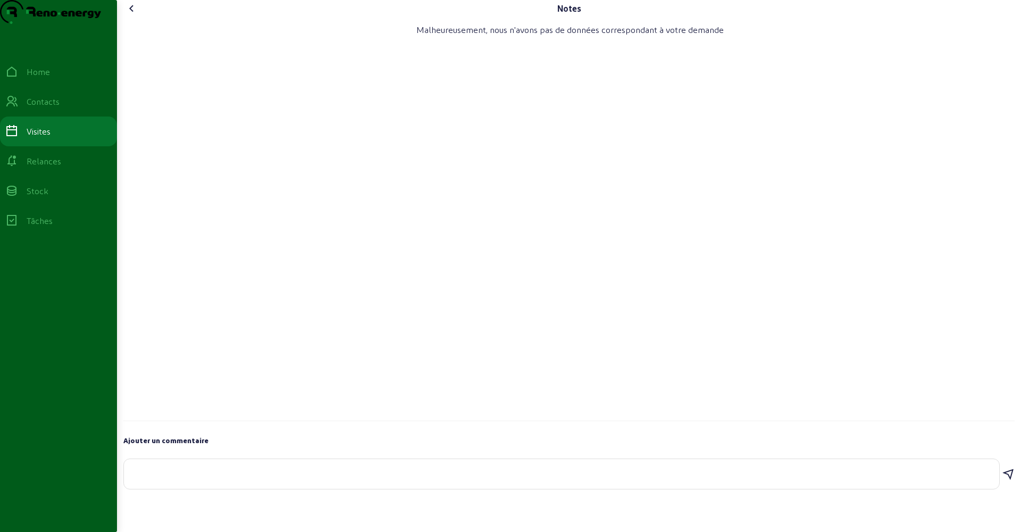
click at [169, 478] on textarea at bounding box center [561, 471] width 858 height 13
type textarea "reporté car pas le matos, devis en cours voir avec [PERSON_NAME]"
click at [979, 481] on icon at bounding box center [1007, 474] width 13 height 13
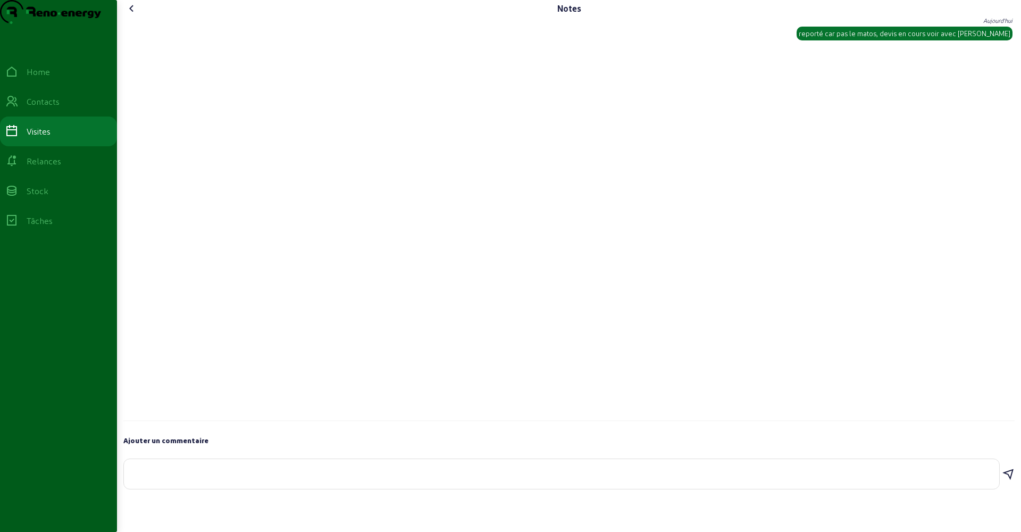
click at [137, 15] on icon at bounding box center [131, 8] width 13 height 13
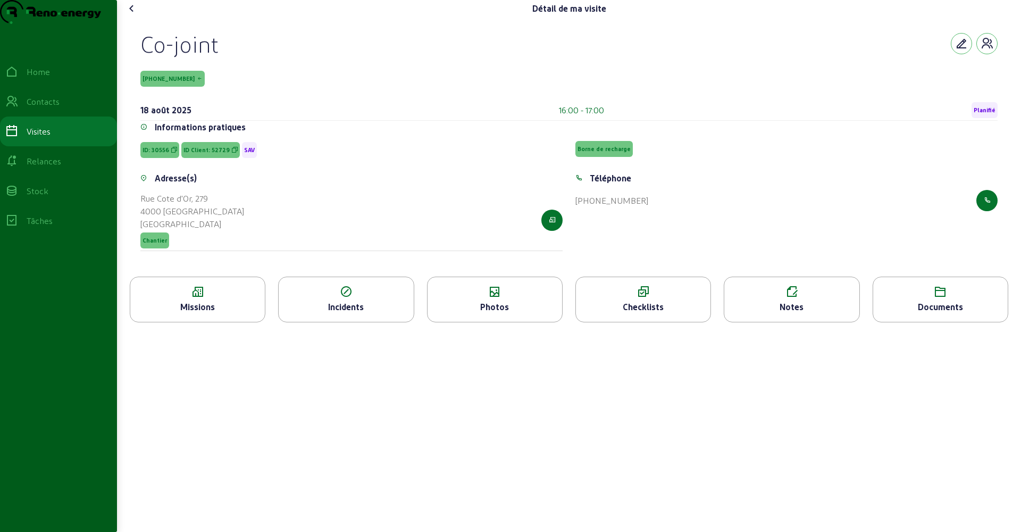
click at [137, 15] on icon at bounding box center [131, 8] width 13 height 13
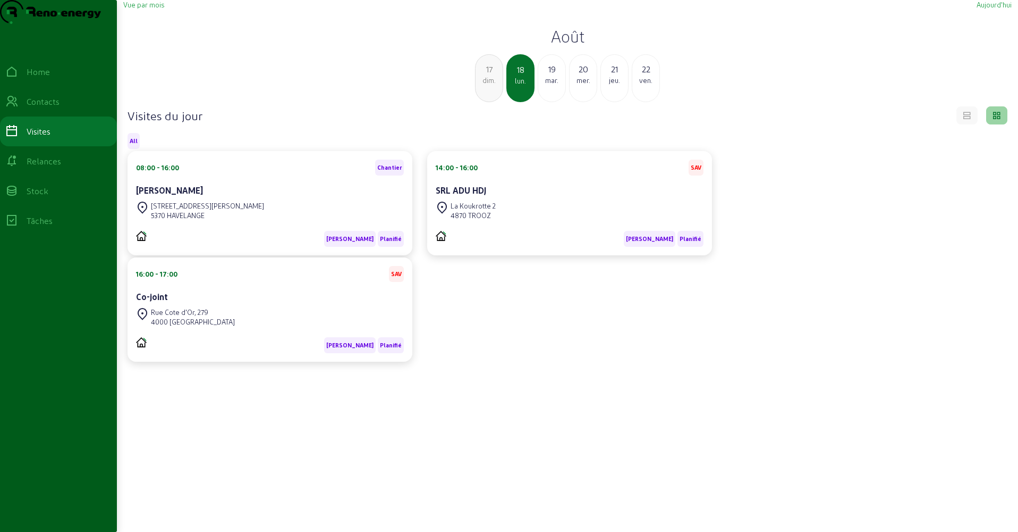
click at [546, 85] on div "mar." at bounding box center [551, 80] width 27 height 10
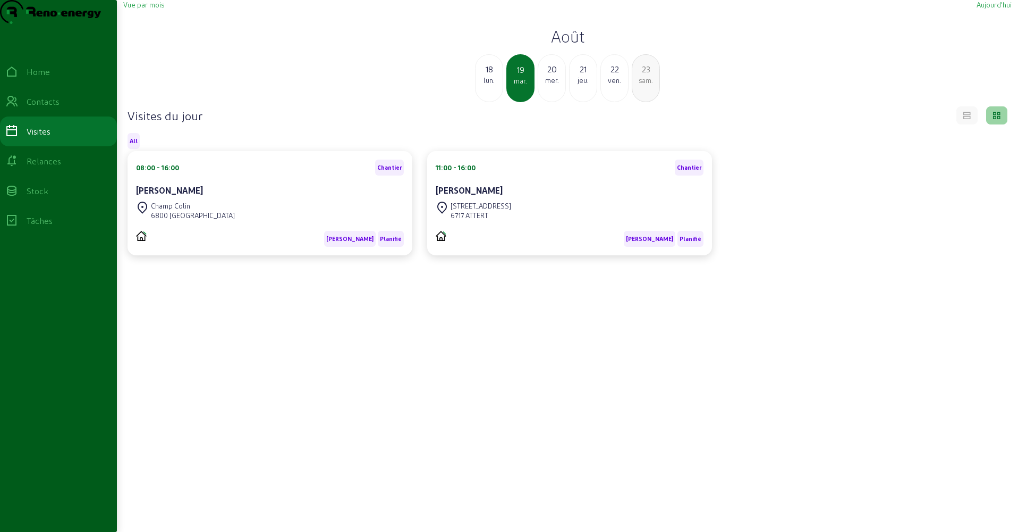
click at [240, 197] on div "[PERSON_NAME]" at bounding box center [270, 190] width 268 height 13
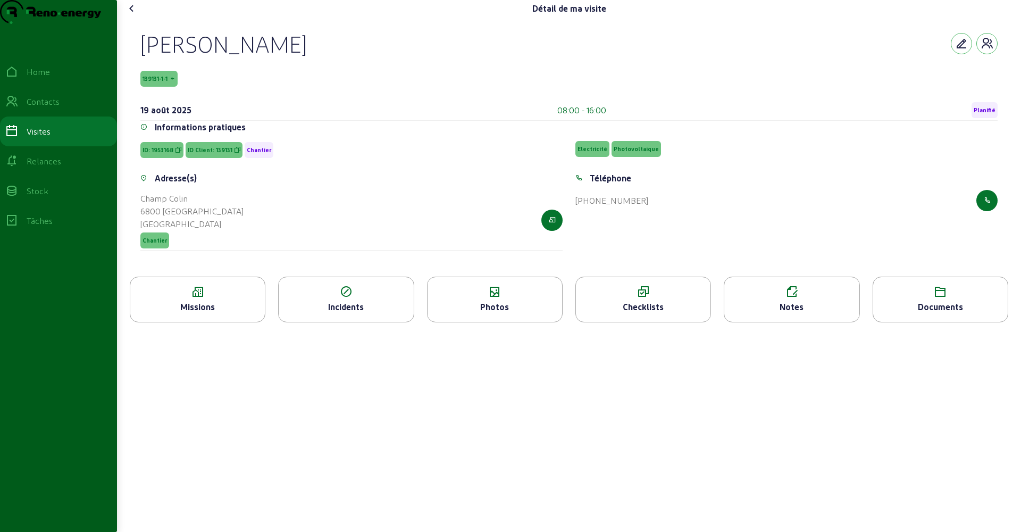
click at [500, 320] on div "Photos" at bounding box center [495, 299] width 136 height 46
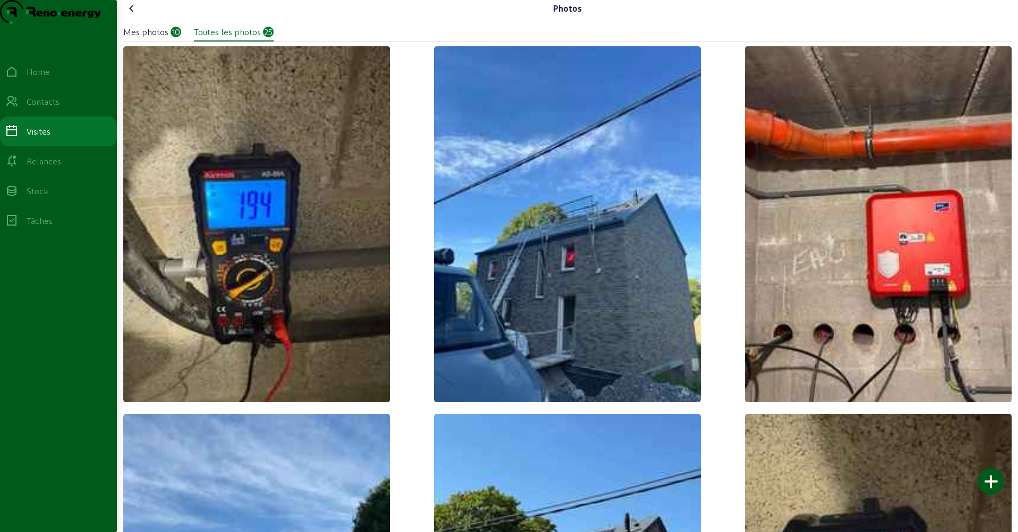
click at [828, 262] on img at bounding box center [878, 224] width 267 height 356
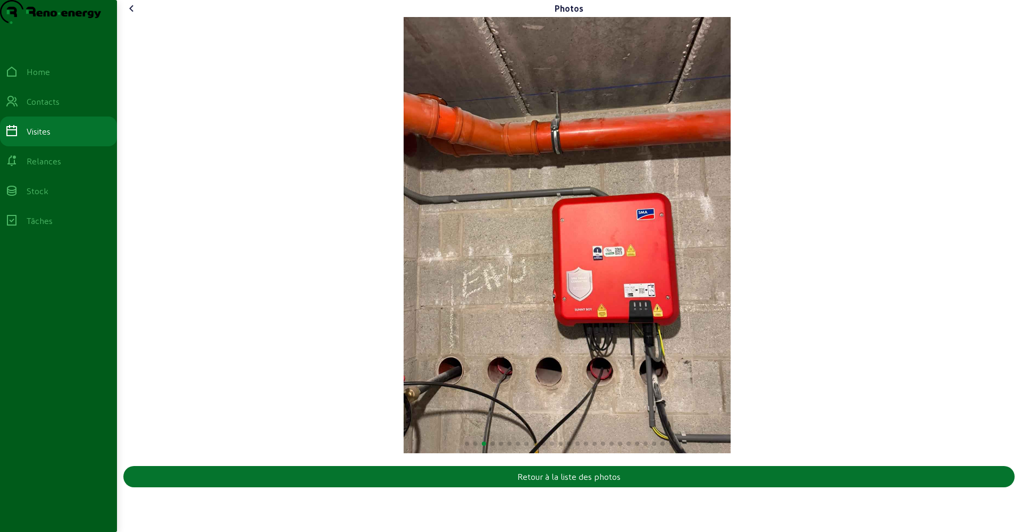
click at [705, 334] on img "3 / 25" at bounding box center [566, 235] width 327 height 436
click at [941, 257] on div "3 / 25" at bounding box center [566, 235] width 887 height 436
click at [967, 255] on div "3 / 25" at bounding box center [566, 235] width 887 height 436
click at [970, 254] on div "3 / 25" at bounding box center [566, 235] width 887 height 436
click at [573, 483] on div "Retour à la liste des photos" at bounding box center [568, 476] width 103 height 13
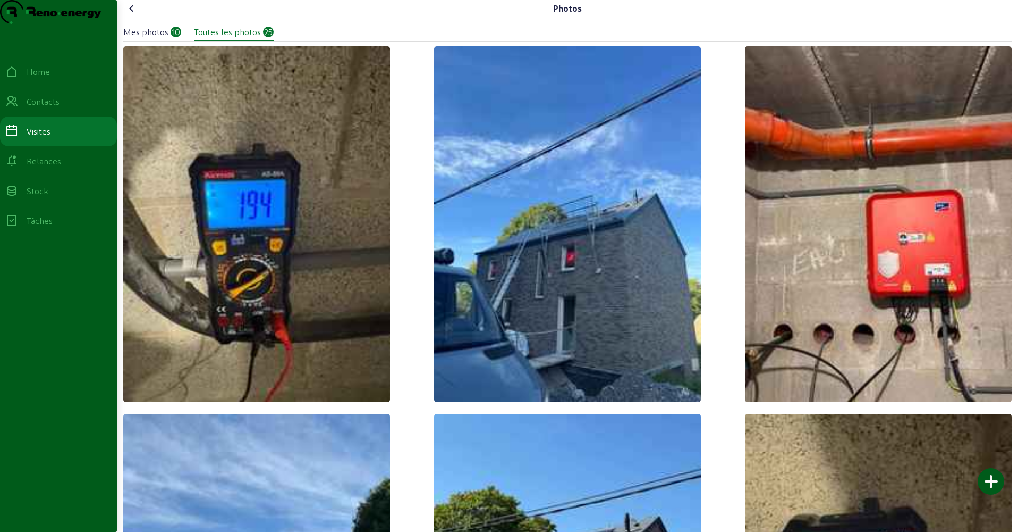
click at [138, 15] on icon at bounding box center [131, 8] width 13 height 13
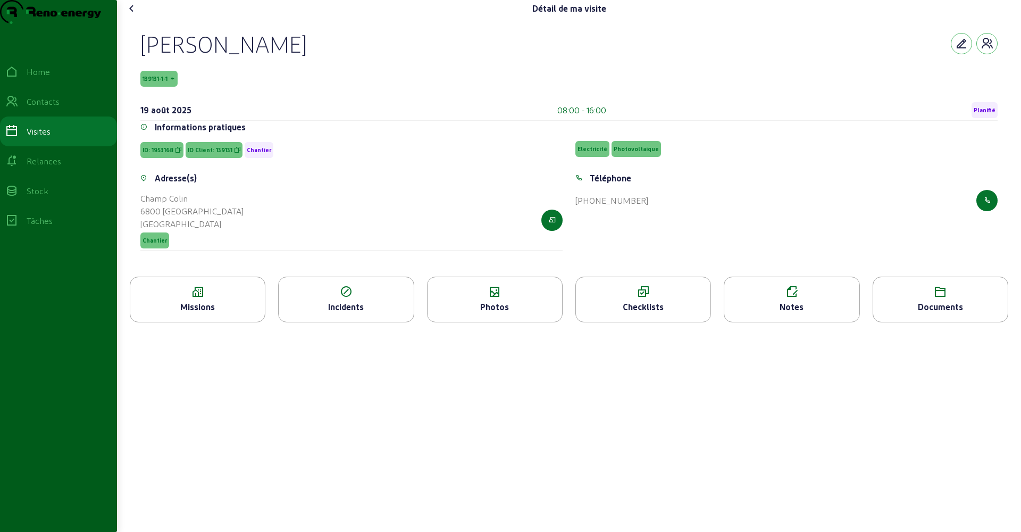
click at [794, 313] on div "Notes" at bounding box center [791, 306] width 134 height 13
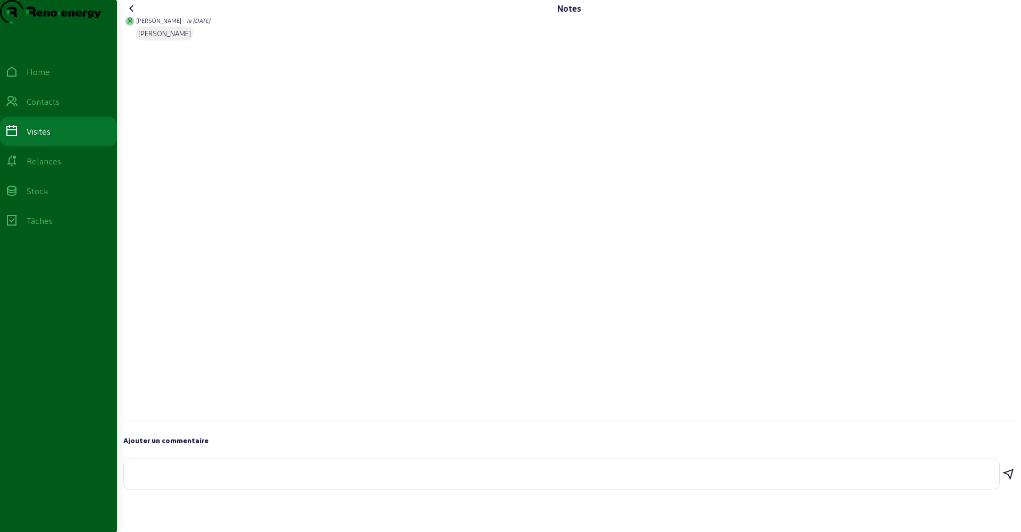
click at [200, 478] on textarea at bounding box center [561, 471] width 858 height 13
type textarea "terre pas bonne, à voir avec le client"
click at [979, 481] on icon at bounding box center [1007, 474] width 13 height 13
click at [132, 15] on icon at bounding box center [131, 8] width 13 height 13
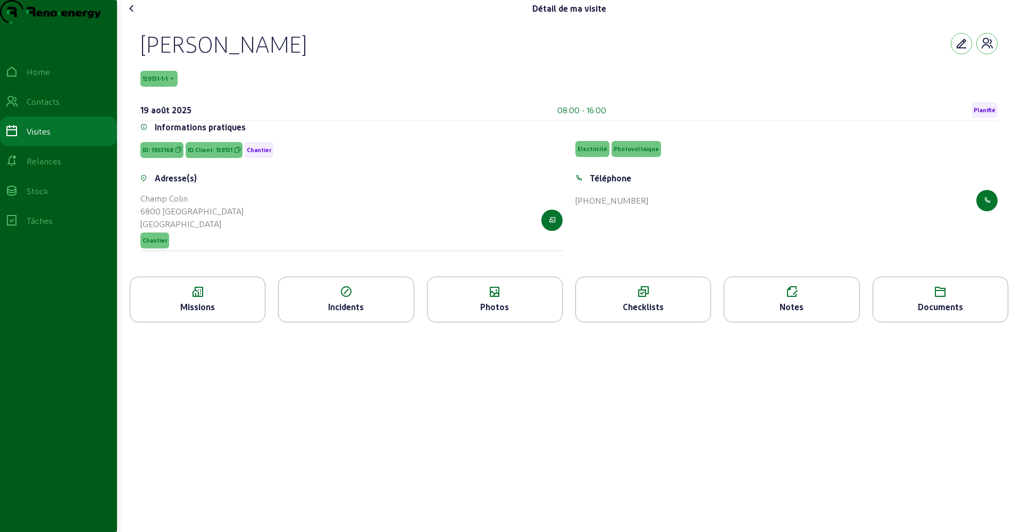
click at [641, 313] on div "Checklists" at bounding box center [643, 306] width 134 height 13
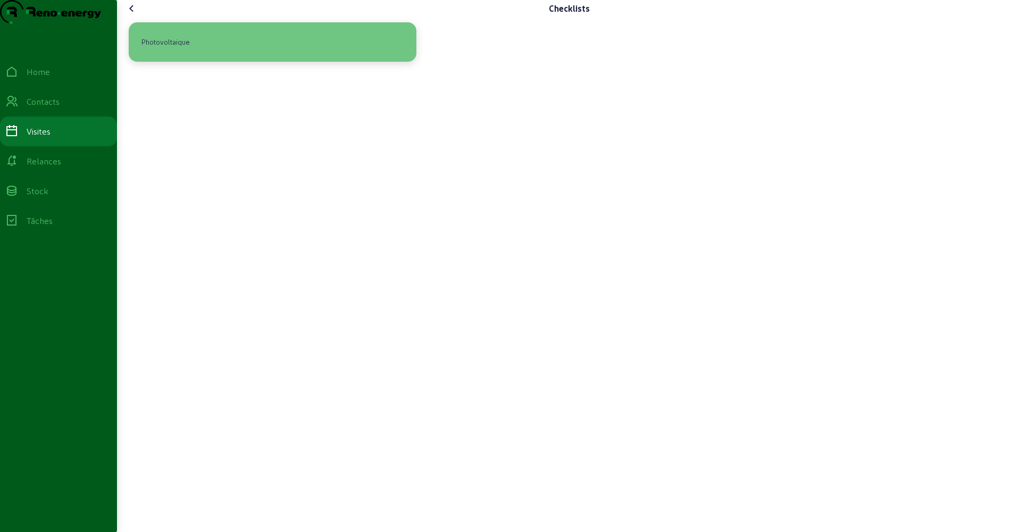
click at [274, 53] on div "Photovoltaique" at bounding box center [272, 42] width 271 height 22
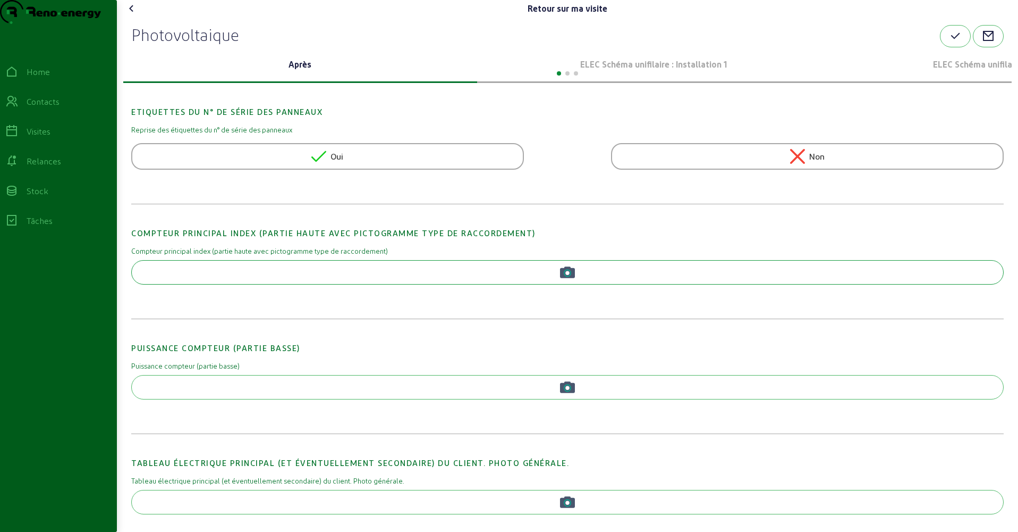
click at [282, 284] on button "button" at bounding box center [567, 272] width 873 height 24
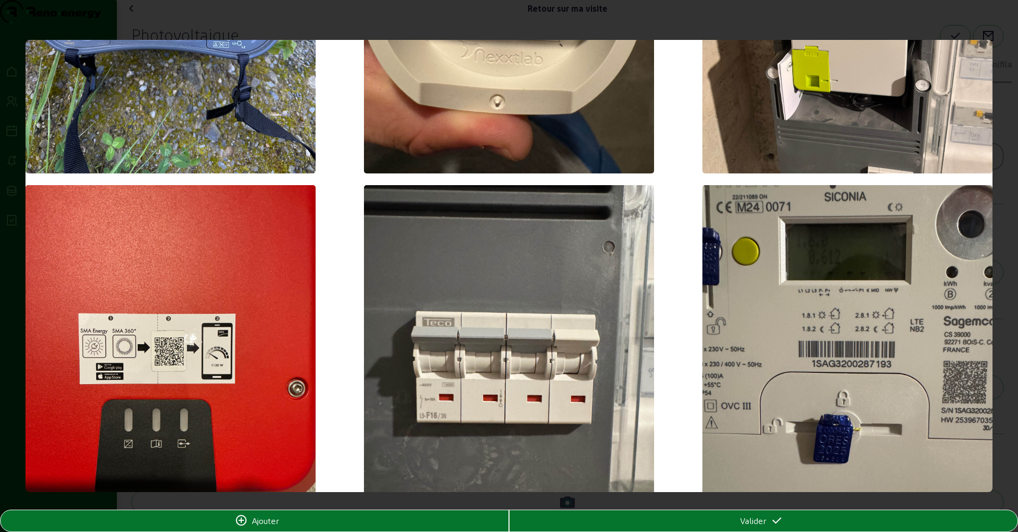
scroll to position [1134, 0]
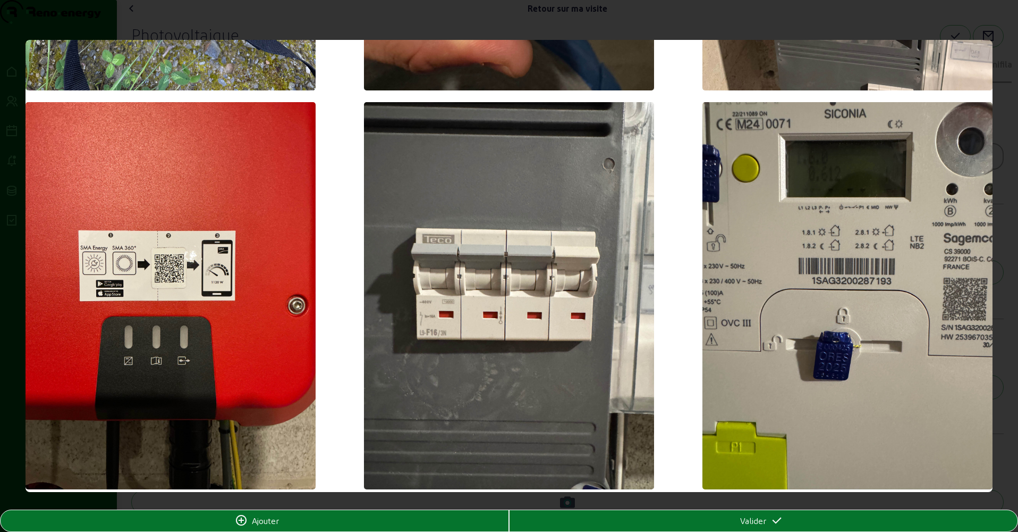
click at [819, 251] on img at bounding box center [848, 295] width 290 height 387
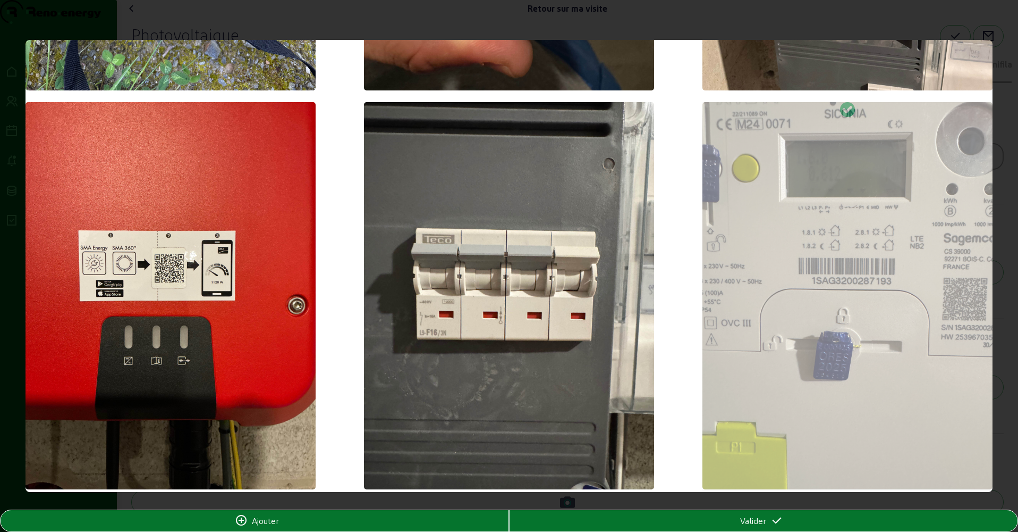
click at [763, 518] on span "Valider" at bounding box center [753, 520] width 26 height 13
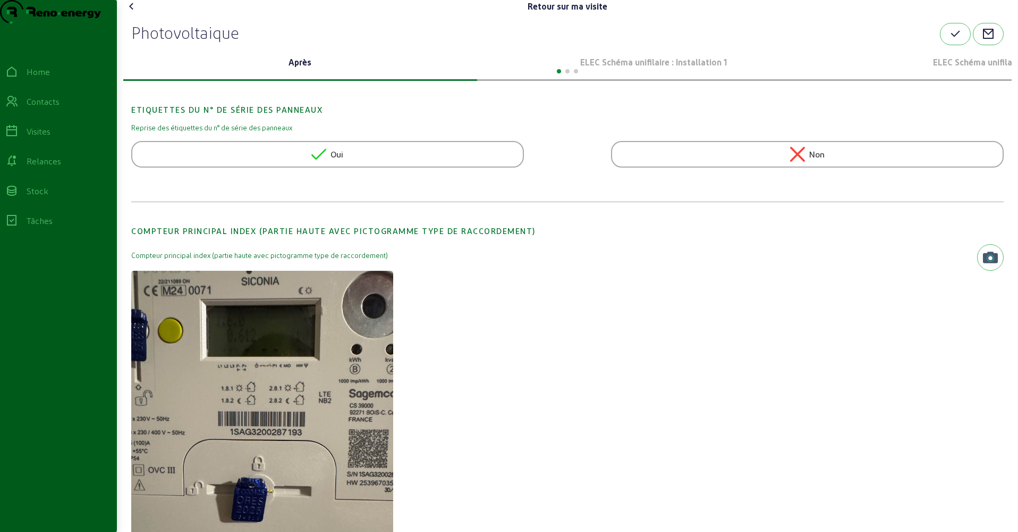
scroll to position [321, 0]
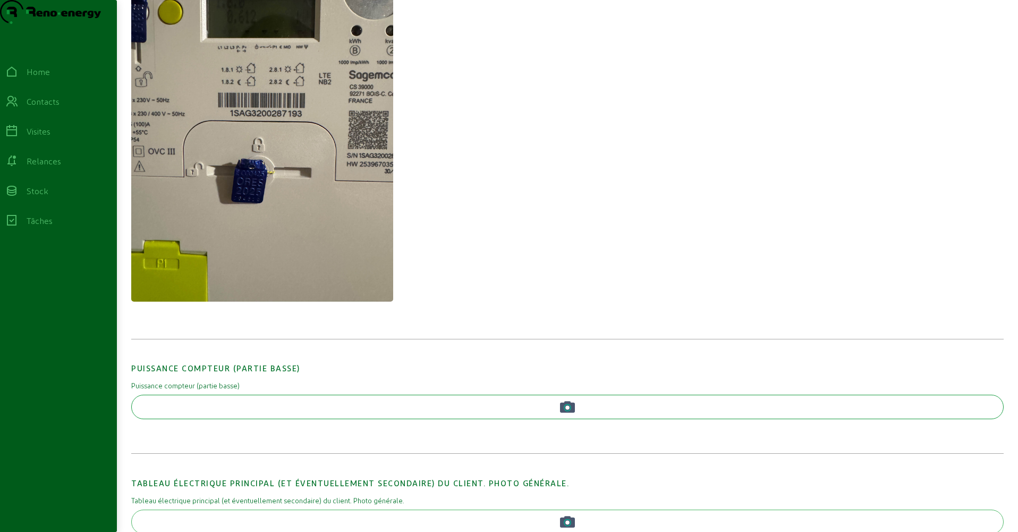
click at [344, 419] on button "button" at bounding box center [567, 406] width 873 height 24
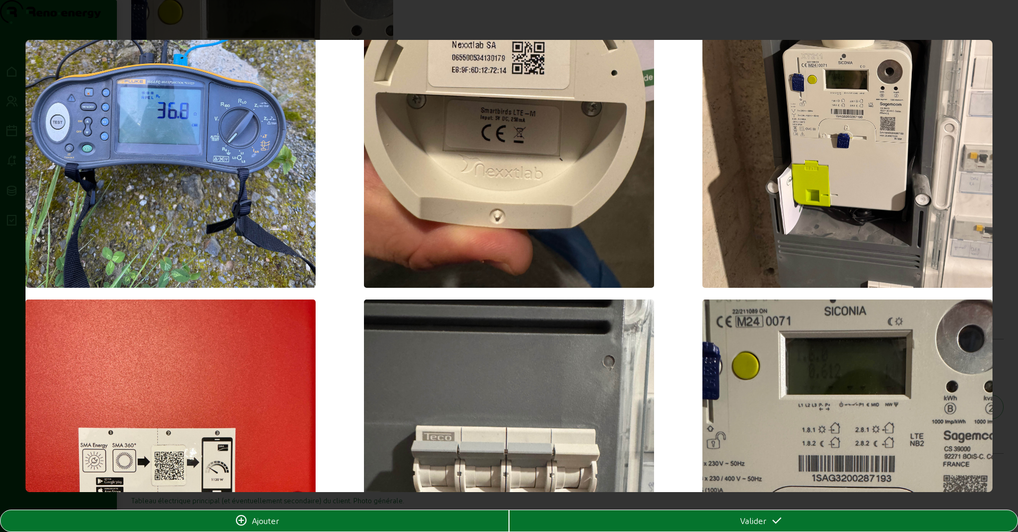
scroll to position [1079, 0]
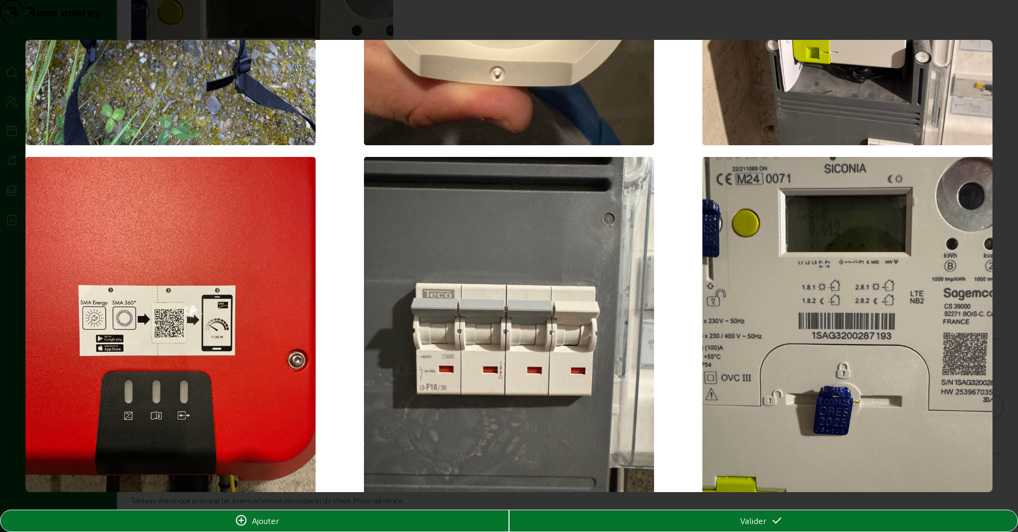
click at [537, 350] on img at bounding box center [509, 350] width 290 height 387
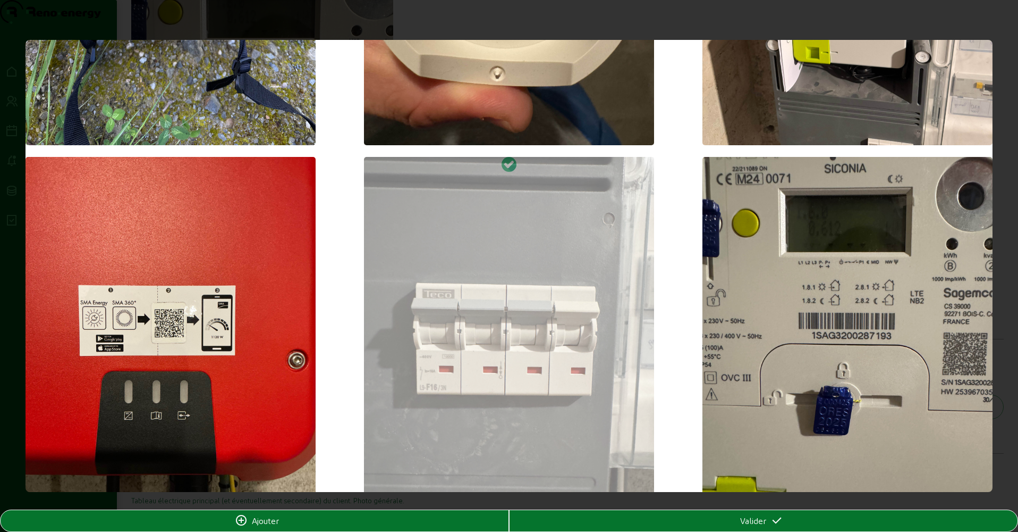
click at [744, 518] on span "Valider" at bounding box center [753, 520] width 26 height 13
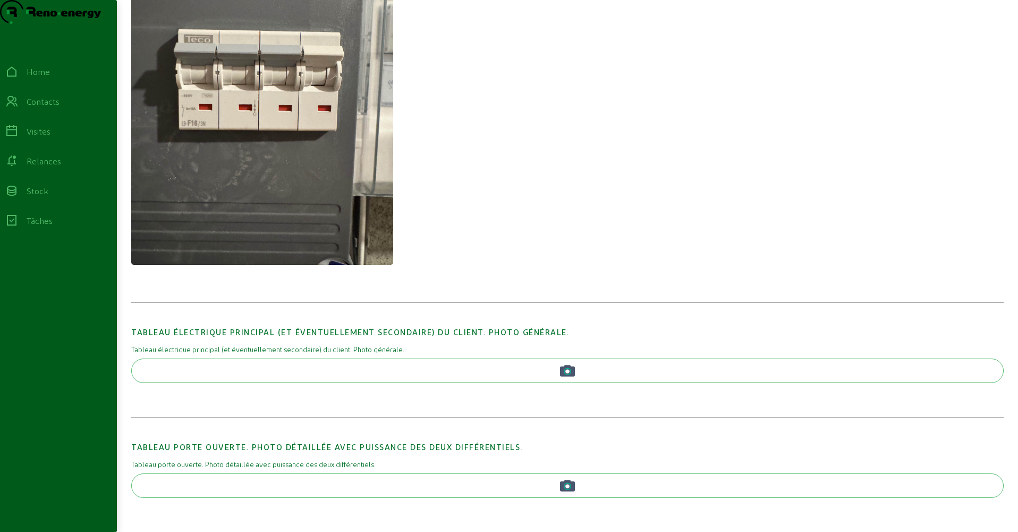
scroll to position [814, 0]
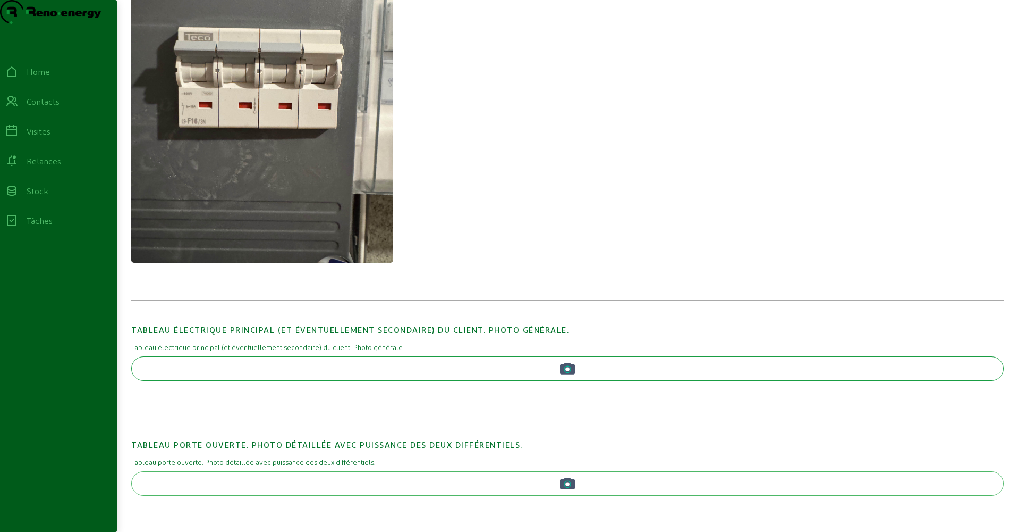
click at [364, 381] on button "button" at bounding box center [567, 368] width 873 height 24
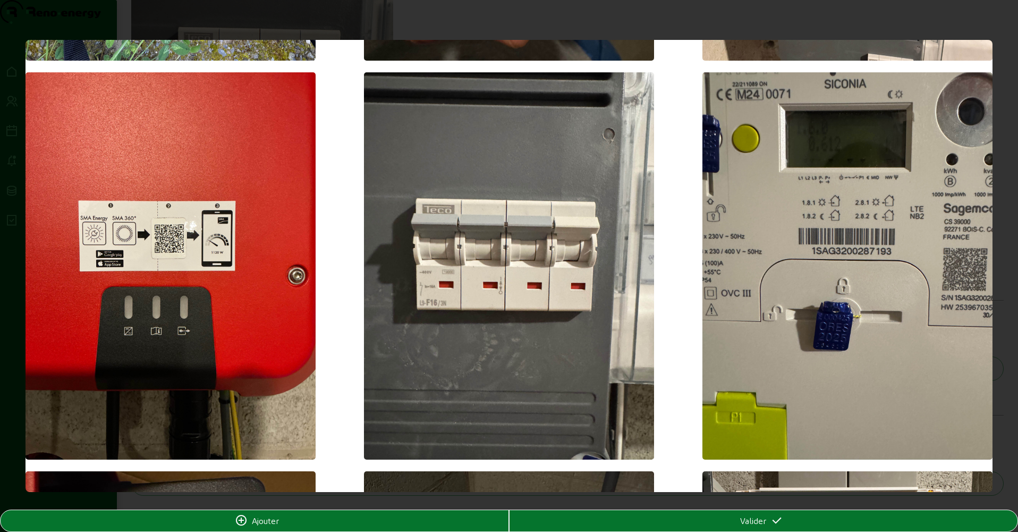
scroll to position [1506, 0]
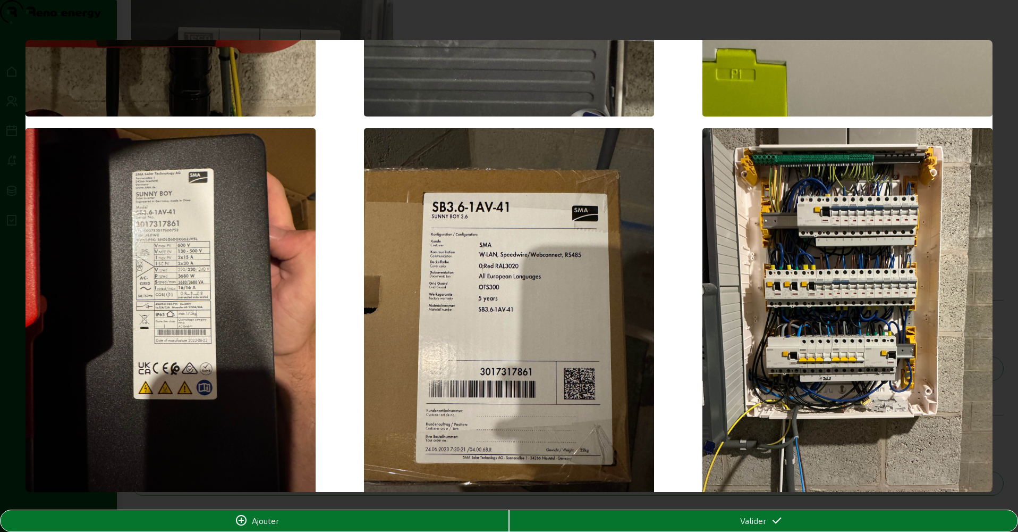
click at [787, 297] on img at bounding box center [848, 321] width 290 height 387
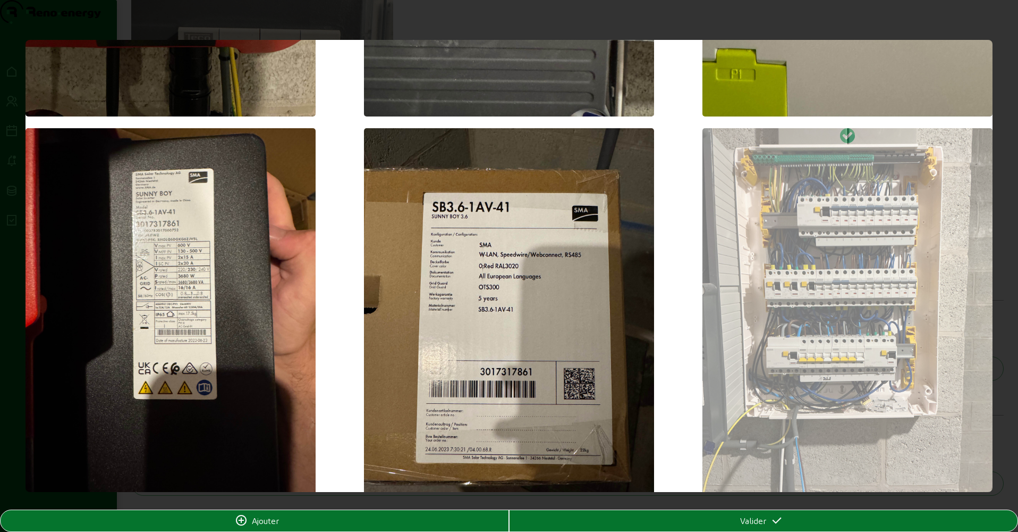
scroll to position [1717, 0]
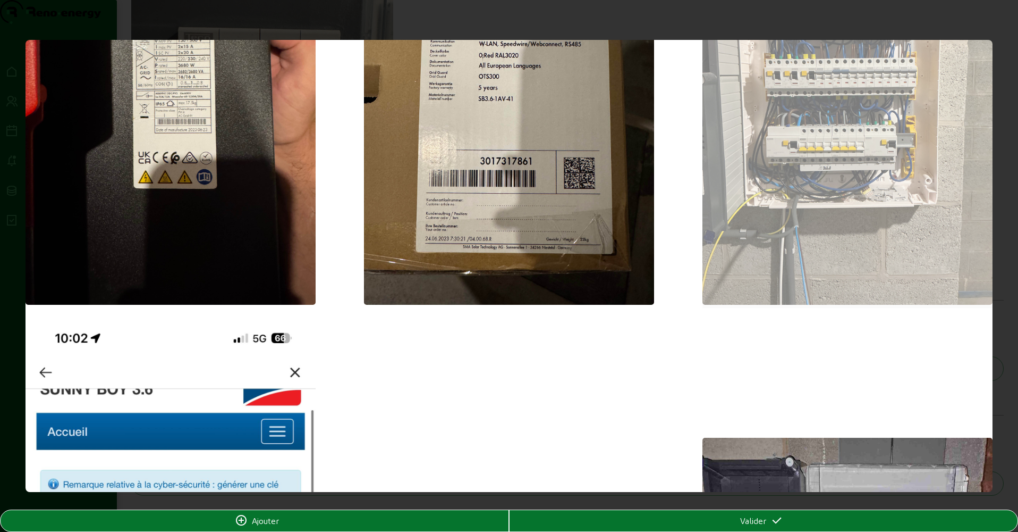
click at [769, 518] on div "Valider" at bounding box center [764, 520] width 508 height 13
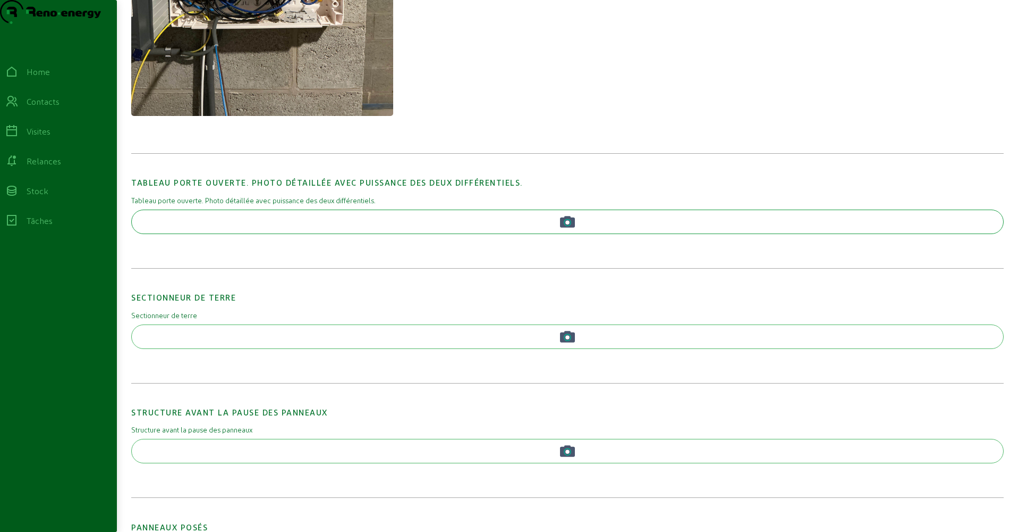
scroll to position [1510, 0]
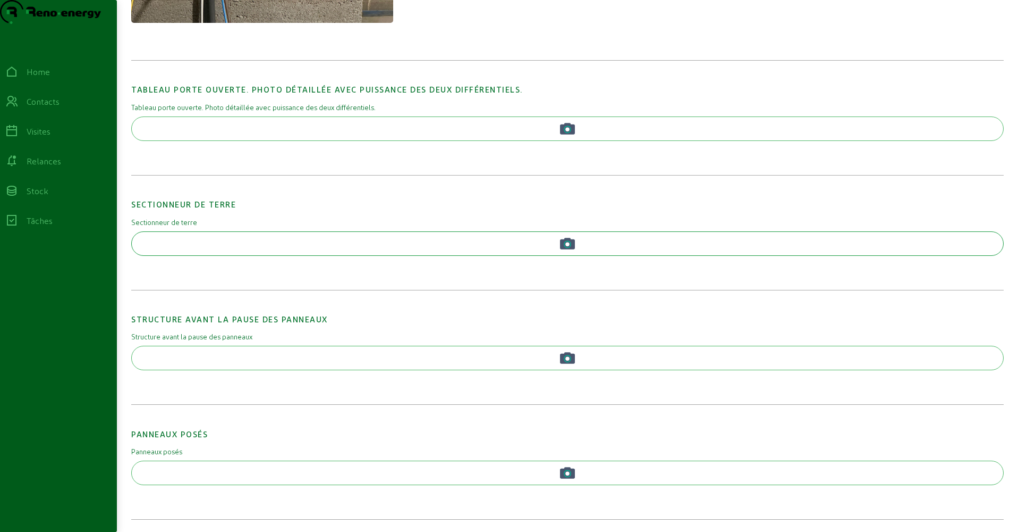
click at [370, 252] on button "button" at bounding box center [567, 243] width 873 height 24
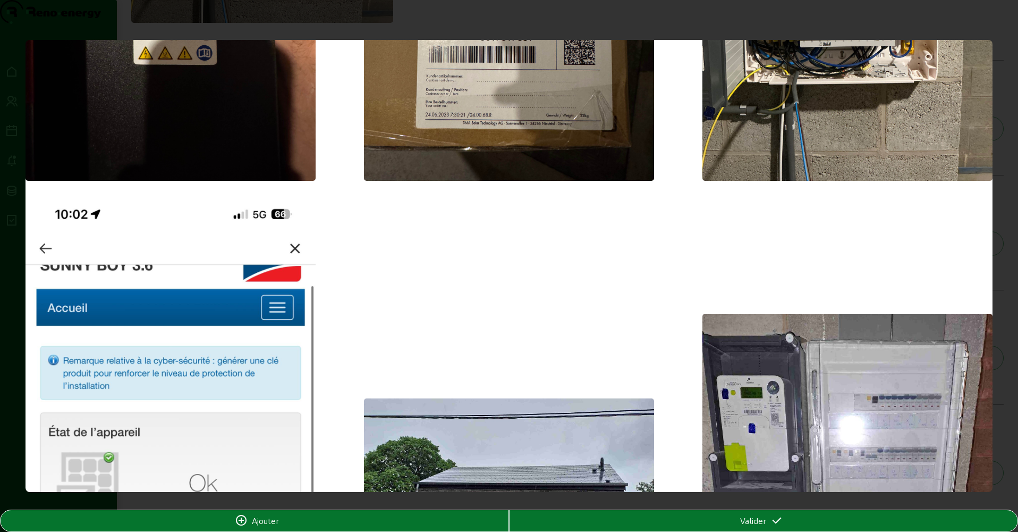
scroll to position [2262, 0]
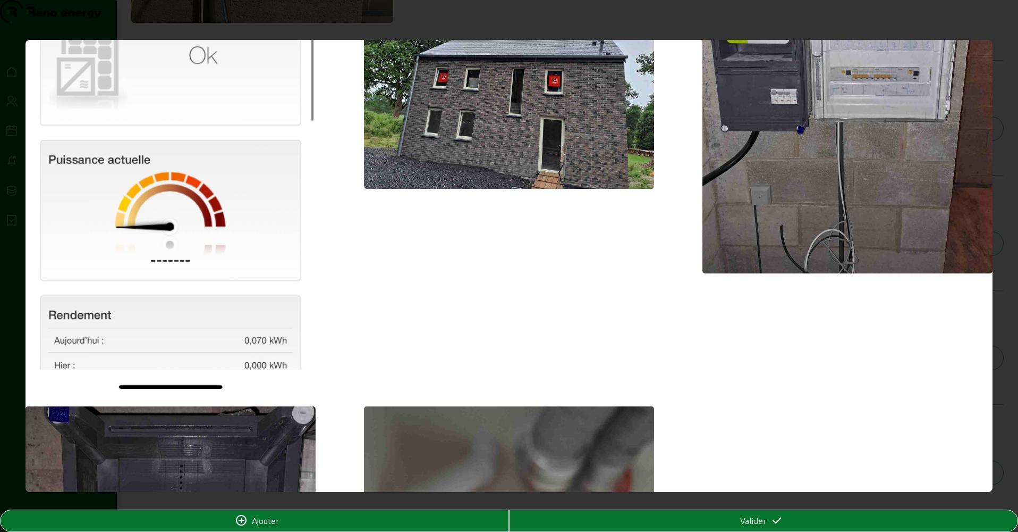
click at [798, 257] on img at bounding box center [848, 79] width 290 height 387
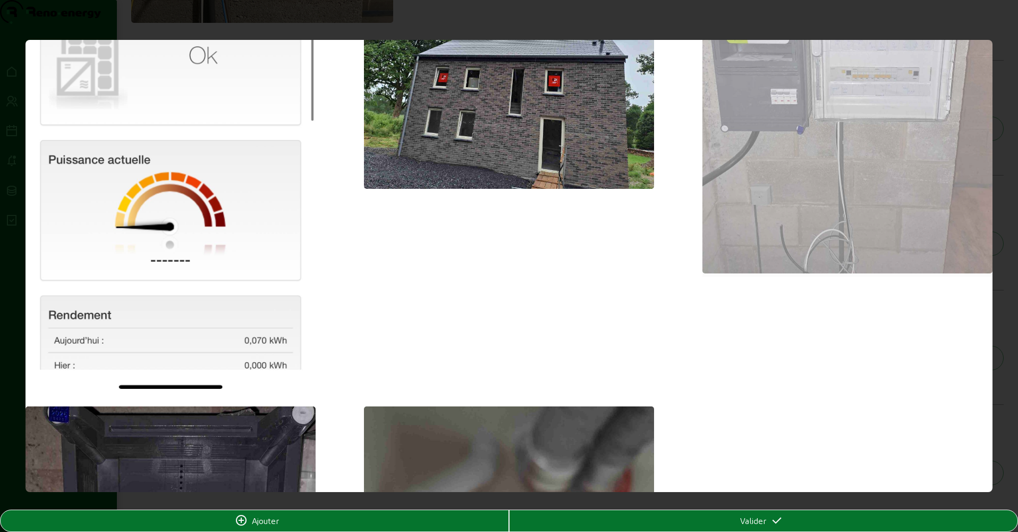
scroll to position [2951, 0]
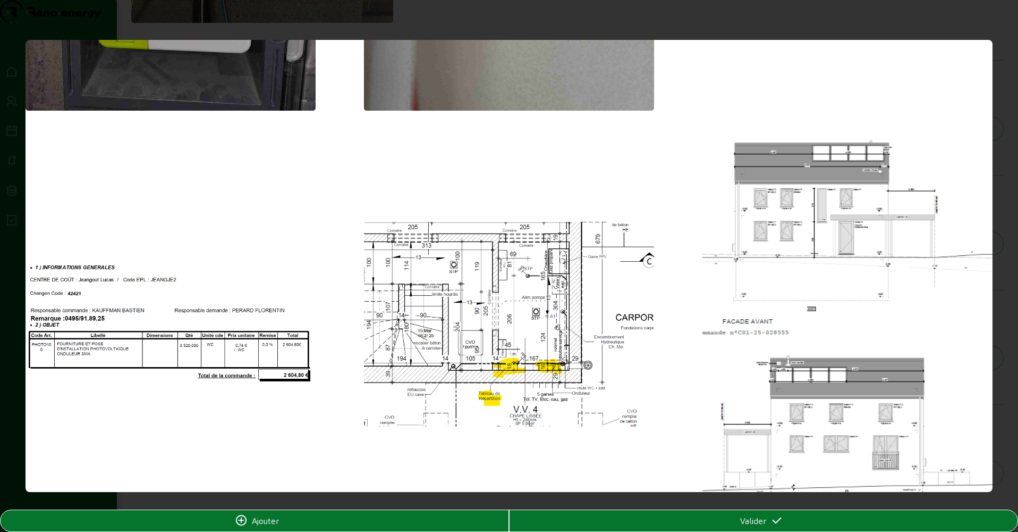
click at [770, 518] on div "Valider" at bounding box center [763, 520] width 509 height 21
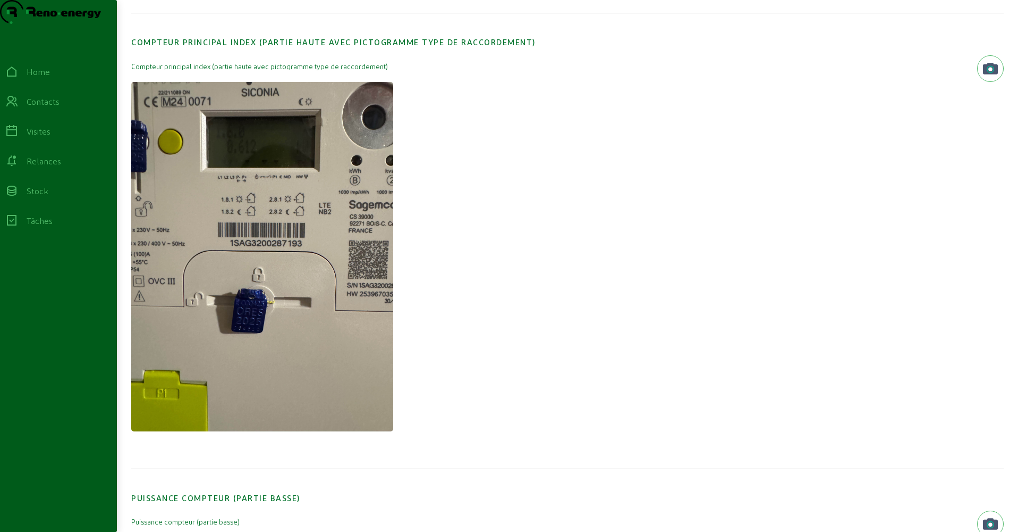
scroll to position [0, 0]
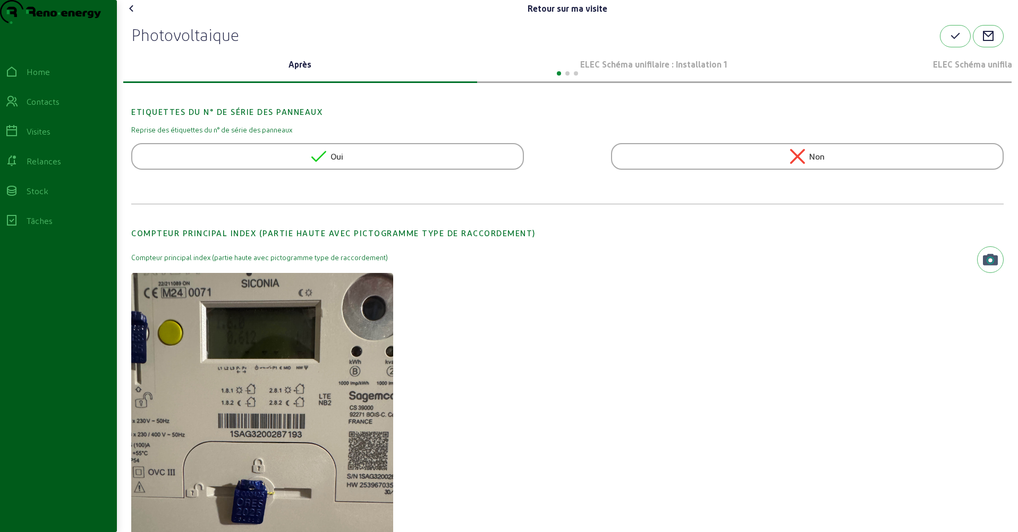
click at [671, 71] on p "ELEC Schéma unifilaire : Installation 1" at bounding box center [655, 64] width 346 height 13
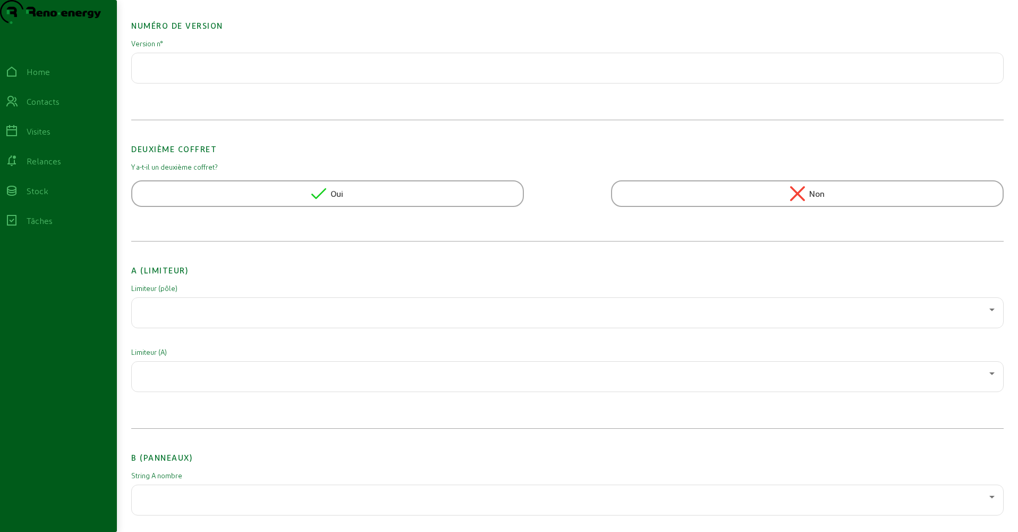
scroll to position [175, 0]
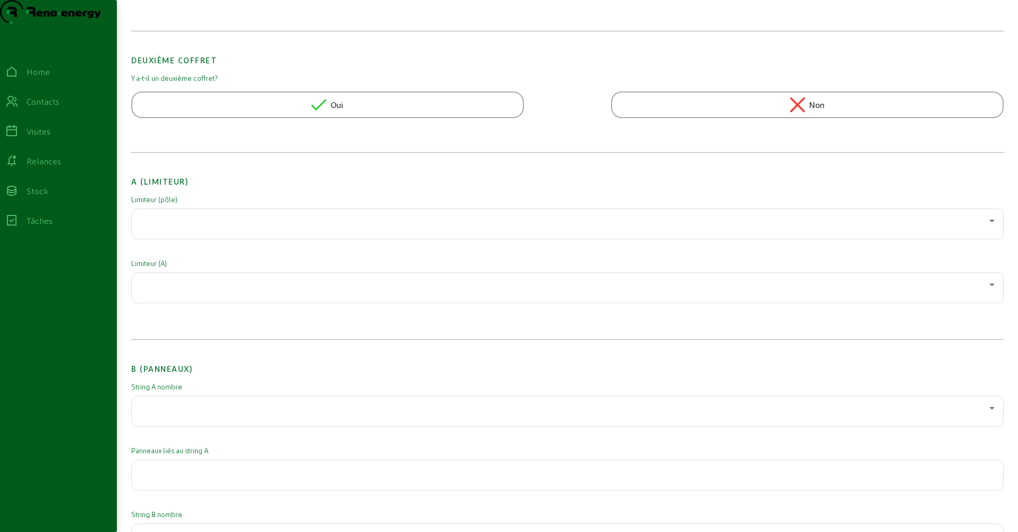
click at [180, 227] on div at bounding box center [564, 220] width 849 height 13
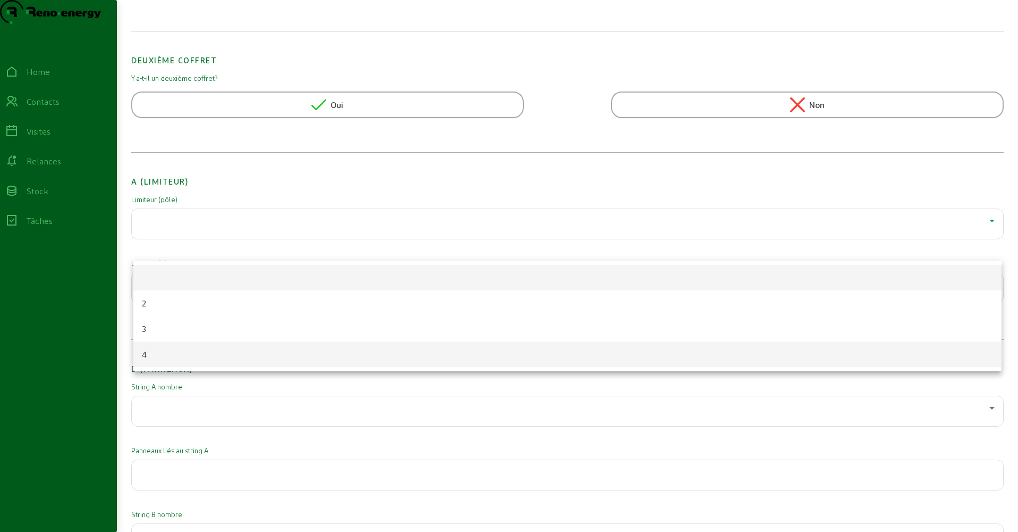
click at [162, 349] on mat-option "4" at bounding box center [567, 354] width 869 height 26
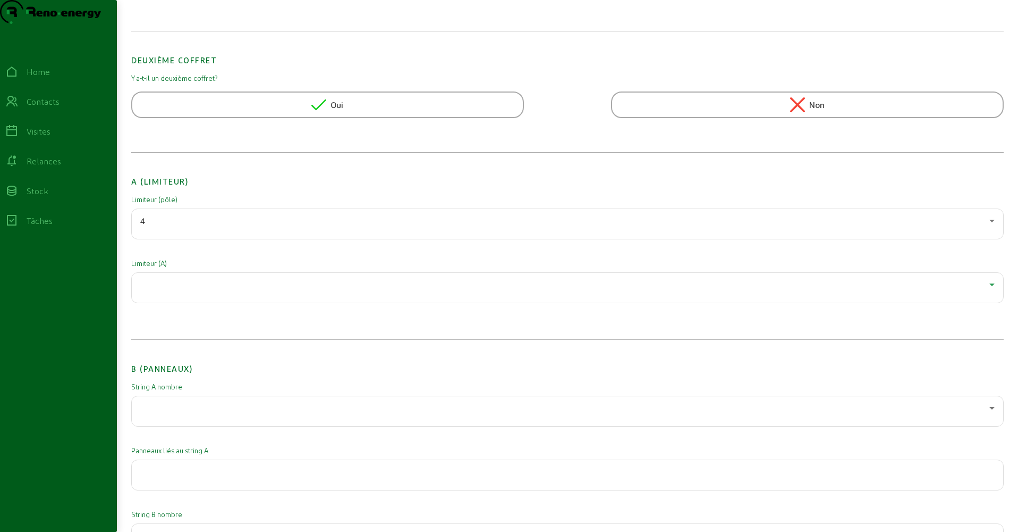
click at [155, 291] on div at bounding box center [564, 284] width 849 height 13
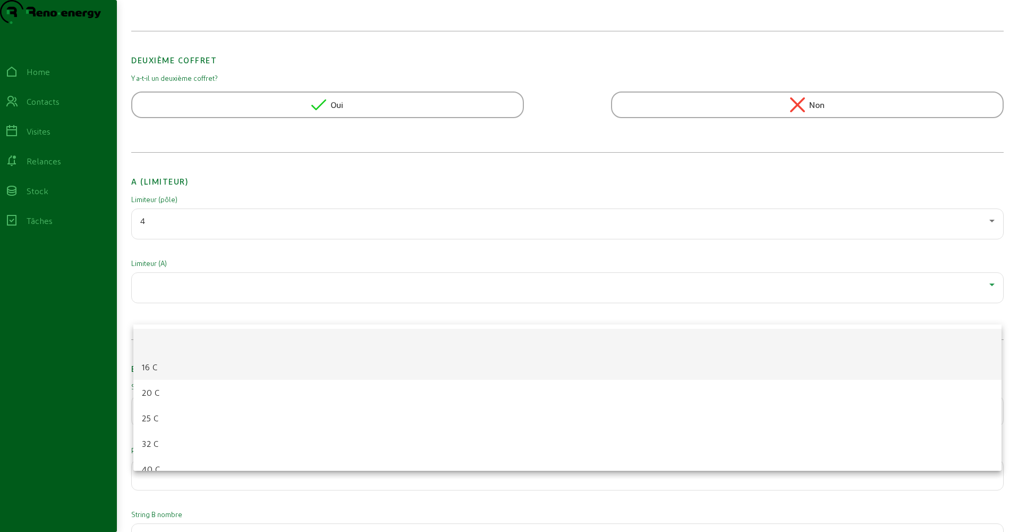
click at [154, 366] on span "16 C" at bounding box center [149, 366] width 15 height 13
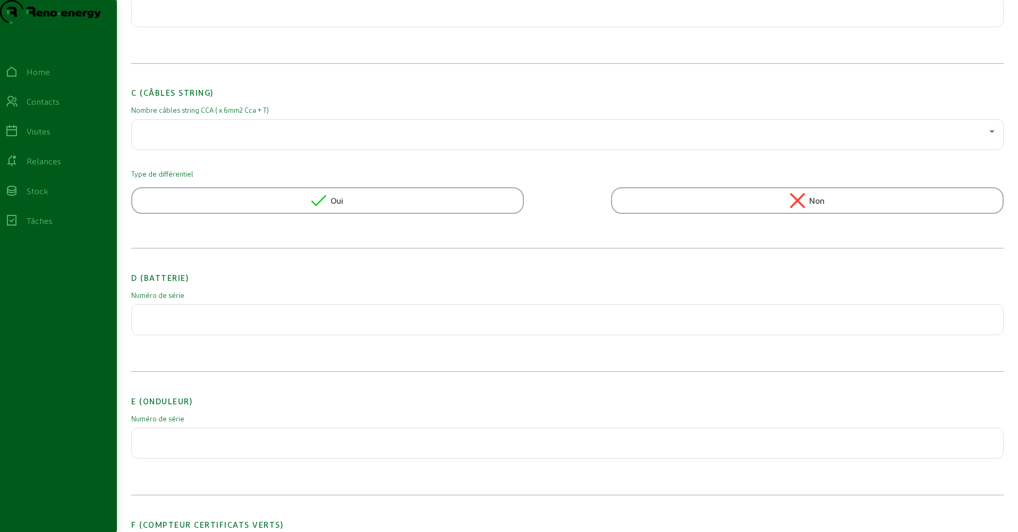
scroll to position [834, 0]
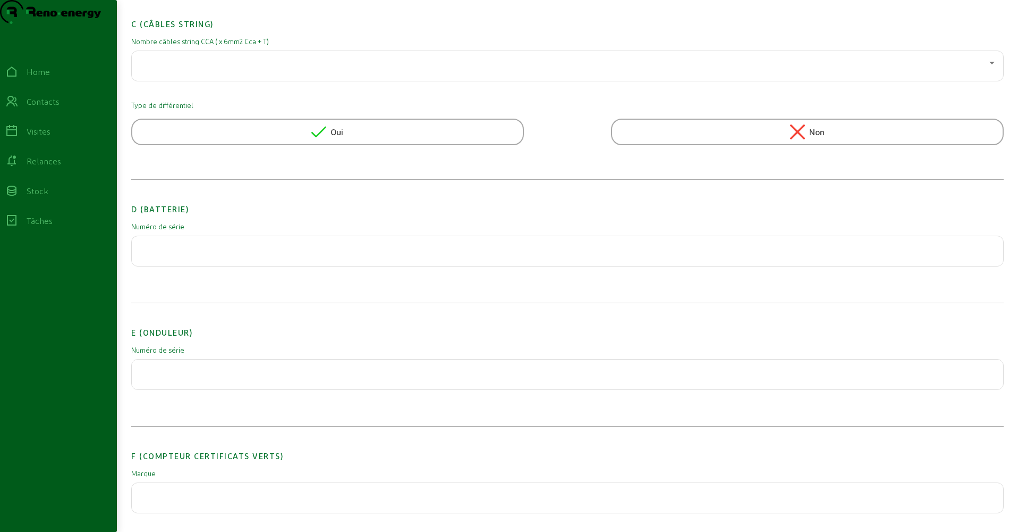
click at [171, 377] on input "text" at bounding box center [567, 371] width 855 height 13
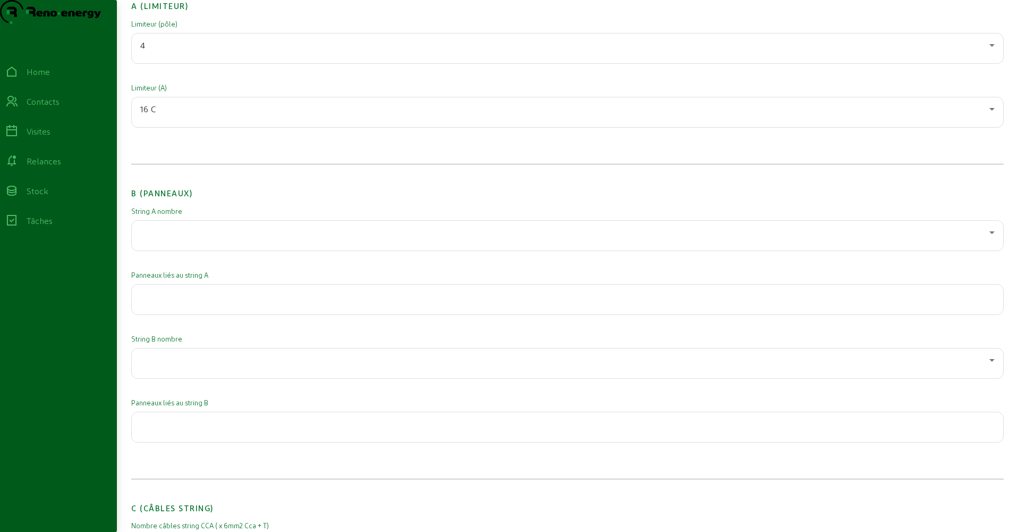
scroll to position [246, 0]
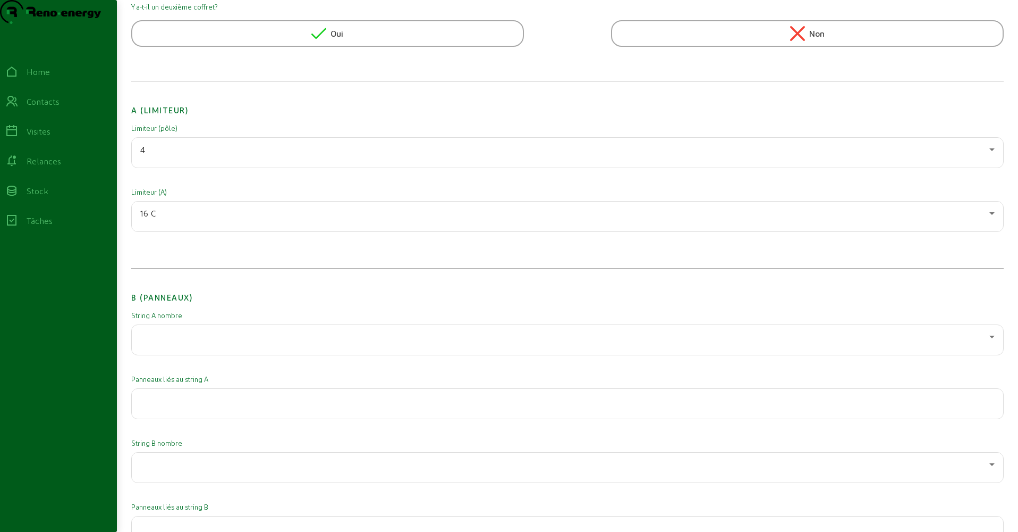
click at [173, 156] on div "4" at bounding box center [564, 149] width 849 height 13
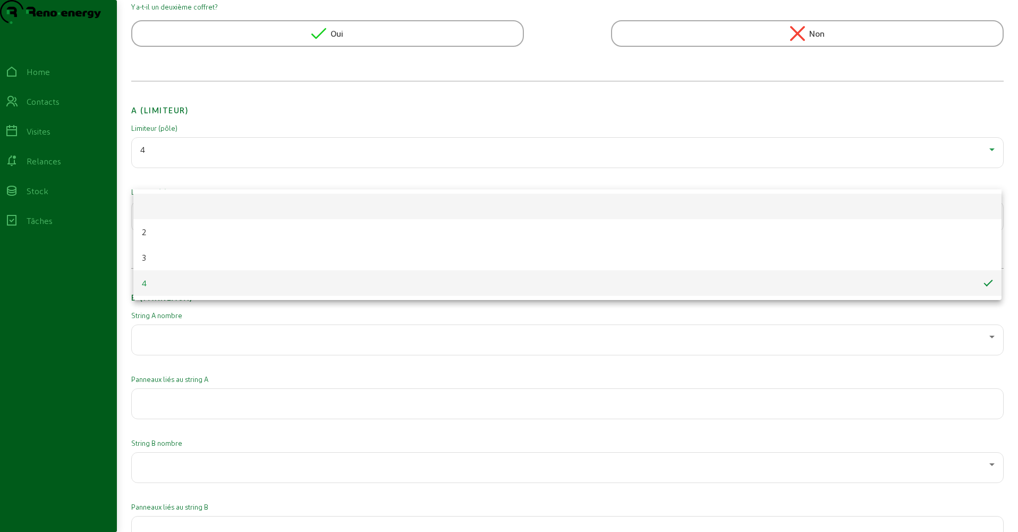
click at [171, 202] on mat-option at bounding box center [567, 206] width 869 height 26
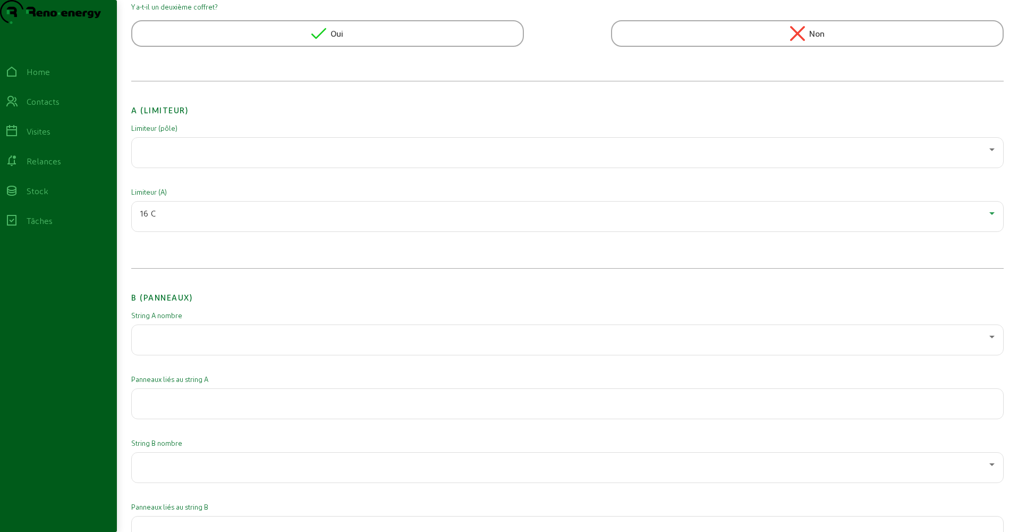
click at [173, 220] on div "16 C" at bounding box center [564, 213] width 849 height 13
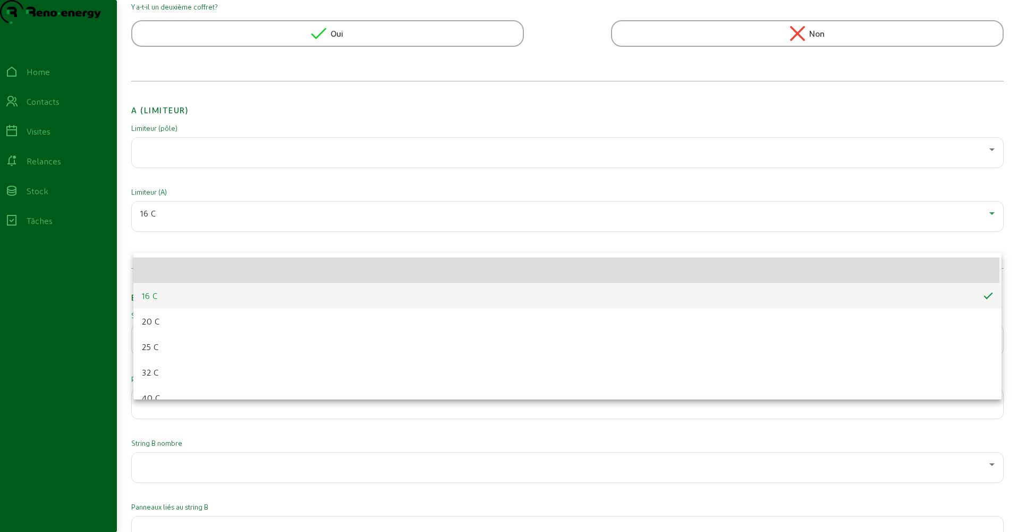
click at [167, 268] on mat-option at bounding box center [567, 270] width 869 height 26
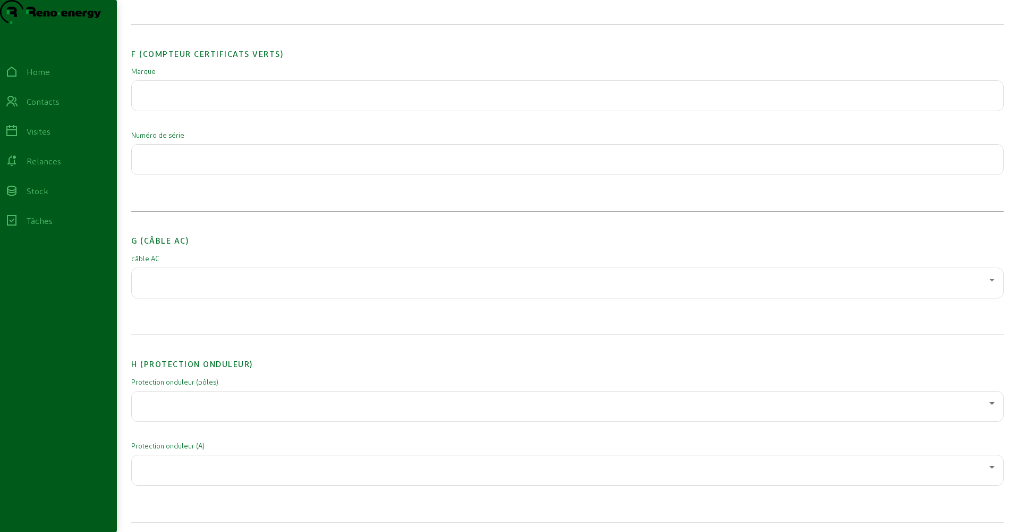
scroll to position [1238, 0]
click at [158, 284] on div at bounding box center [564, 277] width 849 height 13
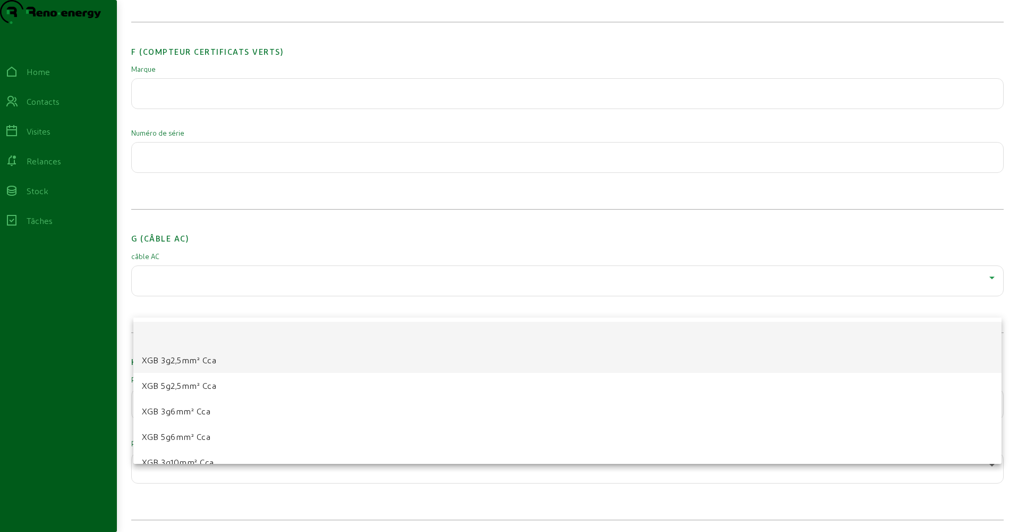
click at [179, 364] on span "XGB 3g2,5mm² Cca" at bounding box center [179, 359] width 74 height 13
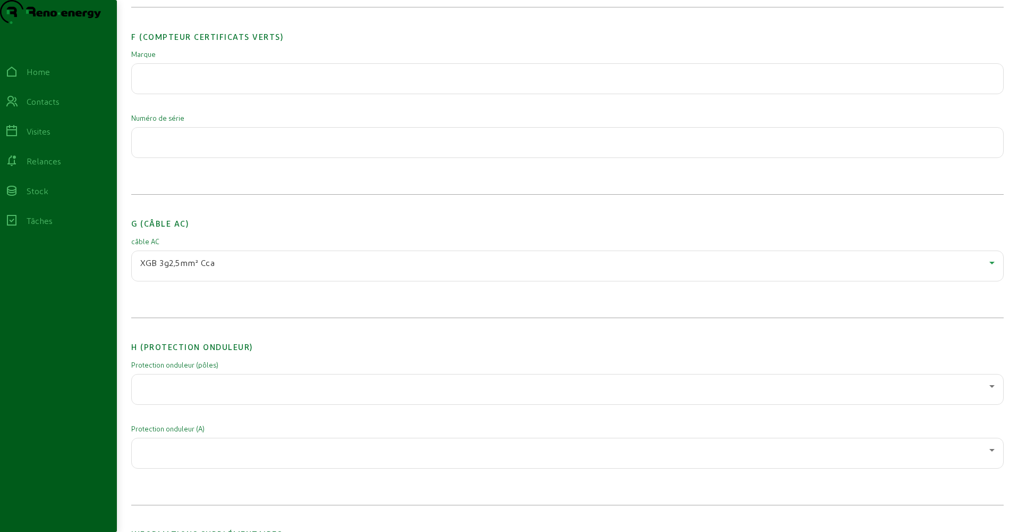
scroll to position [1284, 0]
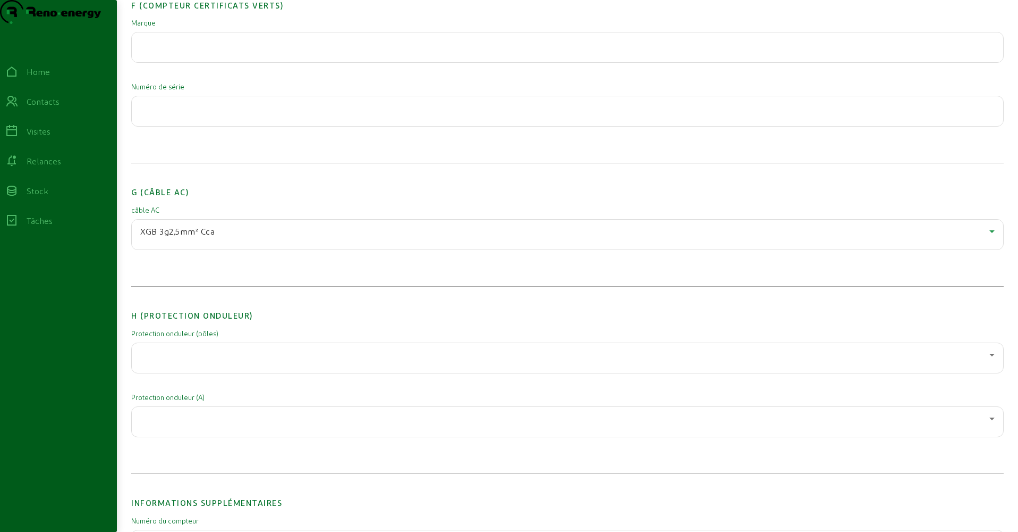
click at [178, 366] on div at bounding box center [567, 358] width 855 height 30
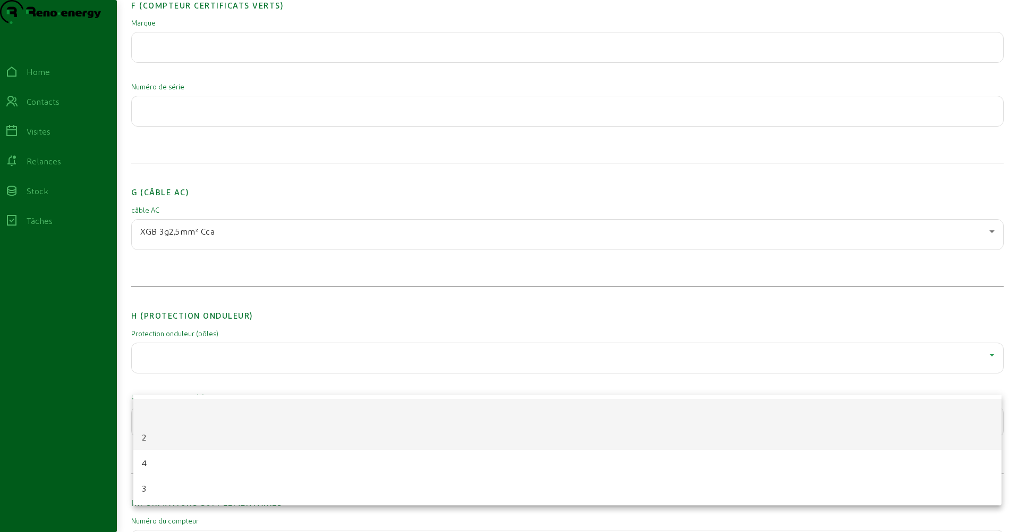
click at [140, 433] on mat-option "2" at bounding box center [567, 437] width 869 height 26
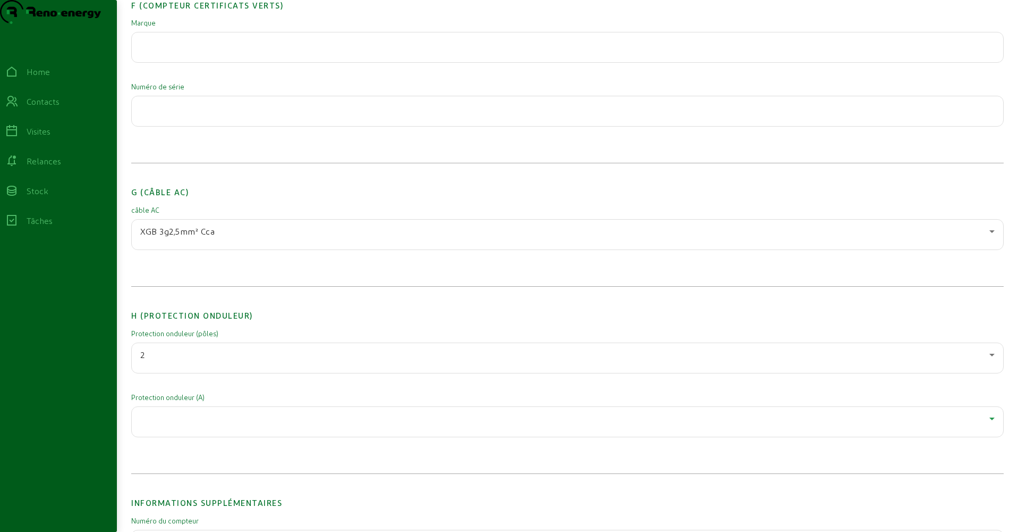
click at [150, 425] on div at bounding box center [564, 418] width 849 height 13
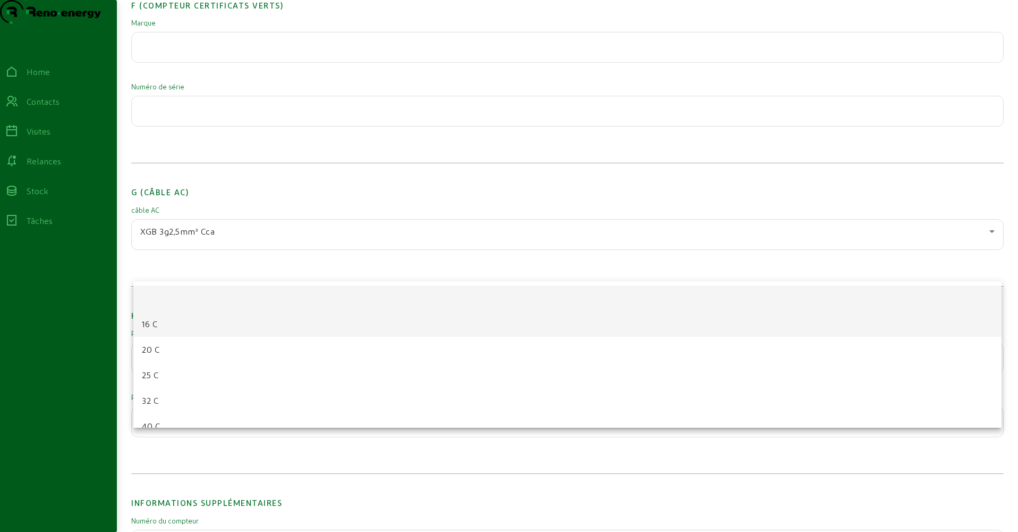
click at [154, 326] on span "16 C" at bounding box center [149, 323] width 15 height 13
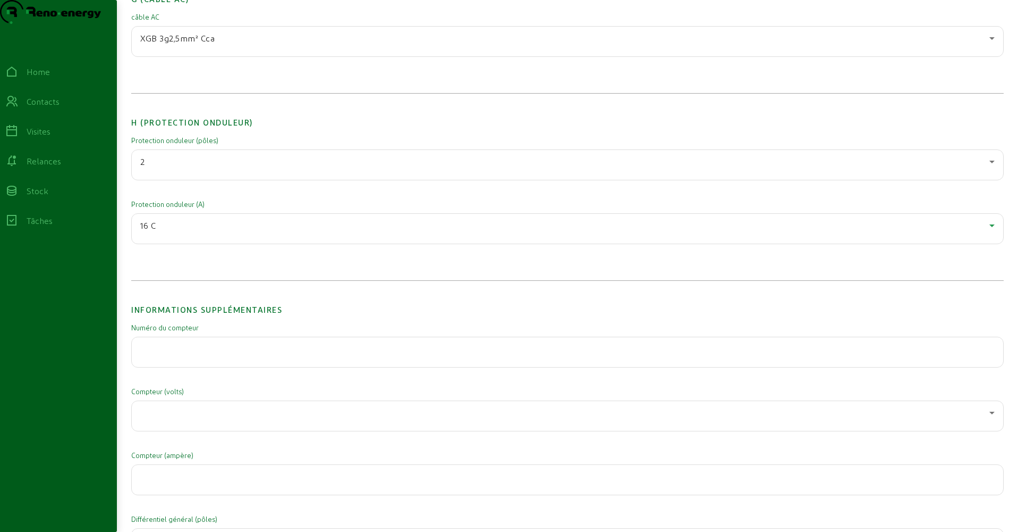
scroll to position [1463, 0]
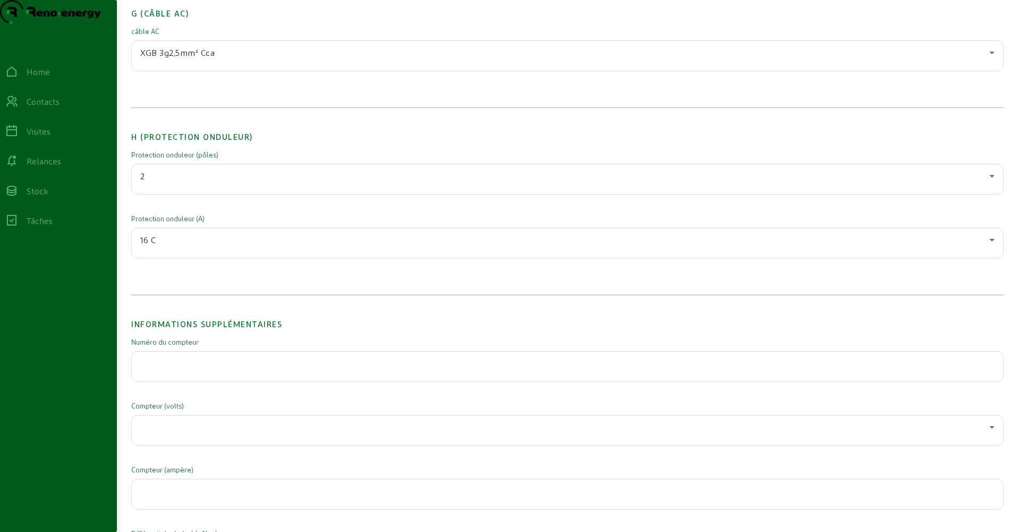
click at [165, 375] on div at bounding box center [567, 366] width 855 height 30
paste input "1SAG3200287 193 OVC III P1 Retour à la liste des photos Action kWh kva B 1000 I…"
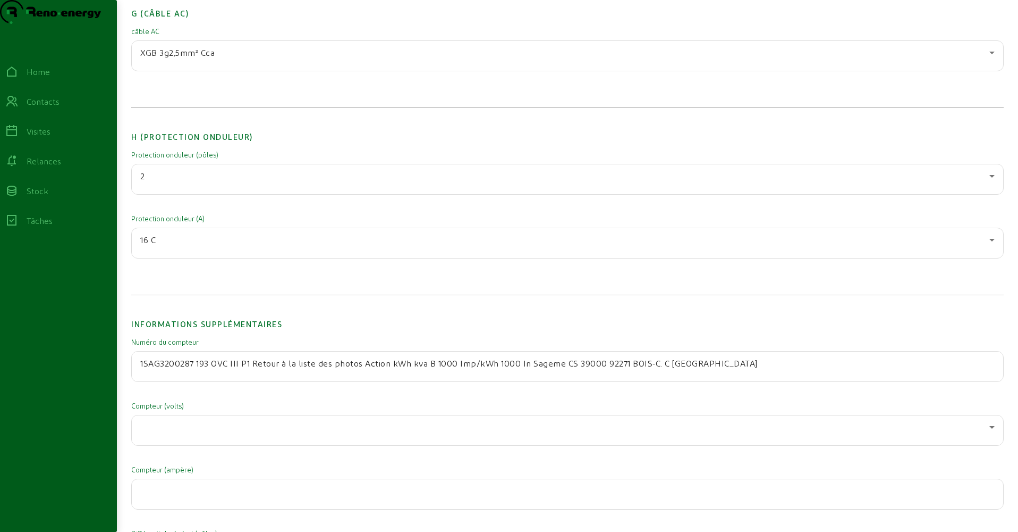
drag, startPoint x: 213, startPoint y: 386, endPoint x: 659, endPoint y: 394, distance: 446.0
click at [659, 381] on div "1SAG3200287 193 OVC III P1 Retour à la liste des photos Action kWh kva B 1000 I…" at bounding box center [567, 366] width 855 height 30
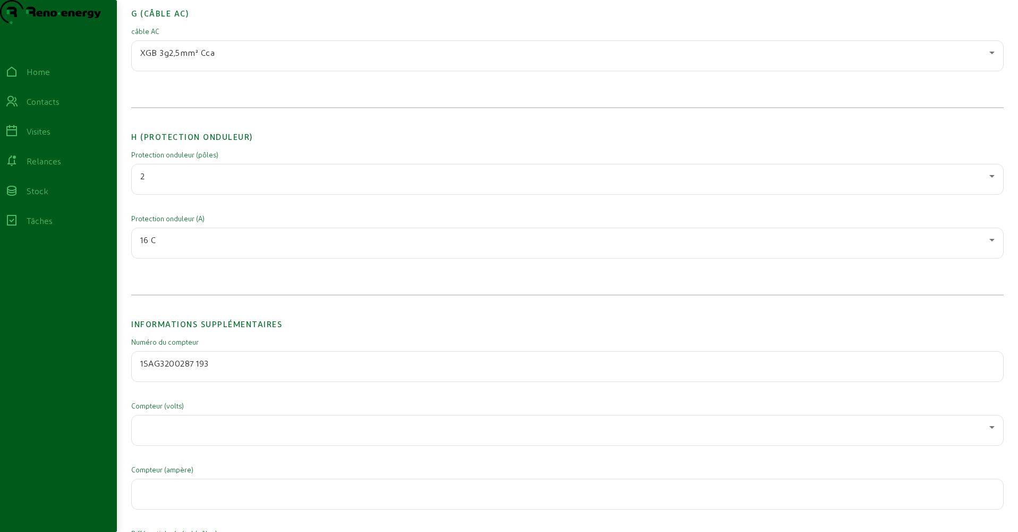
click at [200, 369] on input "1SAG3200287 193" at bounding box center [567, 363] width 855 height 13
type input "1SAG3200287193"
click at [184, 433] on div at bounding box center [564, 426] width 849 height 13
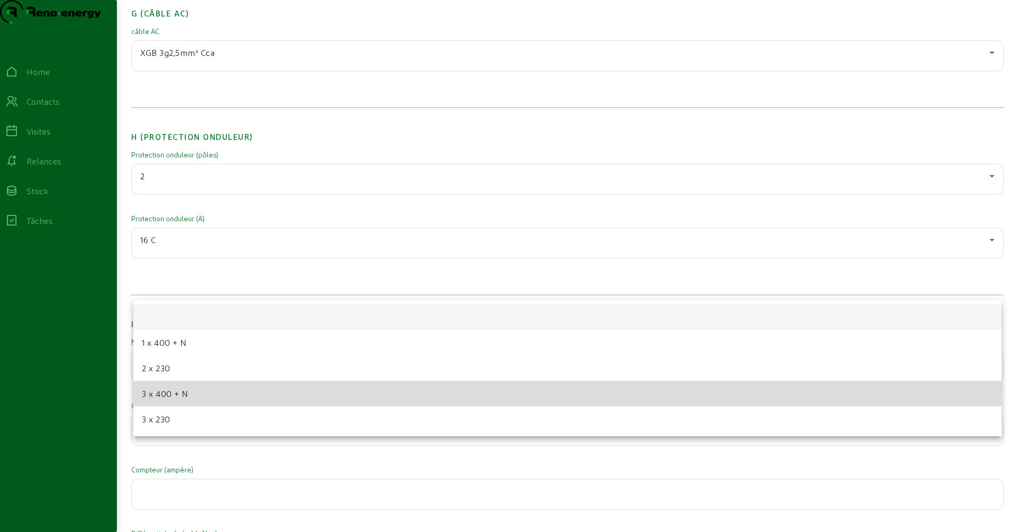
click at [164, 388] on span "3 x 400 + N" at bounding box center [165, 393] width 47 height 13
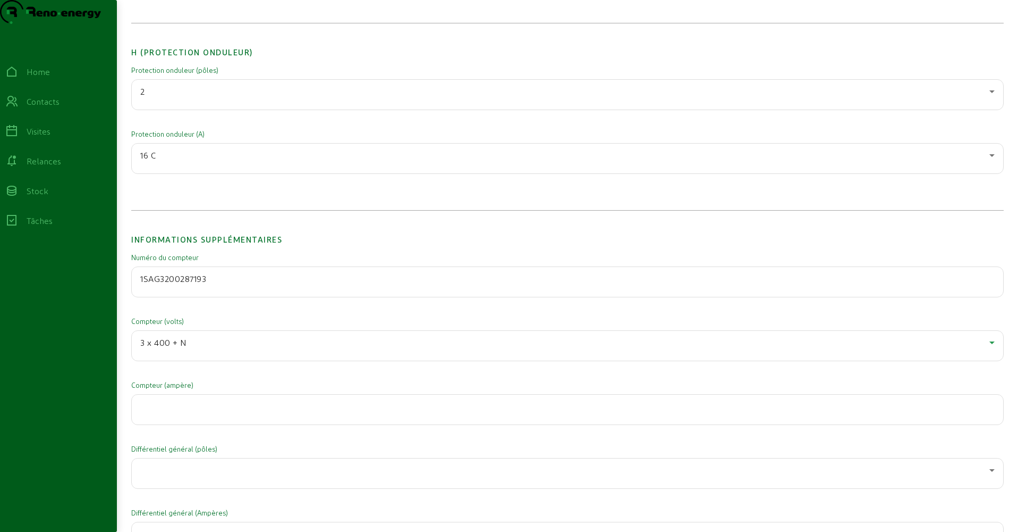
scroll to position [1616, 0]
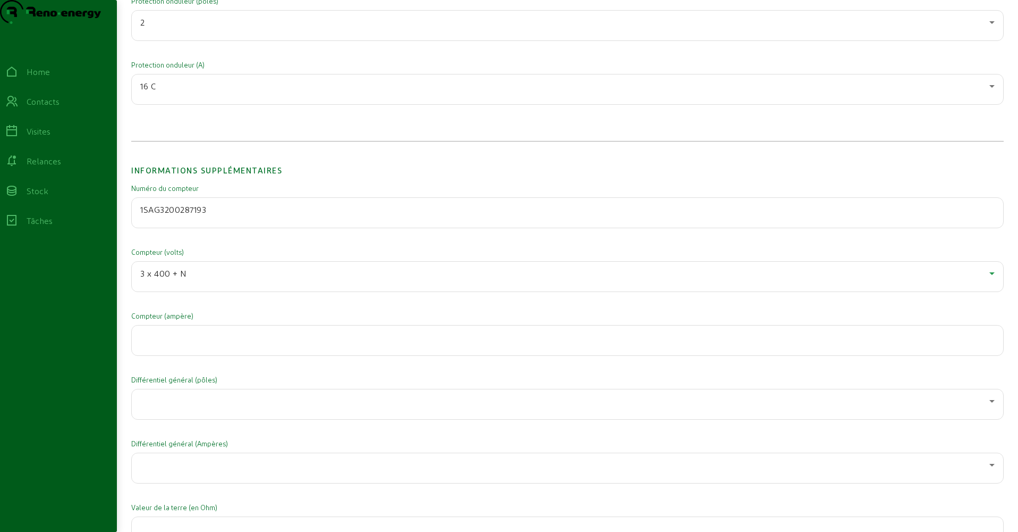
click at [177, 343] on input "number" at bounding box center [567, 337] width 855 height 13
type input "16"
click at [213, 407] on div at bounding box center [564, 400] width 849 height 13
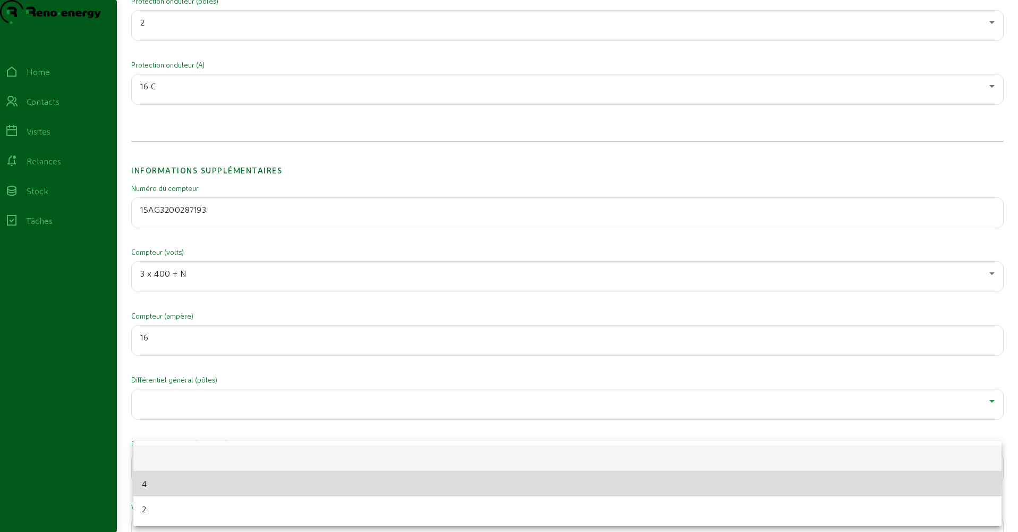
click at [181, 478] on mat-option "4" at bounding box center [567, 483] width 869 height 26
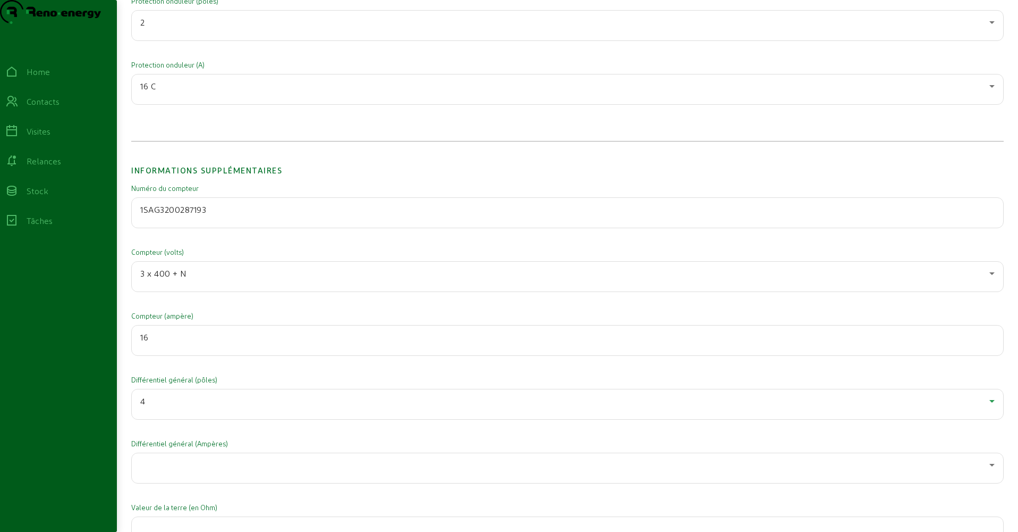
click at [179, 471] on div at bounding box center [564, 464] width 849 height 13
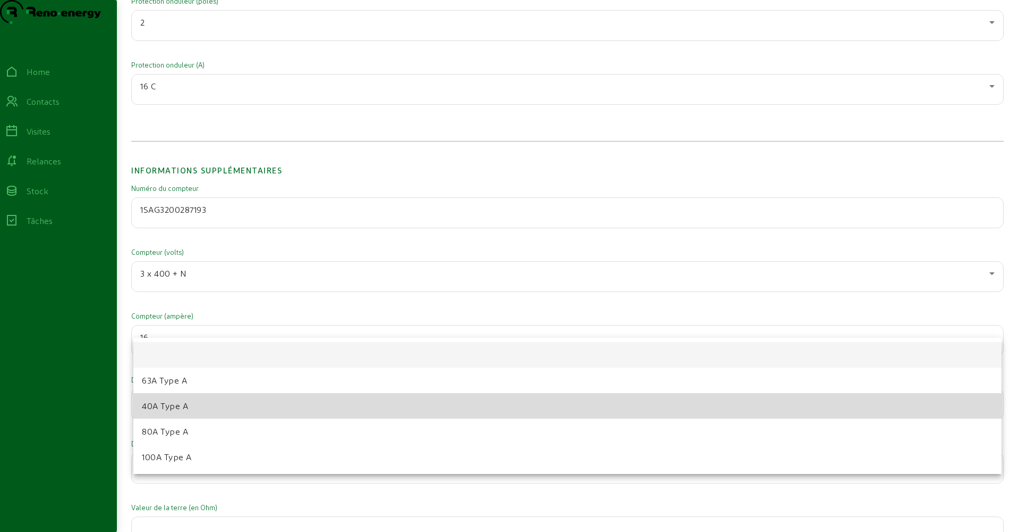
click at [164, 405] on span "40A Type A" at bounding box center [165, 405] width 46 height 13
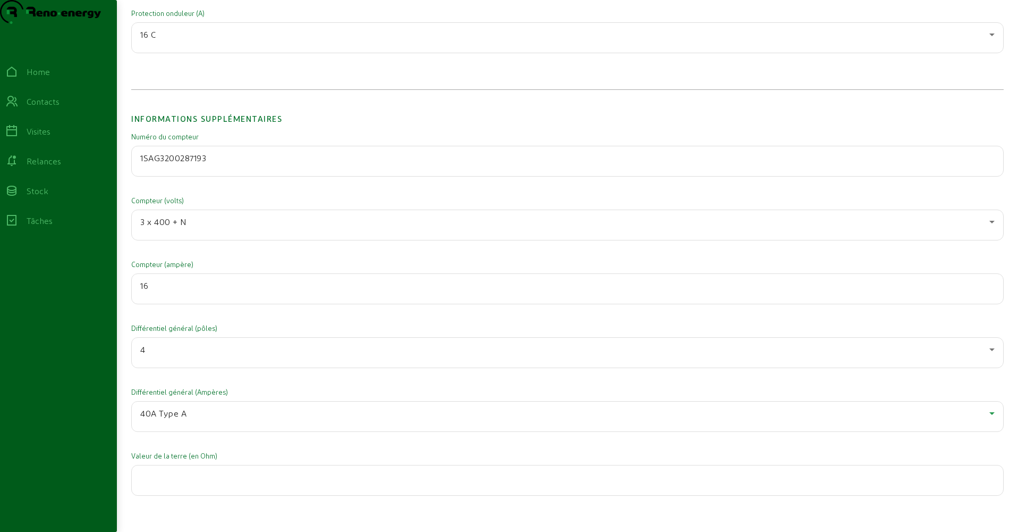
scroll to position [1712, 0]
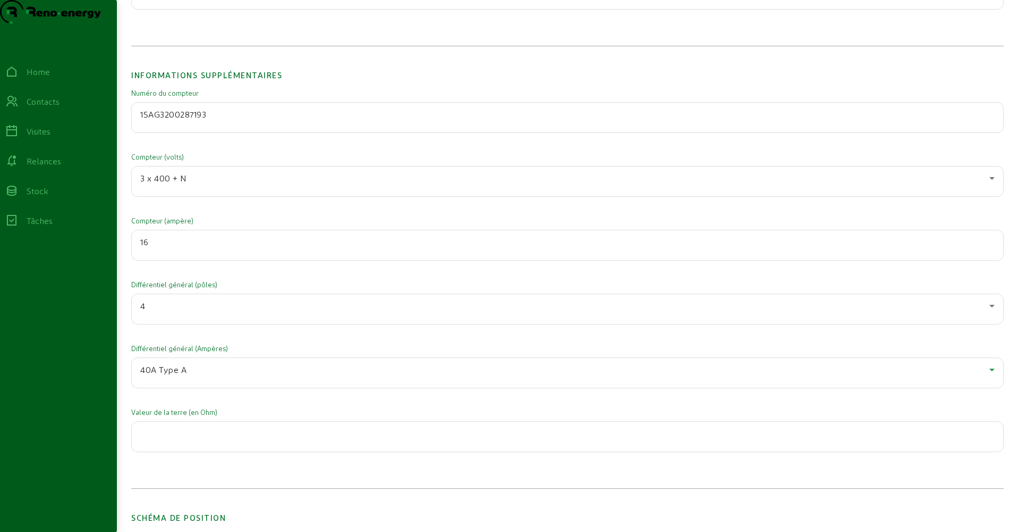
click at [180, 451] on div at bounding box center [567, 437] width 855 height 30
type input "35"
click at [178, 488] on div "Informations supplémentaires Numéro du compteur 1SAG3200287193 Compteur (volts)…" at bounding box center [567, 270] width 873 height 435
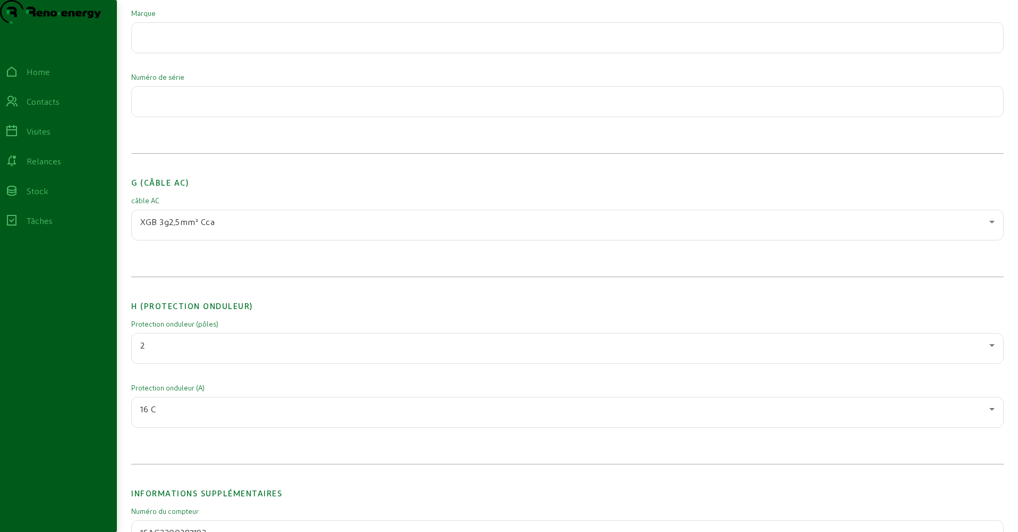
scroll to position [0, 0]
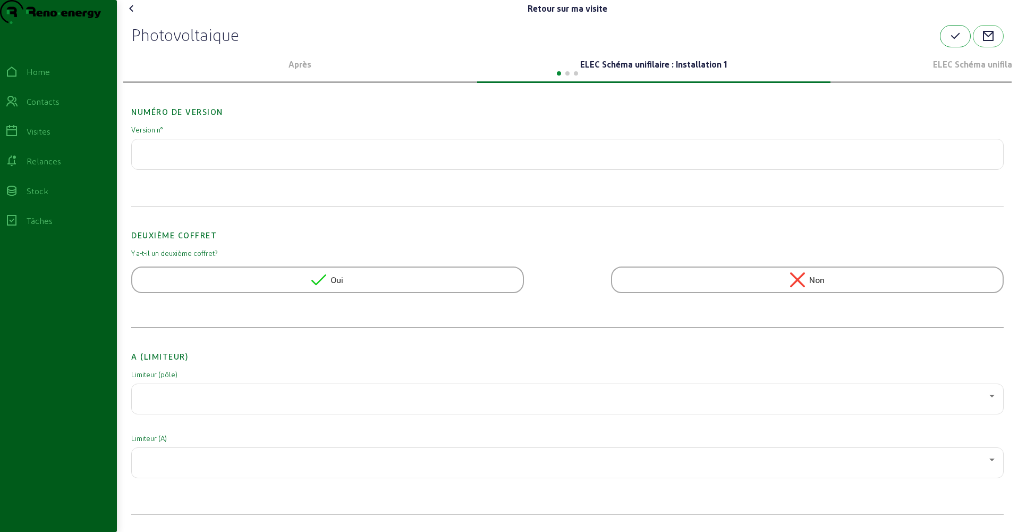
click at [954, 43] on icon "button" at bounding box center [955, 36] width 13 height 13
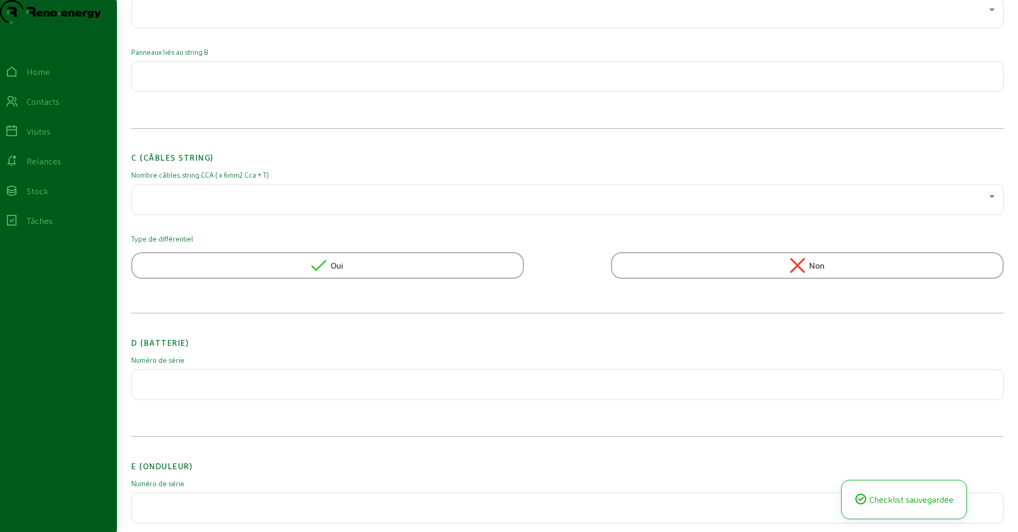
scroll to position [783, 0]
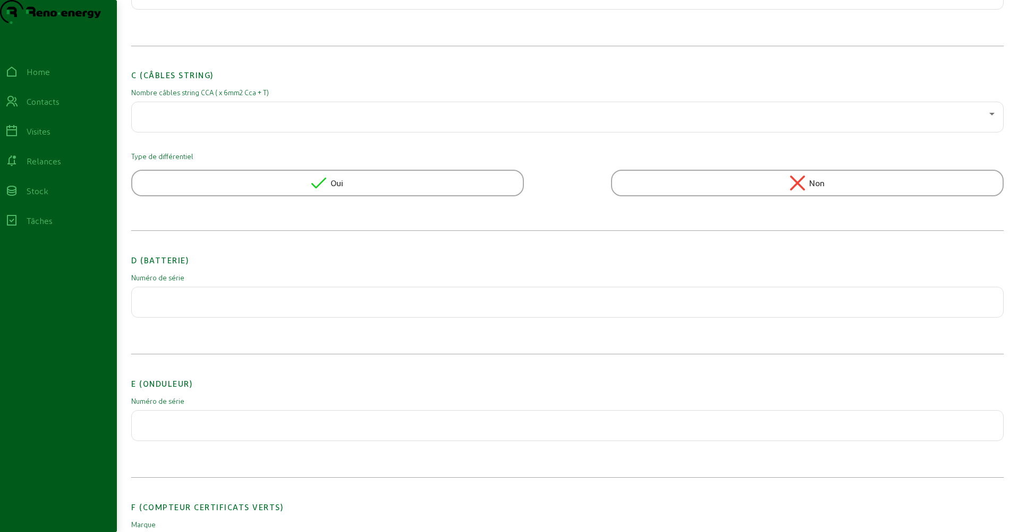
click at [162, 434] on div at bounding box center [567, 425] width 855 height 30
paste input "3017317861"
type input "3017317861"
click at [284, 380] on div "Numéro de version Version n° Deuxième coffret Y a-t-il un deuxième coffret? Oui…" at bounding box center [567, 535] width 873 height 2458
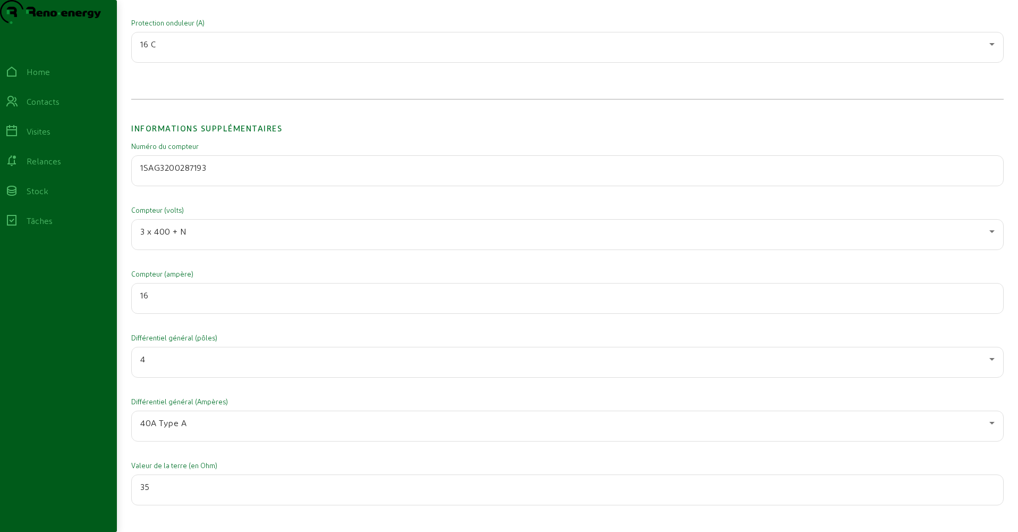
scroll to position [0, 0]
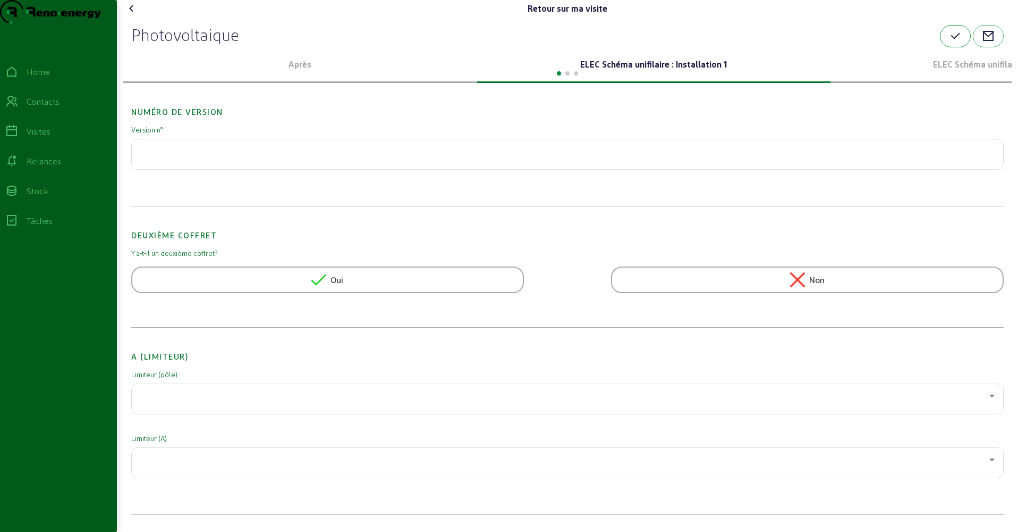
click at [947, 47] on button "button" at bounding box center [955, 36] width 31 height 22
click at [133, 15] on icon at bounding box center [131, 8] width 13 height 13
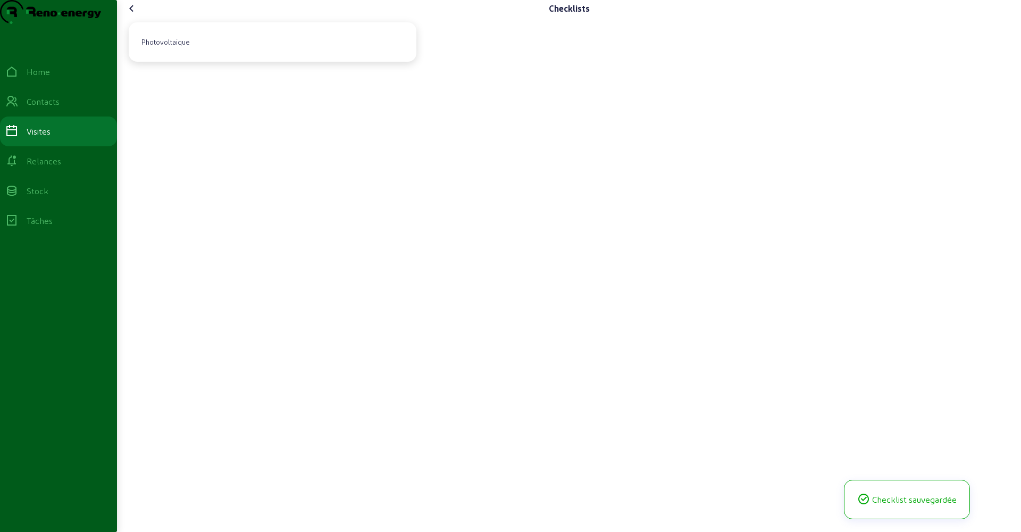
click at [133, 15] on icon at bounding box center [131, 8] width 13 height 13
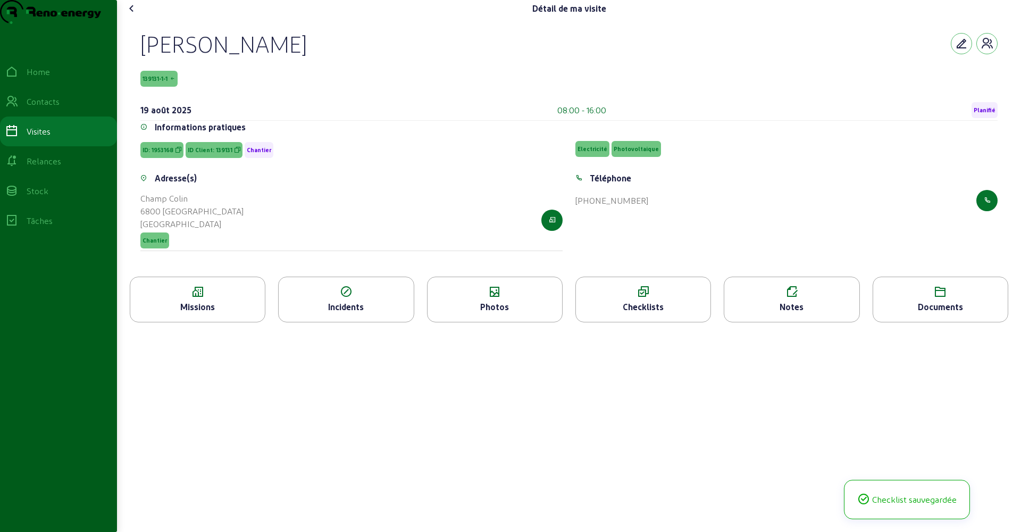
click at [798, 313] on div "Notes" at bounding box center [791, 306] width 134 height 13
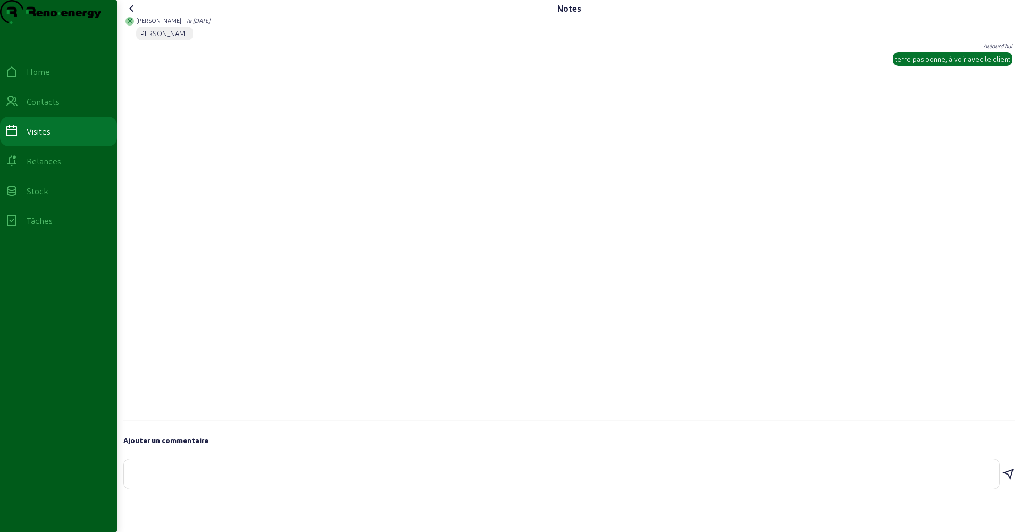
click at [135, 15] on icon at bounding box center [131, 8] width 13 height 13
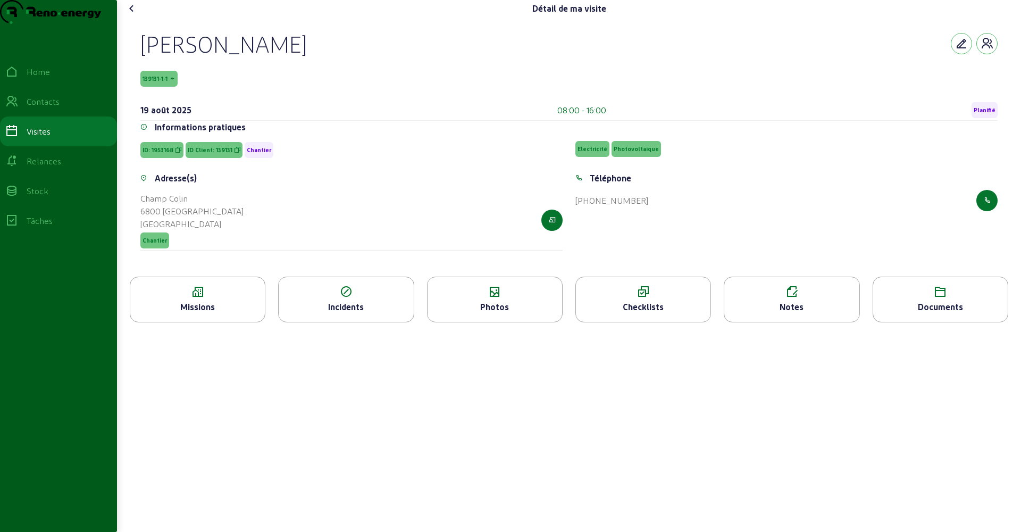
click at [806, 313] on div "Notes" at bounding box center [791, 306] width 134 height 13
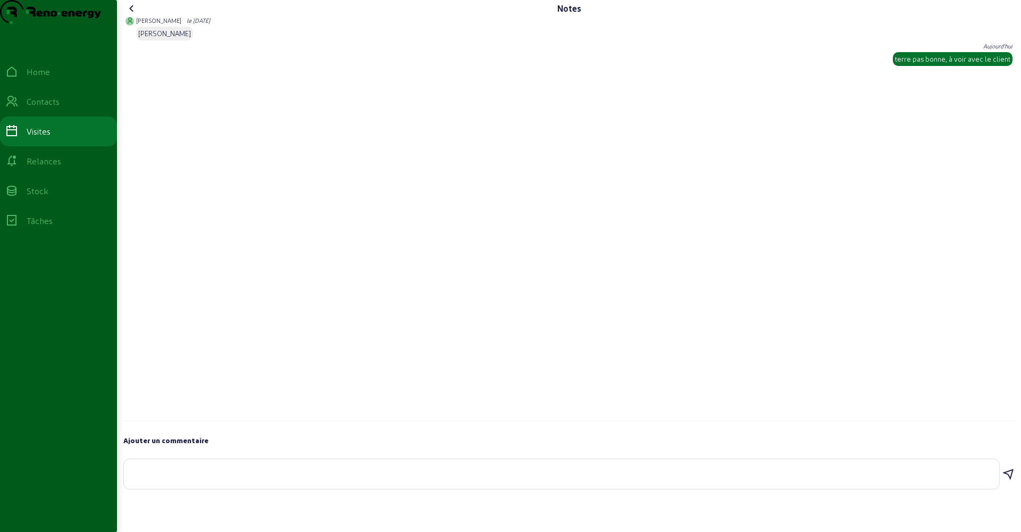
click at [271, 478] on textarea at bounding box center [561, 471] width 858 height 13
type textarea "pas de wifi et on ne capte pas le reseau dans la cave"
click at [979, 481] on icon at bounding box center [1007, 474] width 13 height 13
click at [133, 15] on icon at bounding box center [131, 8] width 13 height 13
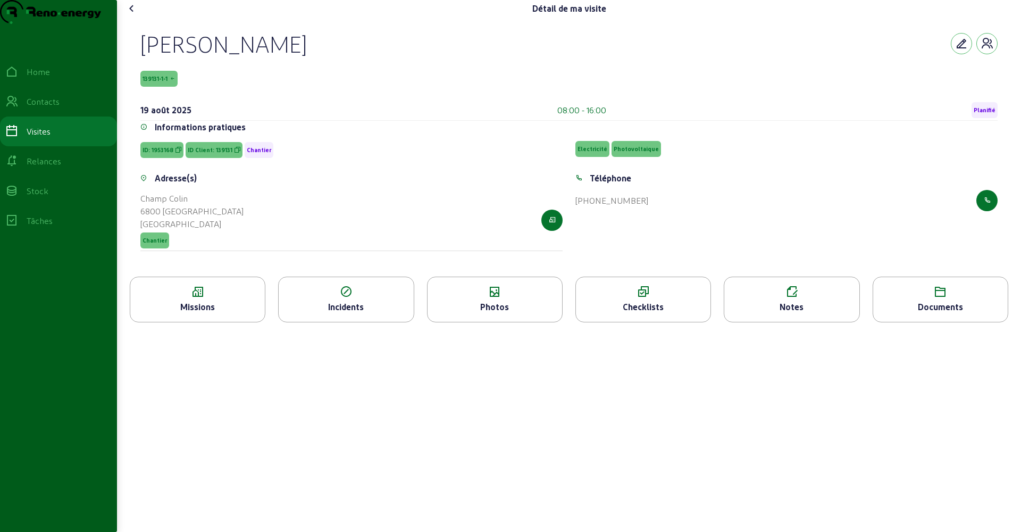
click at [134, 15] on icon at bounding box center [131, 8] width 13 height 13
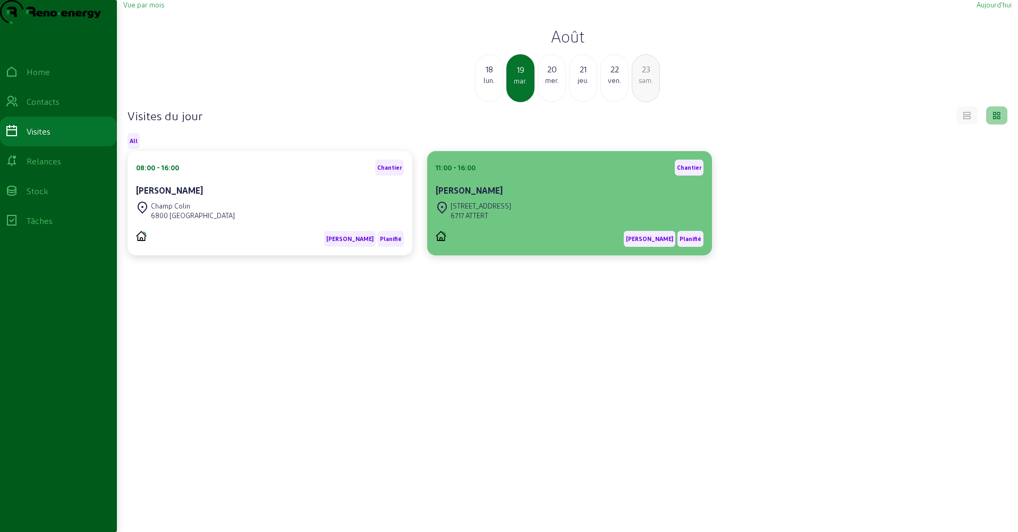
click at [485, 197] on div "[PERSON_NAME]" at bounding box center [570, 190] width 268 height 13
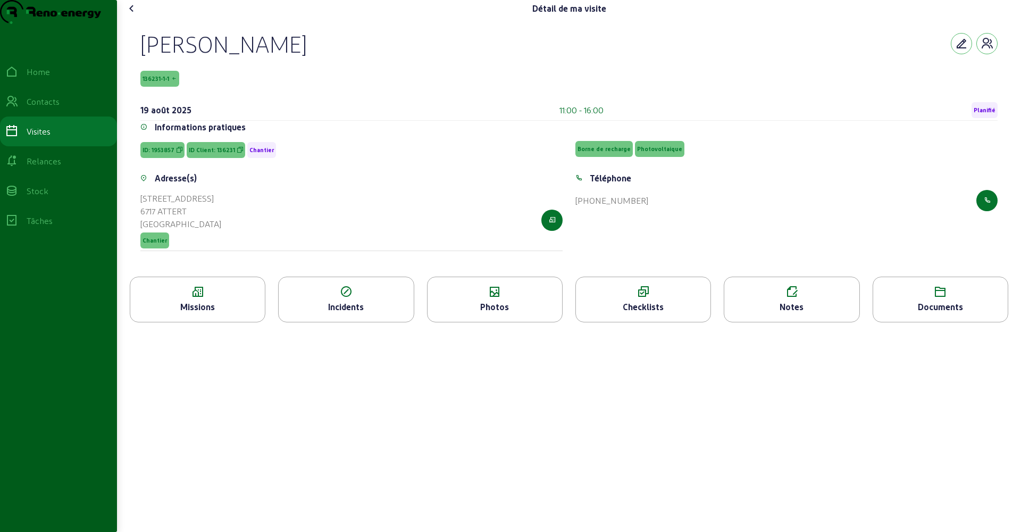
click at [465, 298] on icon at bounding box center [494, 291] width 134 height 13
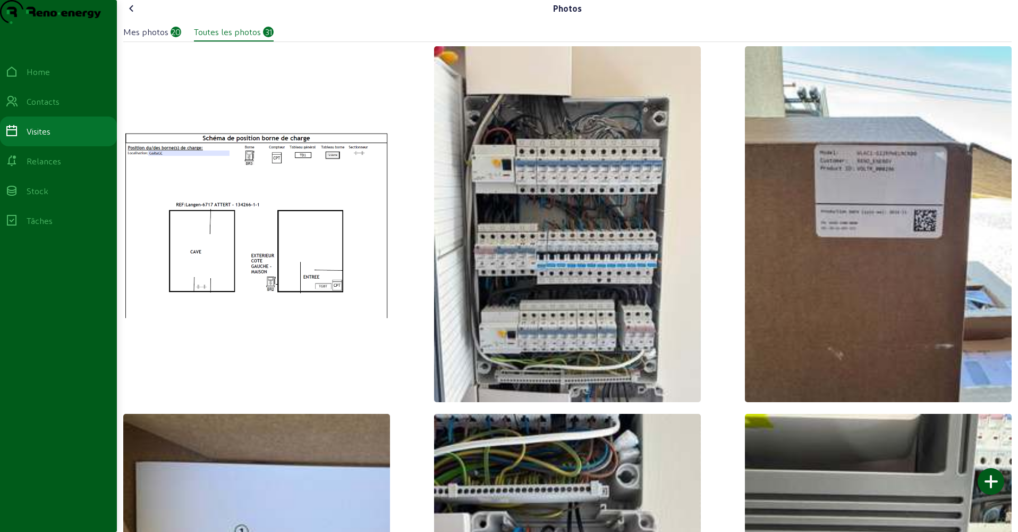
click at [136, 15] on icon at bounding box center [131, 8] width 13 height 13
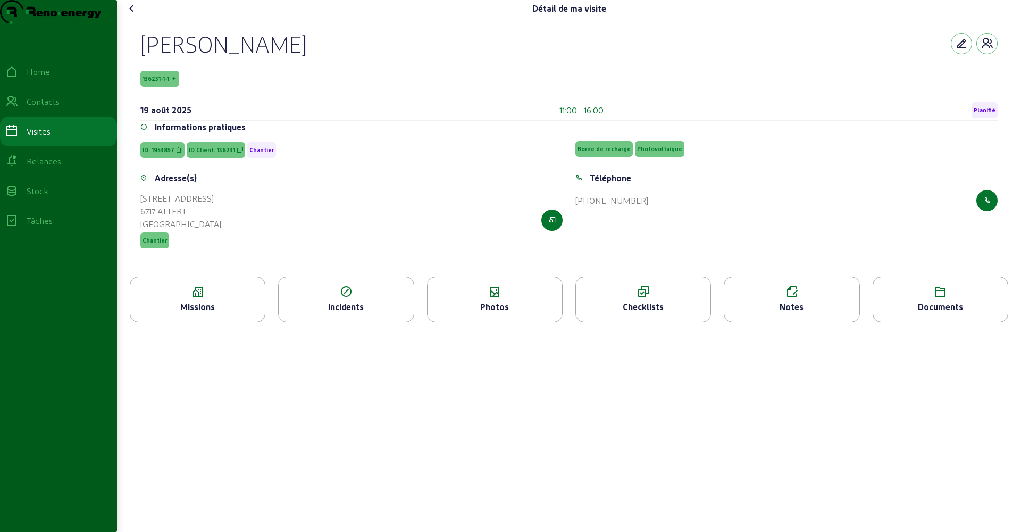
click at [678, 313] on div "Checklists" at bounding box center [643, 306] width 134 height 13
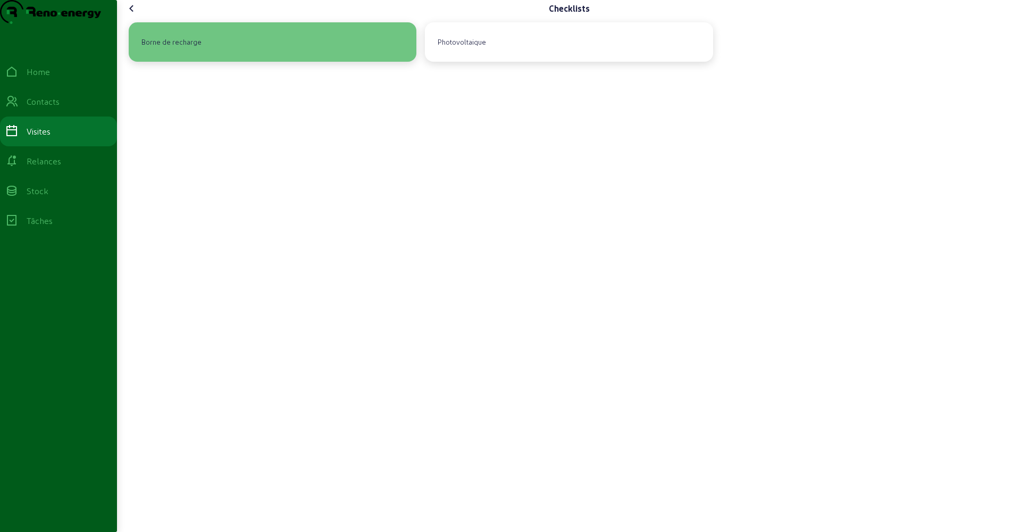
click at [310, 53] on div "Borne de recharge" at bounding box center [272, 42] width 271 height 22
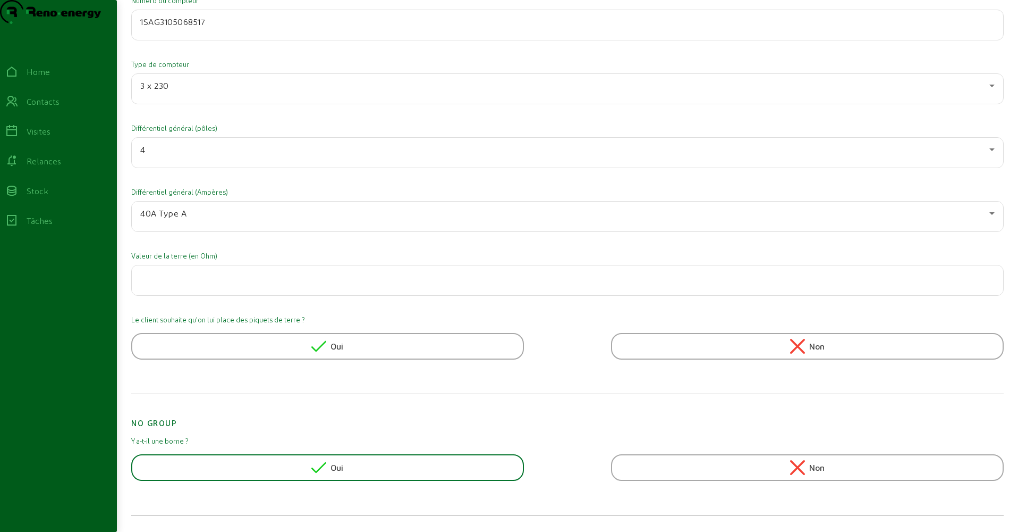
scroll to position [150, 0]
click at [217, 275] on input "number" at bounding box center [567, 277] width 855 height 13
type input "60"
click at [229, 241] on div "Différentiel général (Ampères) 40A Type A" at bounding box center [567, 217] width 873 height 60
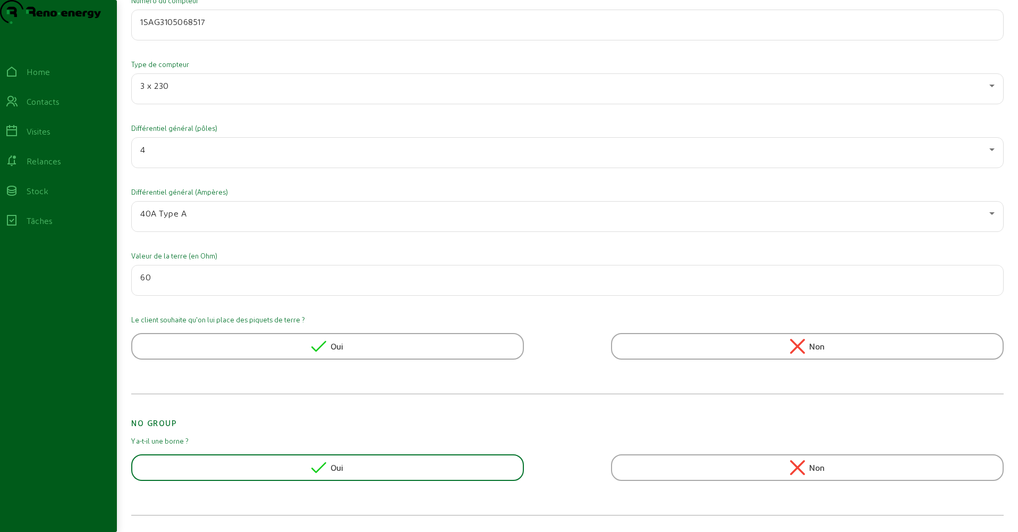
scroll to position [0, 0]
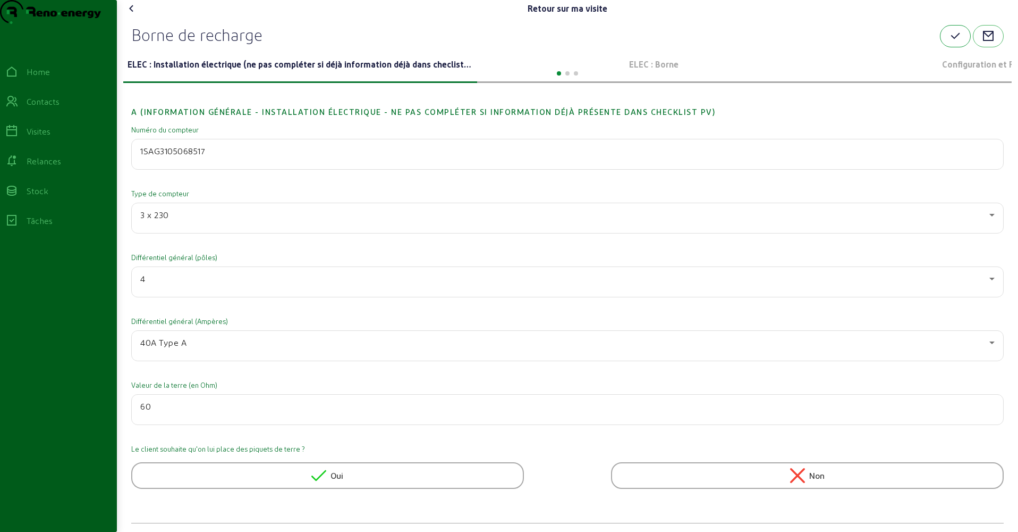
click at [954, 43] on icon "button" at bounding box center [955, 36] width 13 height 13
click at [640, 79] on div at bounding box center [567, 72] width 889 height 13
click at [641, 71] on p "ELEC : Borne" at bounding box center [655, 64] width 346 height 13
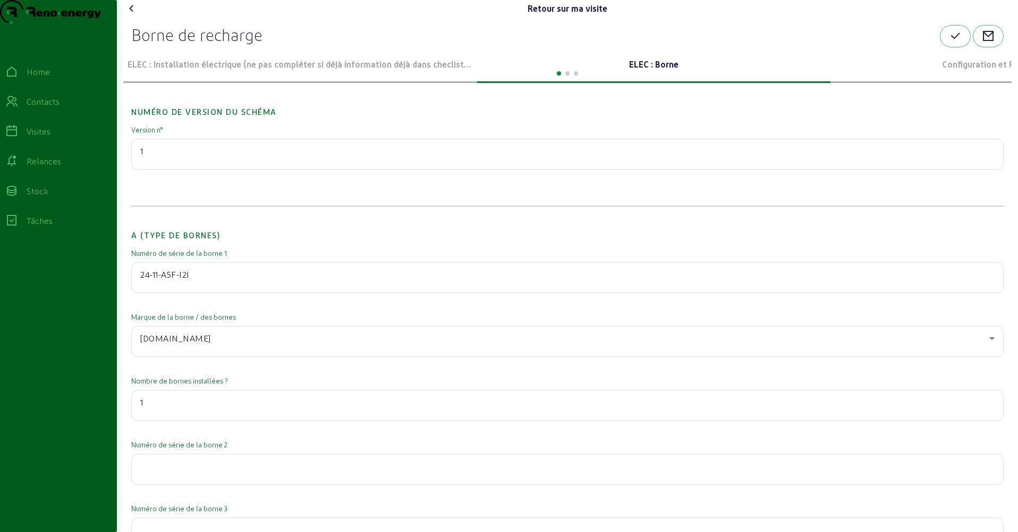
click at [949, 71] on p "Configuration et Reno E-Mobility" at bounding box center [1008, 64] width 346 height 13
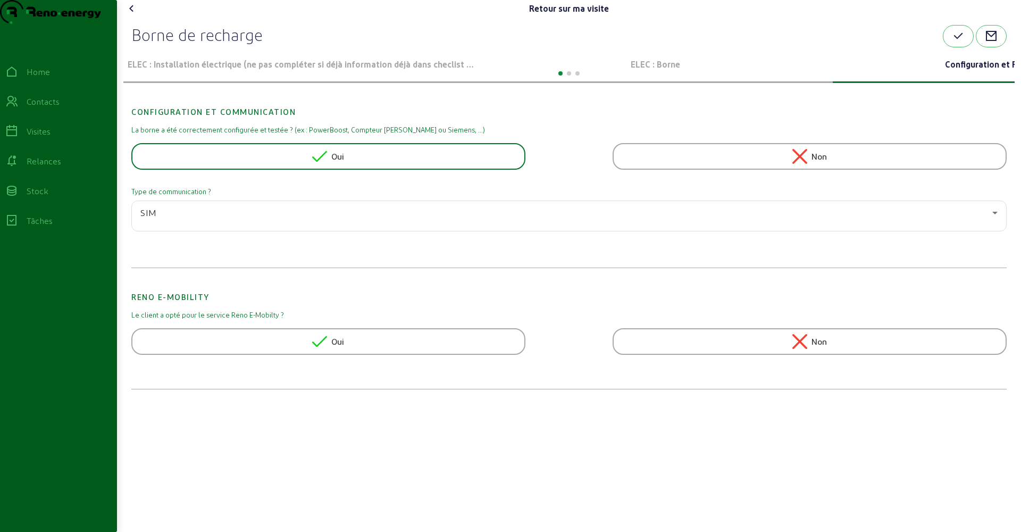
click at [134, 15] on icon at bounding box center [131, 8] width 13 height 13
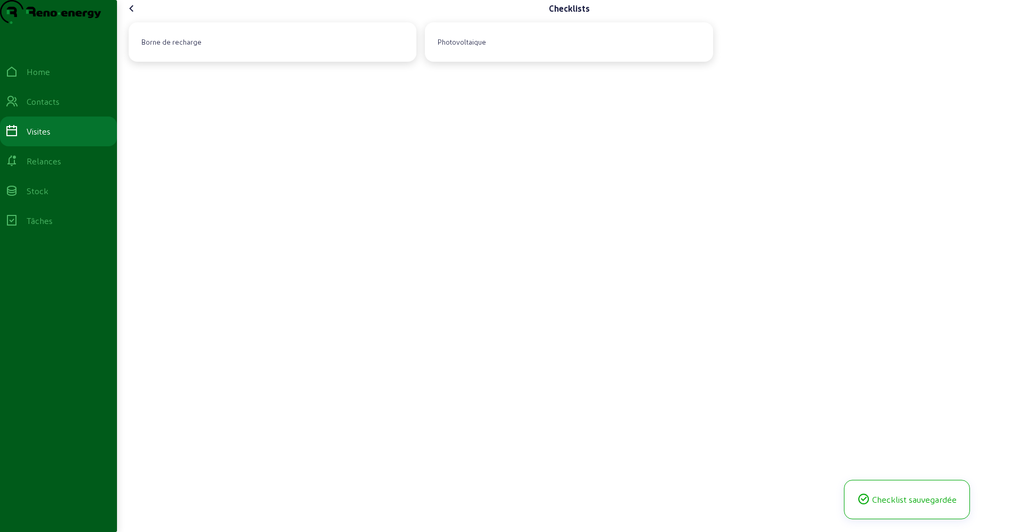
click at [134, 15] on icon at bounding box center [131, 8] width 13 height 13
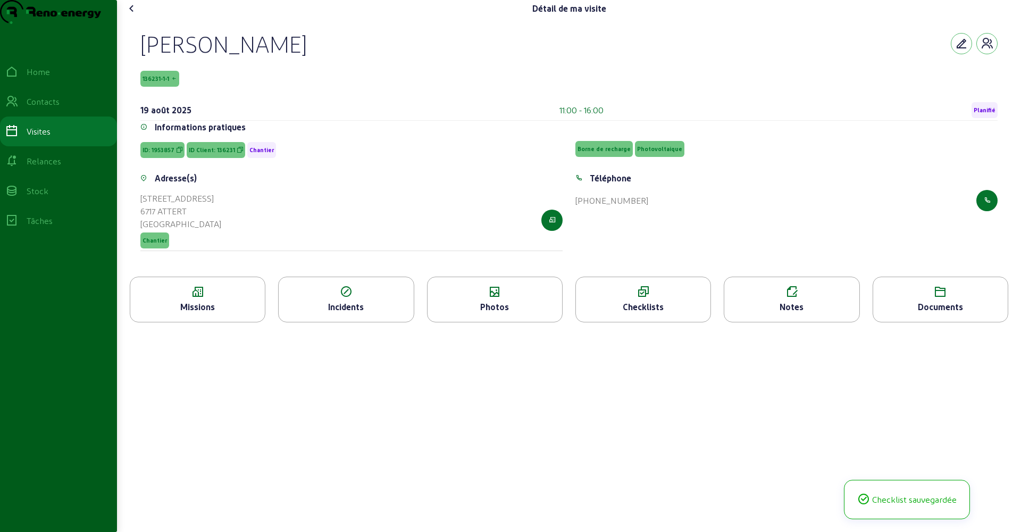
click at [786, 313] on div "Notes" at bounding box center [791, 306] width 134 height 13
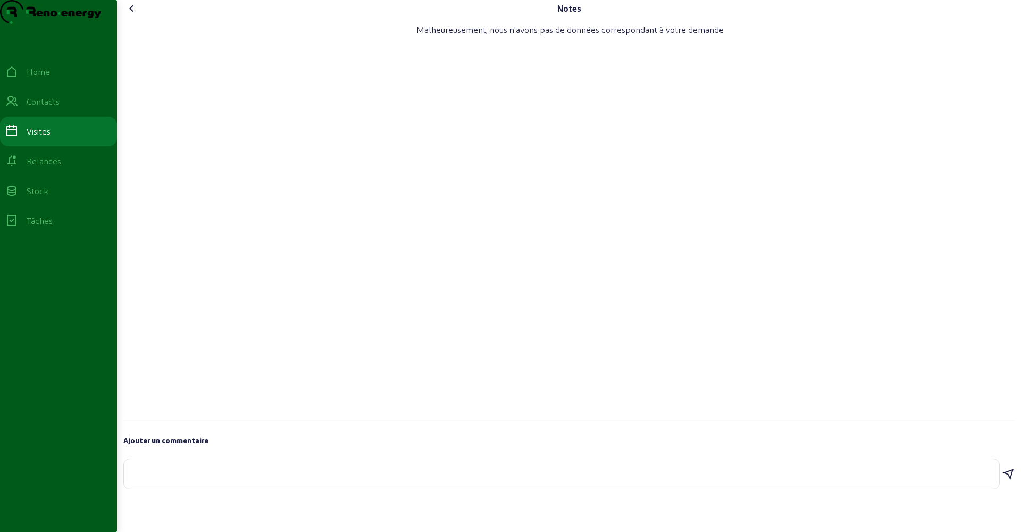
click at [301, 488] on div at bounding box center [561, 474] width 858 height 30
type textarea "terre pas bonne, clients au courant"
click at [979, 481] on icon at bounding box center [1007, 474] width 13 height 13
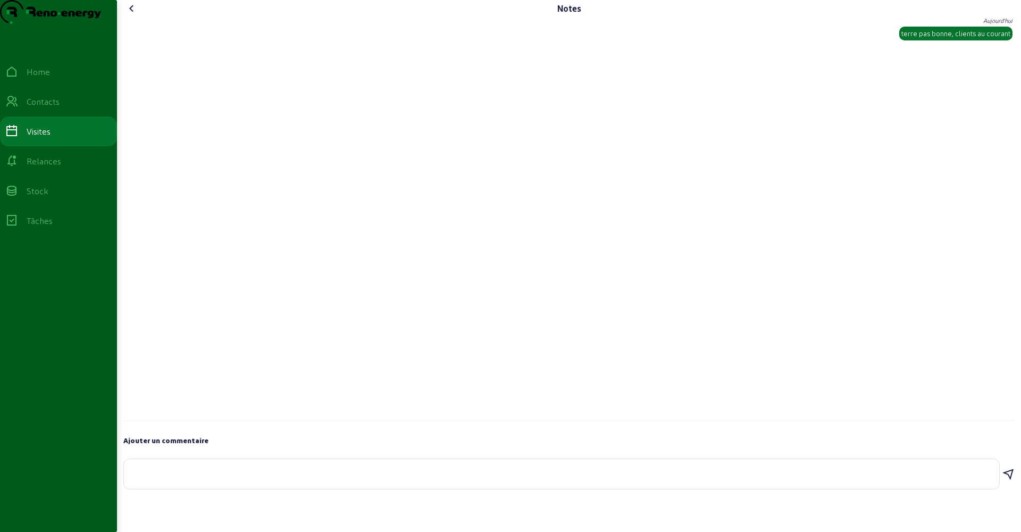
click at [133, 15] on icon at bounding box center [131, 8] width 13 height 13
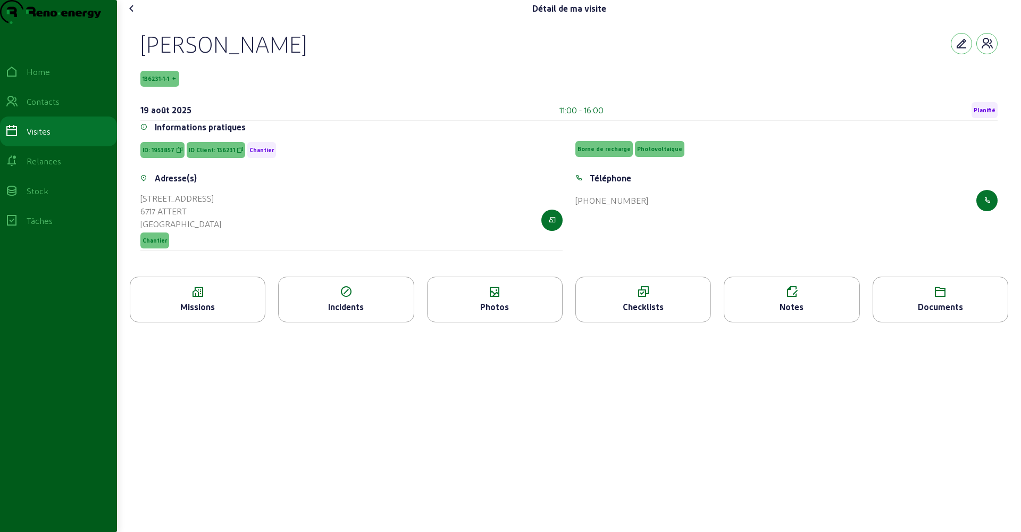
click at [133, 15] on icon at bounding box center [131, 8] width 13 height 13
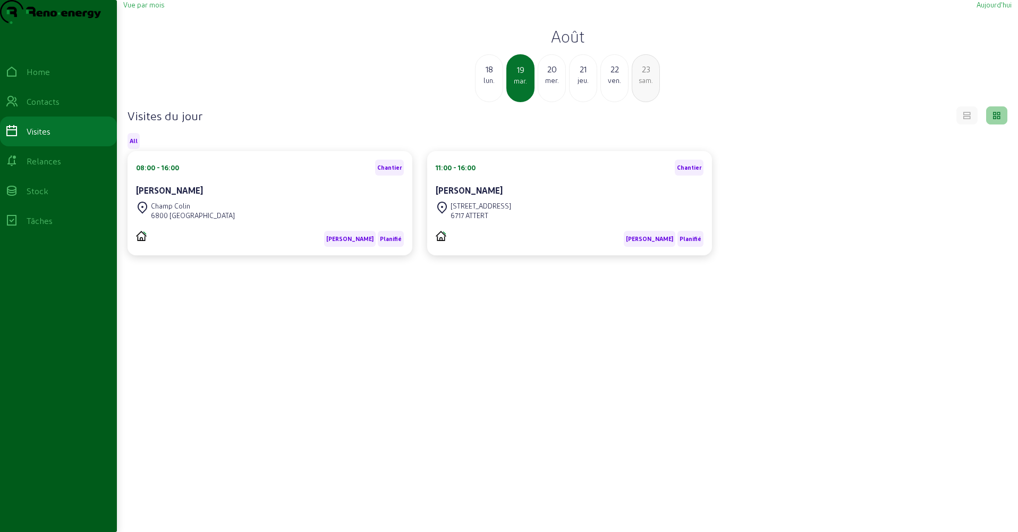
click at [552, 75] on div "20" at bounding box center [551, 69] width 27 height 13
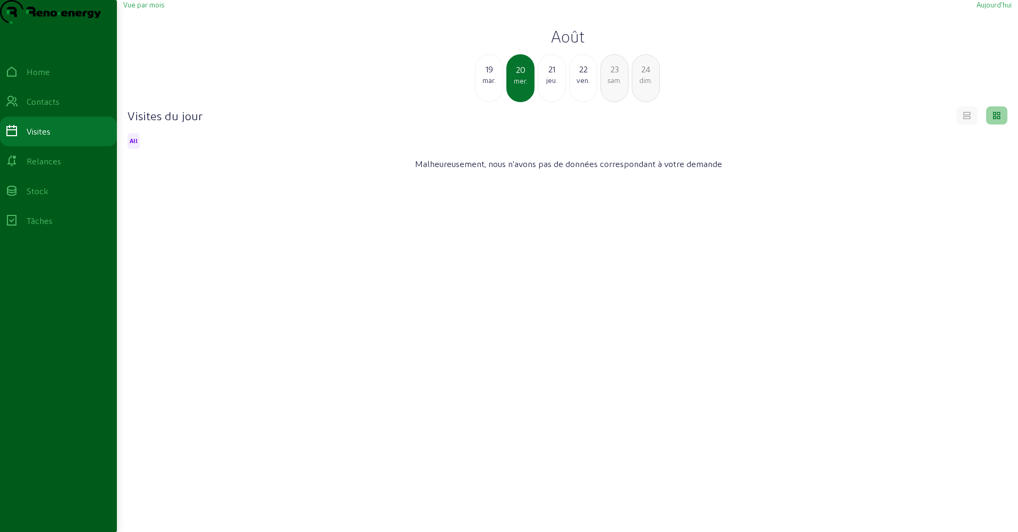
click at [552, 75] on div "21" at bounding box center [551, 69] width 27 height 13
click at [552, 75] on div "22" at bounding box center [551, 69] width 27 height 13
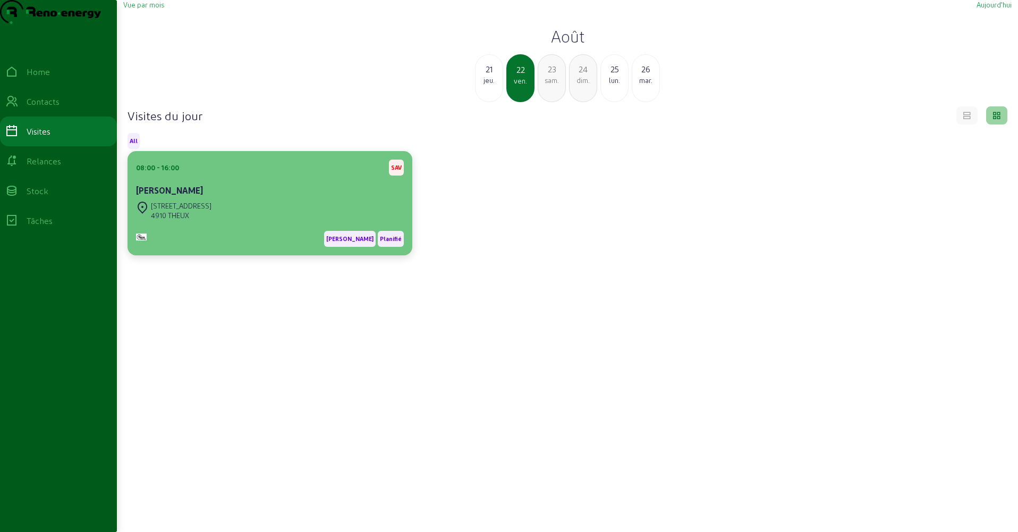
click at [323, 222] on div "[STREET_ADDRESS]" at bounding box center [270, 210] width 268 height 23
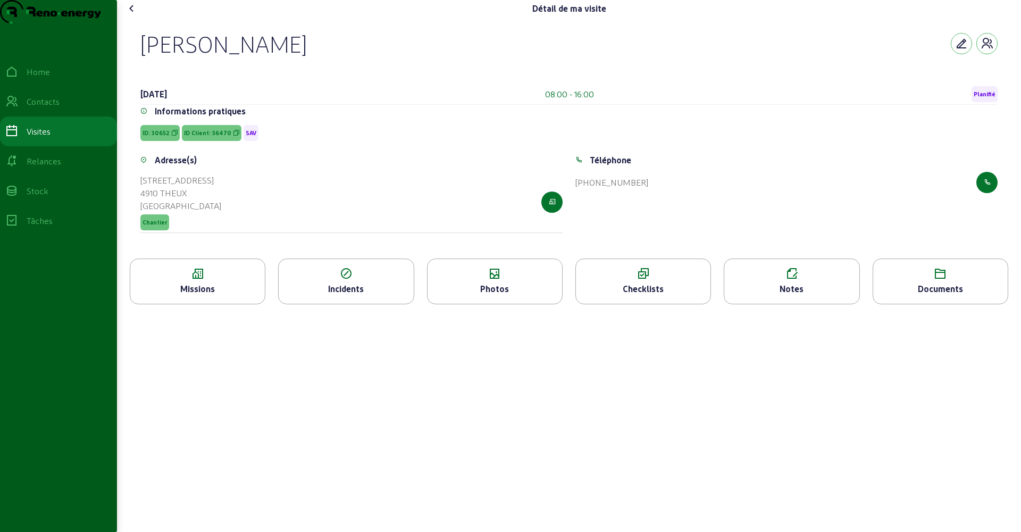
click at [780, 280] on icon at bounding box center [791, 273] width 134 height 13
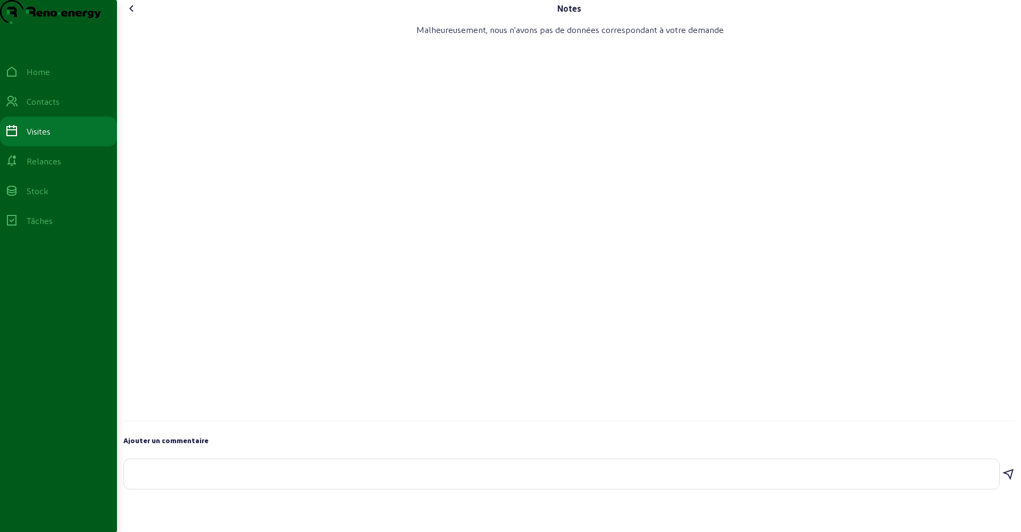
click at [169, 478] on textarea at bounding box center [561, 471] width 858 height 13
type textarea "remplacement câble borne"
click at [979, 481] on icon at bounding box center [1007, 474] width 13 height 13
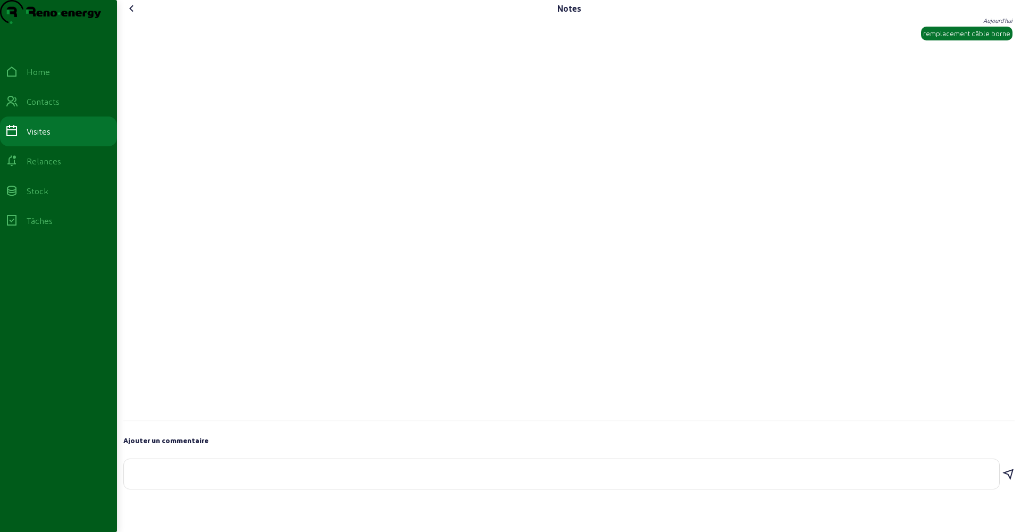
click at [136, 15] on icon at bounding box center [131, 8] width 13 height 13
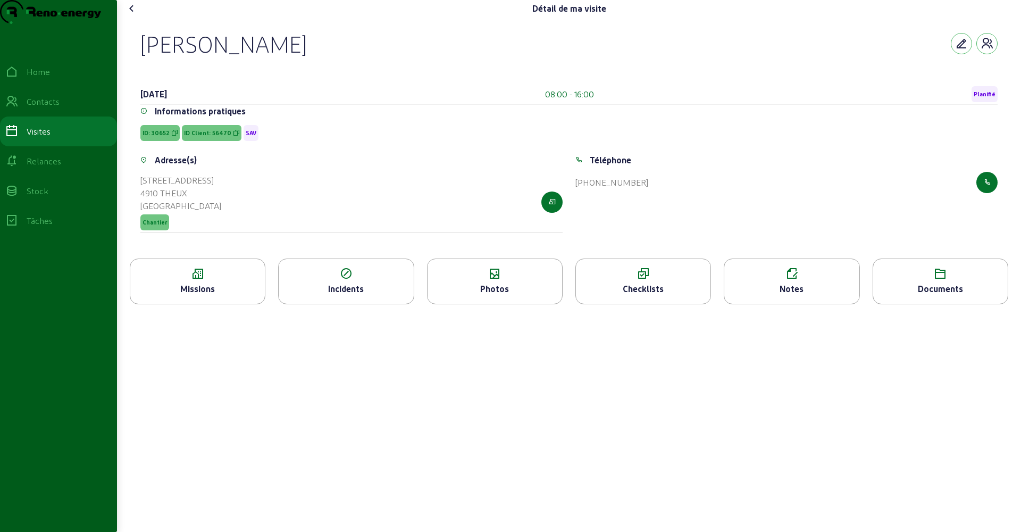
click at [502, 295] on div "Photos" at bounding box center [494, 288] width 134 height 13
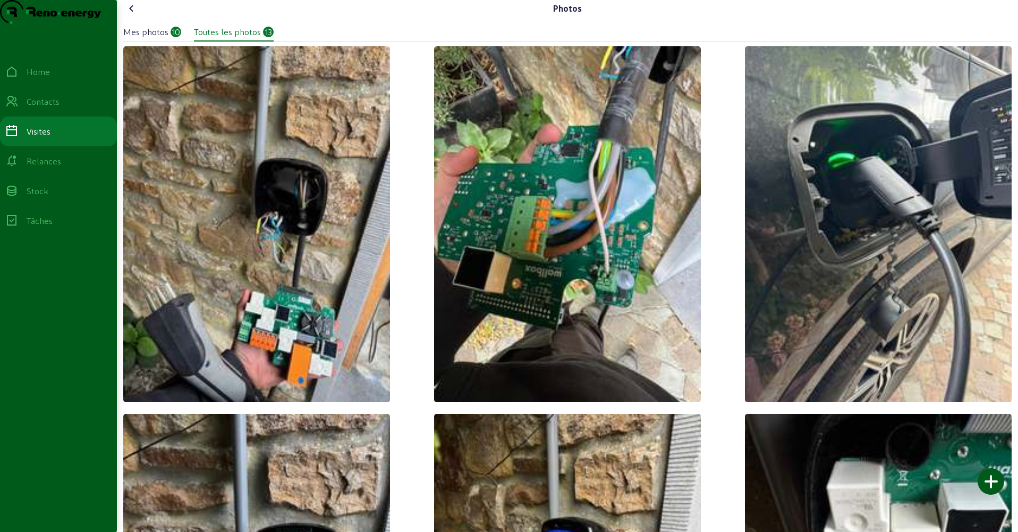
click at [132, 15] on icon at bounding box center [131, 8] width 13 height 13
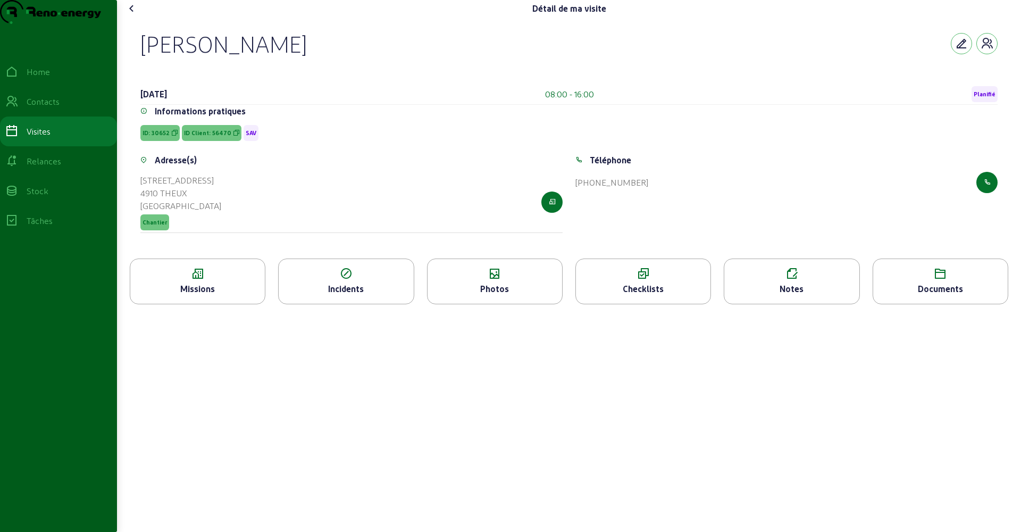
click at [132, 15] on icon at bounding box center [131, 8] width 13 height 13
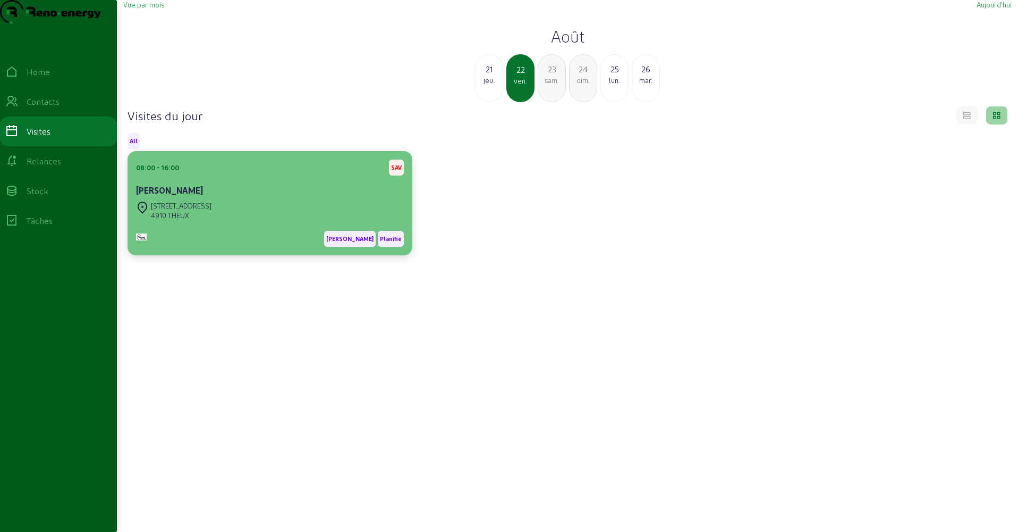
click at [262, 199] on div "08:00 - 16:00 SAV [PERSON_NAME]" at bounding box center [270, 178] width 268 height 39
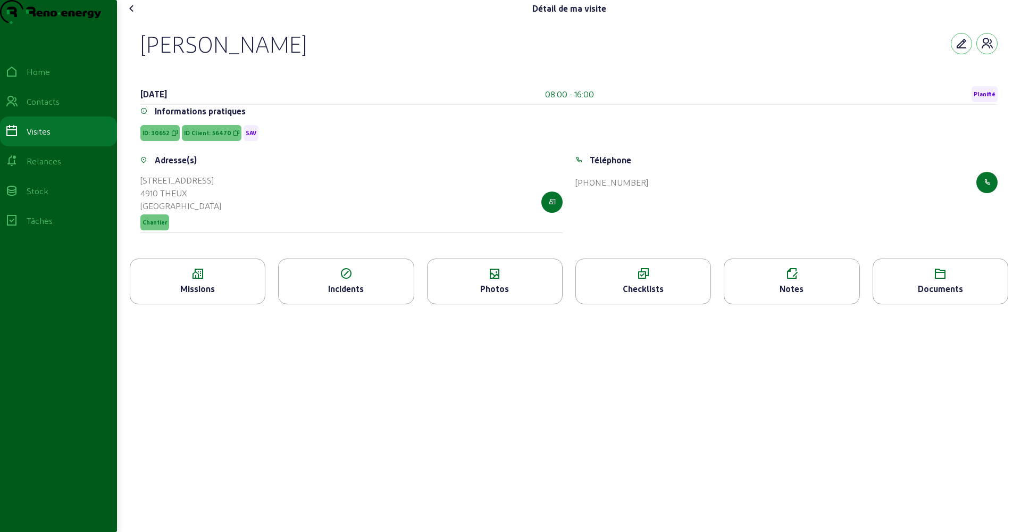
click at [765, 280] on icon at bounding box center [791, 273] width 134 height 13
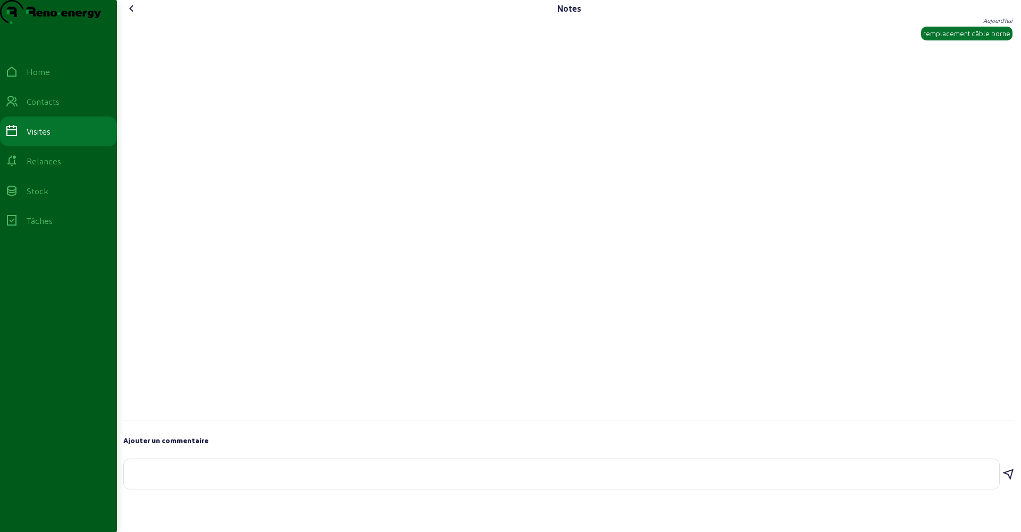
click at [191, 478] on textarea at bounding box center [561, 471] width 858 height 13
type textarea "intervention en urgence en soirée"
click at [979, 481] on icon at bounding box center [1007, 474] width 13 height 13
click at [240, 93] on div "[PERSON_NAME][DATE] remplacement câble borne intervention en urgence en soirée" at bounding box center [568, 219] width 891 height 404
click at [134, 15] on icon at bounding box center [131, 8] width 13 height 13
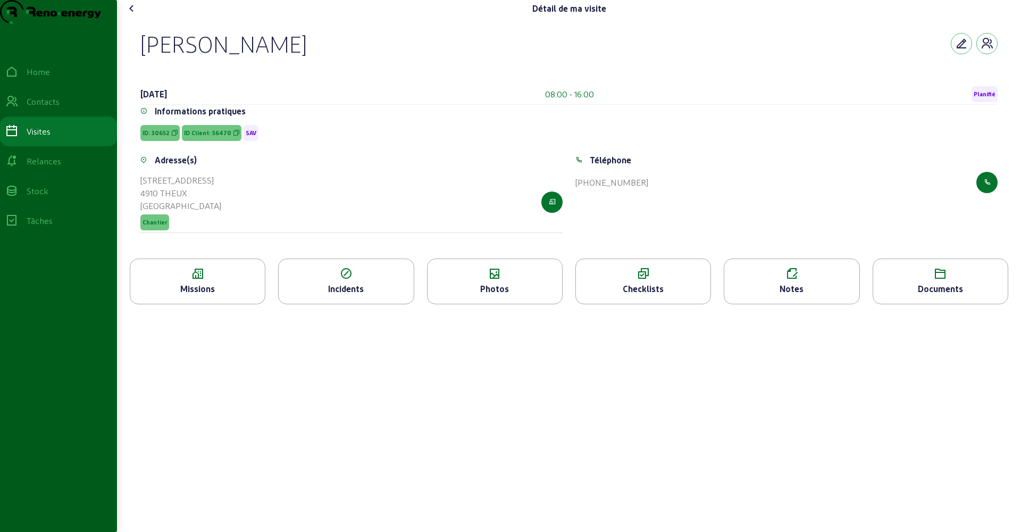
click at [756, 295] on div "Notes" at bounding box center [791, 288] width 134 height 13
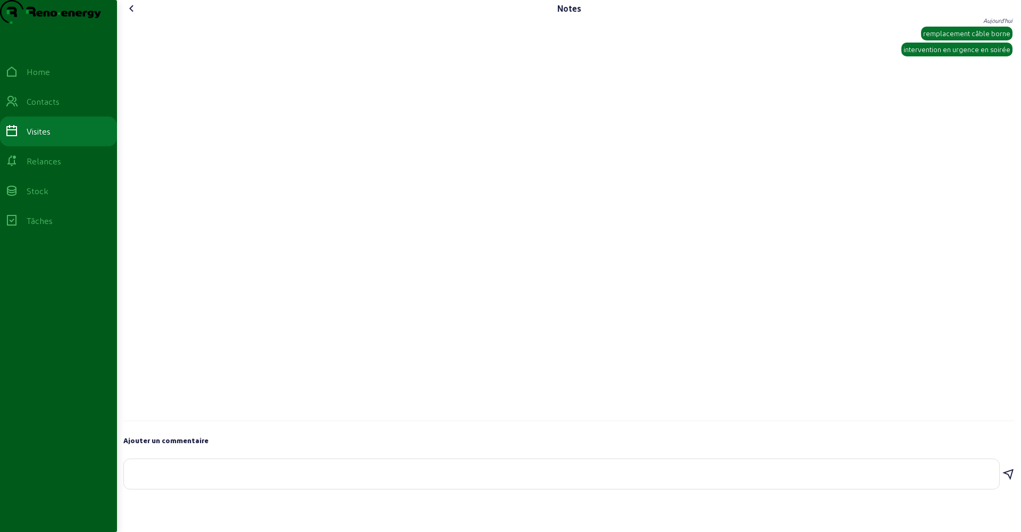
click at [216, 488] on div at bounding box center [561, 474] width 858 height 30
click at [193, 478] on textarea at bounding box center [561, 471] width 858 height 13
click at [140, 478] on textarea at bounding box center [561, 471] width 858 height 13
click at [139, 478] on textarea at bounding box center [561, 471] width 858 height 13
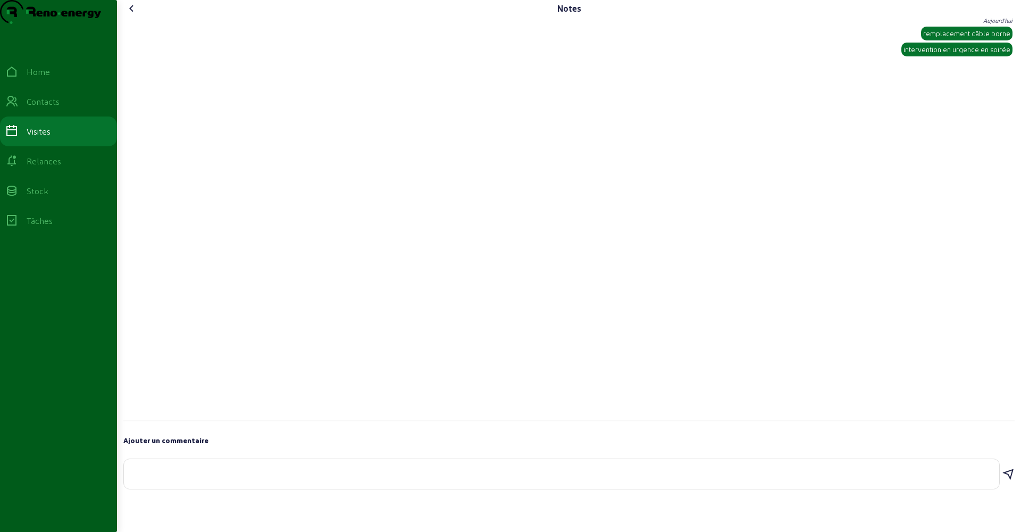
click at [140, 478] on textarea at bounding box center [561, 471] width 858 height 13
type textarea "1"
type textarea "déplacement"
drag, startPoint x: 193, startPoint y: 491, endPoint x: 123, endPoint y: 487, distance: 70.3
click at [123, 487] on div "Notes [PERSON_NAME] [DATE] remplacement câble borne intervention en urgence en …" at bounding box center [569, 247] width 904 height 494
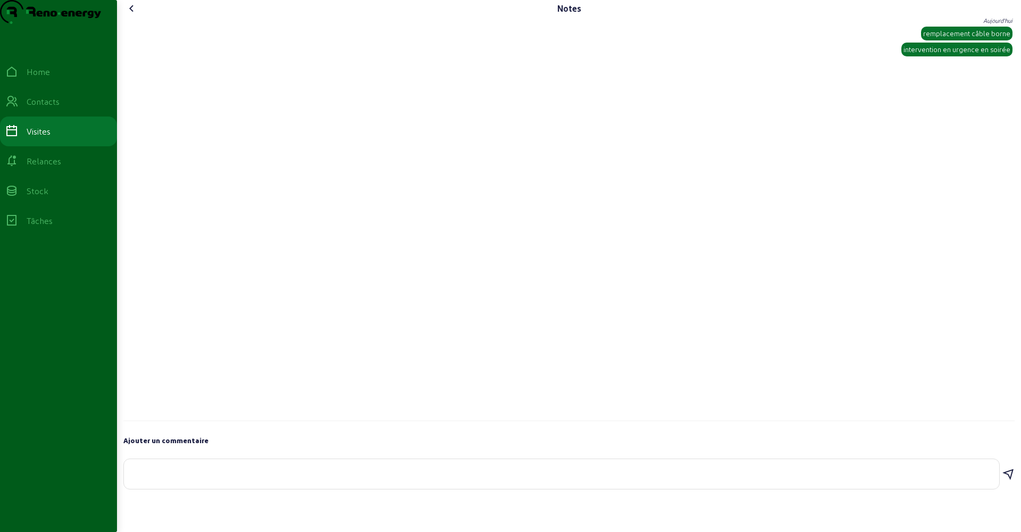
click at [292, 219] on div "[PERSON_NAME][DATE] remplacement câble borne intervention en urgence en soirée" at bounding box center [568, 219] width 891 height 404
click at [133, 15] on icon at bounding box center [131, 8] width 13 height 13
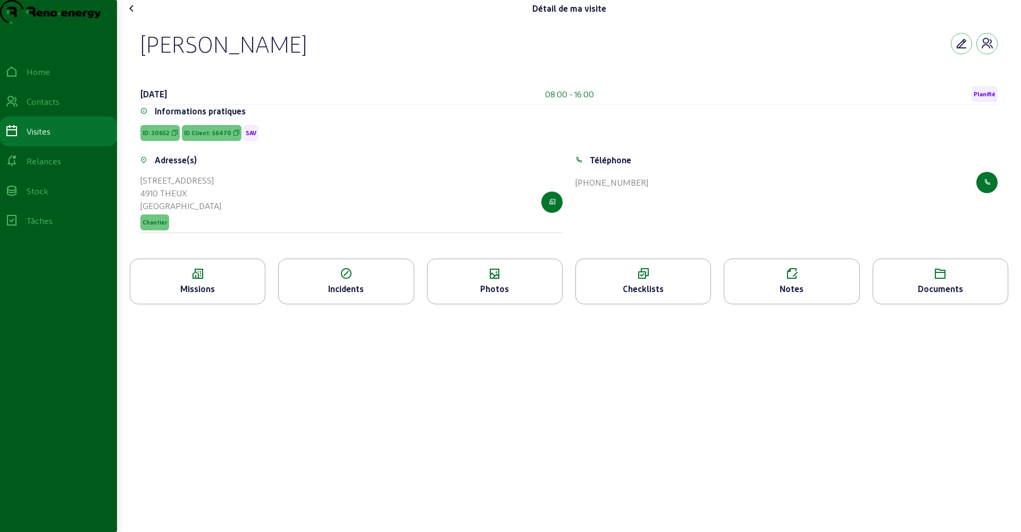
click at [133, 15] on icon at bounding box center [131, 8] width 13 height 13
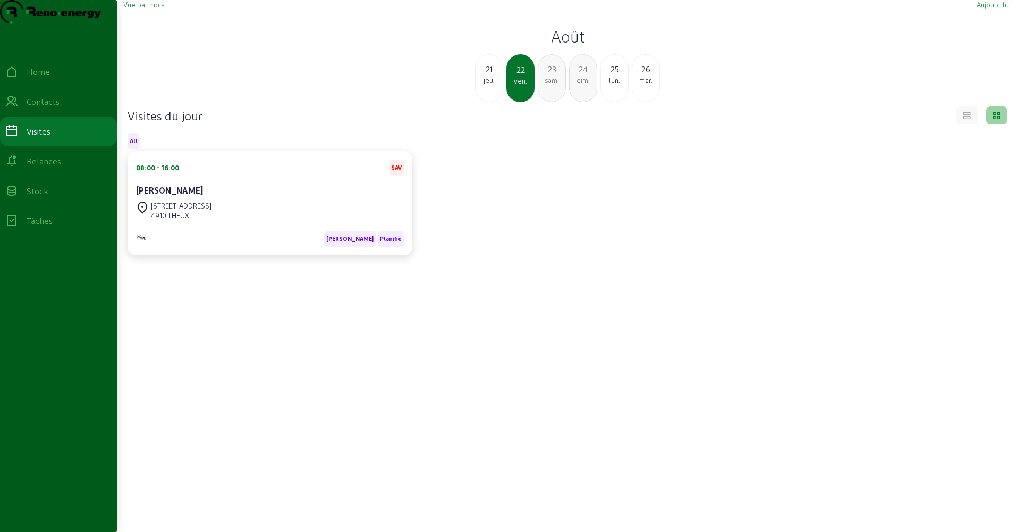
click at [541, 102] on div "23 sam." at bounding box center [552, 78] width 28 height 48
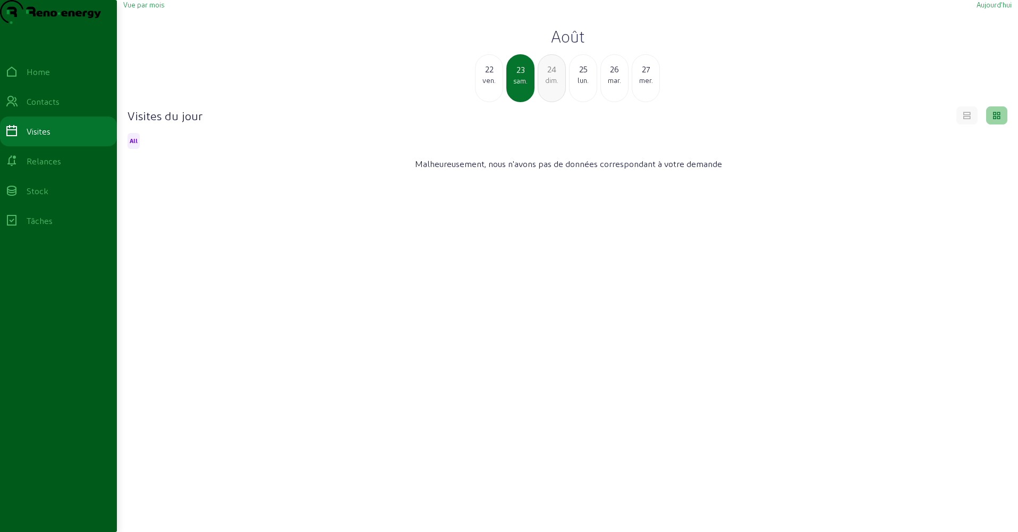
click at [544, 102] on div "24 dim." at bounding box center [552, 78] width 28 height 48
click at [544, 102] on div "25 lun." at bounding box center [552, 78] width 28 height 48
